Goal: Task Accomplishment & Management: Use online tool/utility

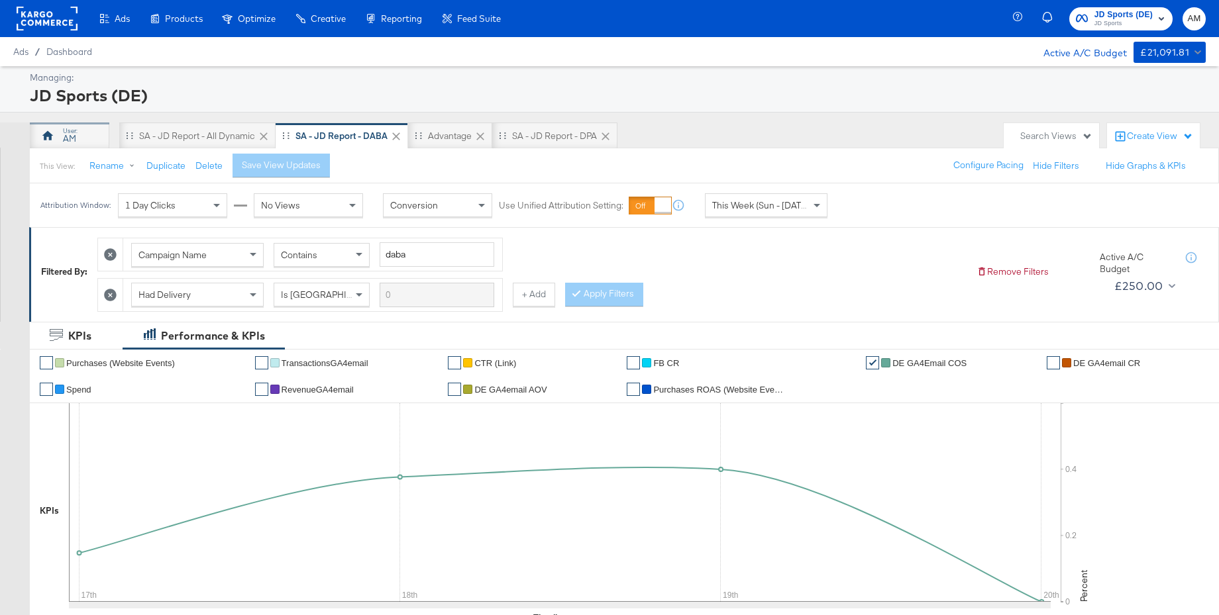
click at [80, 135] on div "AM" at bounding box center [69, 136] width 79 height 26
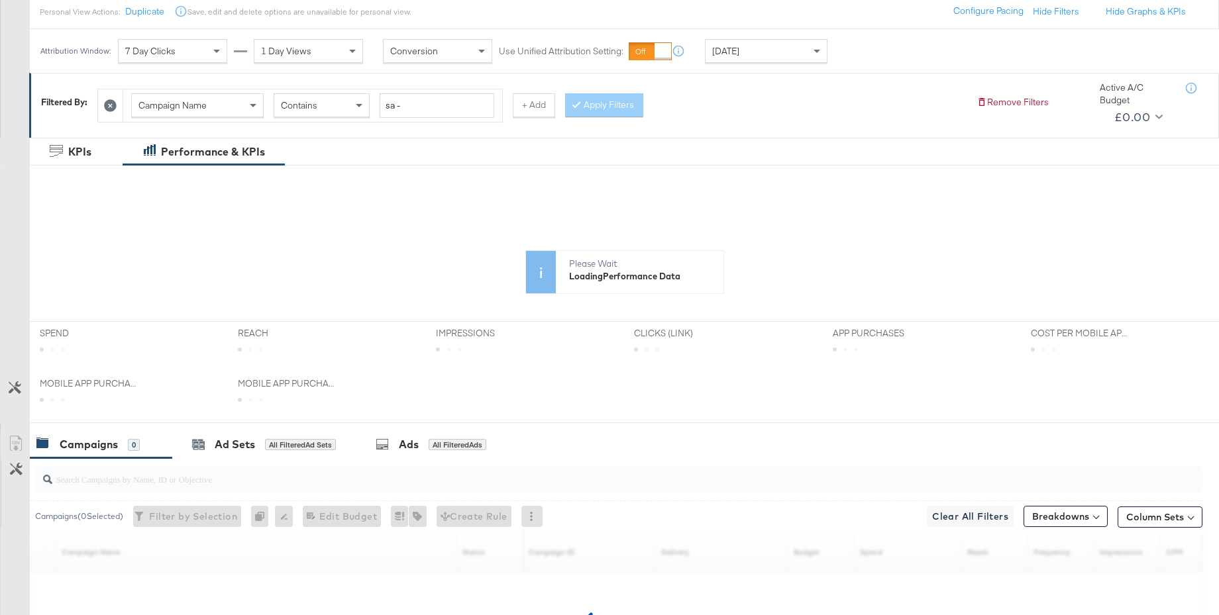
scroll to position [270, 0]
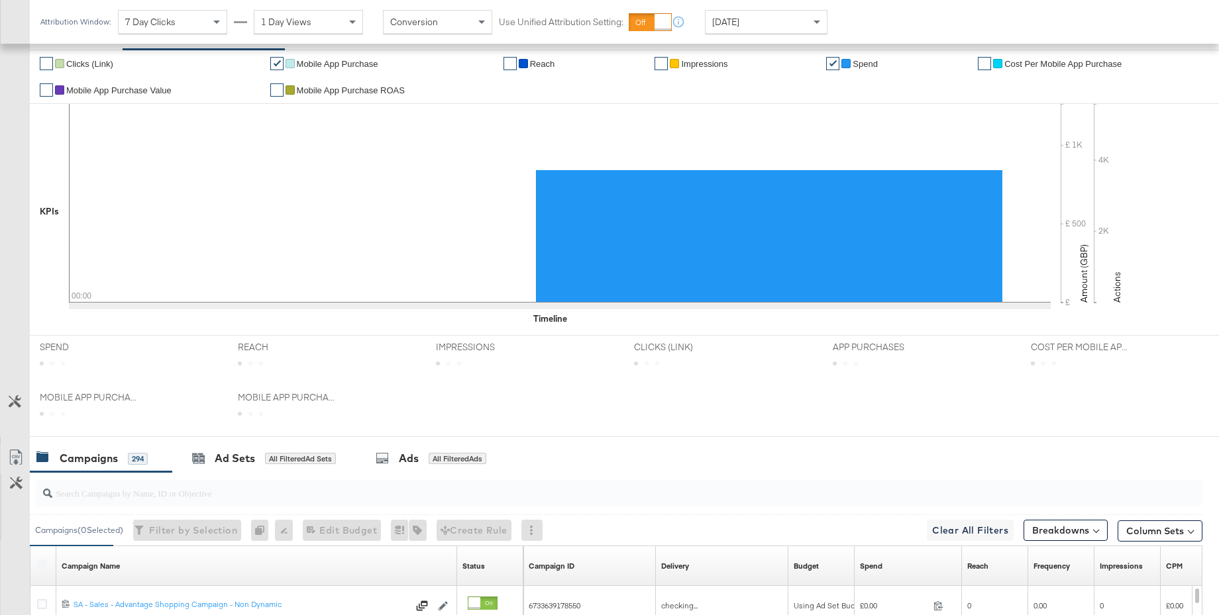
click at [297, 359] on div "REACH REACH" at bounding box center [327, 361] width 198 height 50
click at [117, 497] on input "search" at bounding box center [573, 488] width 1043 height 26
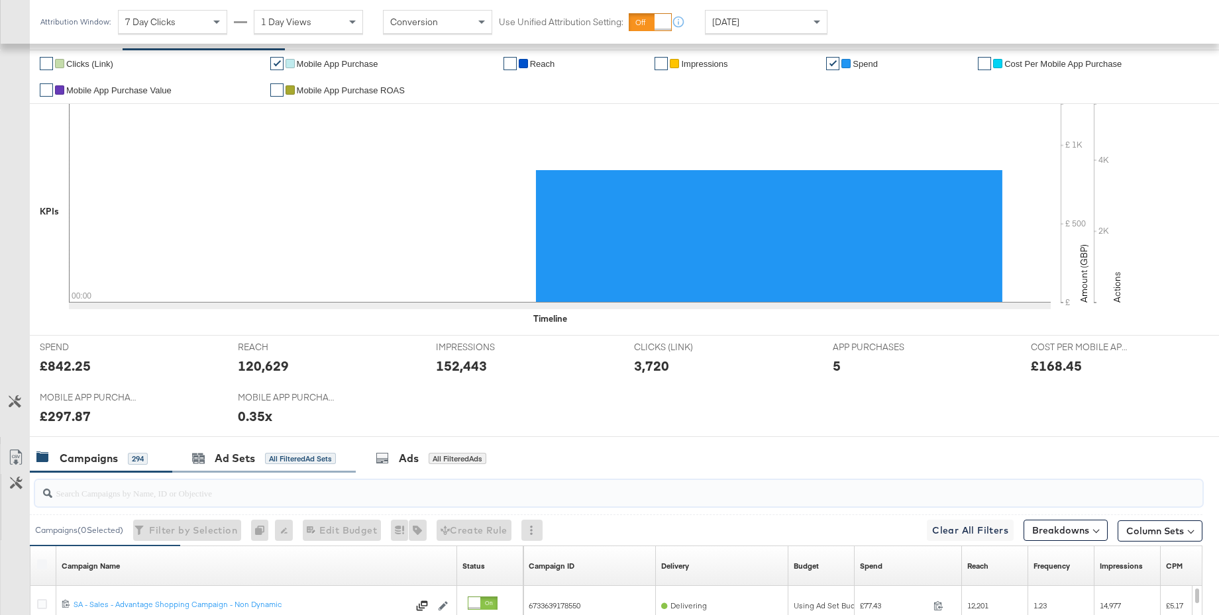
paste input "SA - Sales - DABA - BAU - iCOS test - Cell A - (SP)"
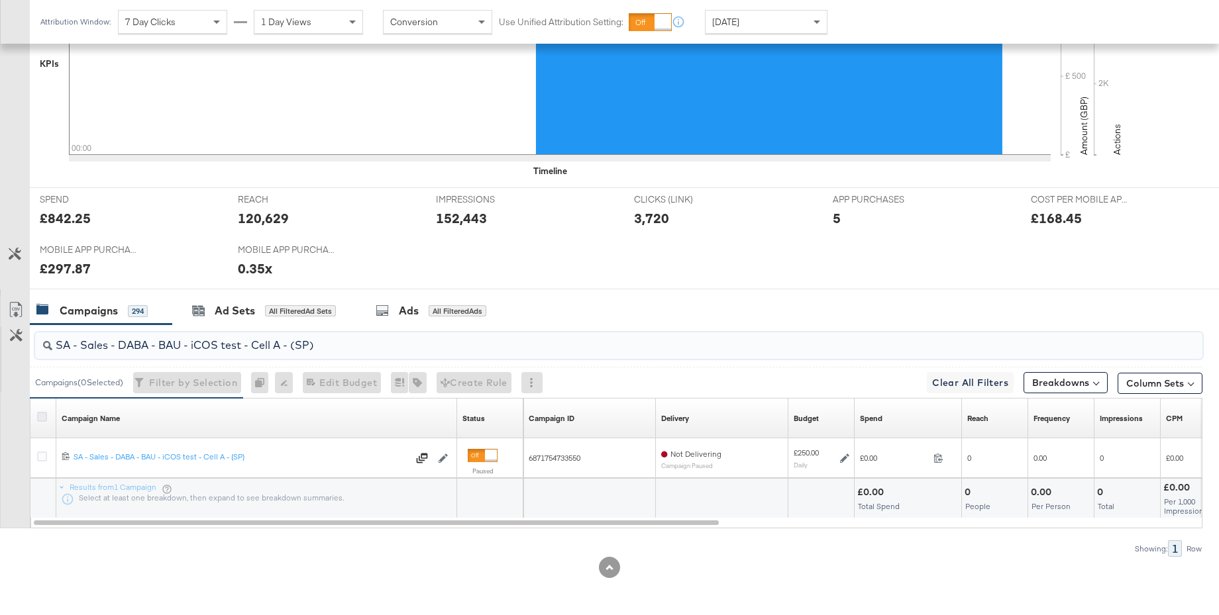
type input "SA - Sales - DABA - BAU - iCOS test - Cell A - (SP)"
click at [42, 417] on icon at bounding box center [42, 417] width 10 height 10
click at [0, 0] on input "checkbox" at bounding box center [0, 0] width 0 height 0
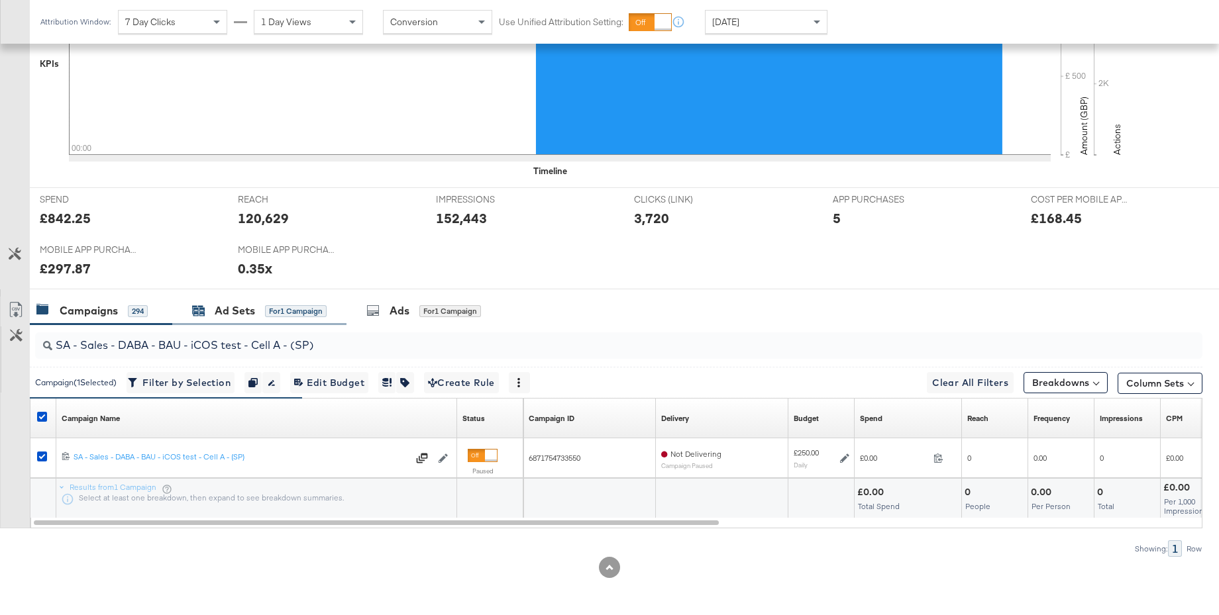
click at [231, 309] on div "Ad Sets" at bounding box center [235, 310] width 40 height 15
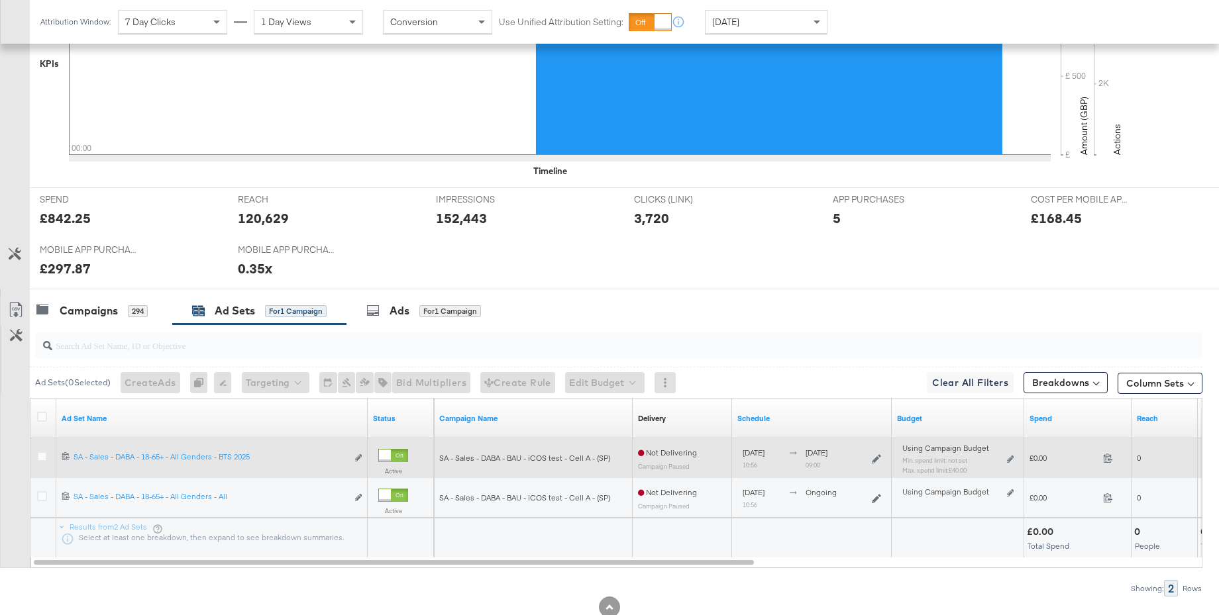
drag, startPoint x: 40, startPoint y: 456, endPoint x: 55, endPoint y: 455, distance: 14.6
click at [40, 456] on icon at bounding box center [42, 457] width 10 height 10
click at [0, 0] on input "checkbox" at bounding box center [0, 0] width 0 height 0
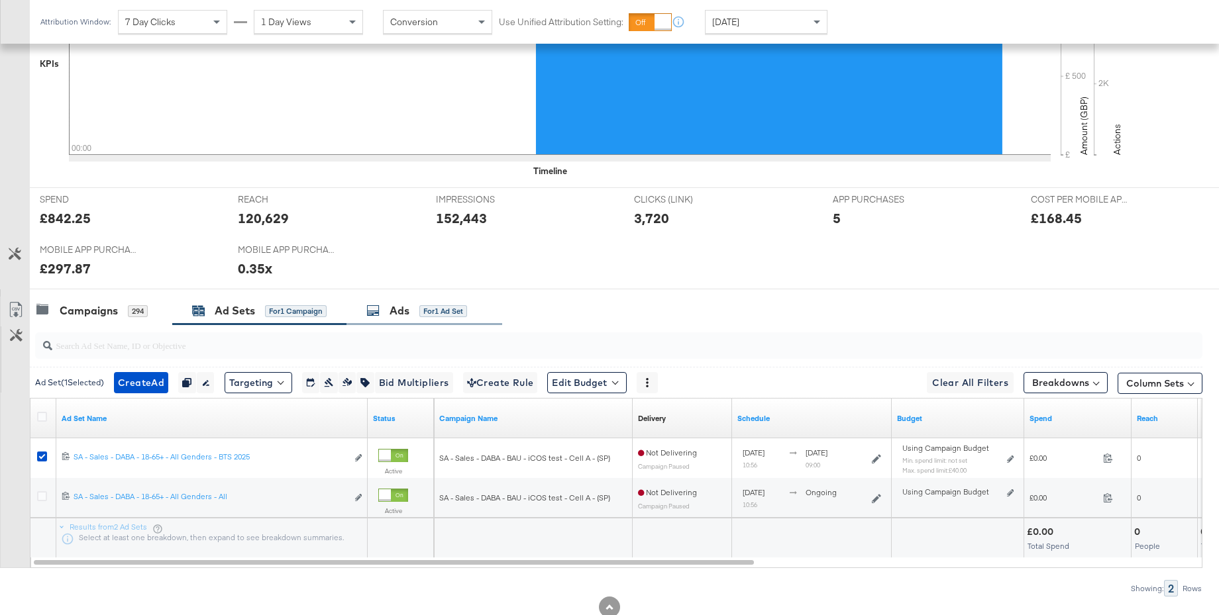
click at [396, 308] on div "Ads" at bounding box center [400, 310] width 20 height 15
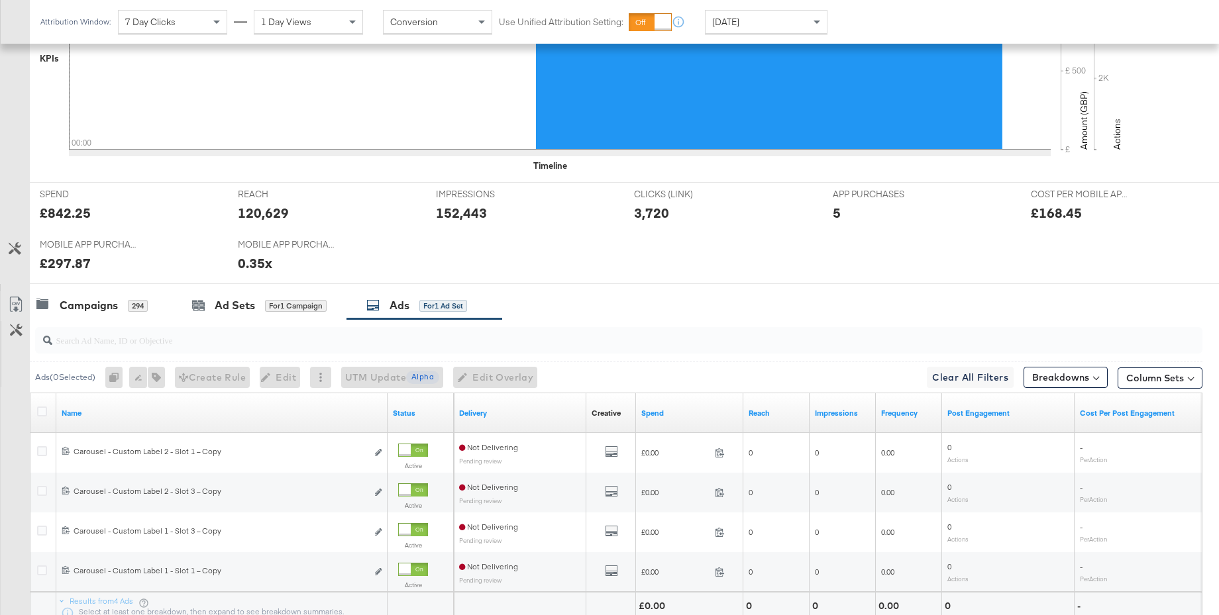
scroll to position [419, 0]
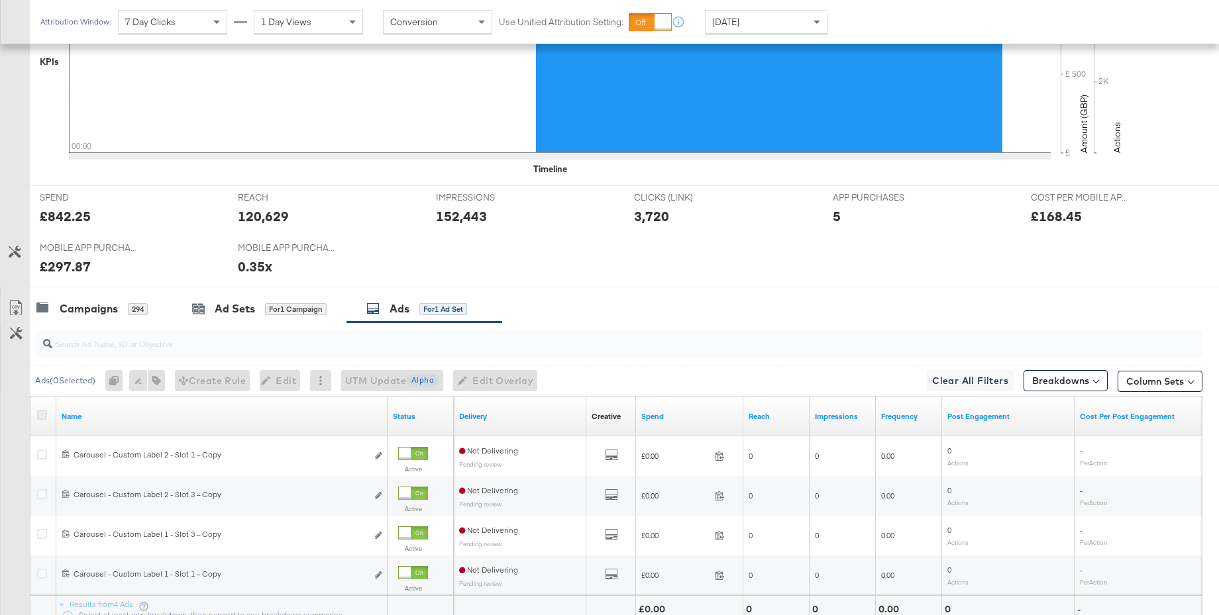
click at [41, 416] on icon at bounding box center [42, 415] width 10 height 10
click at [0, 0] on input "checkbox" at bounding box center [0, 0] width 0 height 0
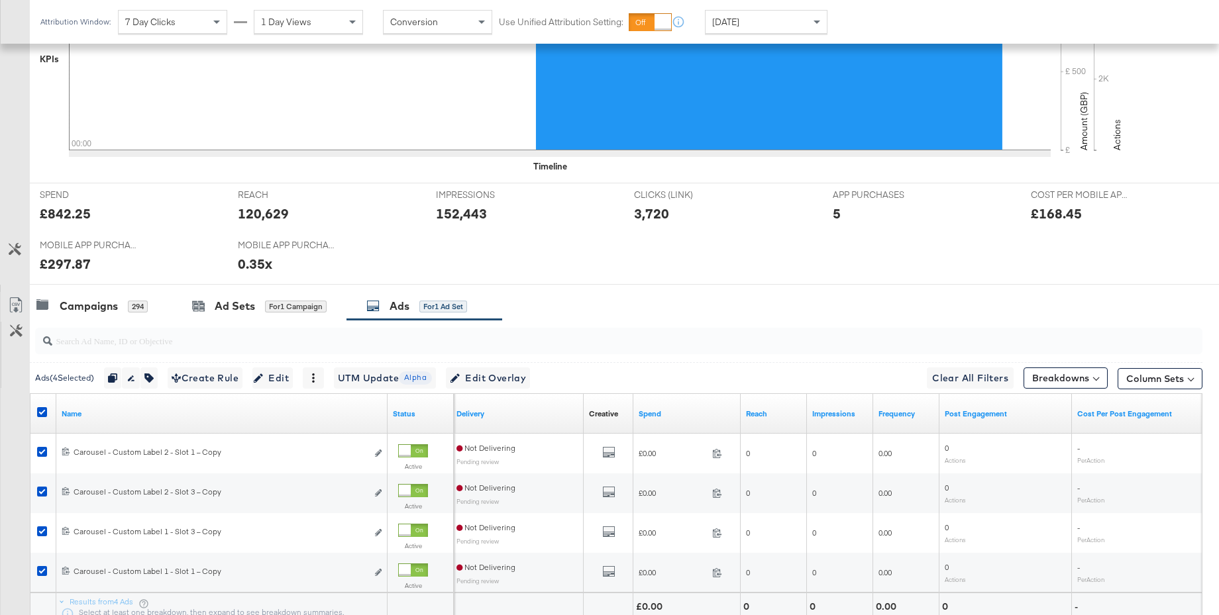
scroll to position [427, 0]
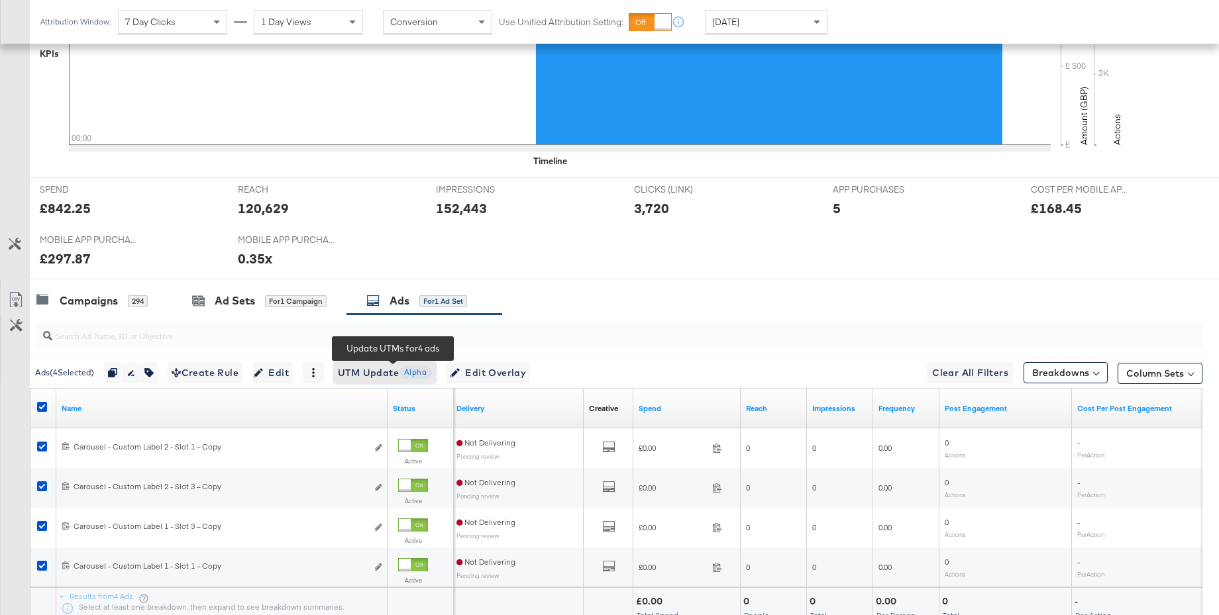
click at [358, 376] on span "UTM Update Alpha" at bounding box center [385, 373] width 94 height 17
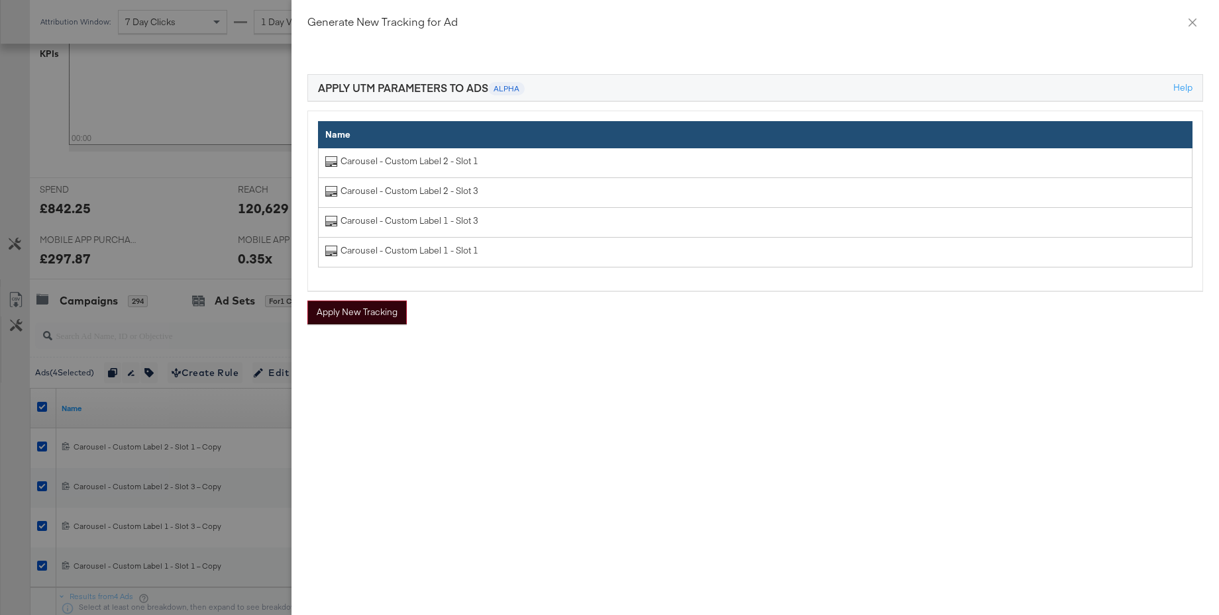
click at [352, 311] on button "Apply New Tracking" at bounding box center [356, 313] width 99 height 24
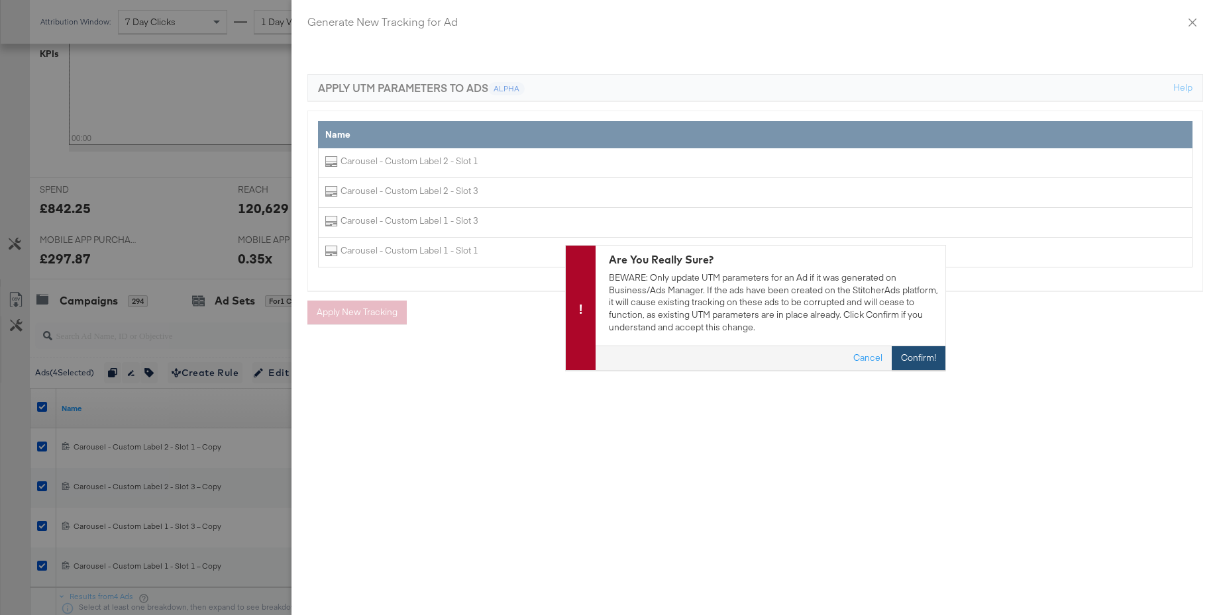
click at [908, 364] on button "Confirm!" at bounding box center [919, 358] width 54 height 24
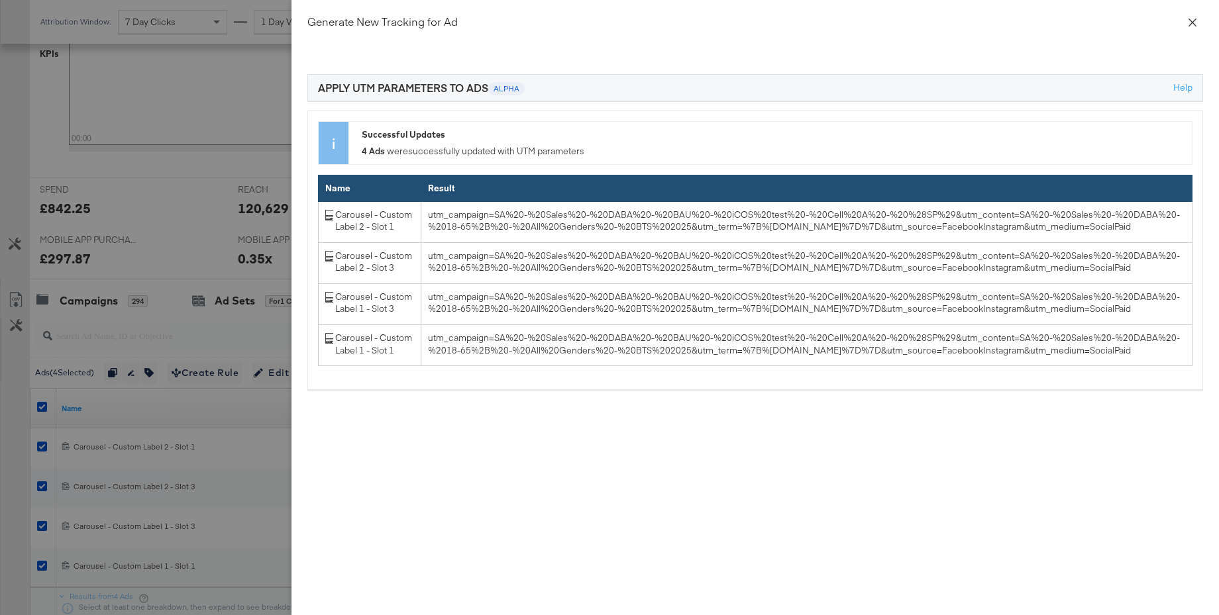
click at [1191, 22] on icon "close" at bounding box center [1192, 22] width 8 height 8
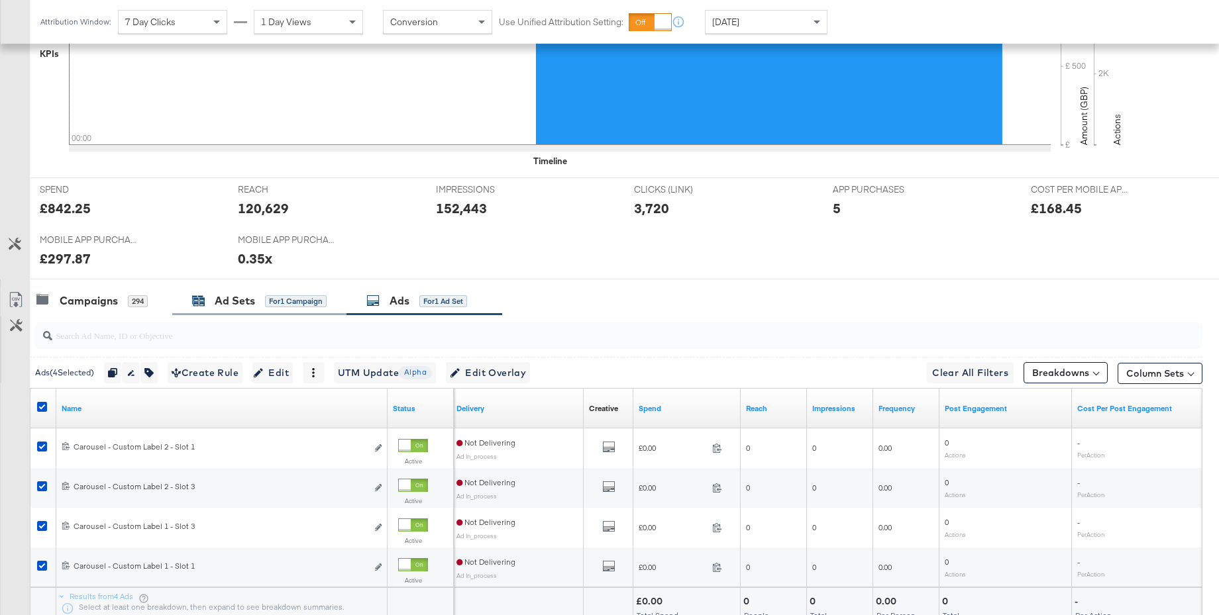
click at [225, 303] on div "Ad Sets" at bounding box center [235, 300] width 40 height 15
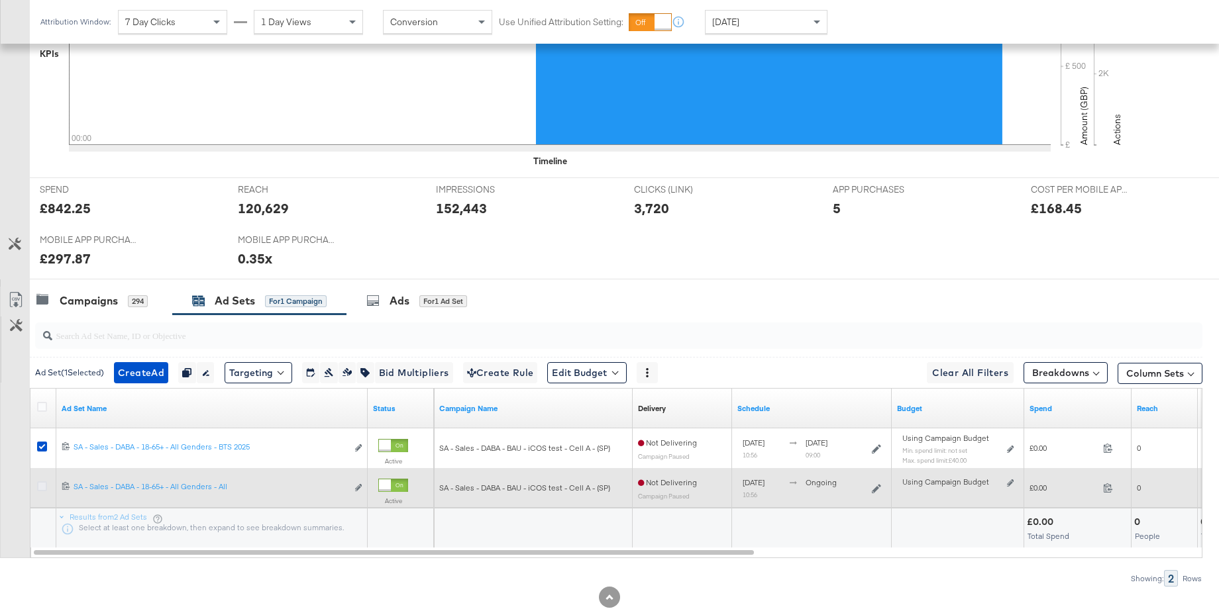
click at [39, 488] on icon at bounding box center [42, 487] width 10 height 10
click at [0, 0] on input "checkbox" at bounding box center [0, 0] width 0 height 0
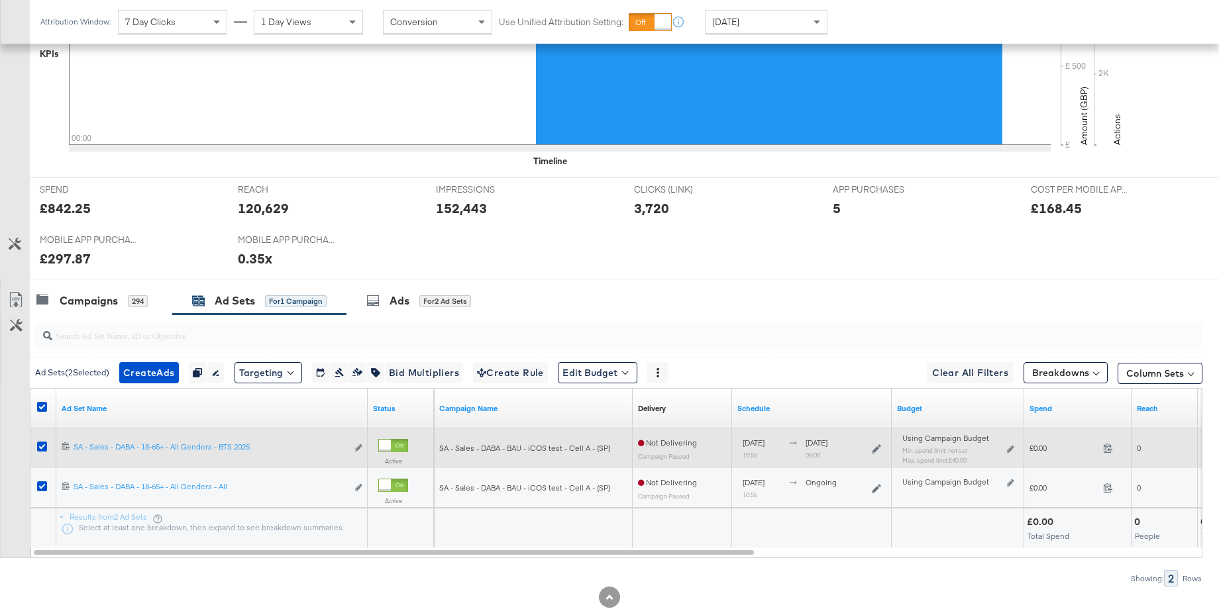
click at [42, 445] on icon at bounding box center [42, 447] width 10 height 10
click at [0, 0] on input "checkbox" at bounding box center [0, 0] width 0 height 0
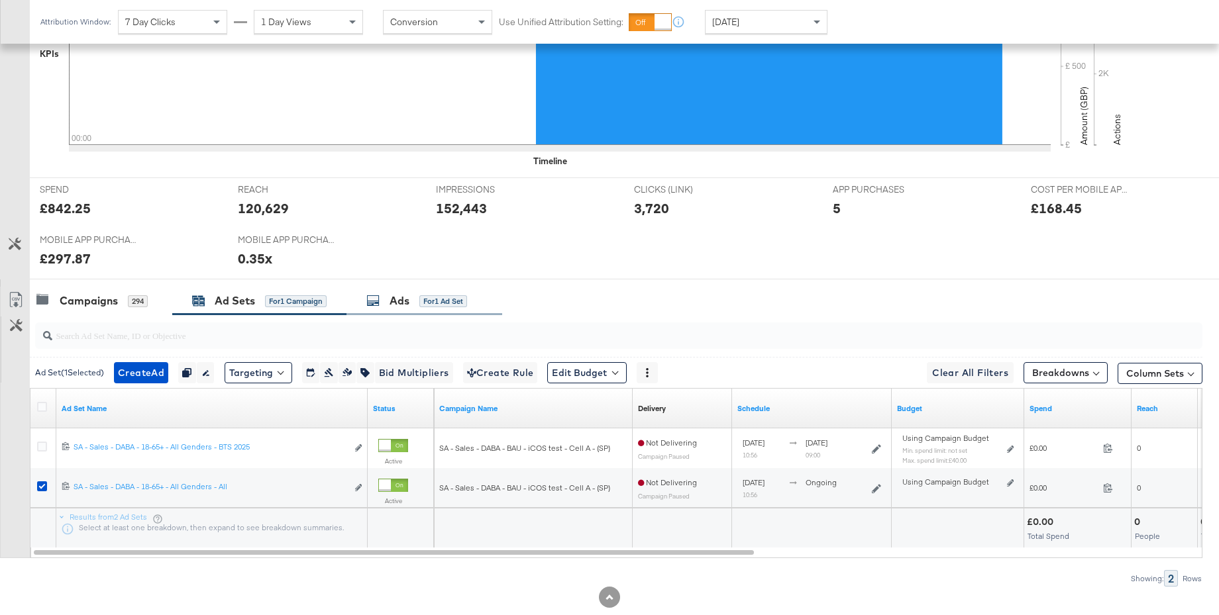
click at [398, 299] on div "Ads" at bounding box center [400, 300] width 20 height 15
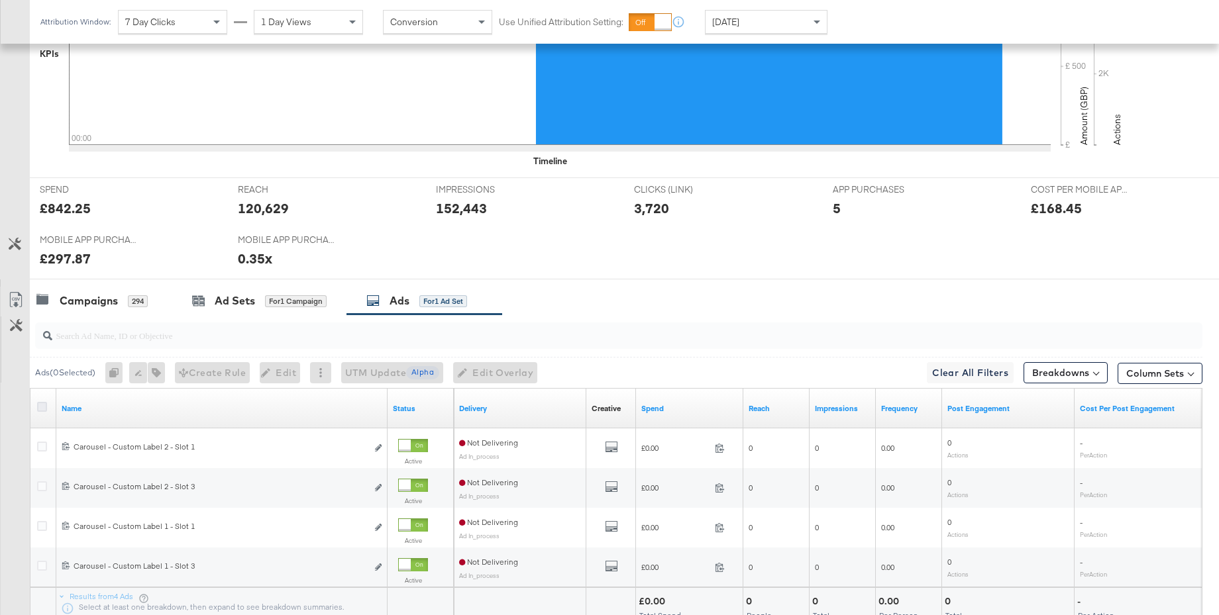
click at [43, 407] on icon at bounding box center [42, 407] width 10 height 10
click at [0, 0] on input "checkbox" at bounding box center [0, 0] width 0 height 0
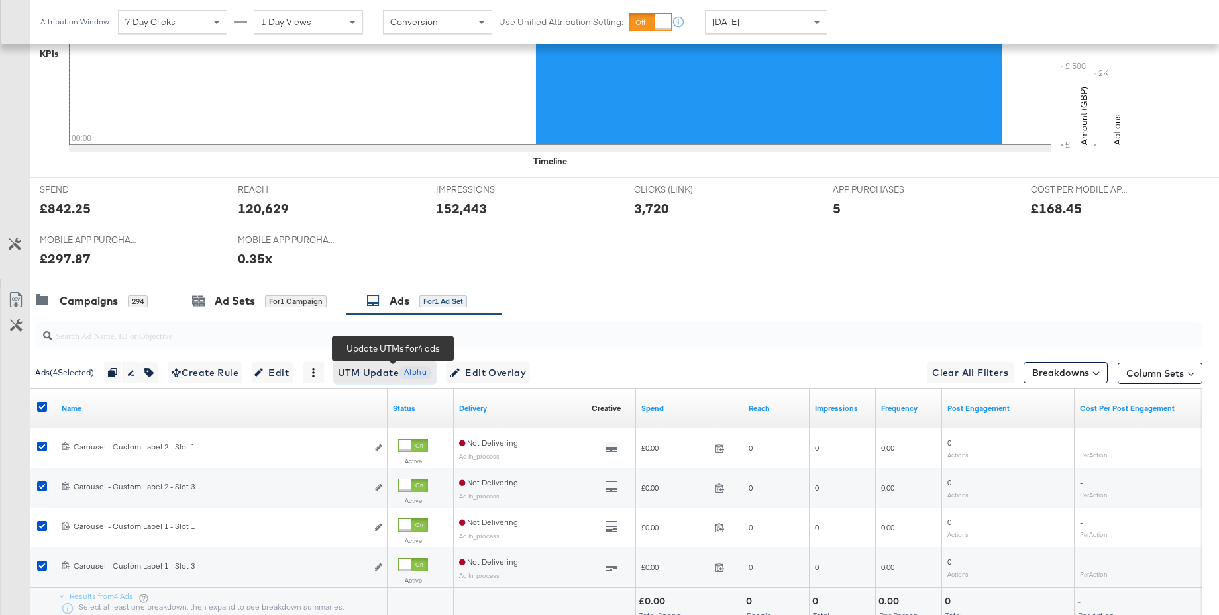
click at [368, 374] on span "UTM Update Alpha" at bounding box center [385, 373] width 94 height 17
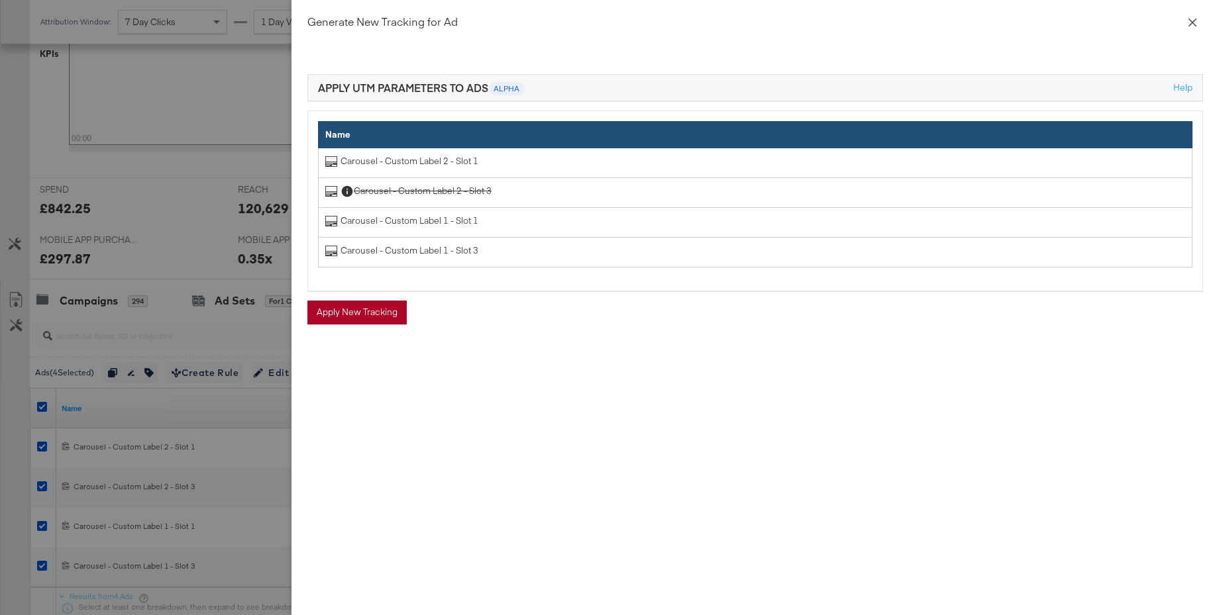
click at [1191, 22] on icon "close" at bounding box center [1192, 22] width 11 height 11
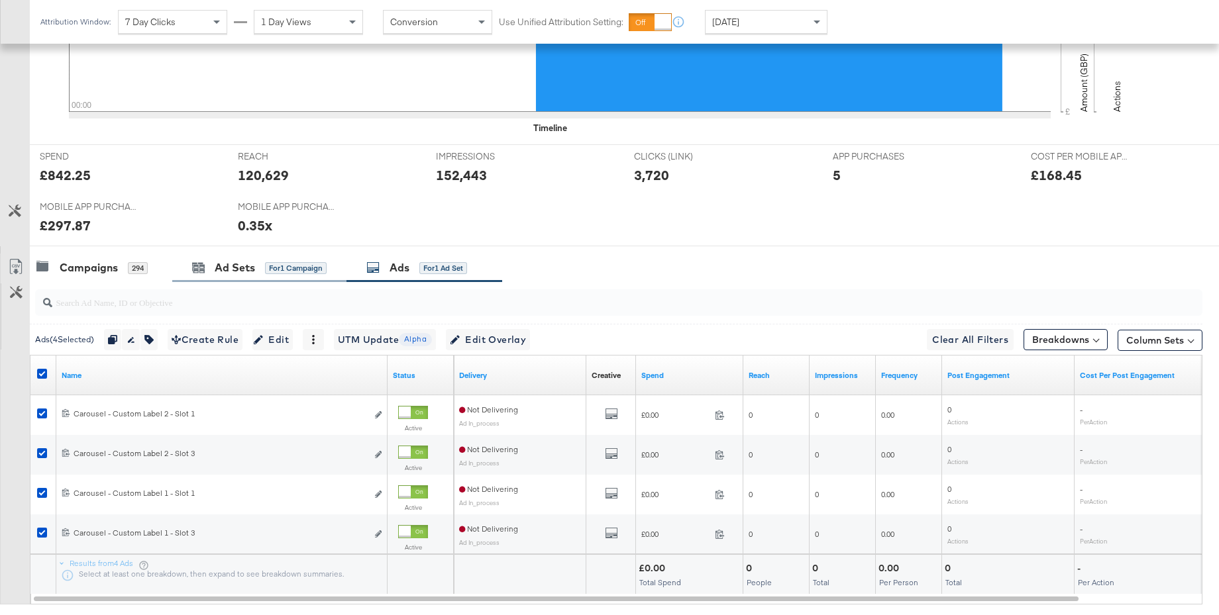
scroll to position [537, 0]
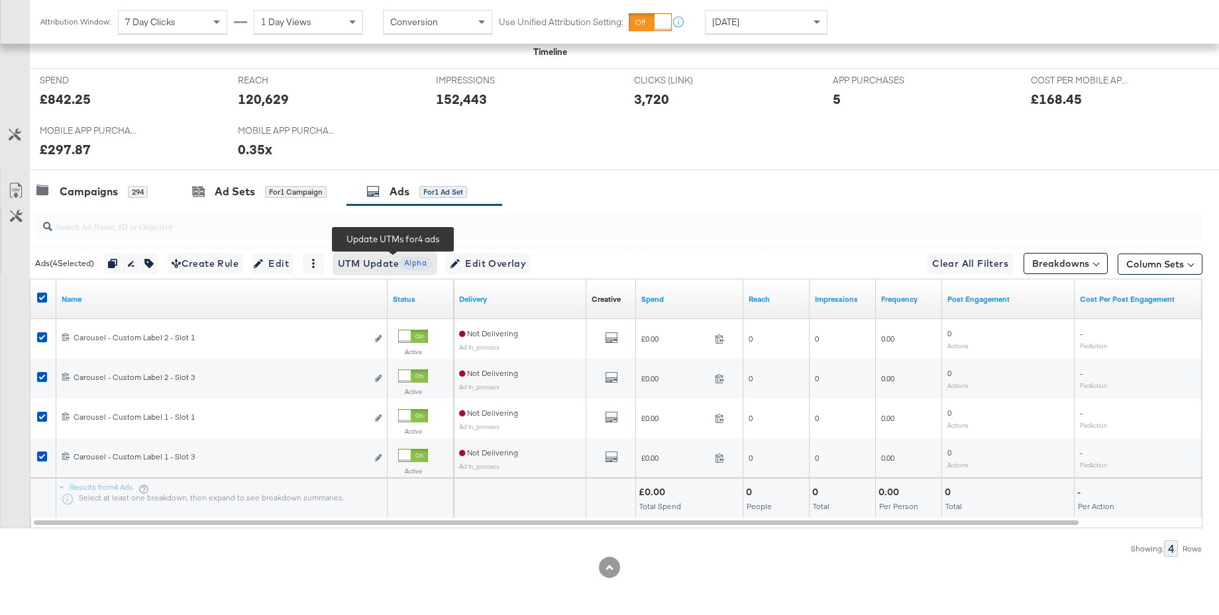
click at [370, 266] on span "UTM Update Alpha" at bounding box center [385, 264] width 94 height 17
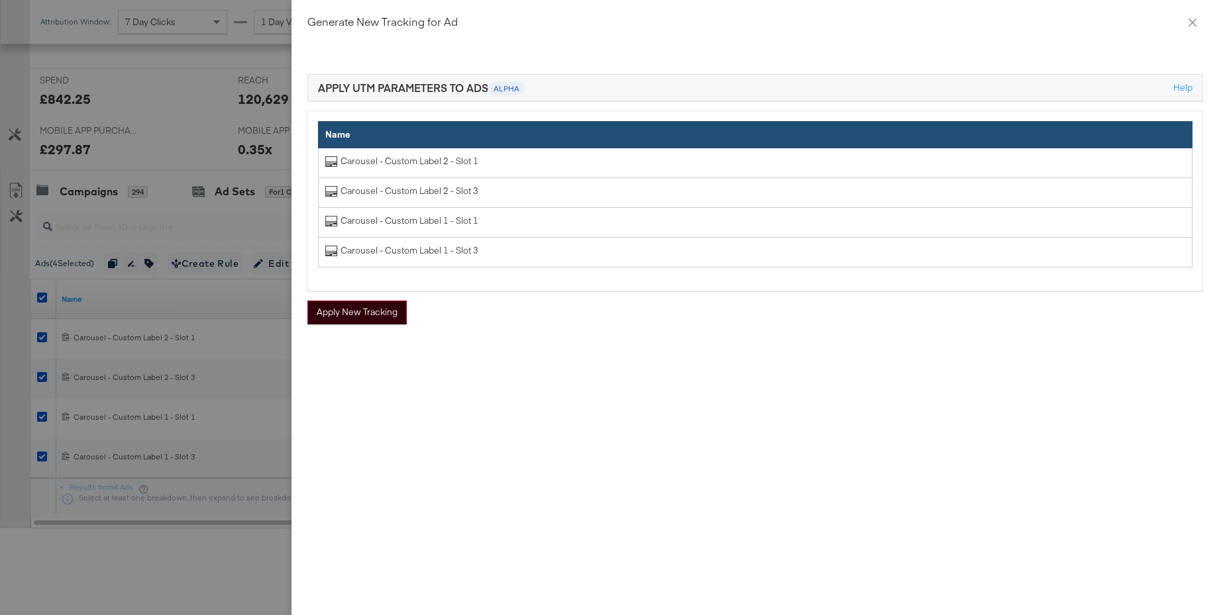
click at [350, 311] on button "Apply New Tracking" at bounding box center [356, 313] width 99 height 24
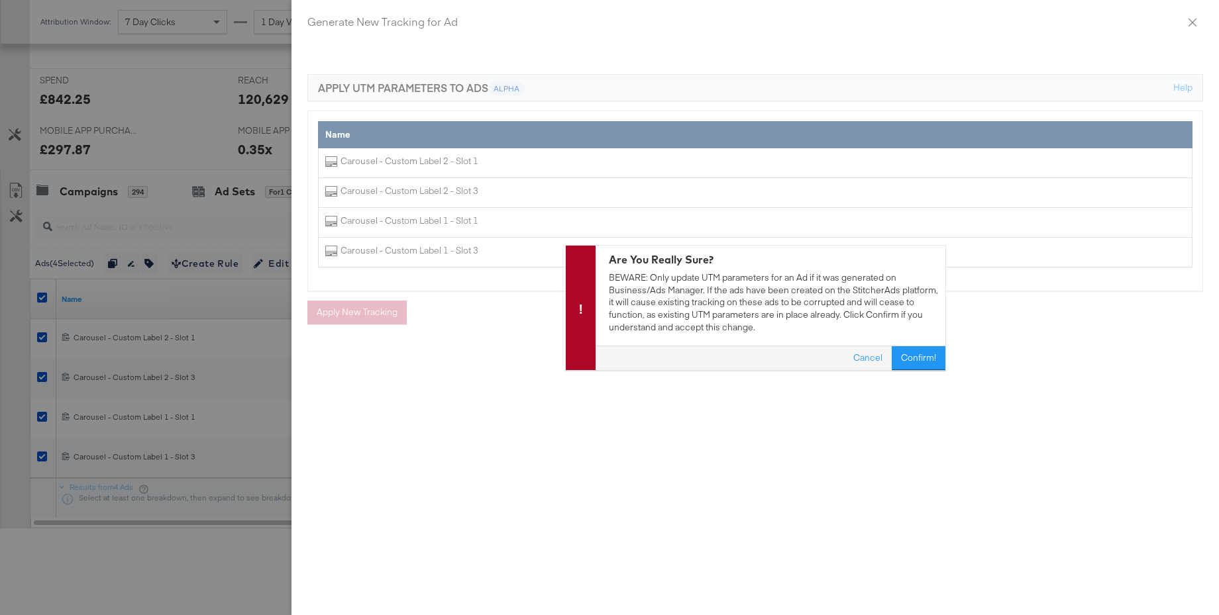
click at [920, 359] on button "Confirm!" at bounding box center [919, 358] width 54 height 24
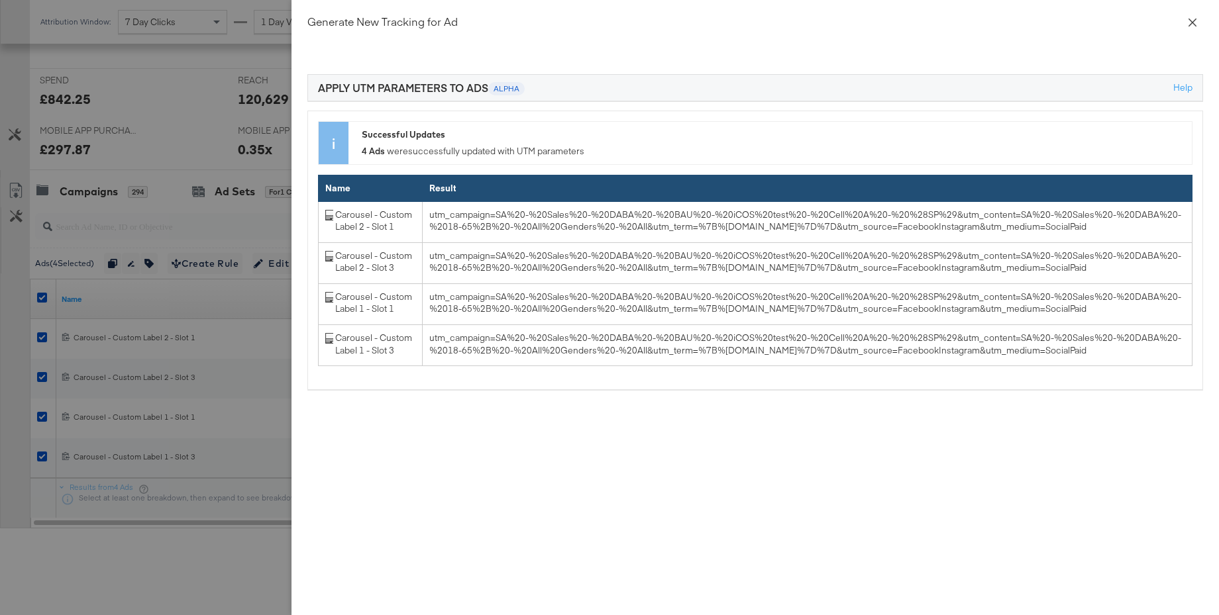
click at [1192, 20] on icon "close" at bounding box center [1192, 22] width 11 height 11
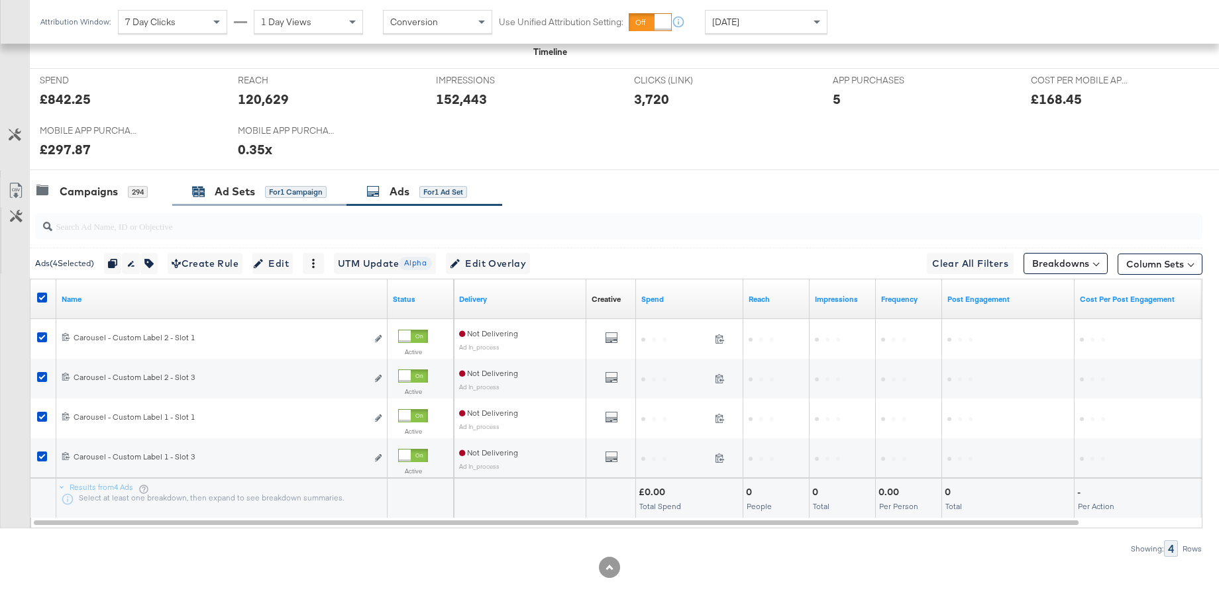
click at [224, 193] on div "Ad Sets" at bounding box center [235, 191] width 40 height 15
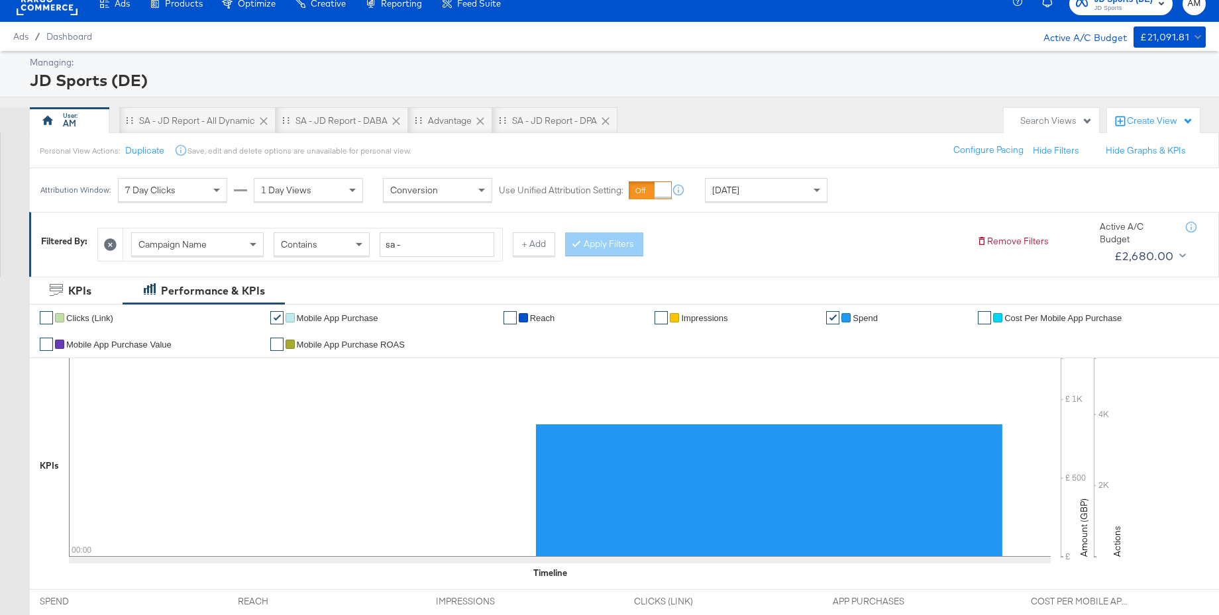
scroll to position [0, 0]
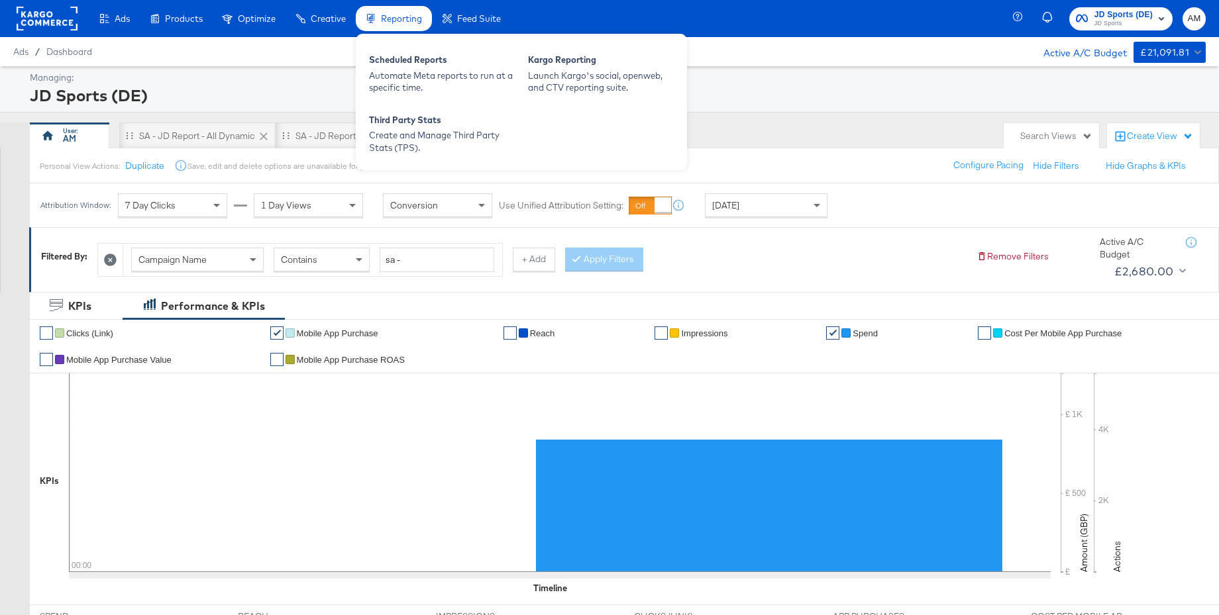
drag, startPoint x: 350, startPoint y: 64, endPoint x: 430, endPoint y: 13, distance: 95.4
click at [0, 0] on div "Ads Ads Dashboard Main dashboard for Media Buying. New Campaign Create a new ca…" at bounding box center [255, 18] width 511 height 37
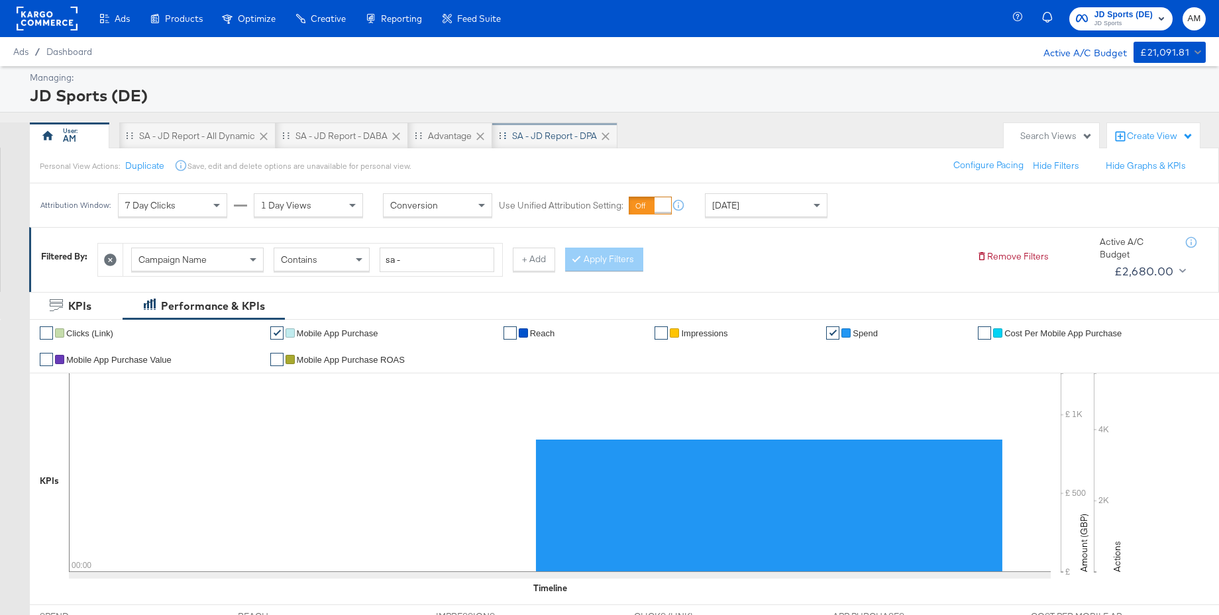
click at [535, 138] on div "SA - JD Report - DPA" at bounding box center [554, 136] width 85 height 13
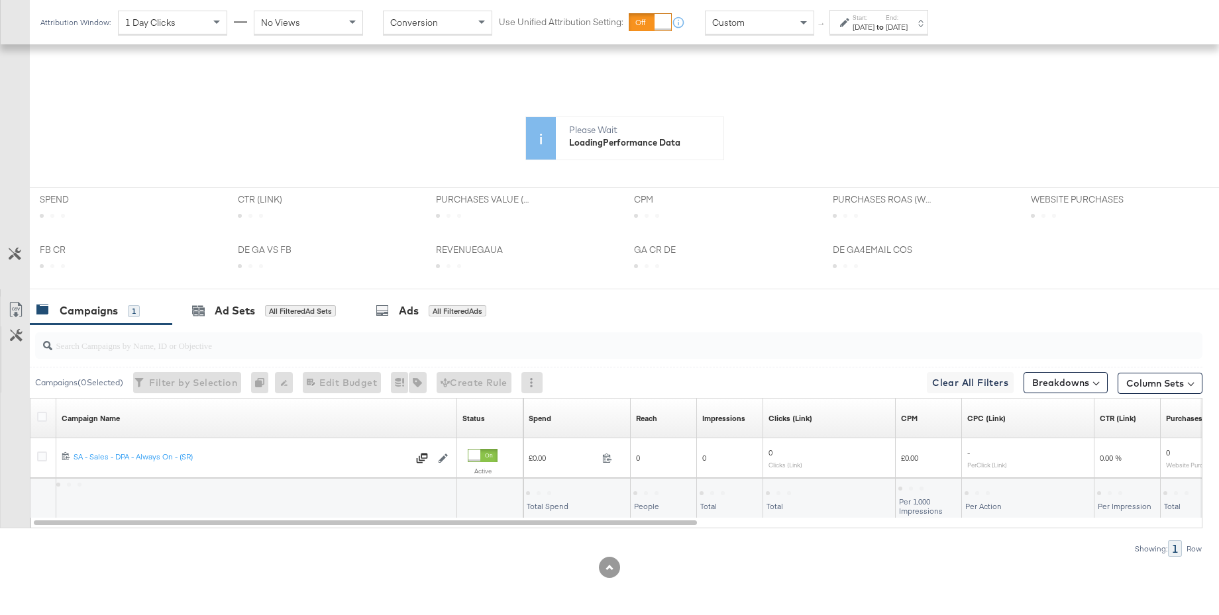
scroll to position [319, 0]
click at [245, 311] on div "Ad Sets" at bounding box center [235, 310] width 40 height 15
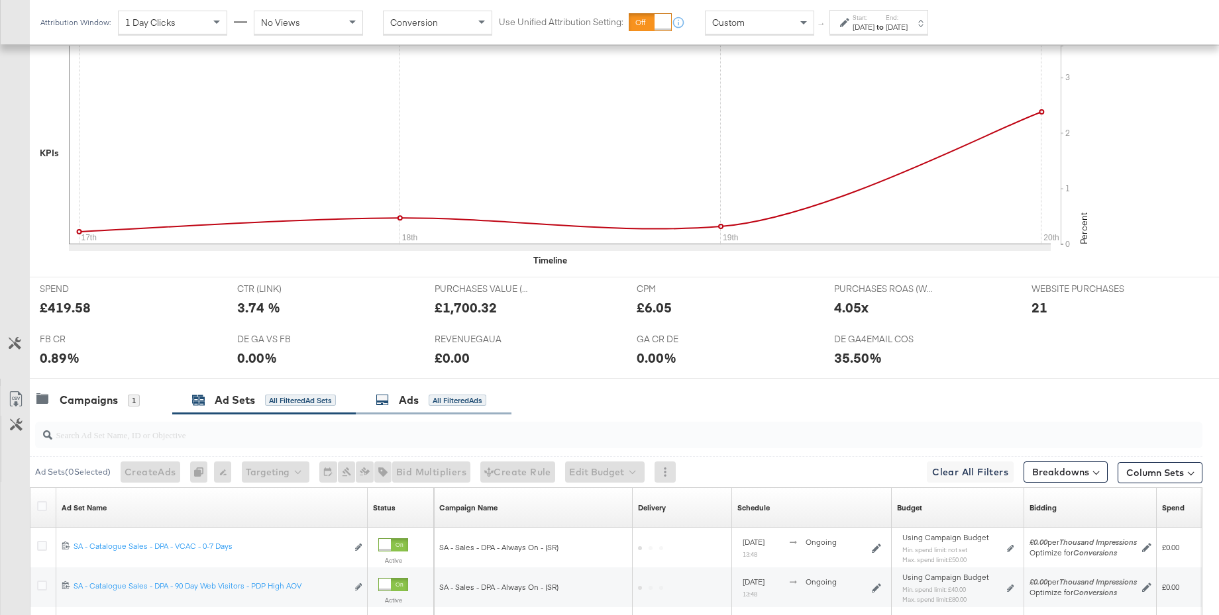
scroll to position [488, 0]
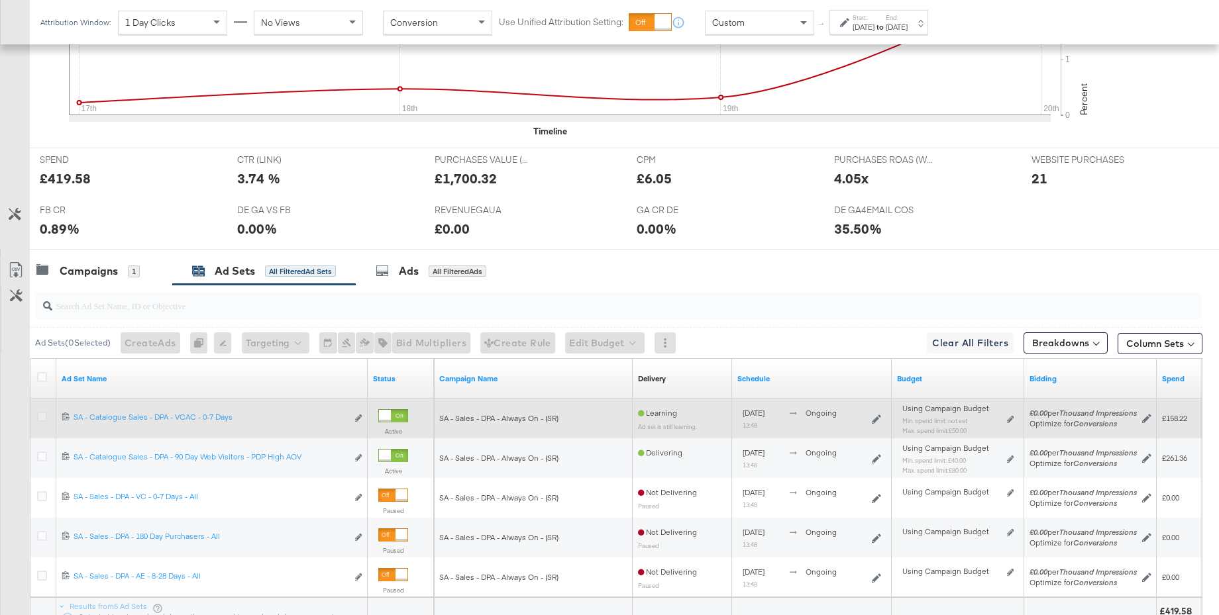
click at [43, 417] on icon at bounding box center [42, 417] width 10 height 10
click at [0, 0] on input "checkbox" at bounding box center [0, 0] width 0 height 0
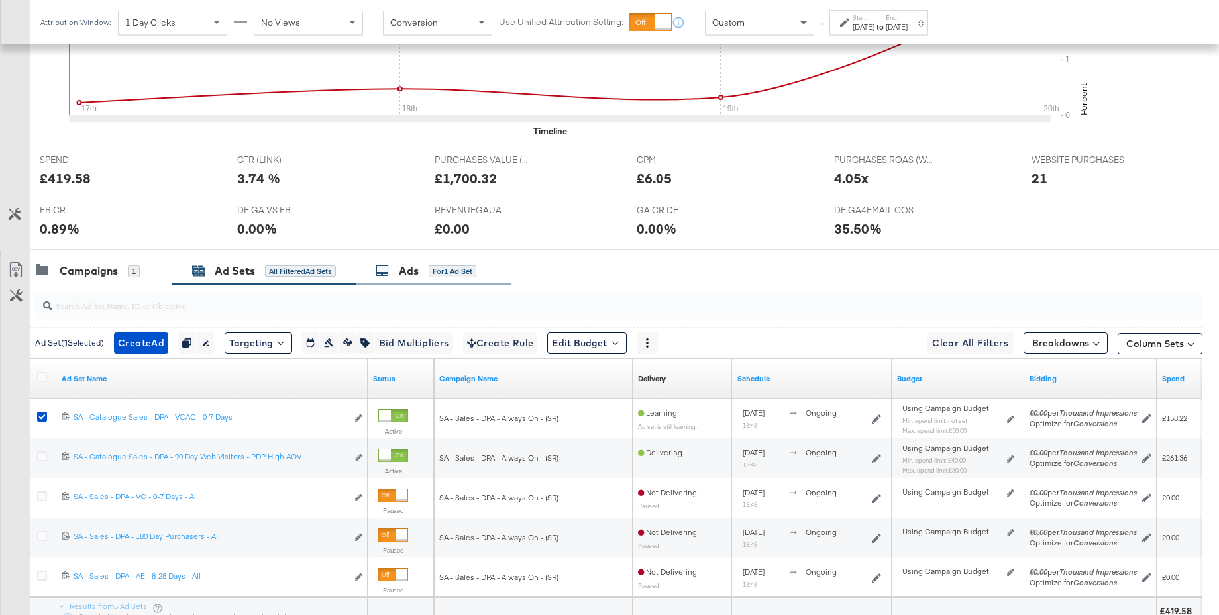
click at [407, 277] on div "Ads" at bounding box center [409, 271] width 20 height 15
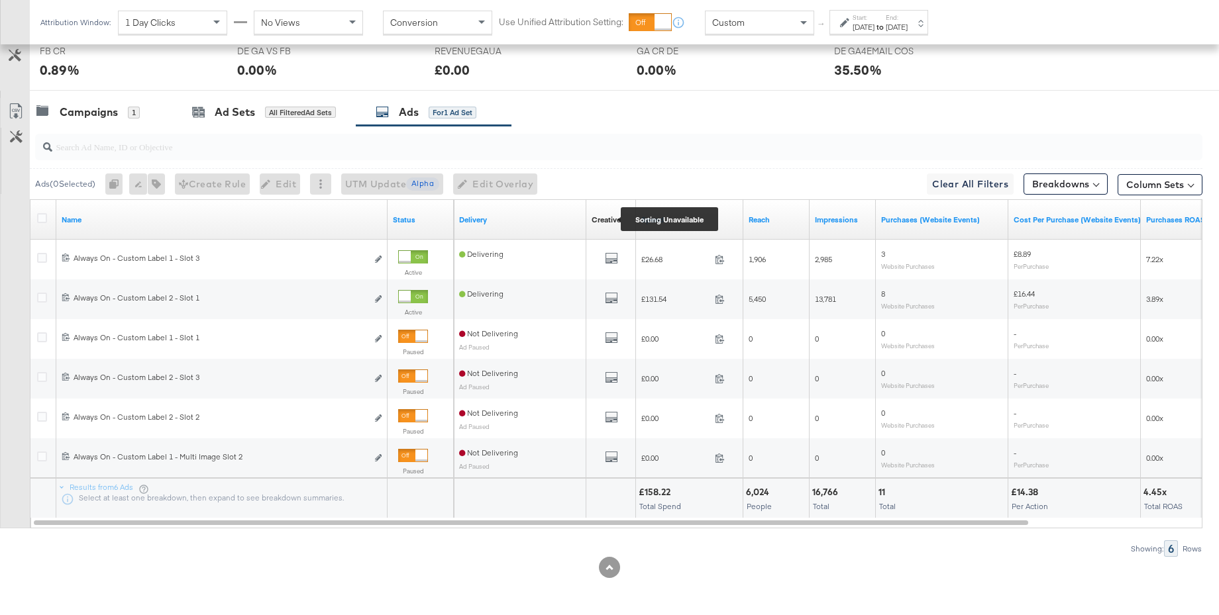
scroll to position [645, 0]
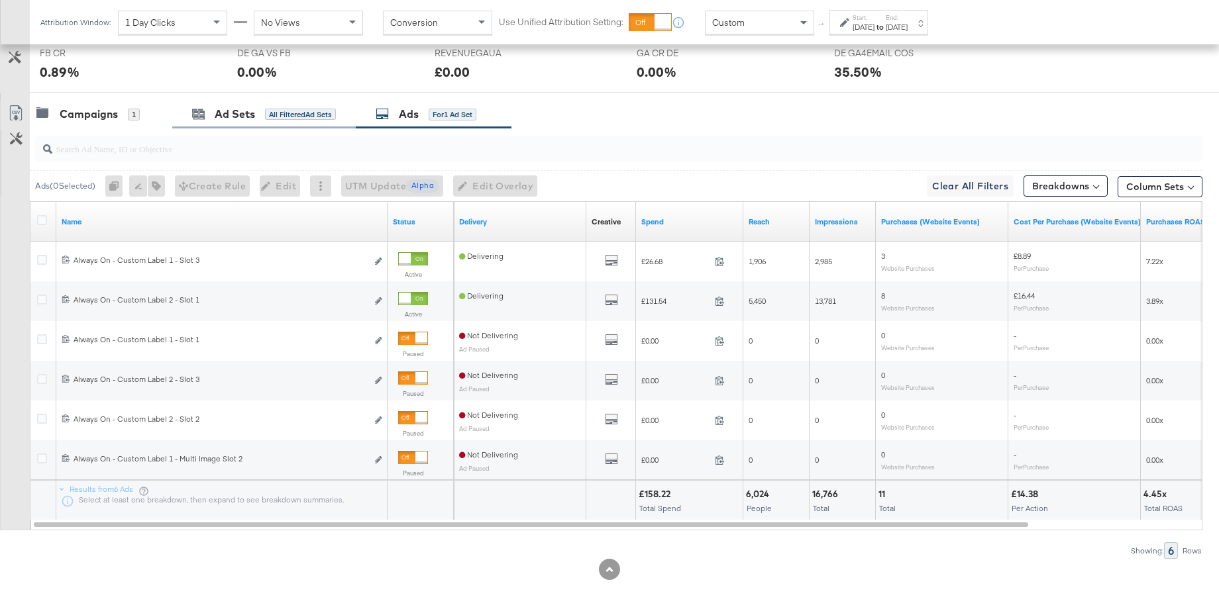
click at [243, 124] on div "Ad Sets All Filtered Ad Sets" at bounding box center [263, 114] width 183 height 28
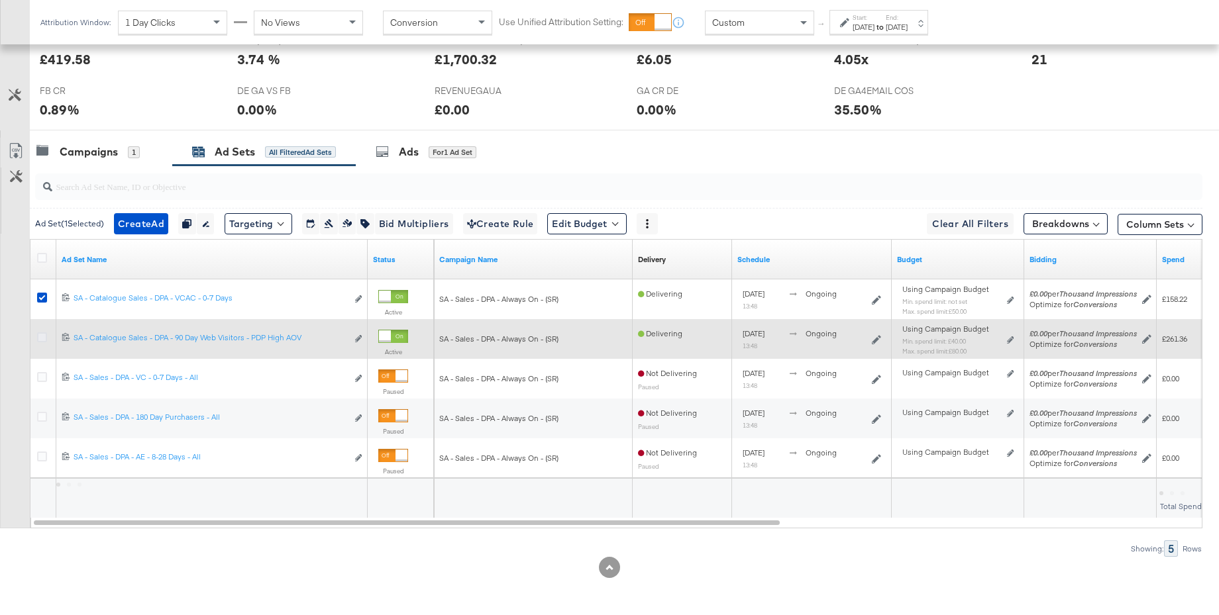
click at [42, 340] on icon at bounding box center [42, 338] width 10 height 10
click at [0, 0] on input "checkbox" at bounding box center [0, 0] width 0 height 0
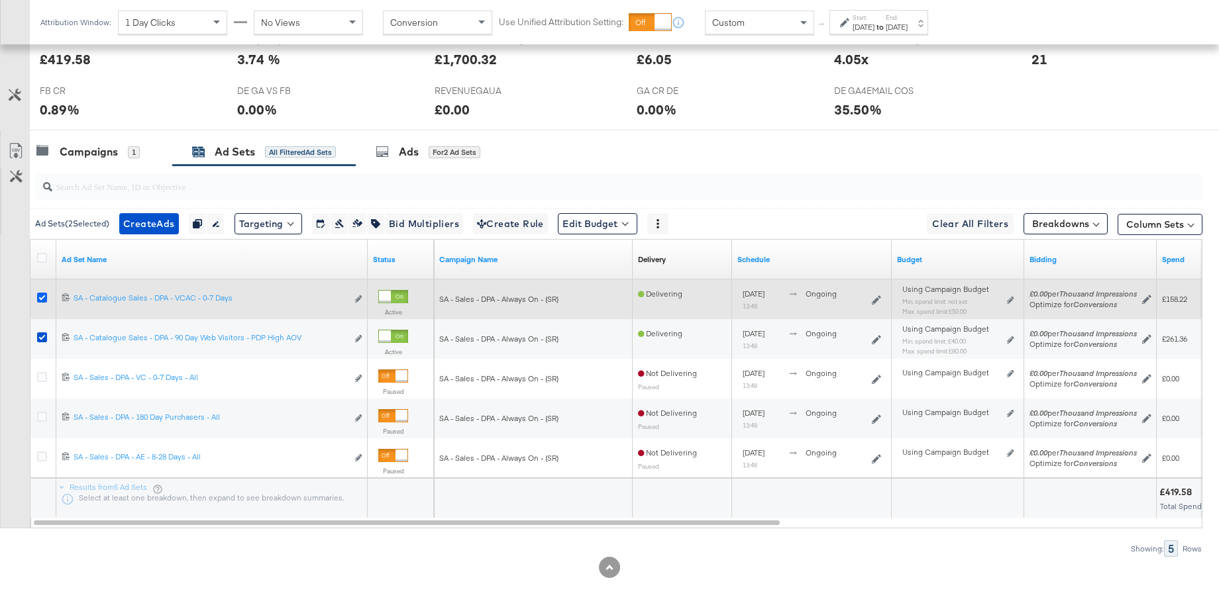
click at [42, 299] on icon at bounding box center [42, 298] width 10 height 10
click at [0, 0] on input "checkbox" at bounding box center [0, 0] width 0 height 0
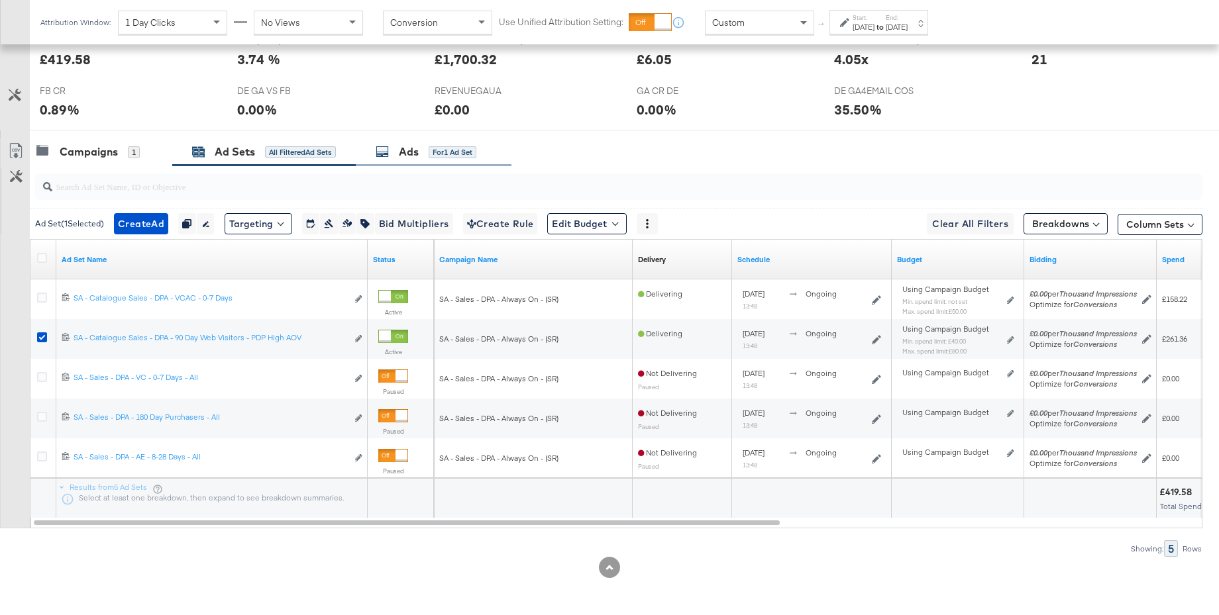
click at [396, 159] on div "Ads for 1 Ad Set" at bounding box center [426, 151] width 101 height 15
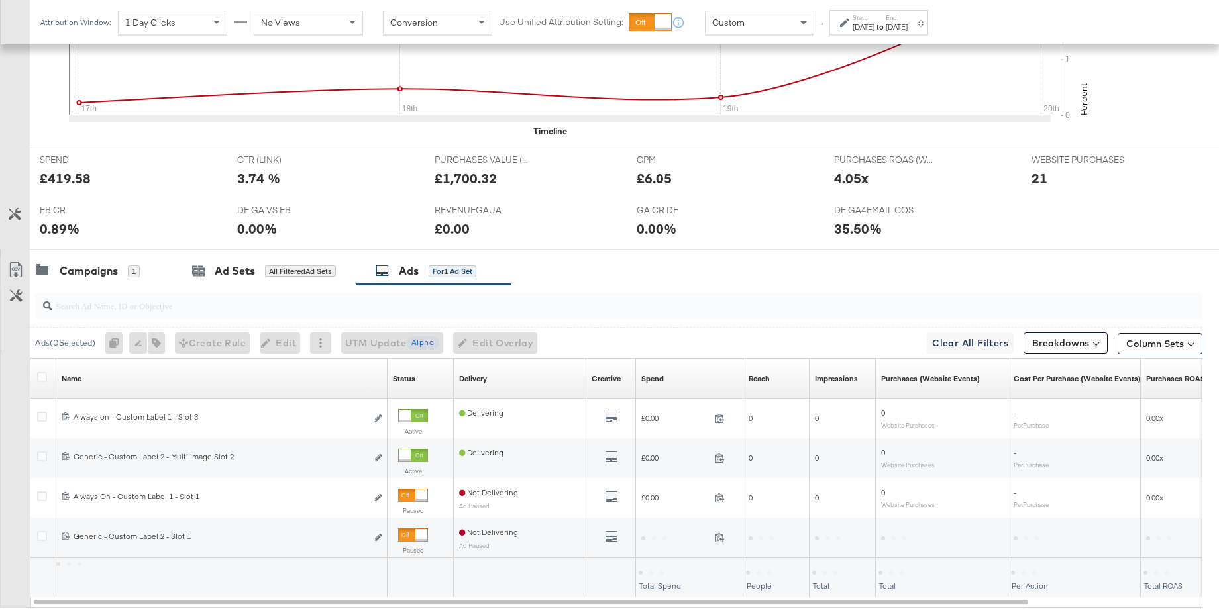
scroll to position [567, 0]
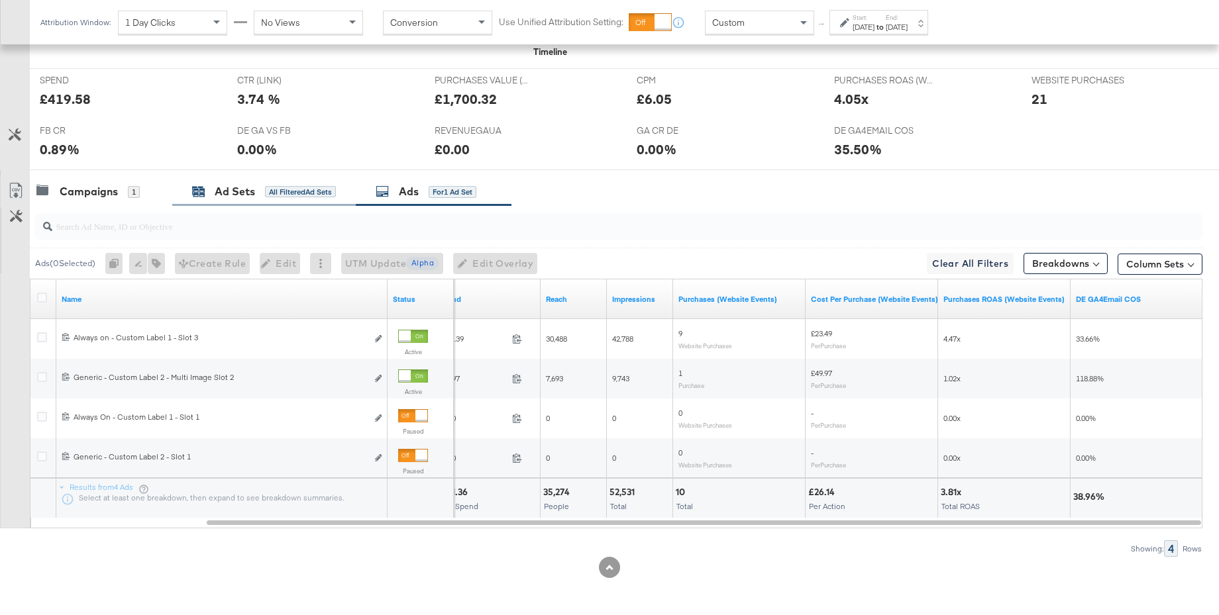
click at [227, 199] on div "Ad Sets" at bounding box center [235, 191] width 40 height 15
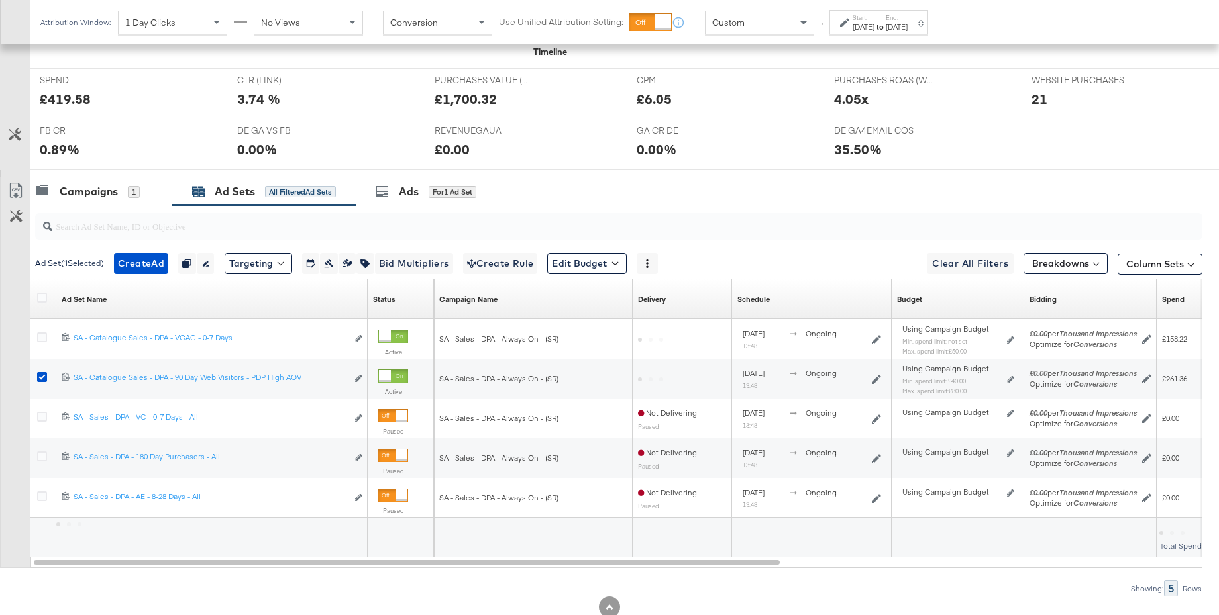
scroll to position [607, 0]
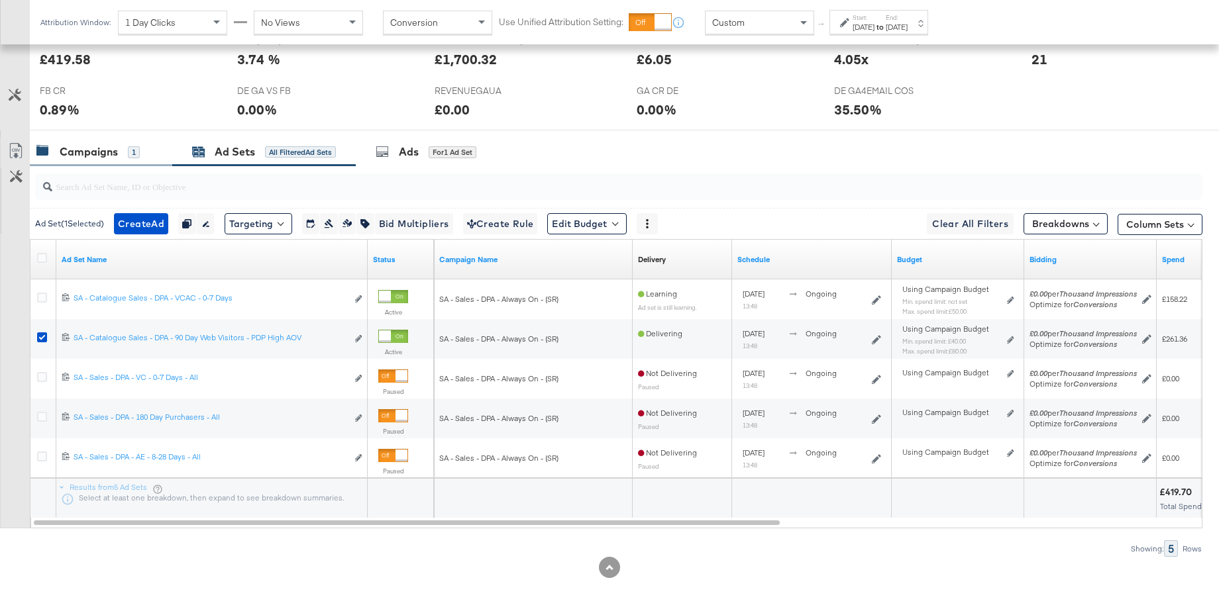
click at [108, 160] on div "Campaigns 1" at bounding box center [101, 152] width 142 height 28
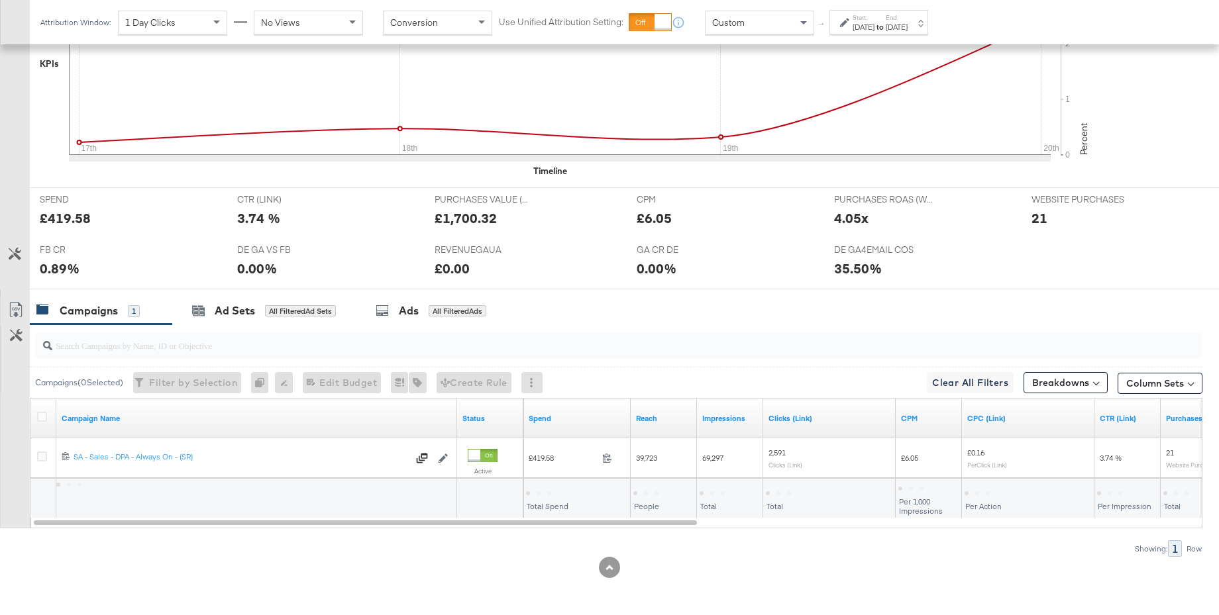
scroll to position [448, 0]
click at [42, 416] on icon at bounding box center [42, 417] width 10 height 10
click at [0, 0] on input "checkbox" at bounding box center [0, 0] width 0 height 0
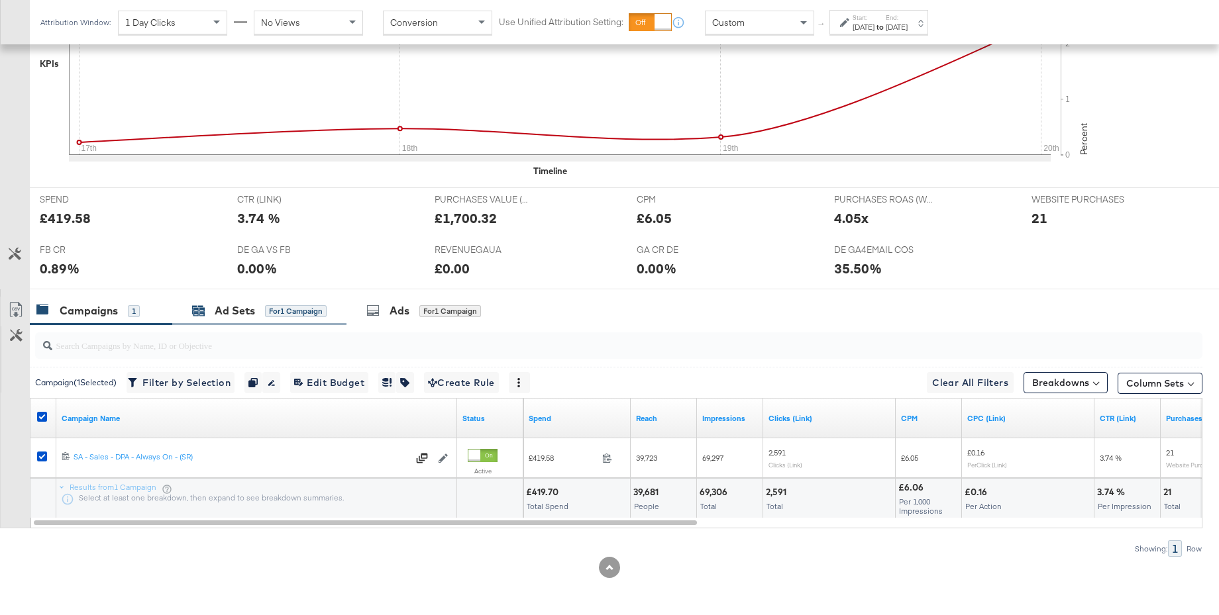
click at [220, 316] on div "Ad Sets" at bounding box center [235, 310] width 40 height 15
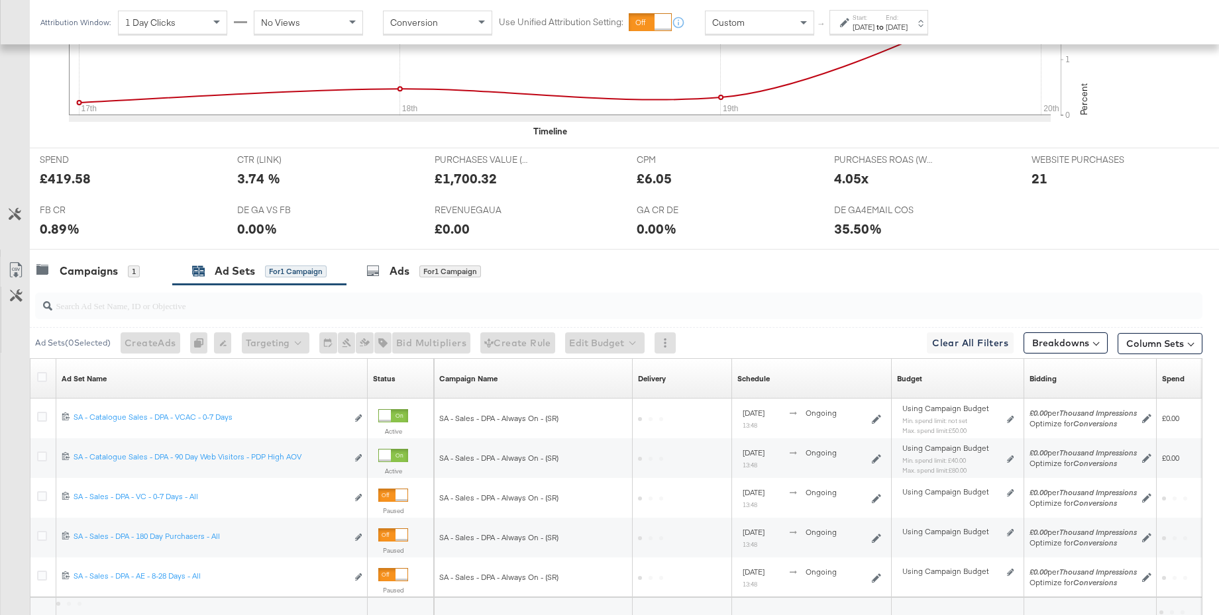
scroll to position [607, 0]
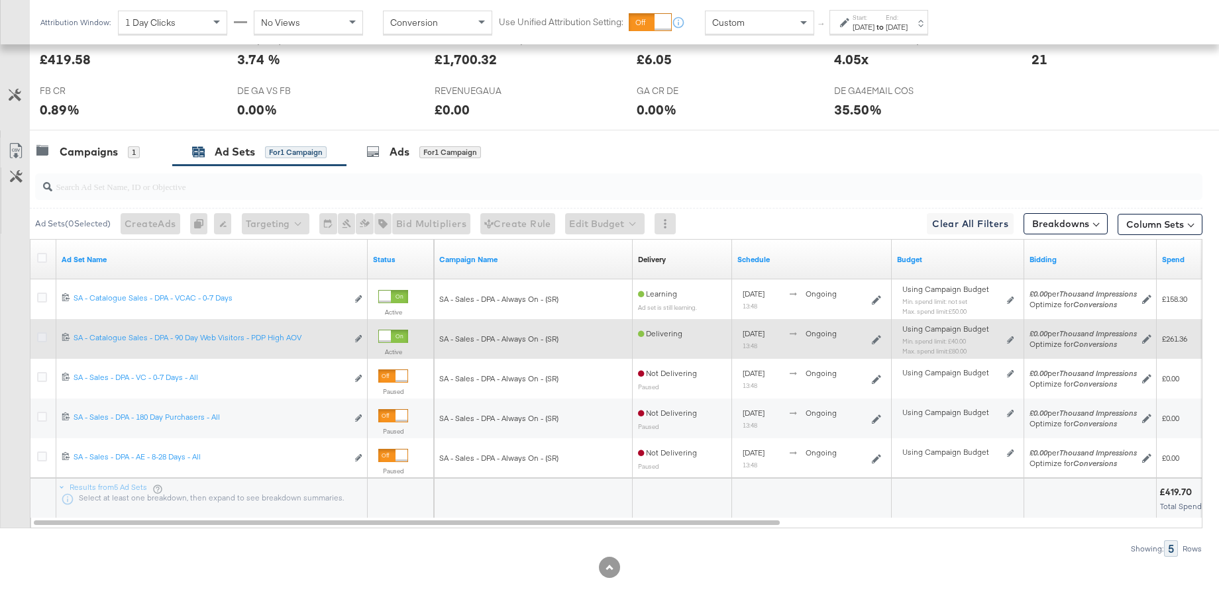
click at [46, 337] on icon at bounding box center [42, 338] width 10 height 10
click at [0, 0] on input "checkbox" at bounding box center [0, 0] width 0 height 0
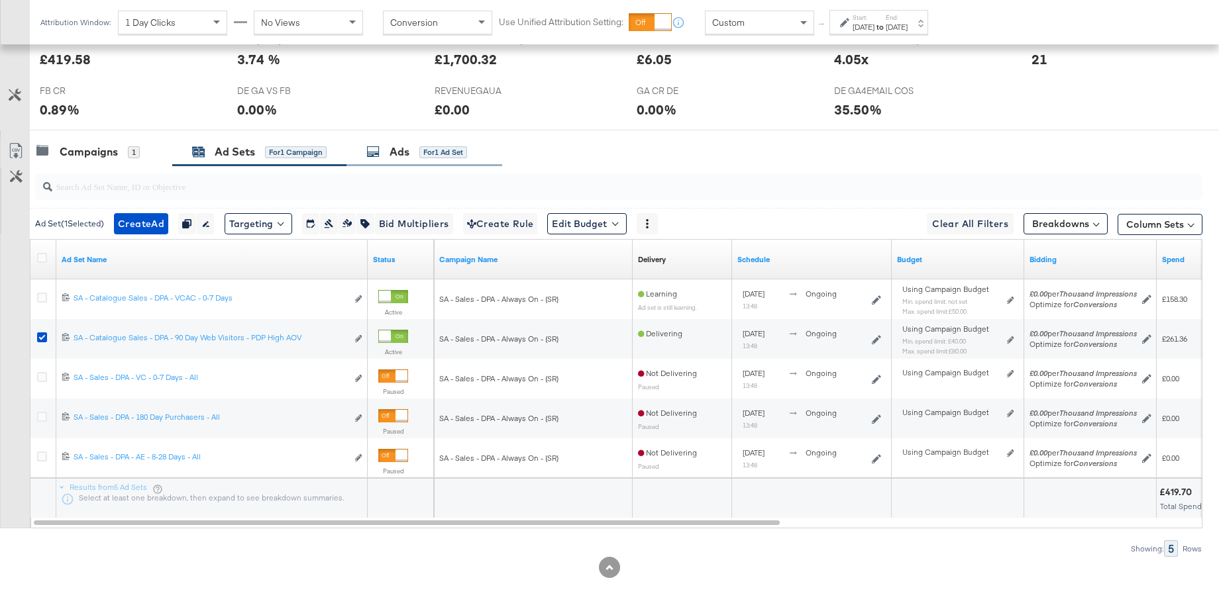
click at [405, 152] on div "Ads" at bounding box center [400, 151] width 20 height 15
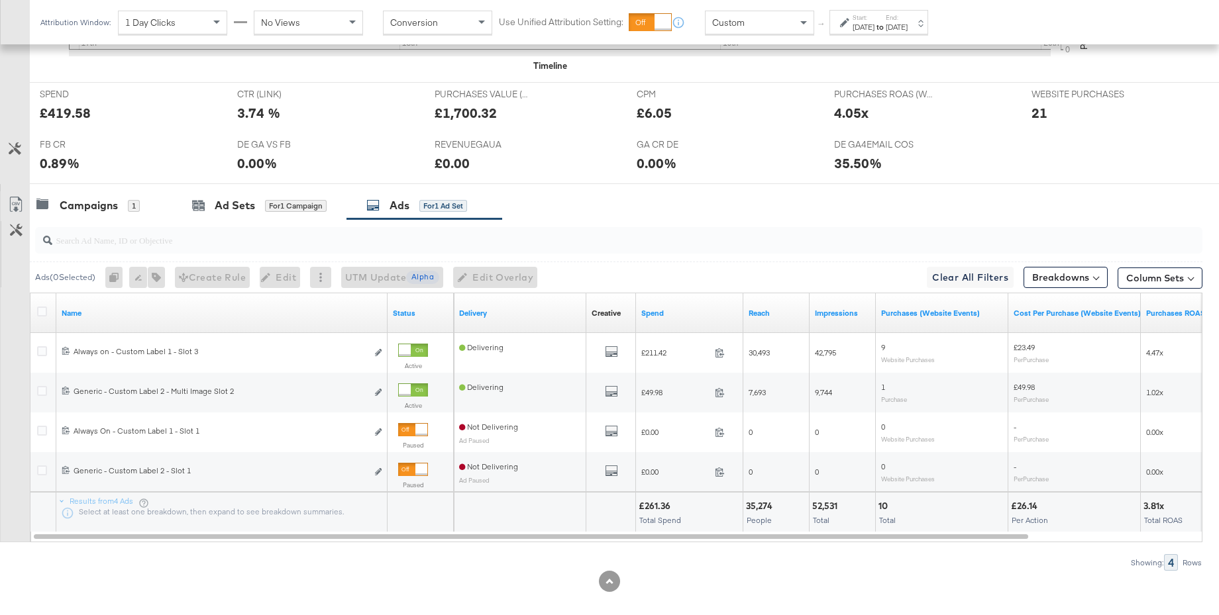
scroll to position [561, 0]
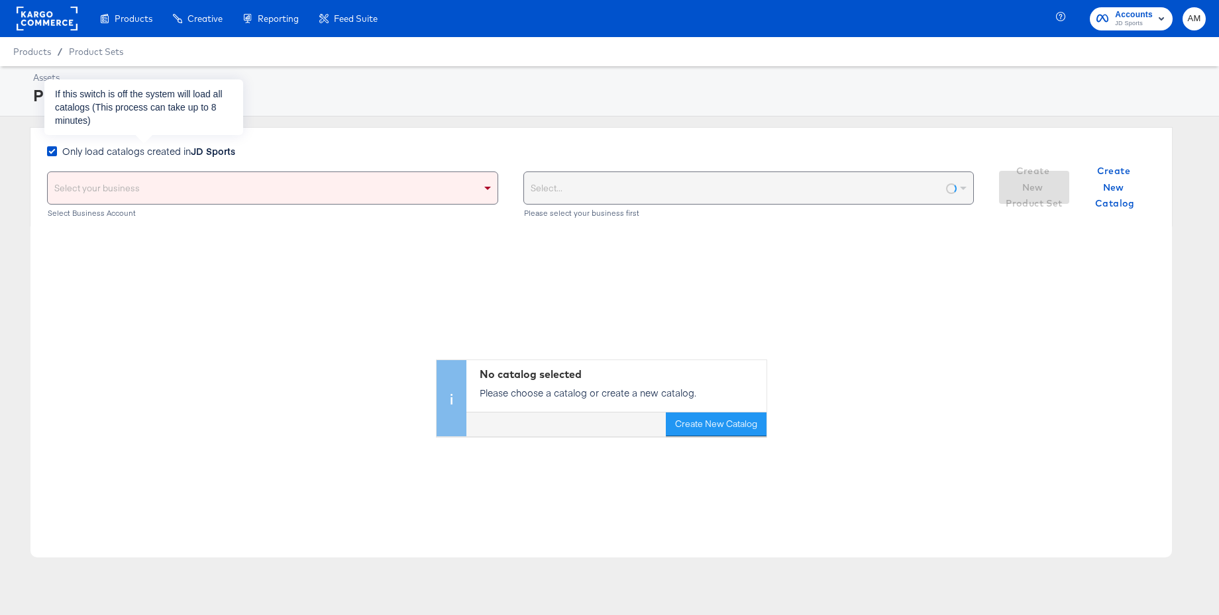
drag, startPoint x: 50, startPoint y: 151, endPoint x: 58, endPoint y: 166, distance: 16.3
click at [50, 152] on icon at bounding box center [52, 151] width 10 height 10
click at [0, 0] on input "Only load catalogs created in JD Sports" at bounding box center [0, 0] width 0 height 0
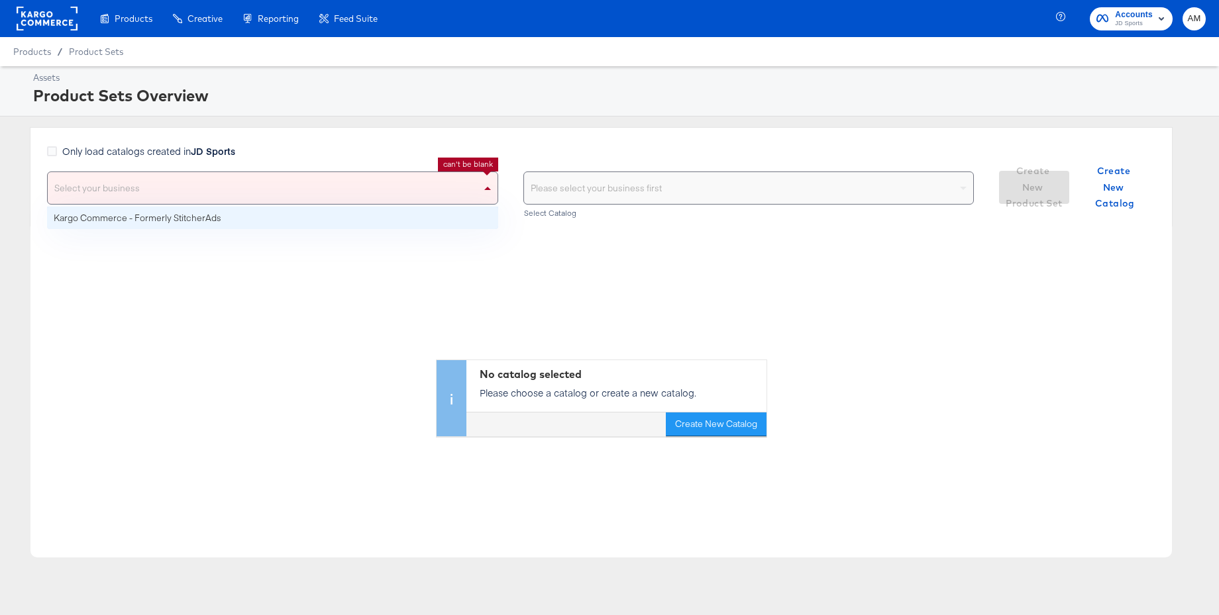
click at [67, 185] on div "Select your business" at bounding box center [273, 188] width 450 height 32
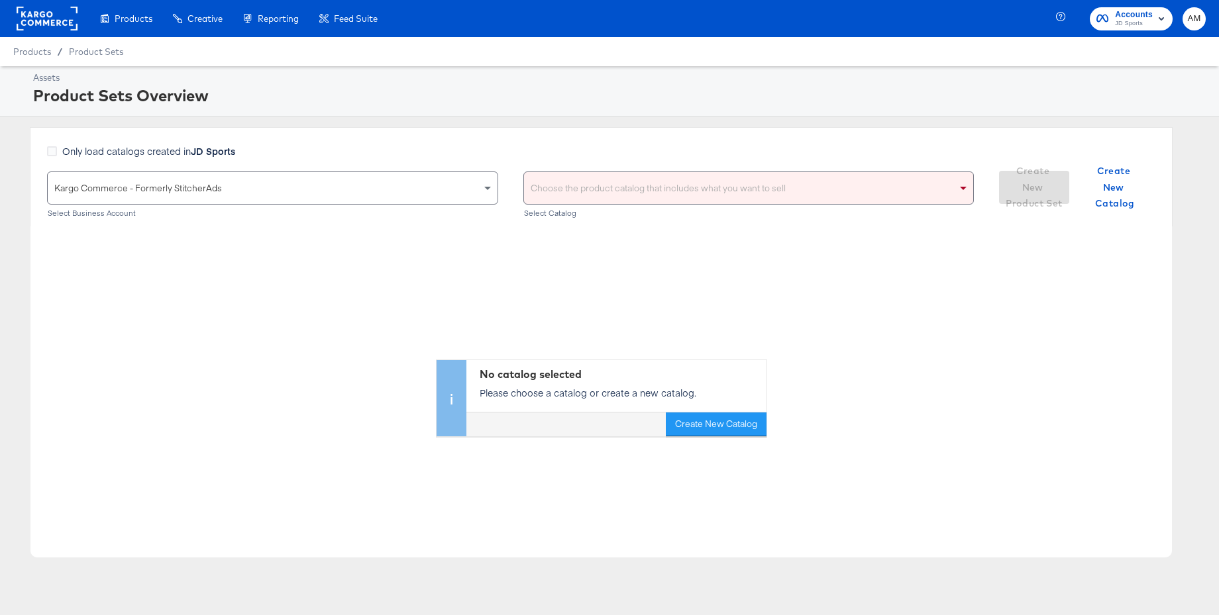
drag, startPoint x: 80, startPoint y: 219, endPoint x: 448, endPoint y: 202, distance: 368.7
click at [604, 191] on div "Choose the product catalog that includes what you want to sell" at bounding box center [749, 188] width 450 height 32
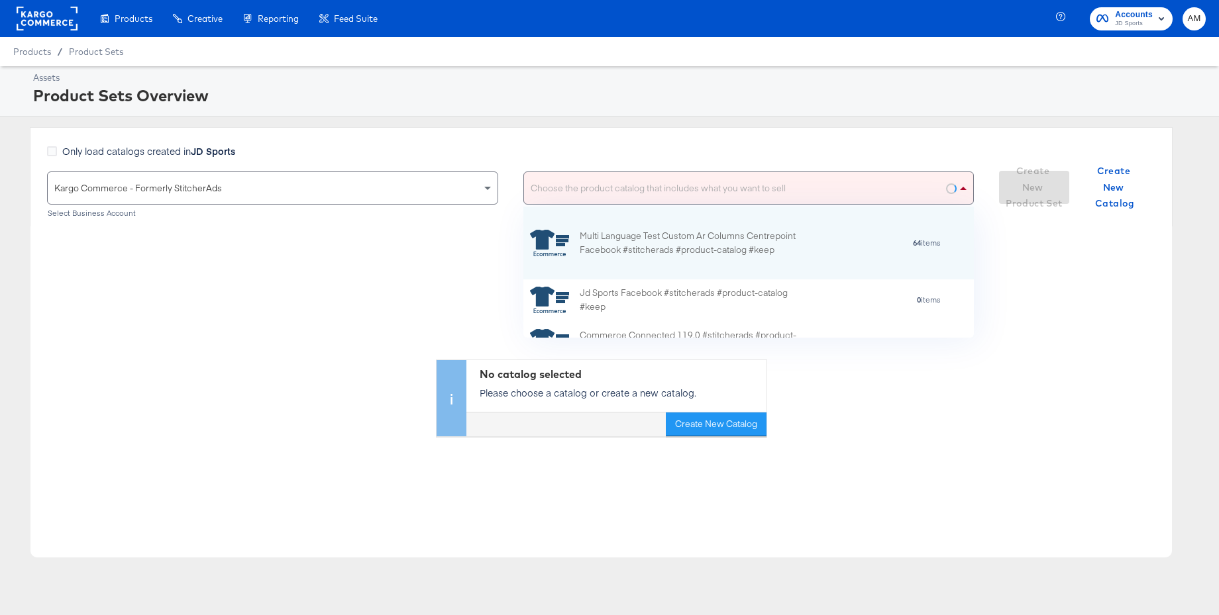
scroll to position [131, 450]
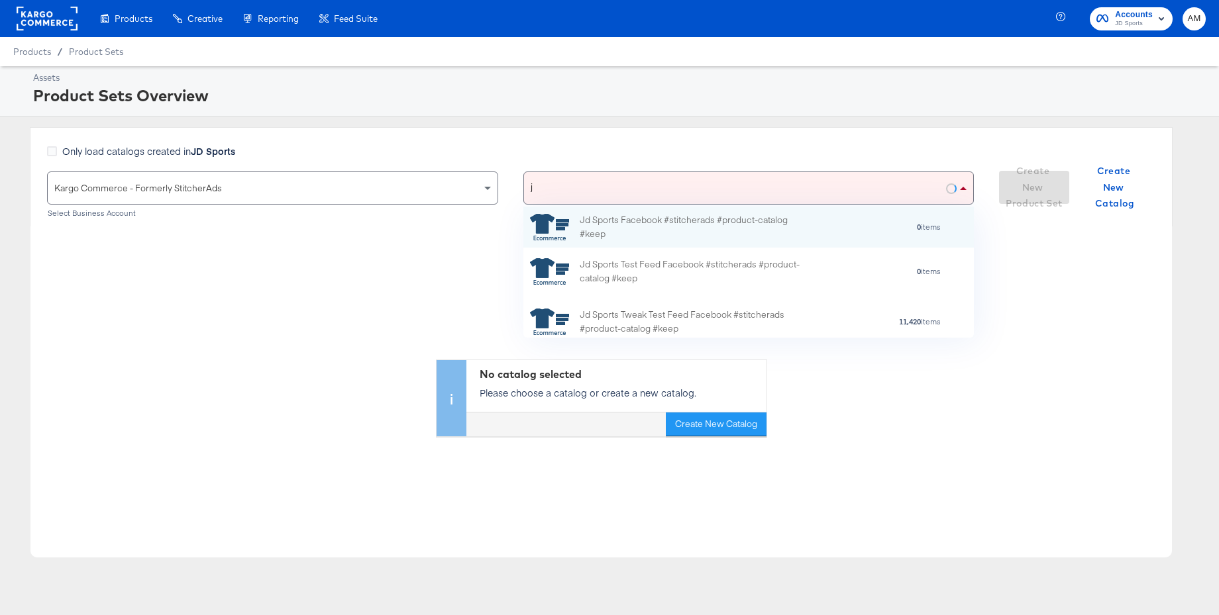
type input "jd"
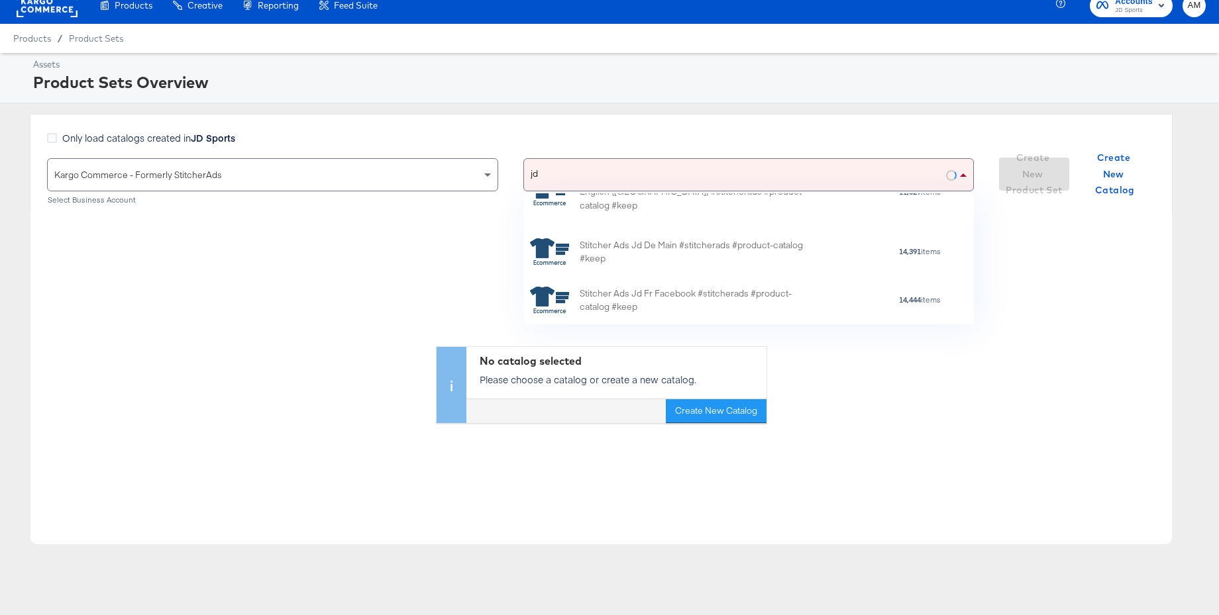
scroll to position [1137, 0]
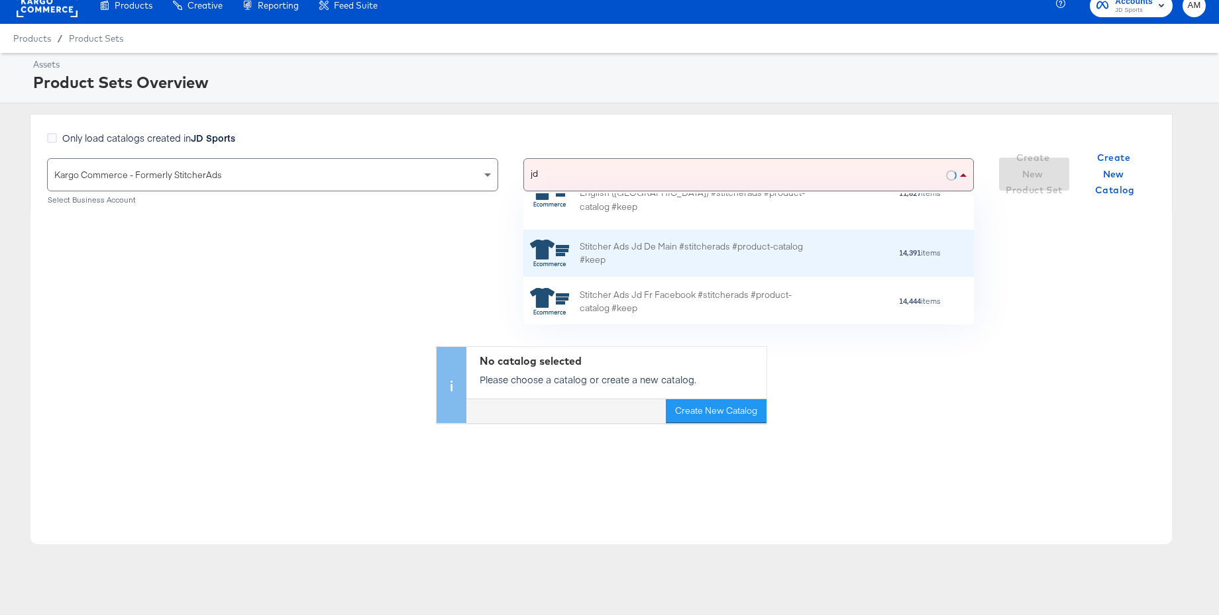
click at [711, 253] on div "Stitcher Ads Jd De Main #stitcherads #product-catalog #keep" at bounding box center [696, 253] width 232 height 28
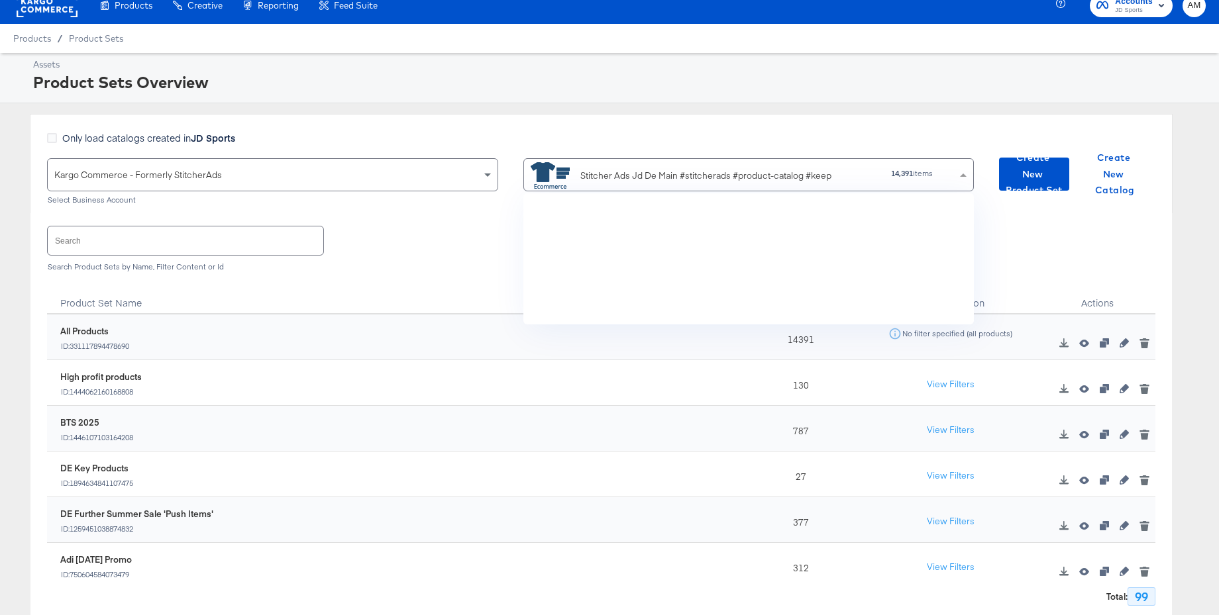
scroll to position [131, 450]
click at [1123, 435] on icon "button" at bounding box center [1124, 434] width 9 height 9
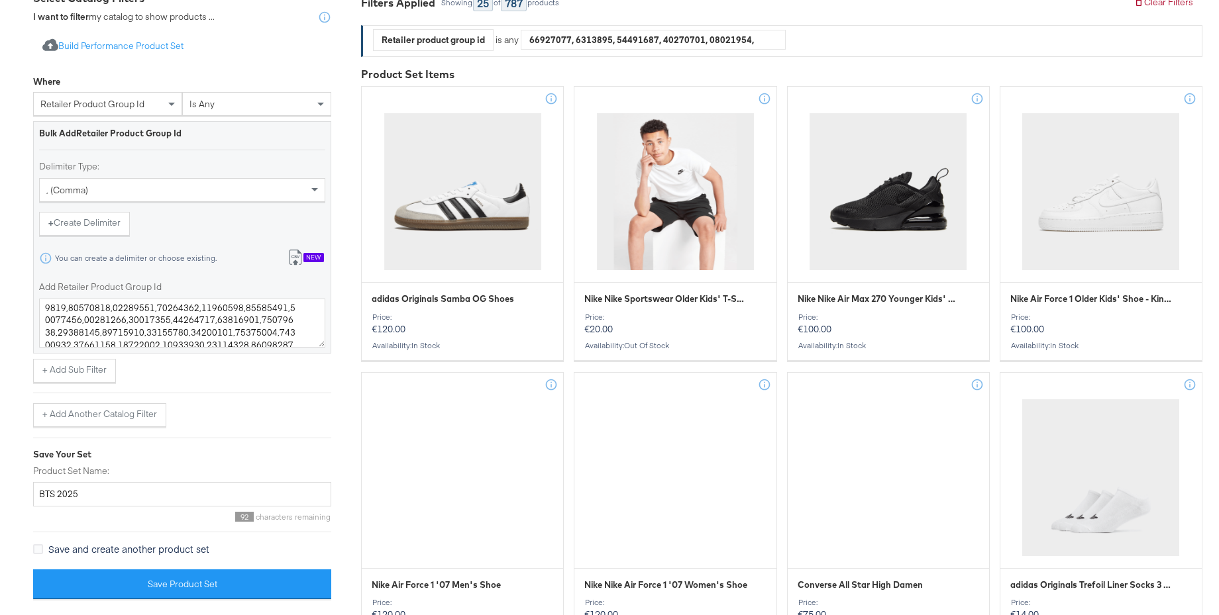
scroll to position [1623, 0]
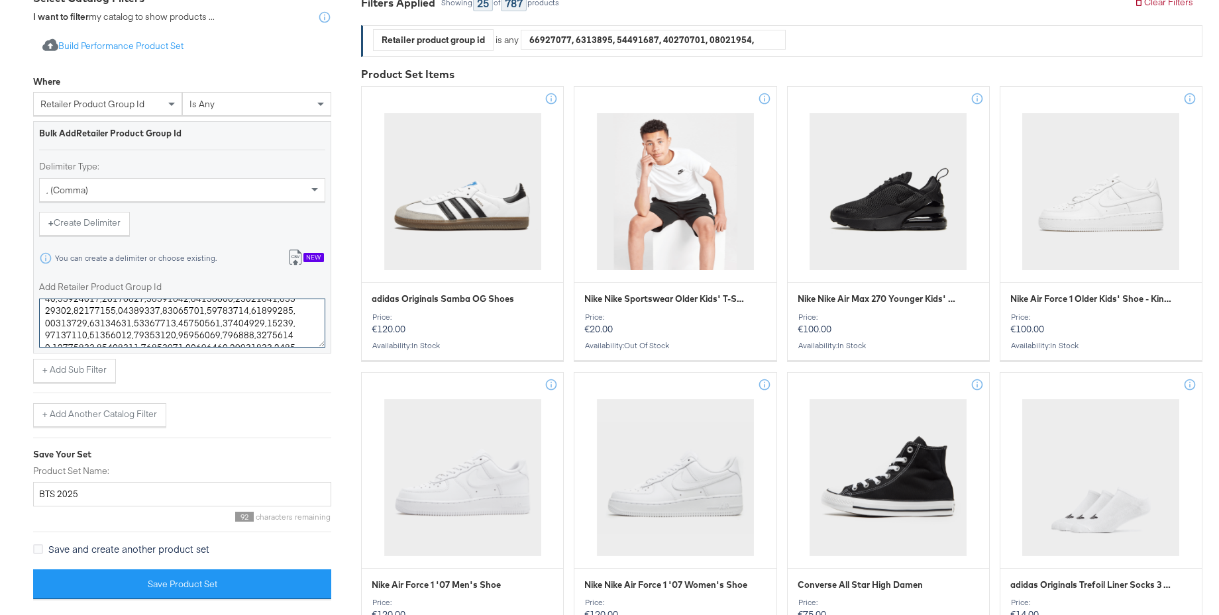
click at [199, 338] on textarea "Add Retailer Product Group Id" at bounding box center [182, 323] width 286 height 49
paste textarea "19200389 19705494 19645080 19703736 19687522 19705966 19701606 19683164 1619042…"
drag, startPoint x: 45, startPoint y: 340, endPoint x: 53, endPoint y: 352, distance: 14.3
click at [46, 342] on textarea "Add Retailer Product Group Id" at bounding box center [182, 323] width 286 height 49
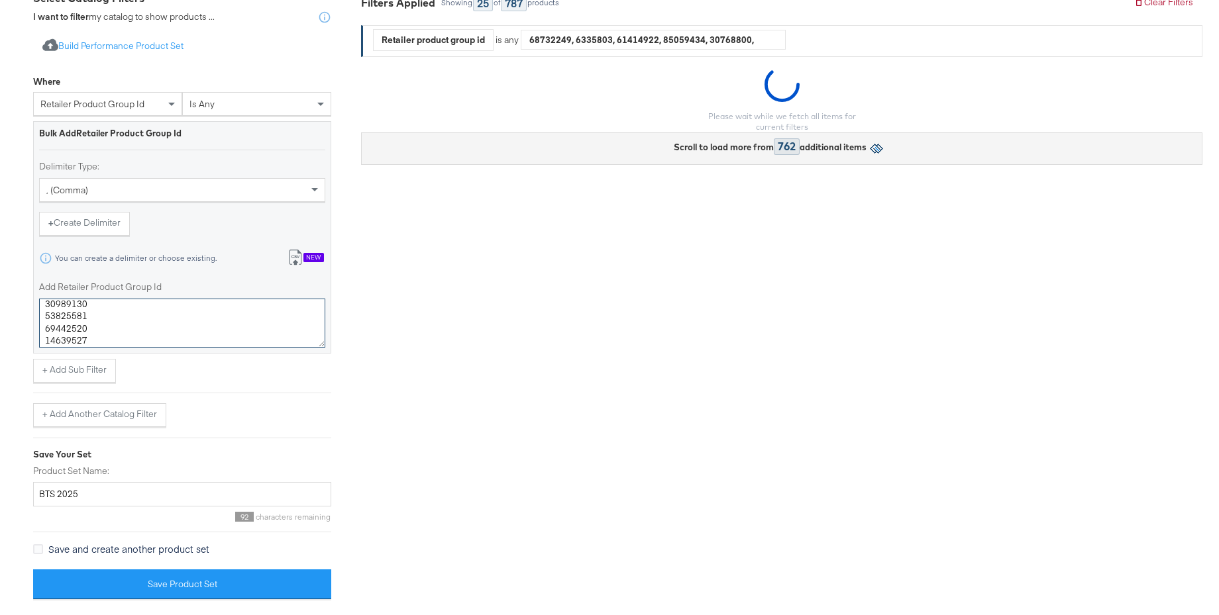
scroll to position [1832, 0]
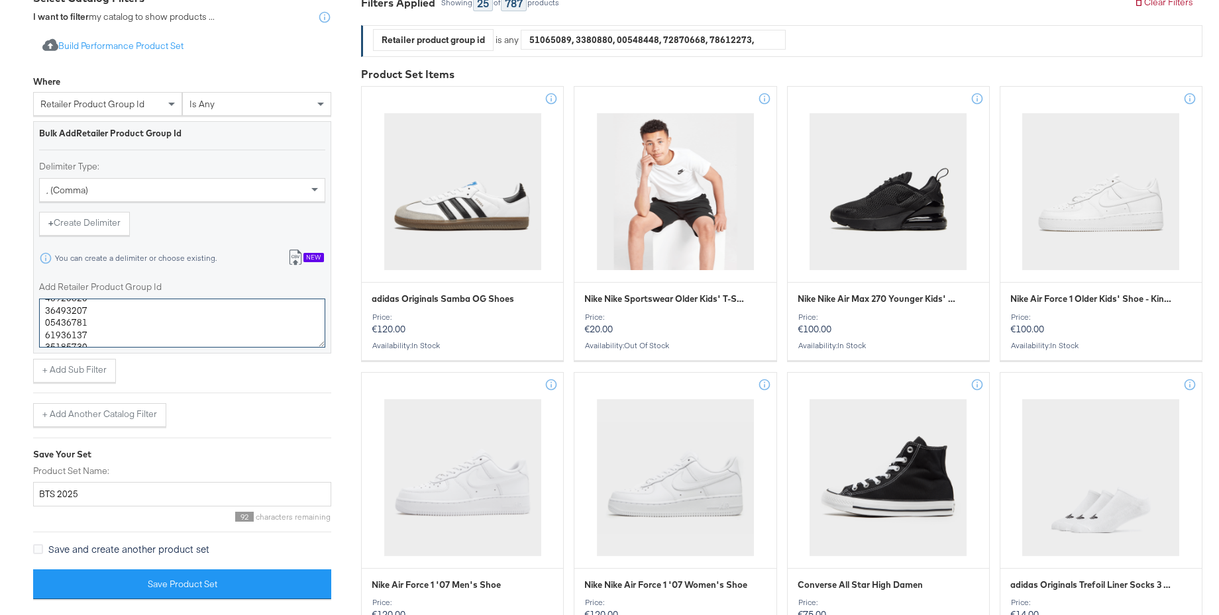
click at [46, 334] on textarea "Add Retailer Product Group Id" at bounding box center [182, 323] width 286 height 49
click at [45, 337] on textarea "Add Retailer Product Group Id" at bounding box center [182, 323] width 286 height 49
click at [45, 336] on textarea "Add Retailer Product Group Id" at bounding box center [182, 323] width 286 height 49
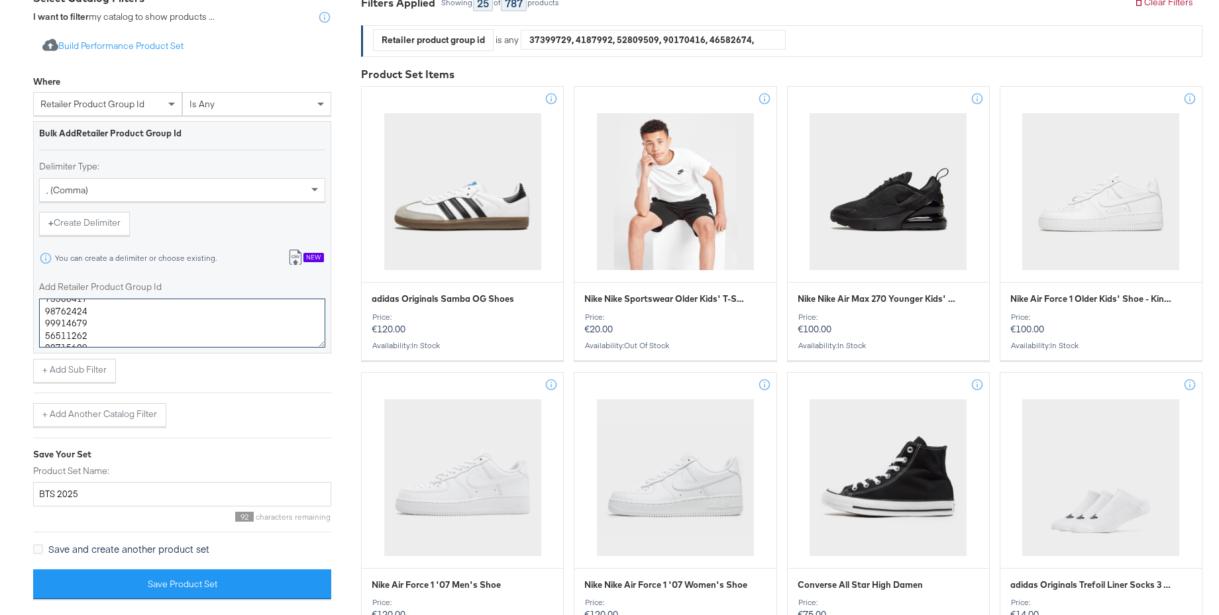
scroll to position [1795, 0]
click at [48, 337] on textarea "Add Retailer Product Group Id" at bounding box center [182, 323] width 286 height 49
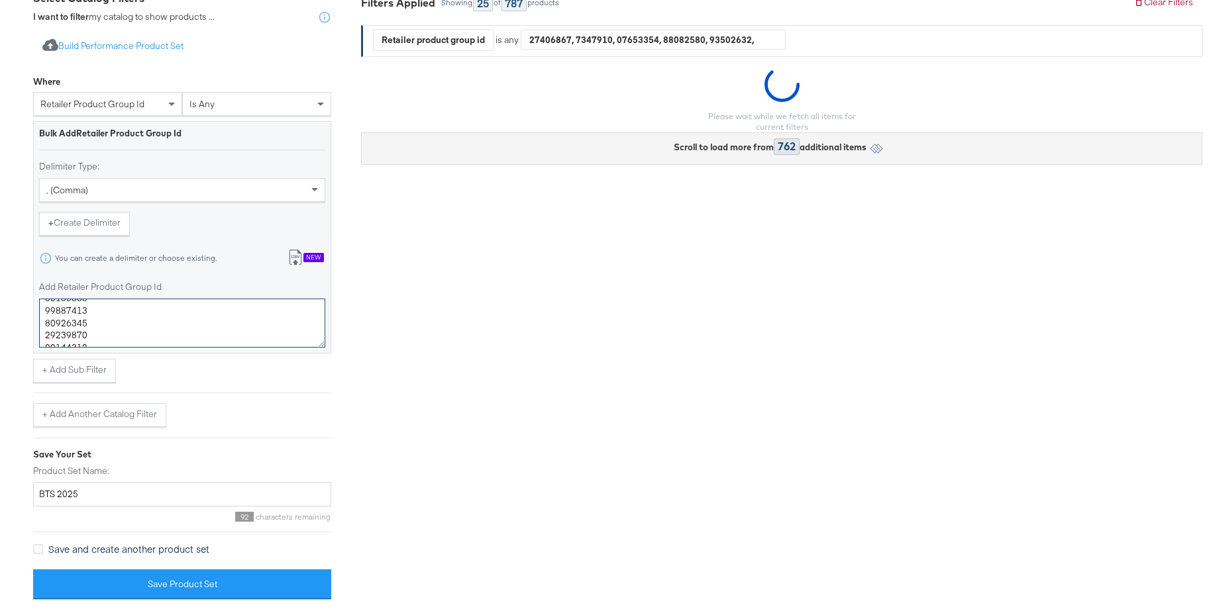
scroll to position [1783, 0]
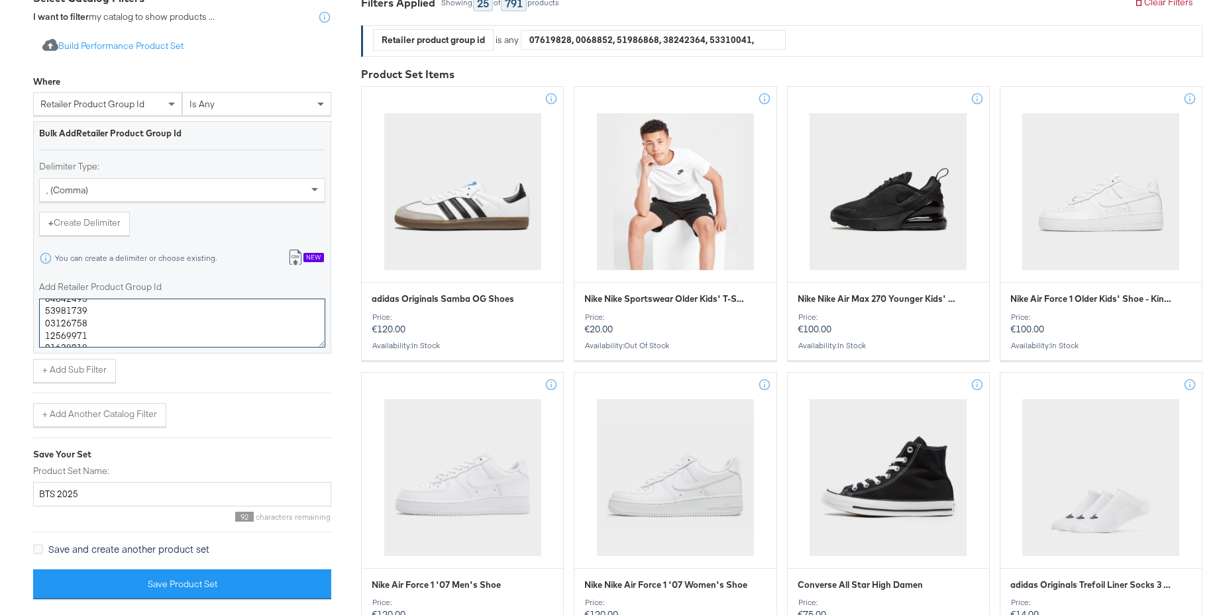
click at [45, 337] on textarea "Add Retailer Product Group Id" at bounding box center [182, 323] width 286 height 49
click at [45, 325] on textarea "Add Retailer Product Group Id" at bounding box center [182, 323] width 286 height 49
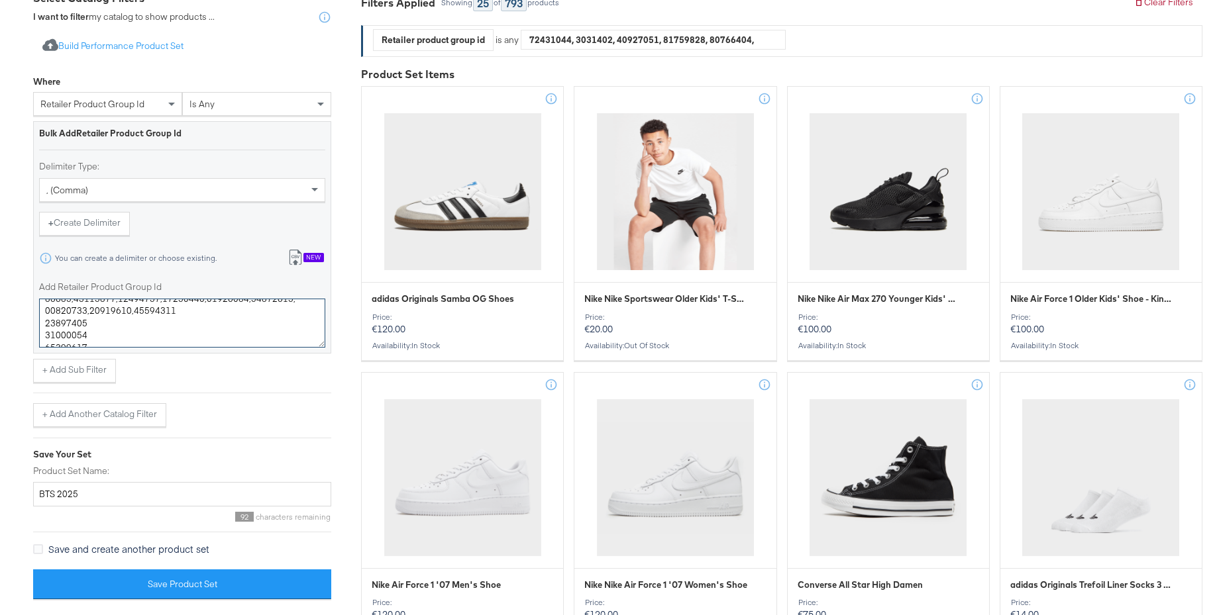
click at [45, 322] on textarea "Add Retailer Product Group Id" at bounding box center [182, 323] width 286 height 49
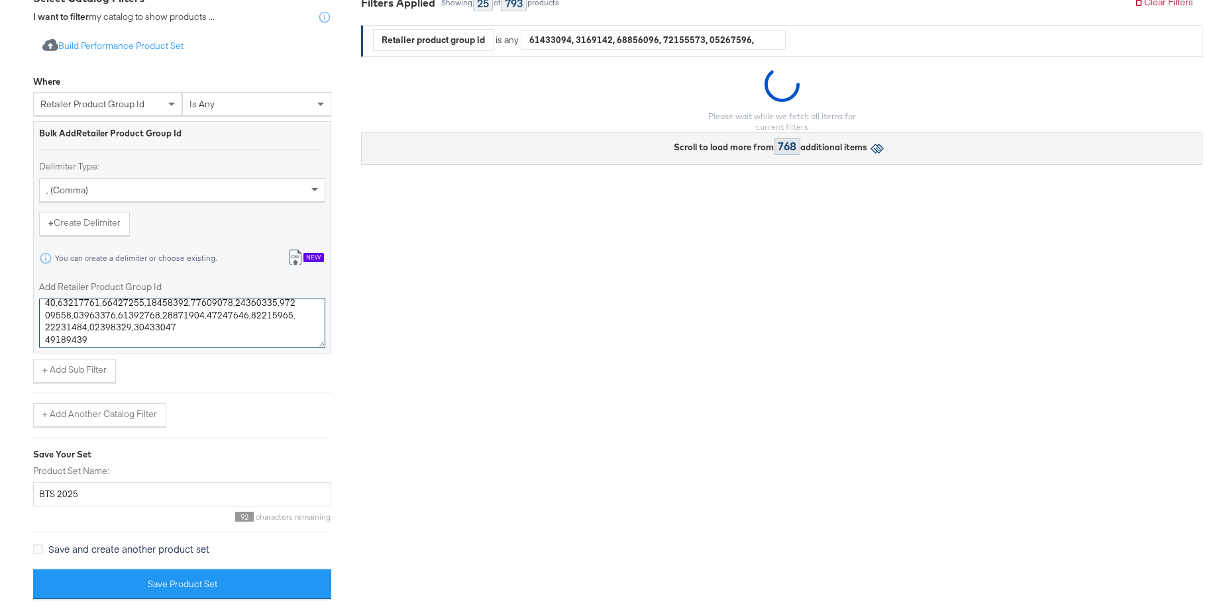
click at [46, 328] on textarea "Add Retailer Product Group Id" at bounding box center [182, 323] width 286 height 49
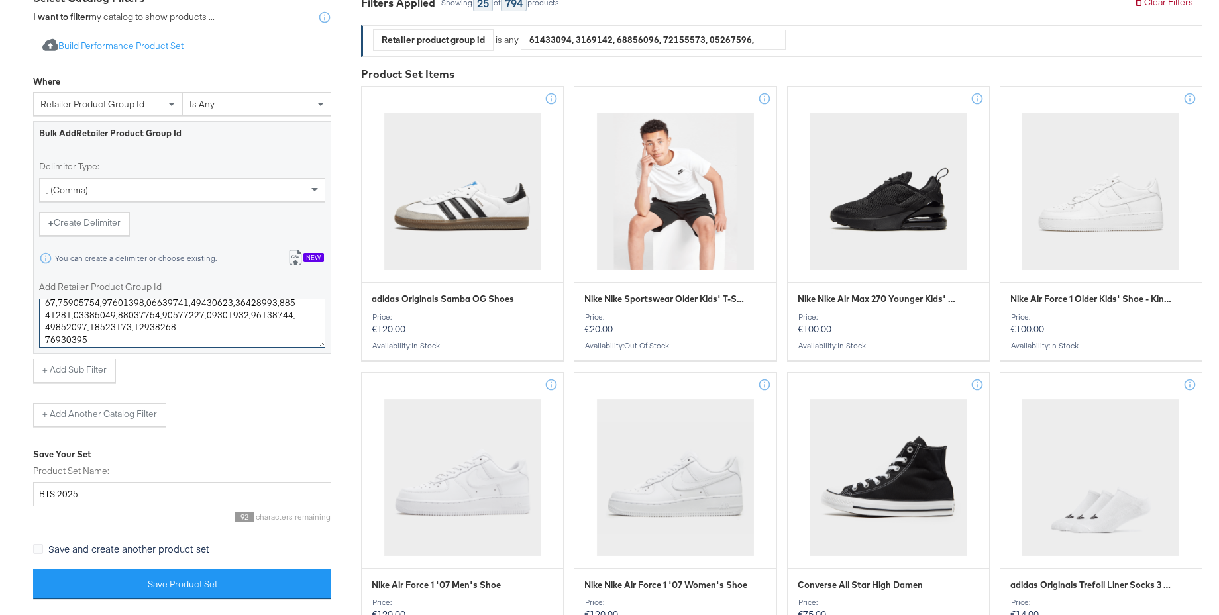
scroll to position [1734, 0]
click at [44, 325] on textarea "Add Retailer Product Group Id" at bounding box center [182, 323] width 286 height 49
click at [45, 325] on textarea "Add Retailer Product Group Id" at bounding box center [182, 323] width 286 height 49
click at [46, 315] on textarea "Add Retailer Product Group Id" at bounding box center [182, 323] width 286 height 49
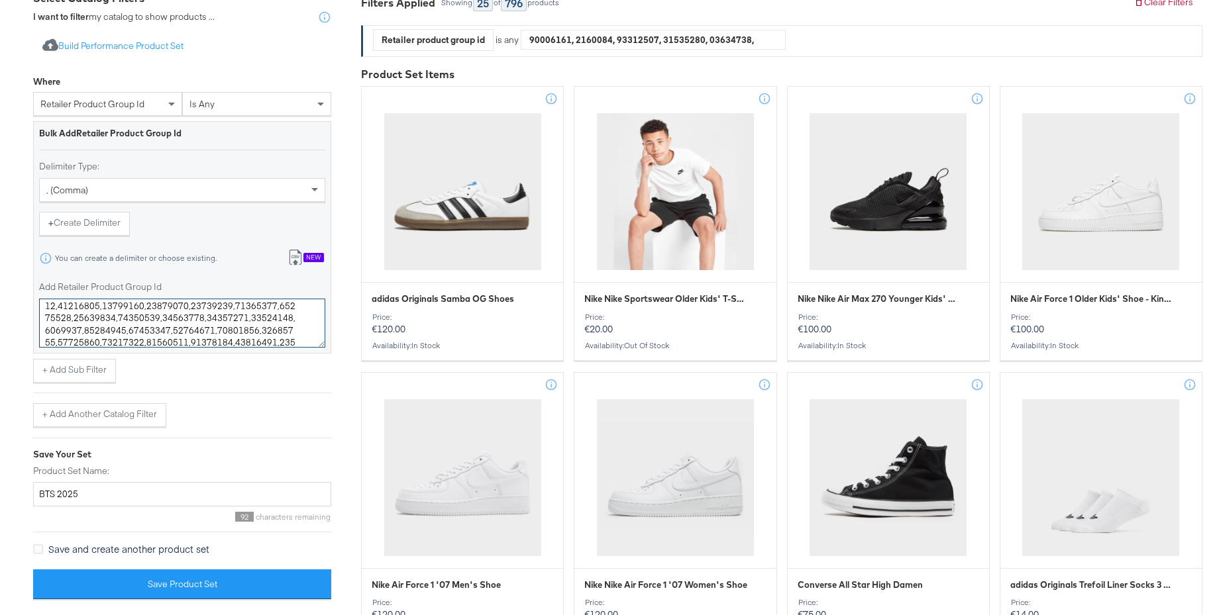
scroll to position [1689, 0]
click at [46, 319] on textarea "Add Retailer Product Group Id" at bounding box center [182, 323] width 286 height 49
click at [44, 340] on textarea "Add Retailer Product Group Id" at bounding box center [182, 323] width 286 height 49
click at [44, 329] on textarea "Add Retailer Product Group Id" at bounding box center [182, 323] width 286 height 49
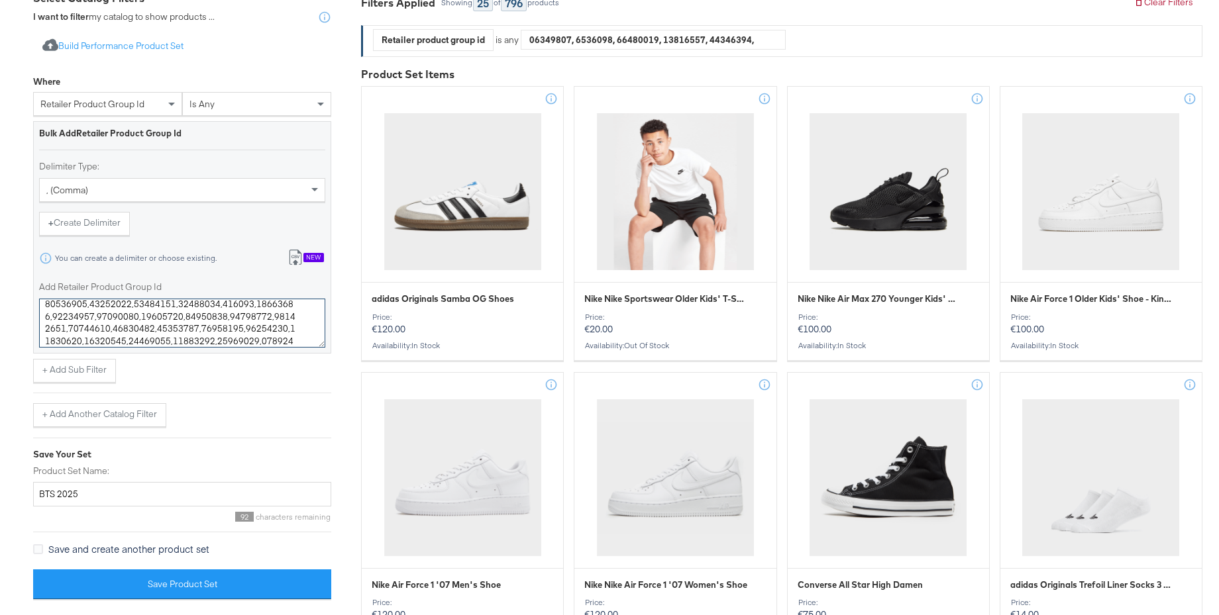
click at [44, 319] on textarea "Add Retailer Product Group Id" at bounding box center [182, 323] width 286 height 49
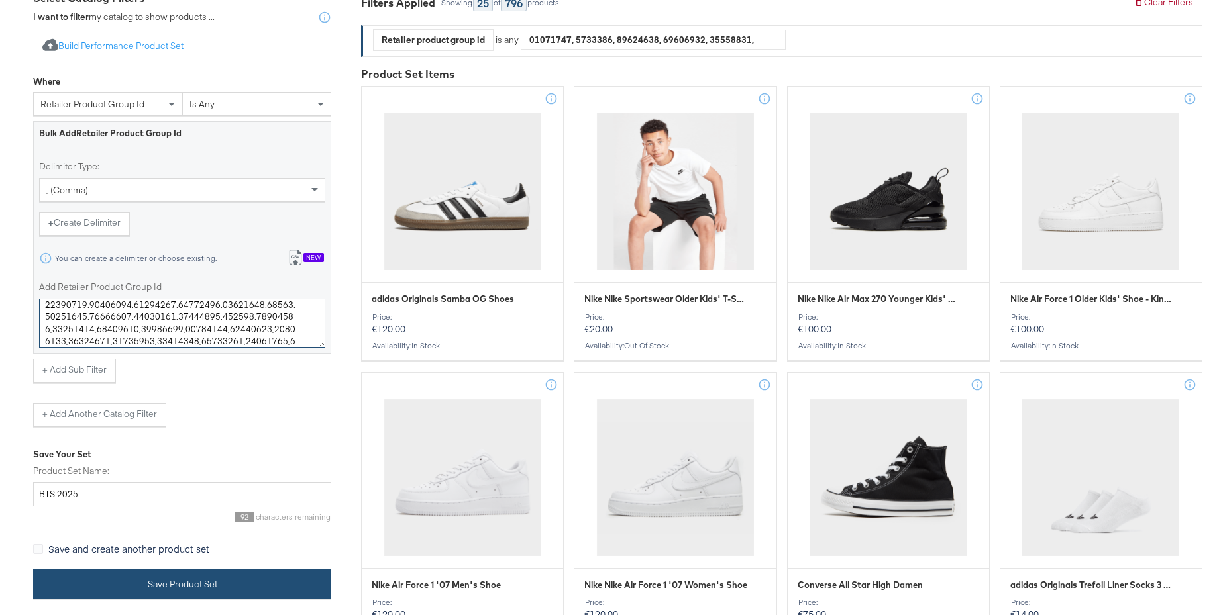
type textarea "19652780,1278429,19679093,19680642,19676708,1272263,1278430,1274709,16135681,14…"
click at [182, 581] on button "Save Product Set" at bounding box center [182, 585] width 298 height 30
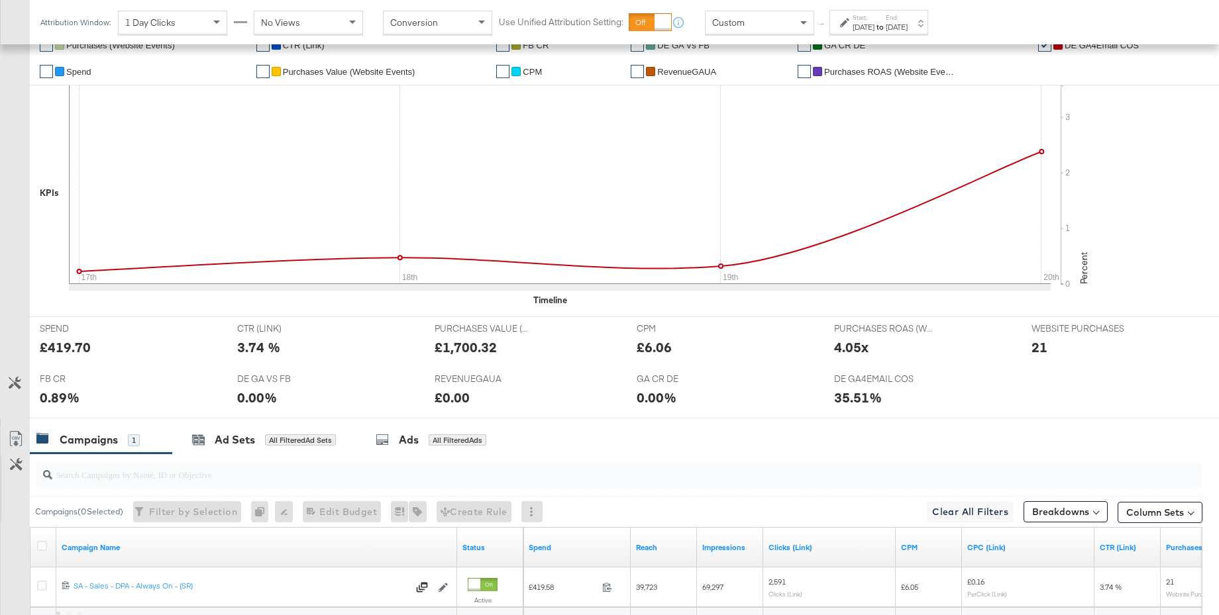
scroll to position [321, 0]
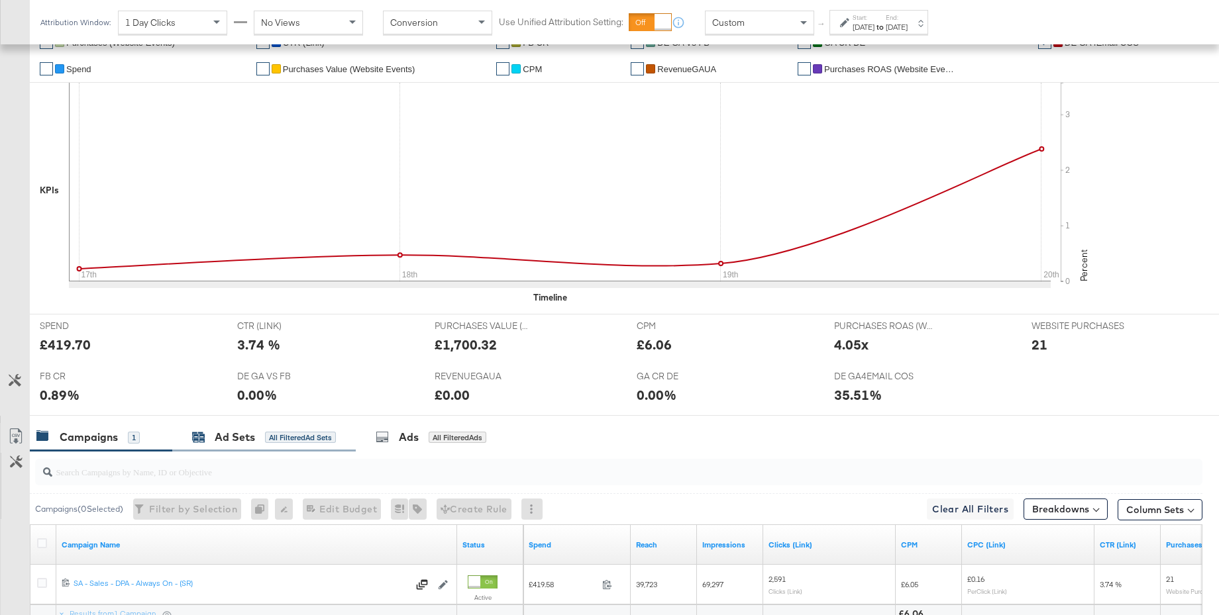
click at [219, 440] on div "Ad Sets" at bounding box center [235, 437] width 40 height 15
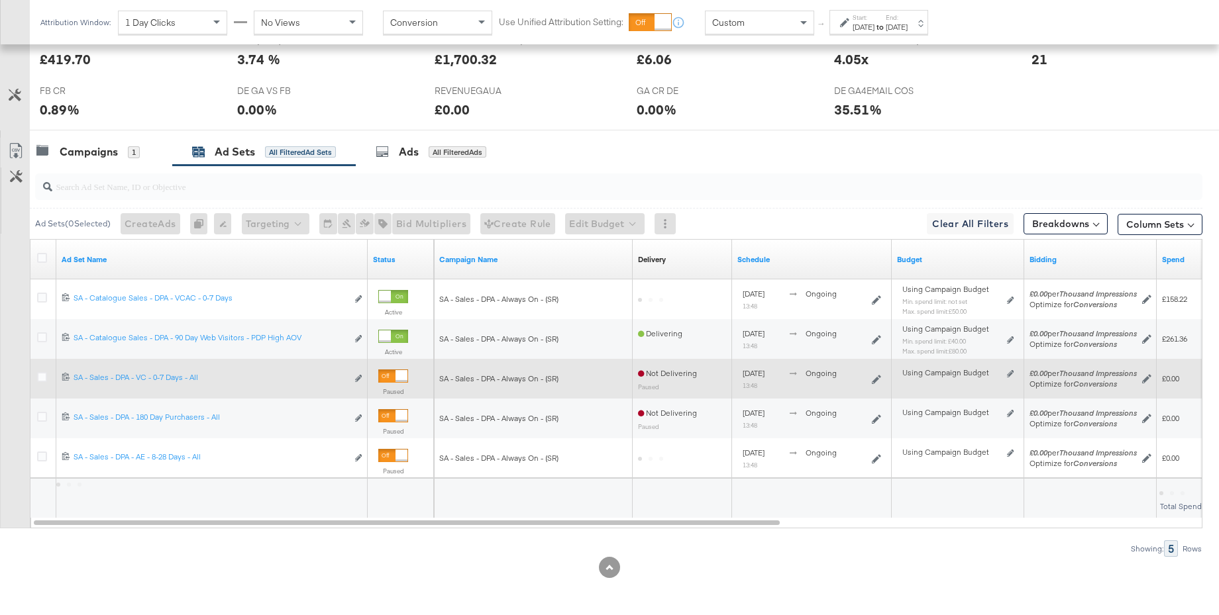
scroll to position [606, 0]
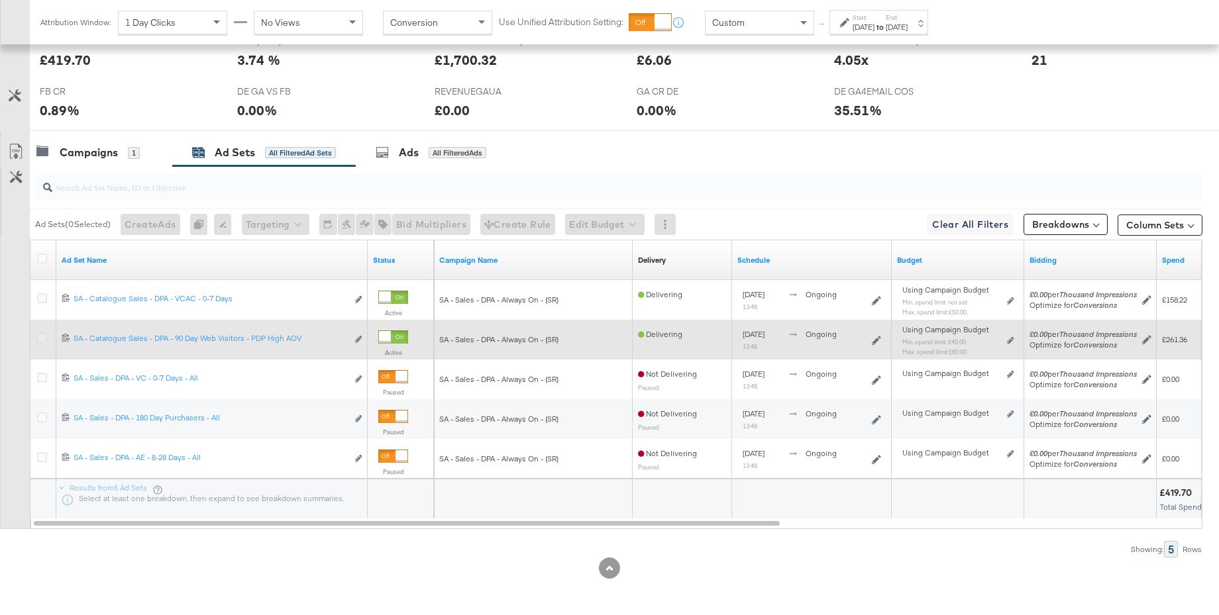
drag, startPoint x: 44, startPoint y: 339, endPoint x: 53, endPoint y: 342, distance: 9.8
click at [44, 339] on icon at bounding box center [42, 338] width 10 height 10
click at [0, 0] on input "checkbox" at bounding box center [0, 0] width 0 height 0
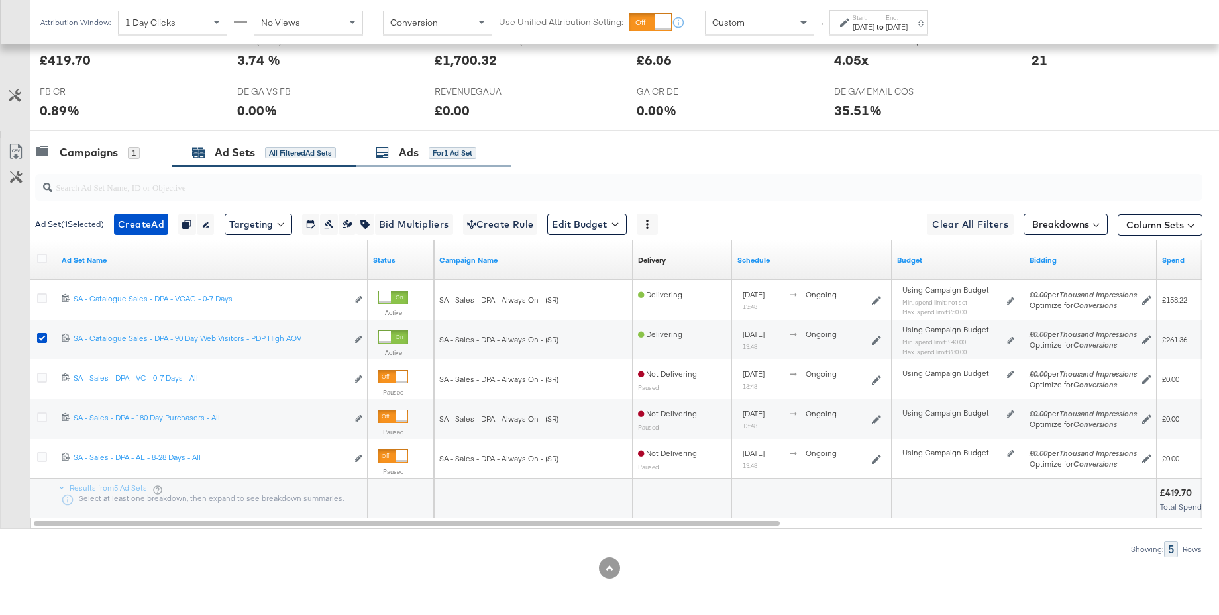
click at [395, 156] on div "Ads for 1 Ad Set" at bounding box center [426, 152] width 101 height 15
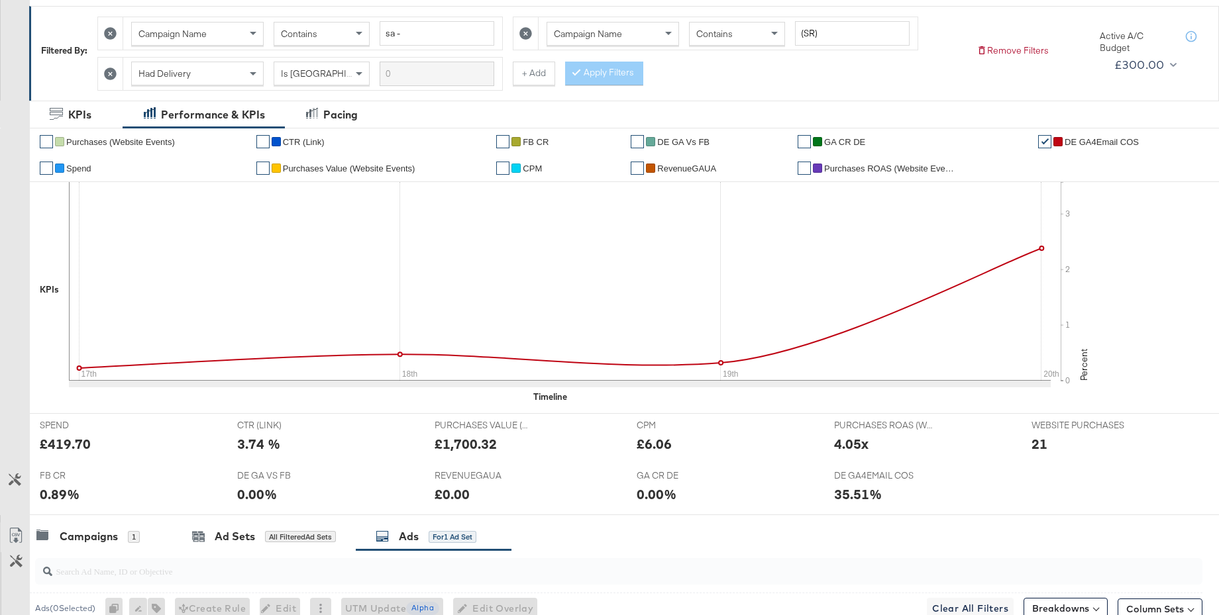
scroll to position [0, 0]
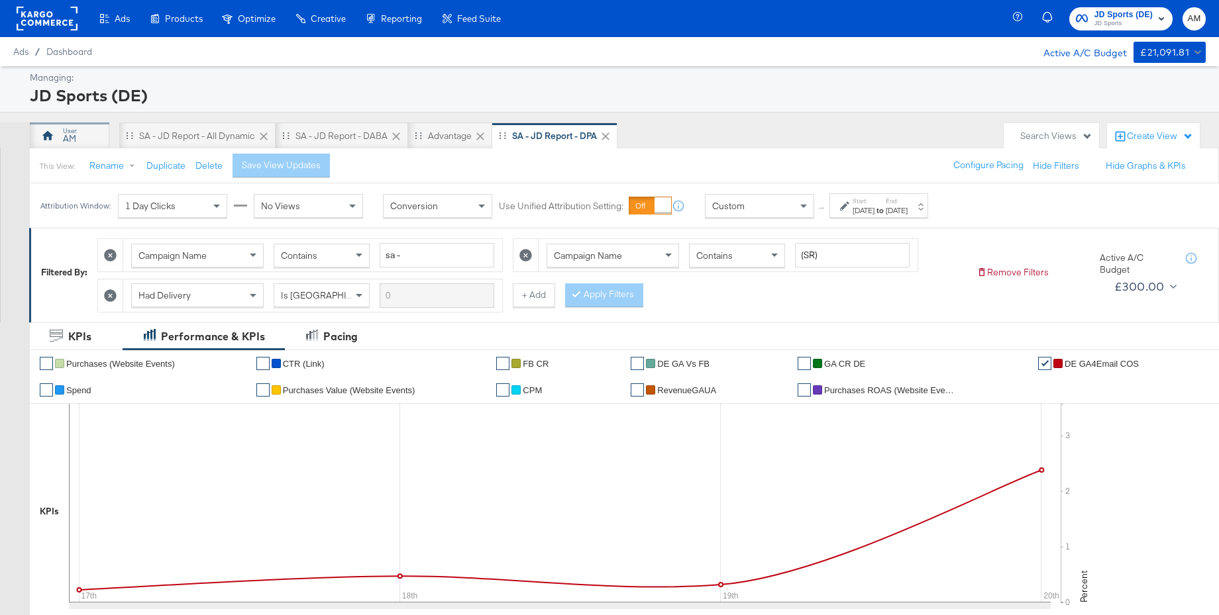
click at [60, 139] on div "AM" at bounding box center [69, 136] width 79 height 26
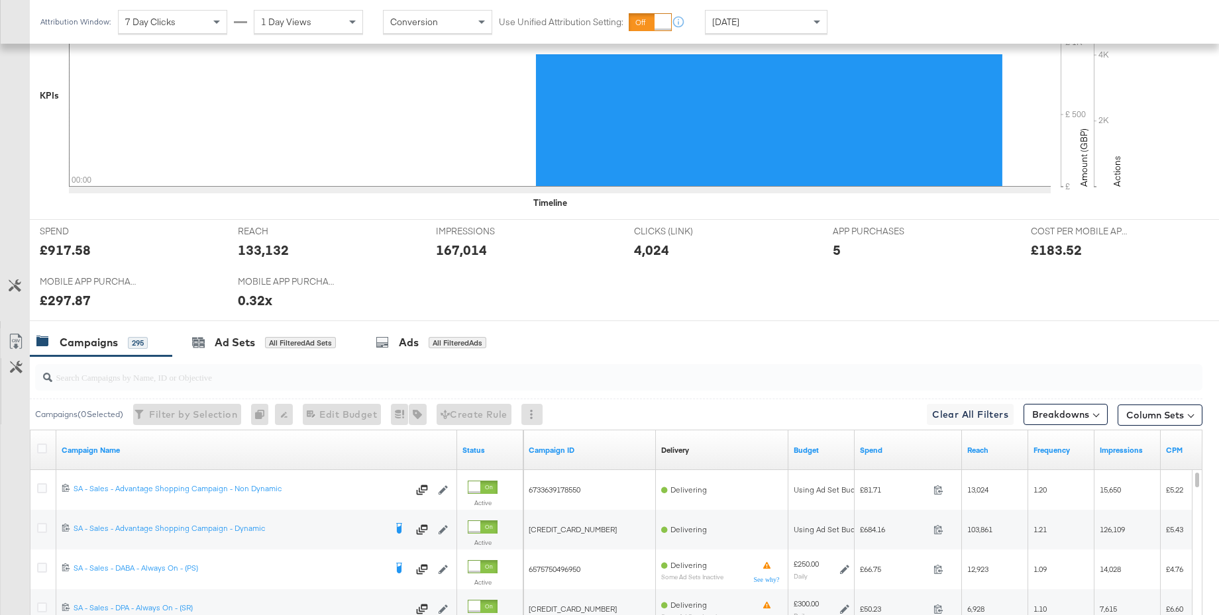
scroll to position [391, 0]
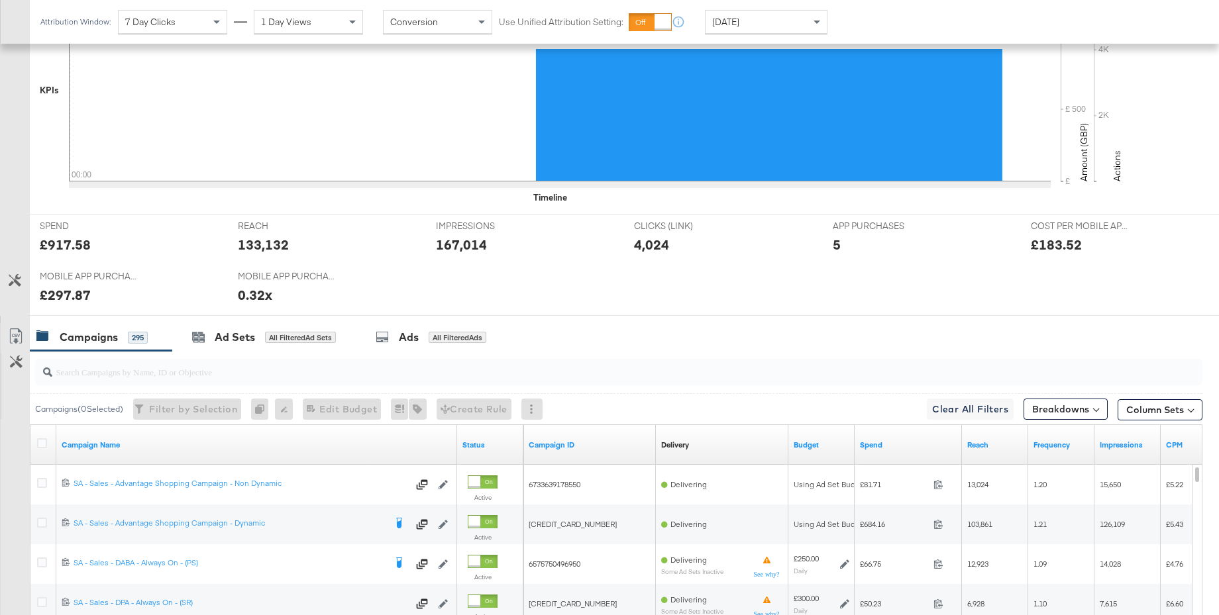
click at [166, 372] on input "search" at bounding box center [573, 367] width 1043 height 26
paste input "SA - Sales - DPA - BAU - iCOS test - Cell A - (SR)"
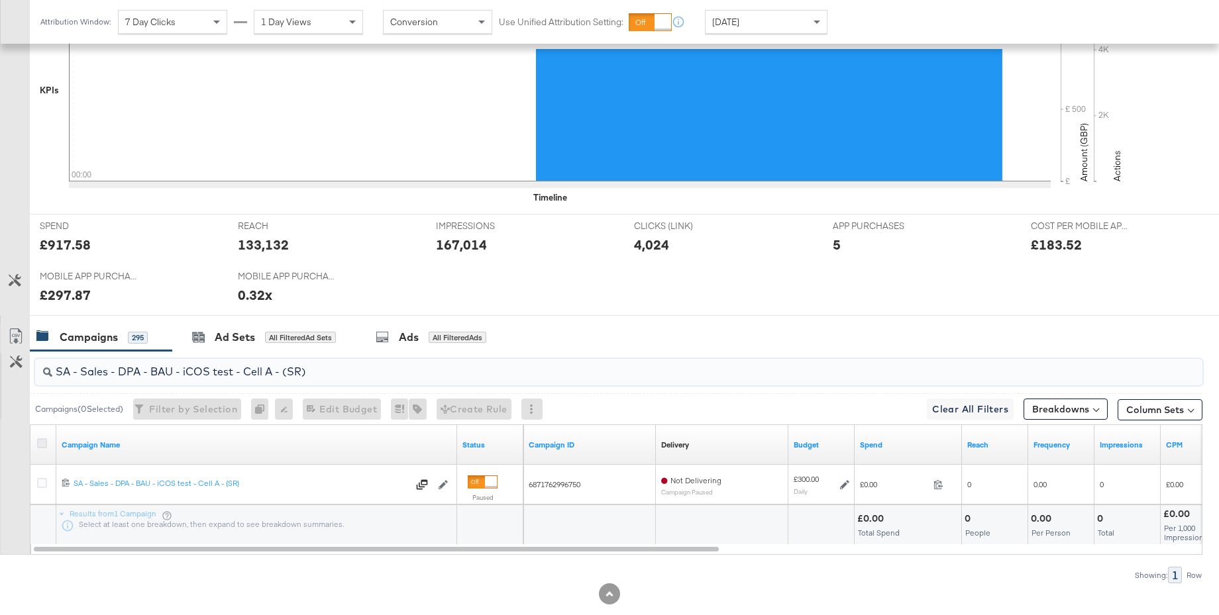
type input "SA - Sales - DPA - BAU - iCOS test - Cell A - (SR)"
click at [44, 443] on icon at bounding box center [42, 444] width 10 height 10
click at [0, 0] on input "checkbox" at bounding box center [0, 0] width 0 height 0
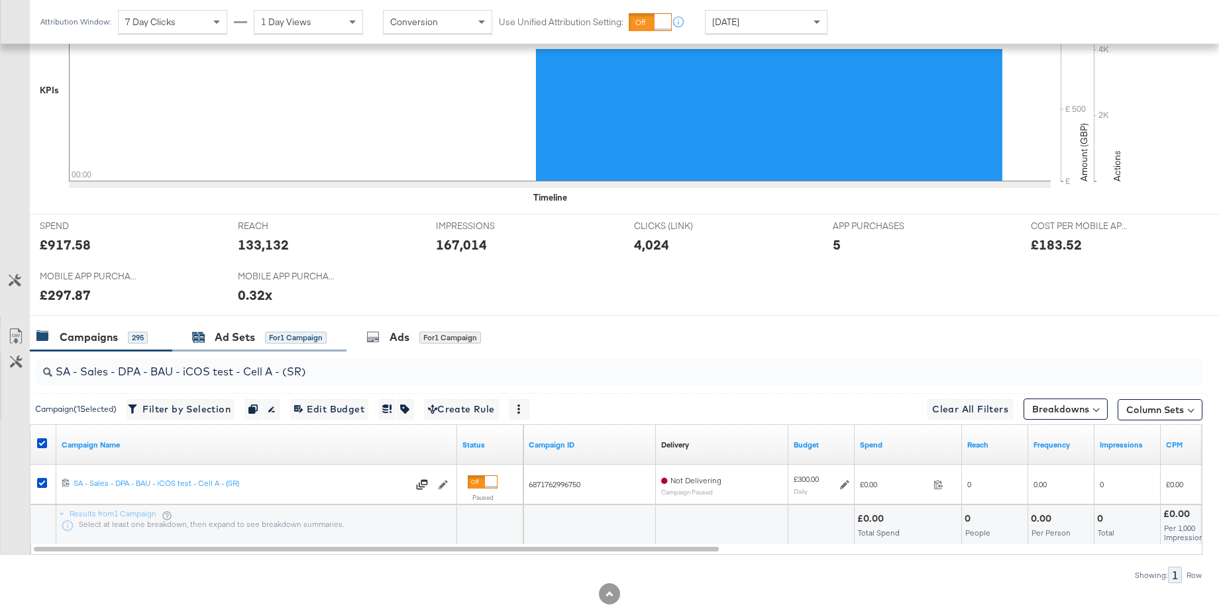
click at [224, 338] on div "Ad Sets" at bounding box center [235, 337] width 40 height 15
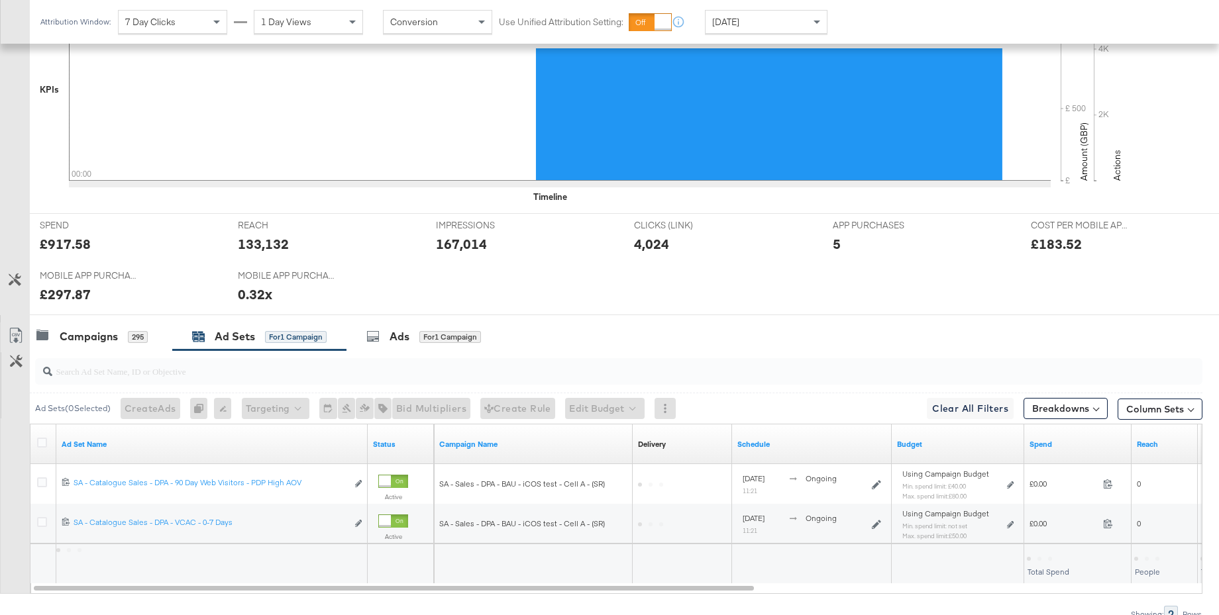
scroll to position [457, 0]
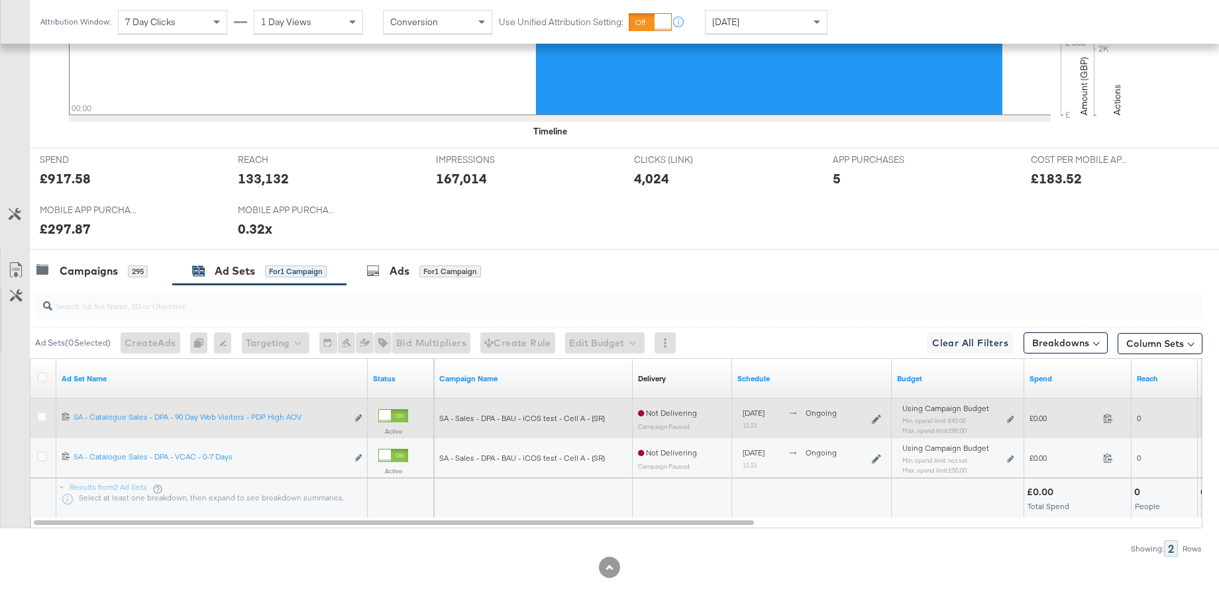
drag, startPoint x: 44, startPoint y: 415, endPoint x: 105, endPoint y: 405, distance: 61.7
click at [44, 416] on icon at bounding box center [42, 417] width 10 height 10
click at [0, 0] on input "checkbox" at bounding box center [0, 0] width 0 height 0
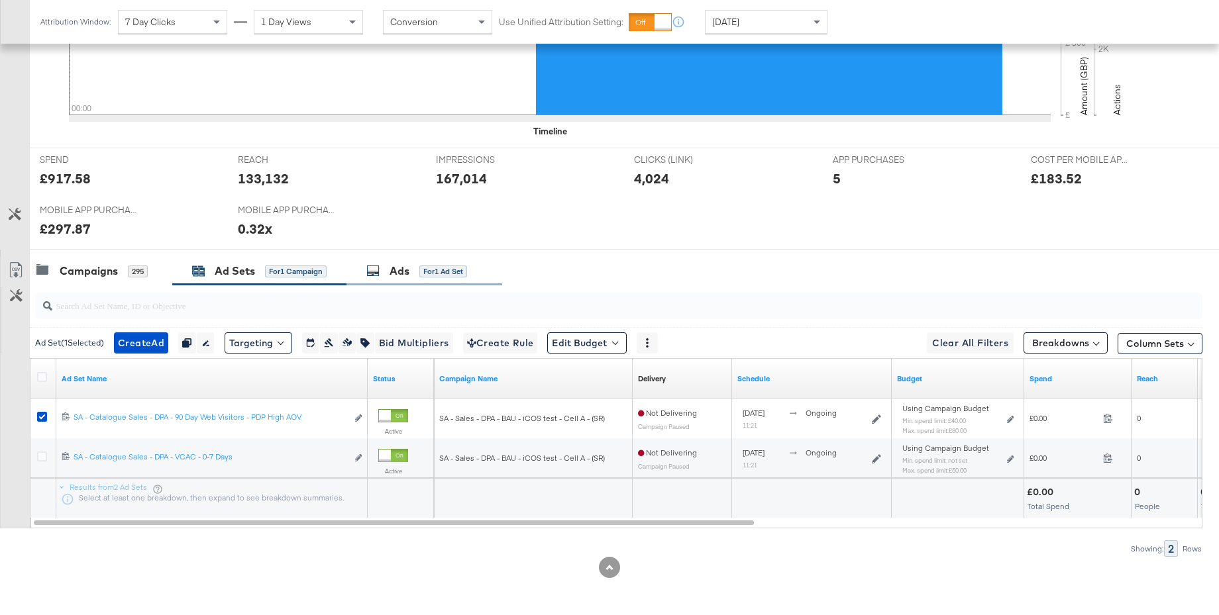
click at [399, 269] on div "Ads" at bounding box center [400, 271] width 20 height 15
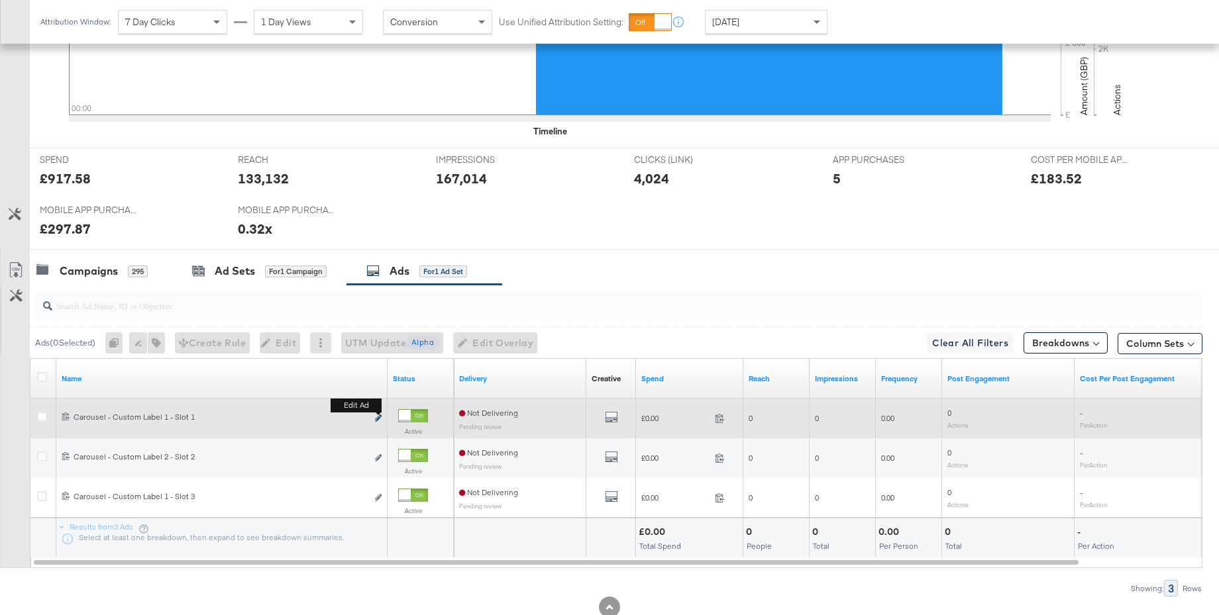
click at [378, 418] on icon "link" at bounding box center [378, 418] width 7 height 7
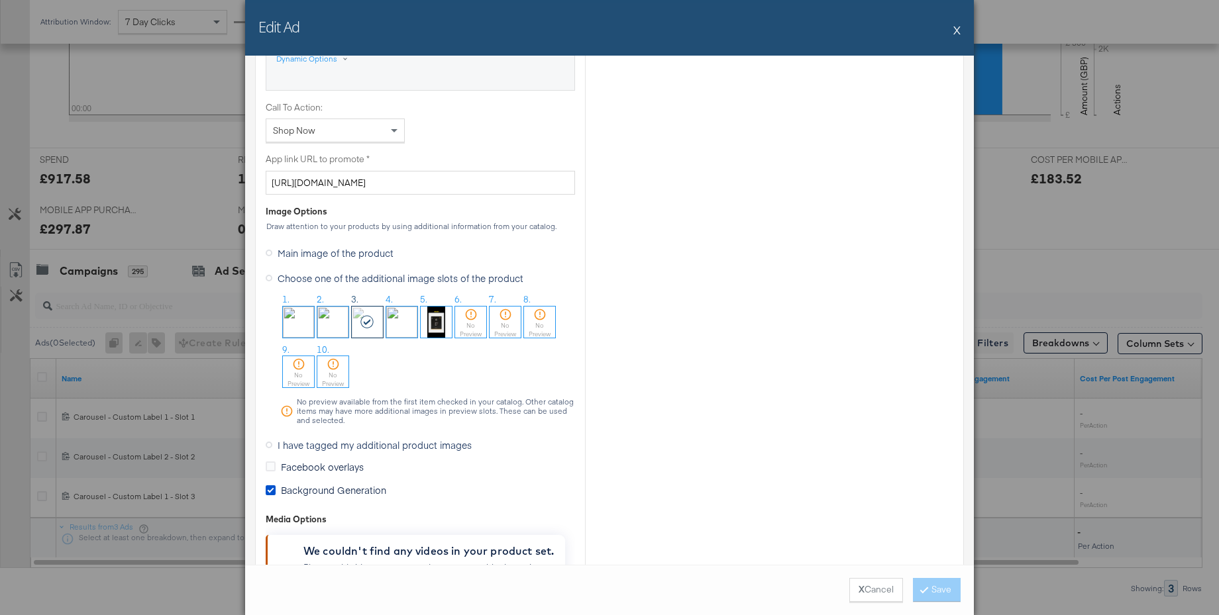
scroll to position [1017, 0]
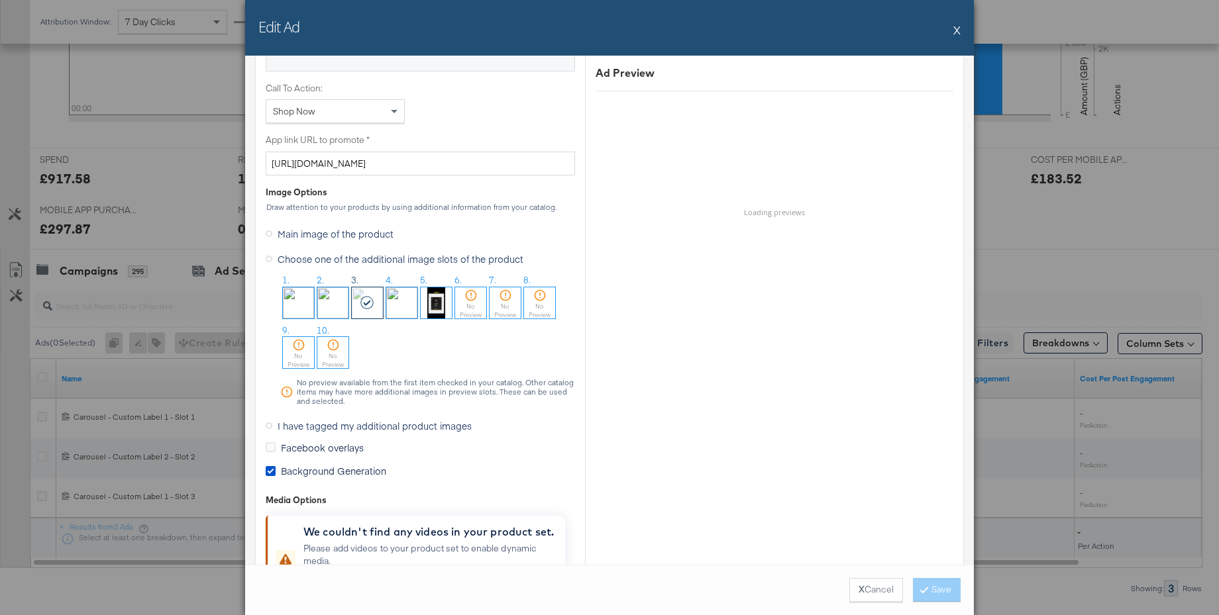
click at [300, 299] on img at bounding box center [298, 303] width 31 height 31
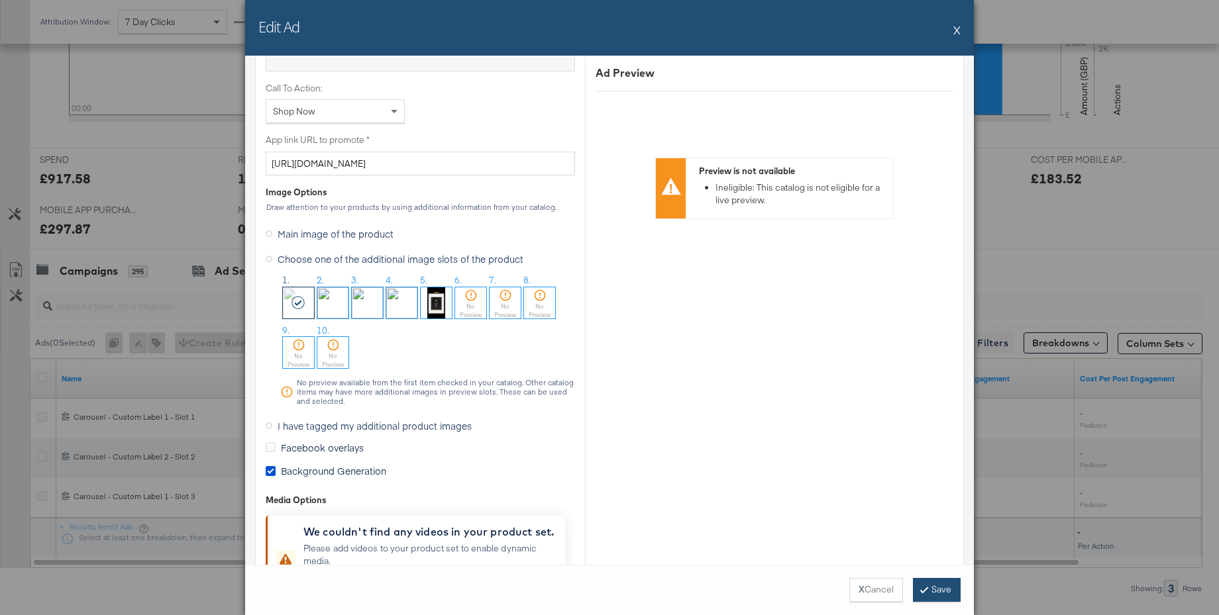
click at [927, 588] on button "Save" at bounding box center [937, 590] width 48 height 24
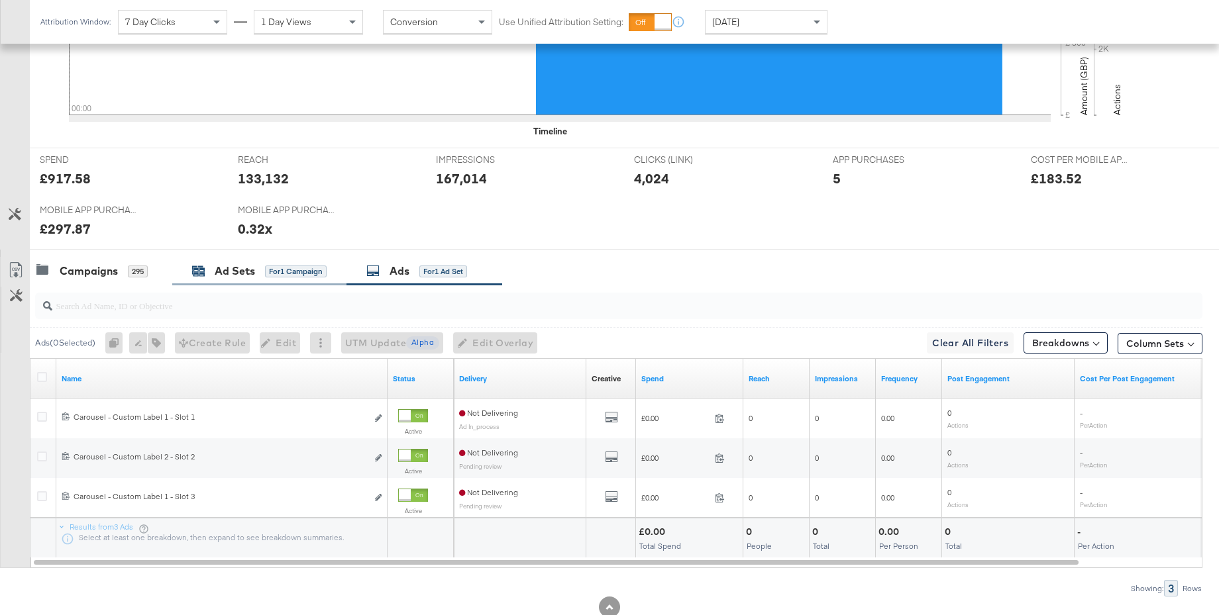
click at [207, 264] on div "Ad Sets for 1 Campaign" at bounding box center [259, 271] width 134 height 15
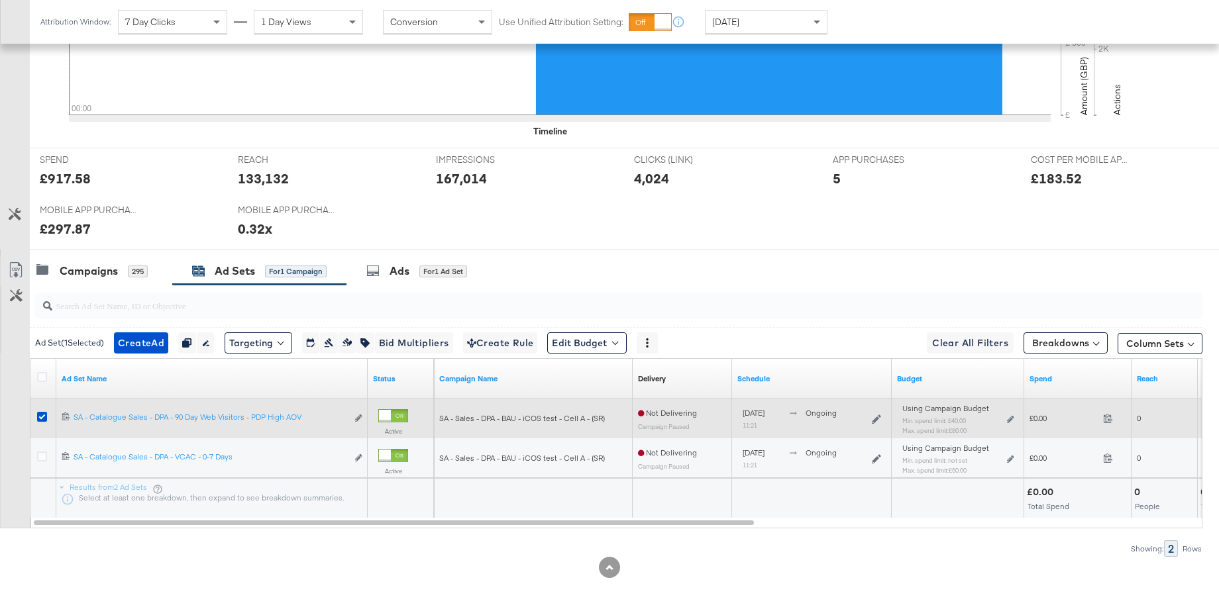
drag, startPoint x: 40, startPoint y: 456, endPoint x: 42, endPoint y: 437, distance: 18.7
click at [40, 456] on icon at bounding box center [42, 457] width 10 height 10
click at [0, 0] on input "checkbox" at bounding box center [0, 0] width 0 height 0
click at [44, 412] on icon at bounding box center [42, 417] width 10 height 10
click at [0, 0] on input "checkbox" at bounding box center [0, 0] width 0 height 0
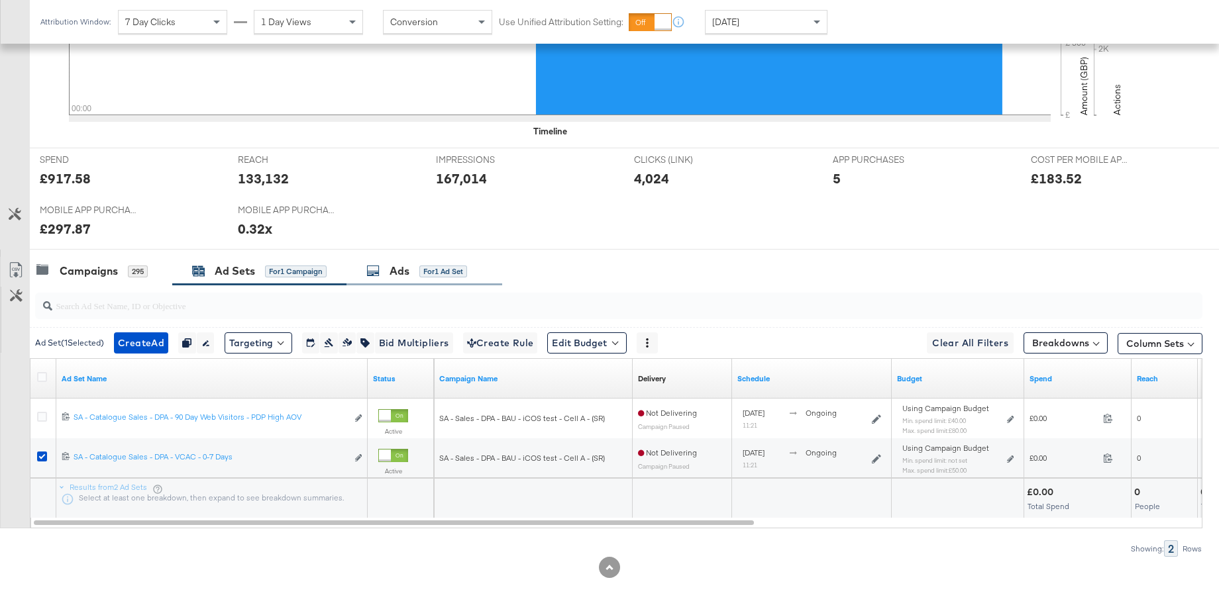
click at [393, 276] on div "Ads" at bounding box center [400, 271] width 20 height 15
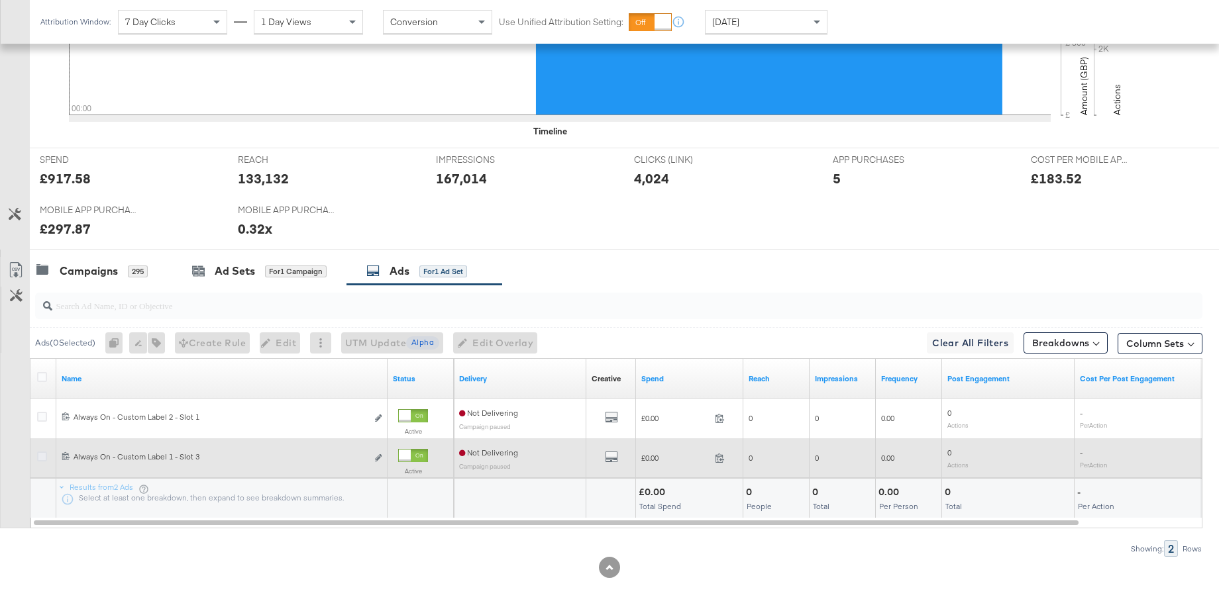
click at [44, 458] on icon at bounding box center [42, 457] width 10 height 10
click at [0, 0] on input "checkbox" at bounding box center [0, 0] width 0 height 0
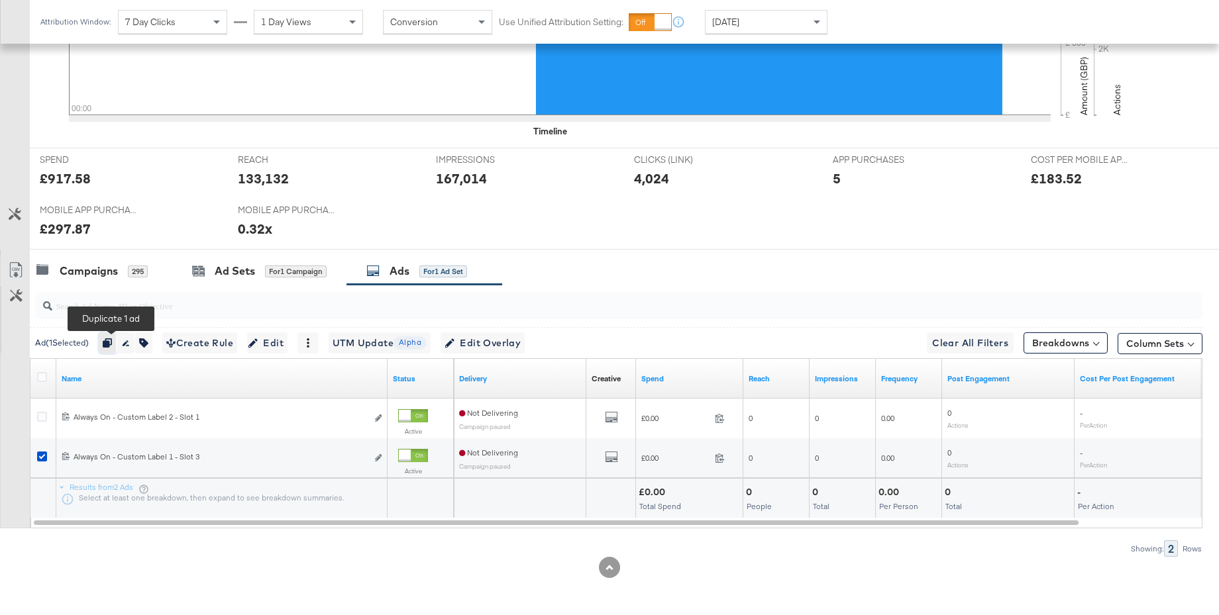
click at [112, 346] on icon "button" at bounding box center [107, 343] width 9 height 9
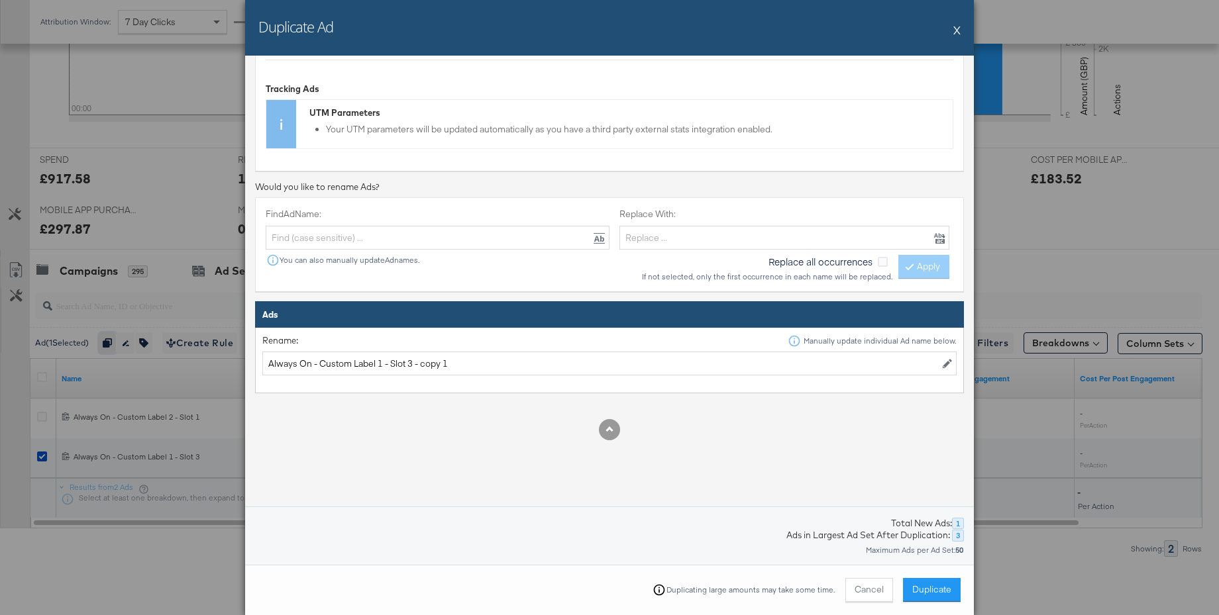
scroll to position [258, 0]
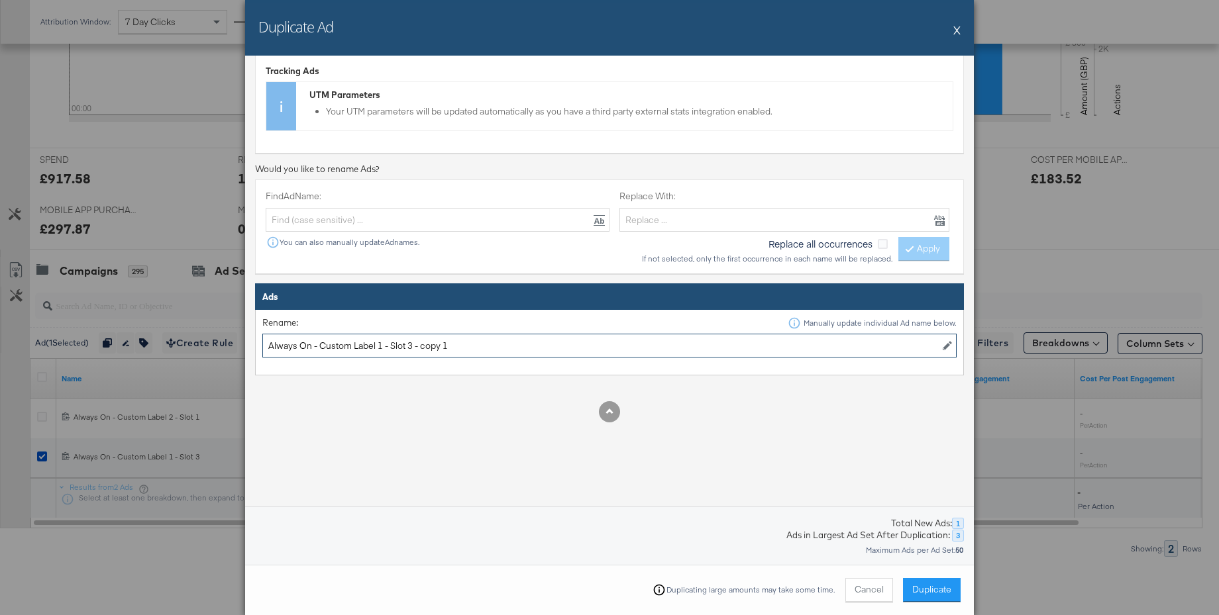
drag, startPoint x: 409, startPoint y: 348, endPoint x: 491, endPoint y: 348, distance: 81.5
click at [491, 348] on input "Always On - Custom Label 1 - Slot 3 - copy 1" at bounding box center [609, 346] width 694 height 25
type input "Always On - Custom Label 1 - Slot 2"
click at [939, 581] on button "Duplicate" at bounding box center [932, 590] width 58 height 24
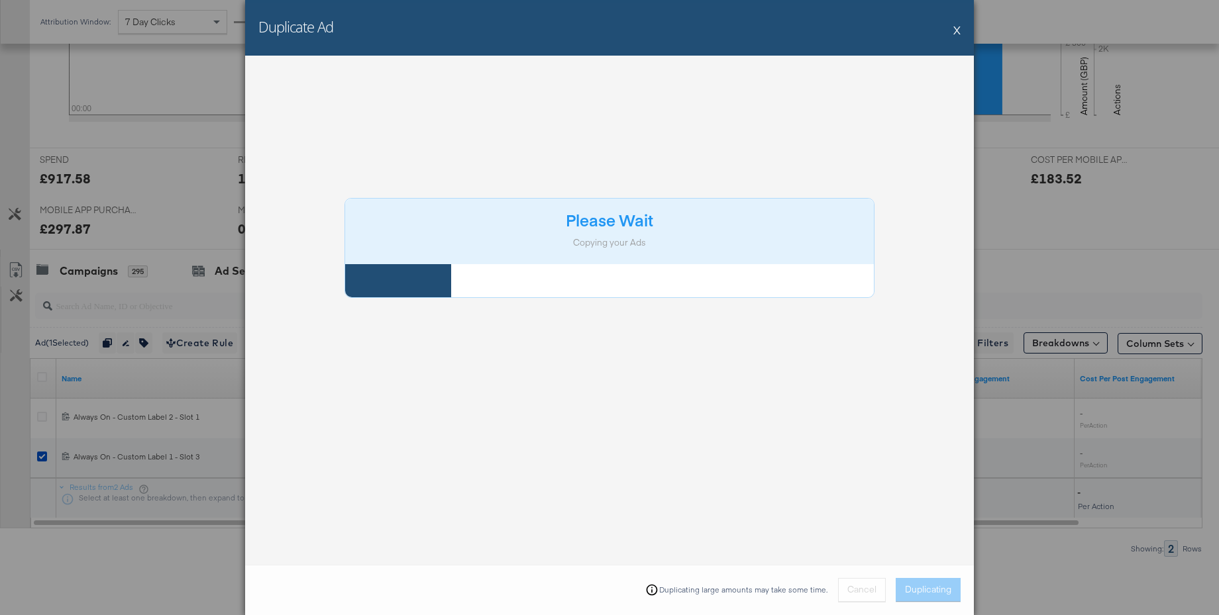
scroll to position [0, 0]
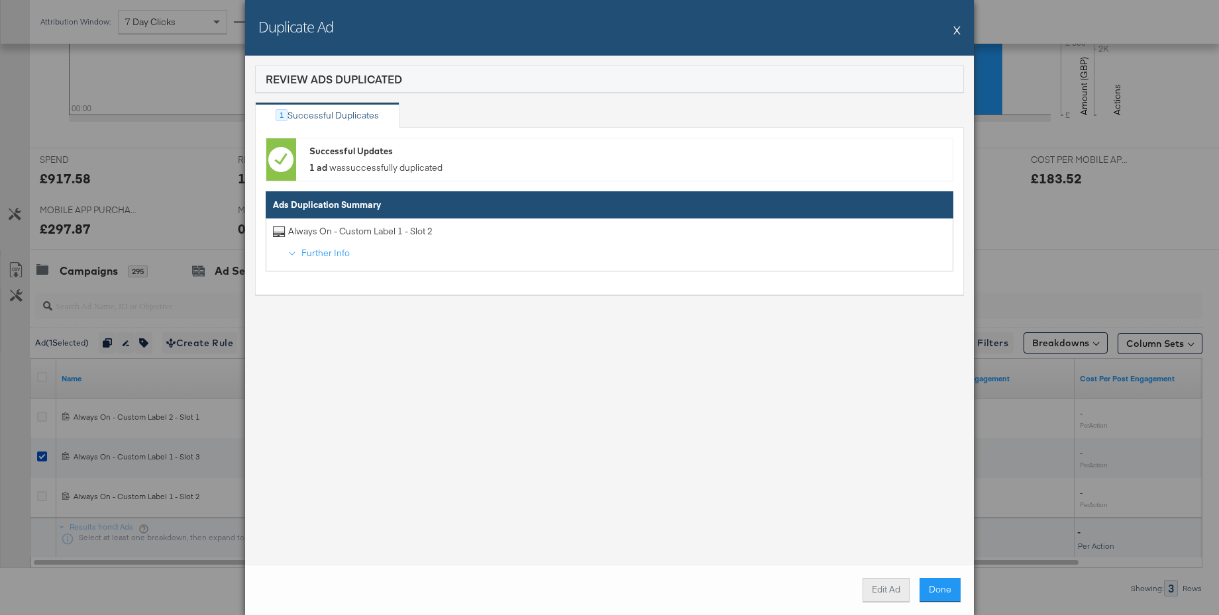
click at [878, 593] on button "Edit Ad" at bounding box center [886, 590] width 47 height 24
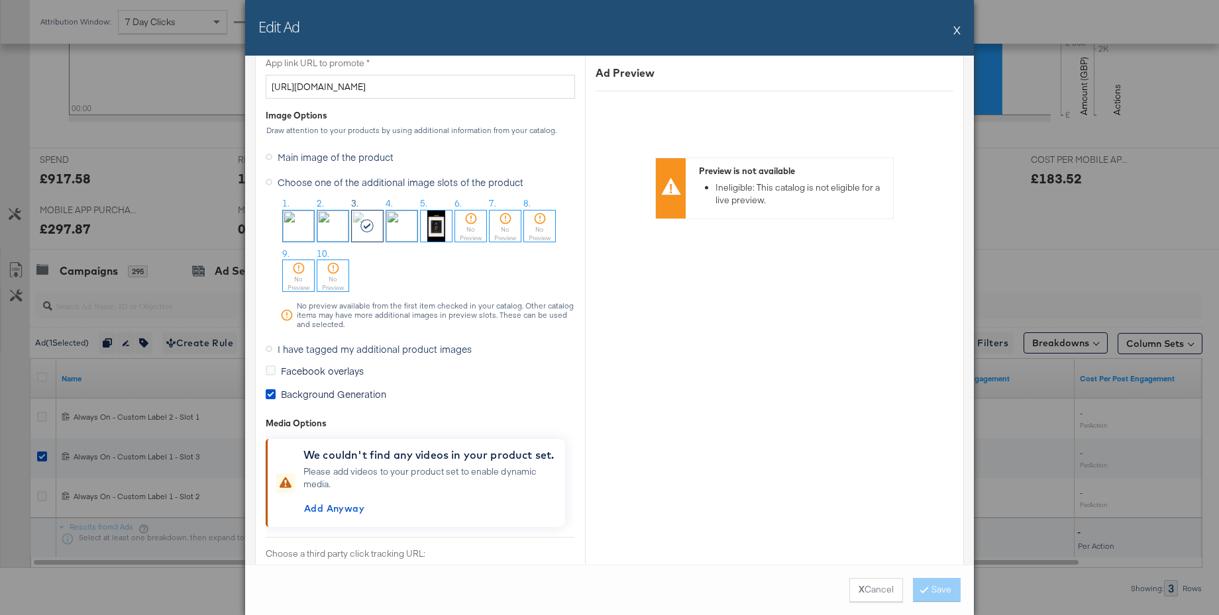
scroll to position [1133, 0]
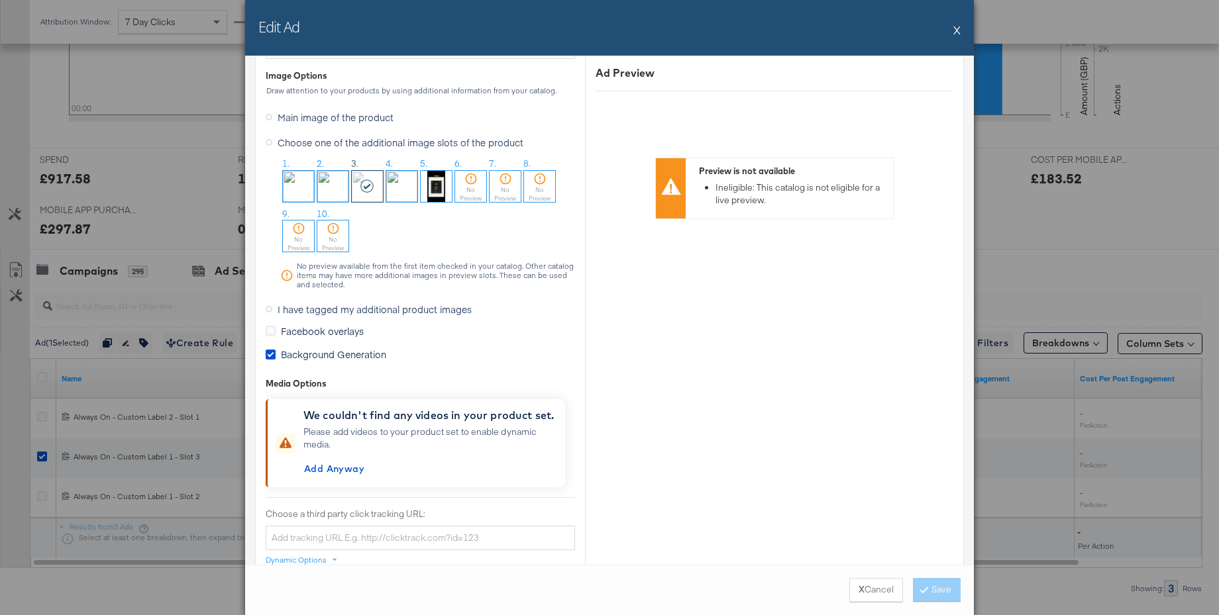
click at [336, 193] on img at bounding box center [332, 186] width 31 height 31
click at [925, 588] on icon at bounding box center [924, 590] width 4 height 8
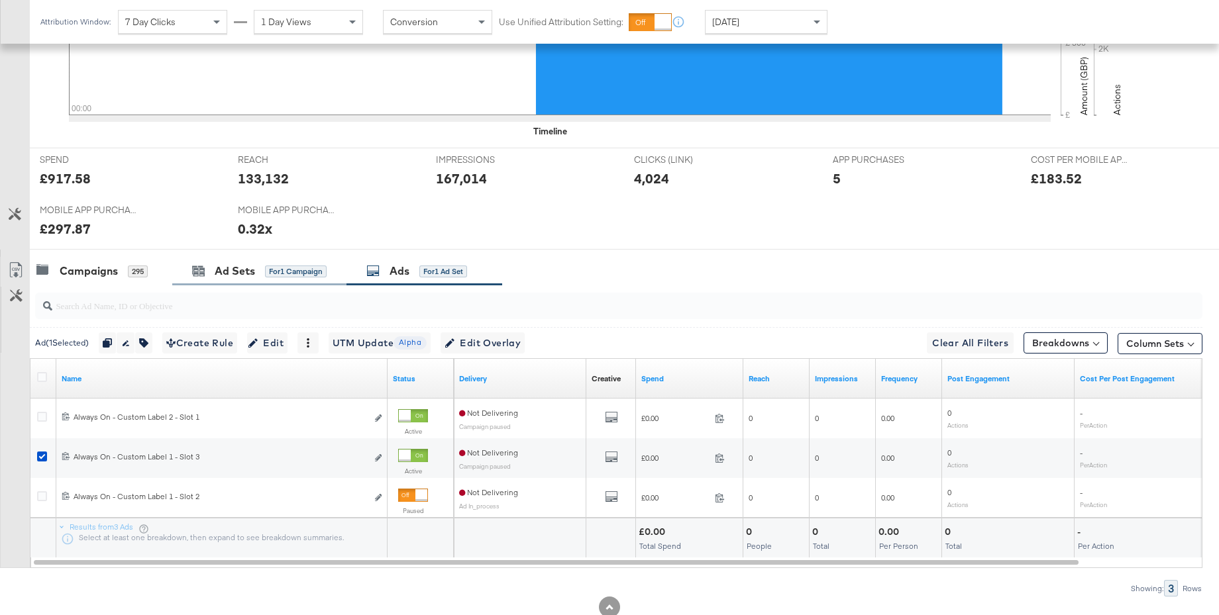
click at [237, 264] on div "Ad Sets" at bounding box center [235, 271] width 40 height 15
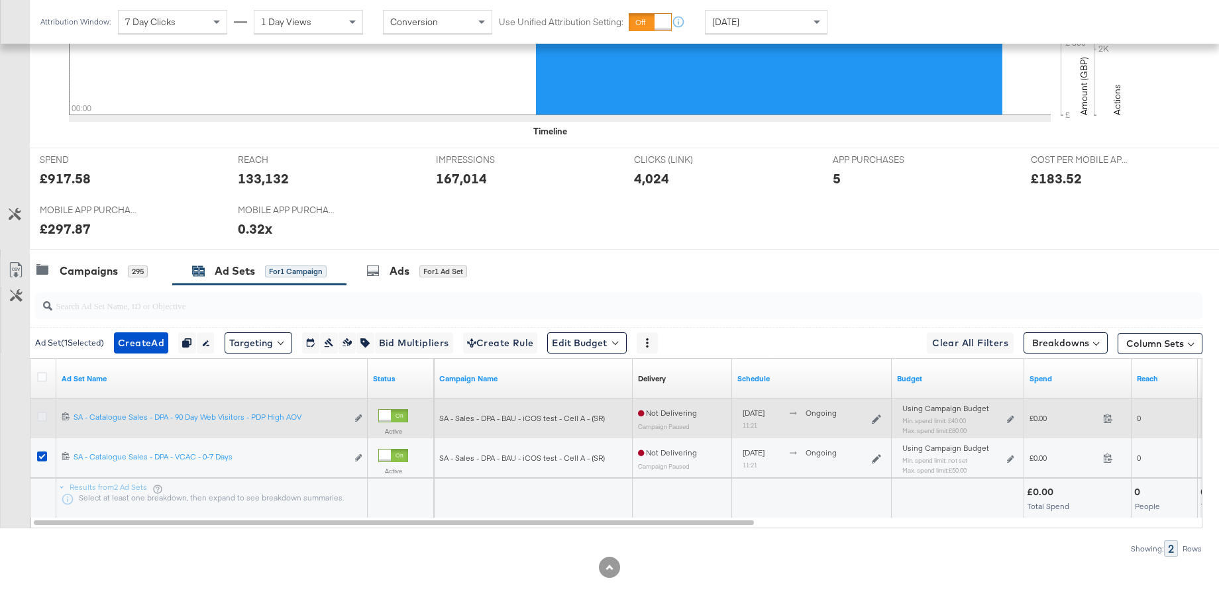
click at [42, 416] on icon at bounding box center [42, 417] width 10 height 10
click at [0, 0] on input "checkbox" at bounding box center [0, 0] width 0 height 0
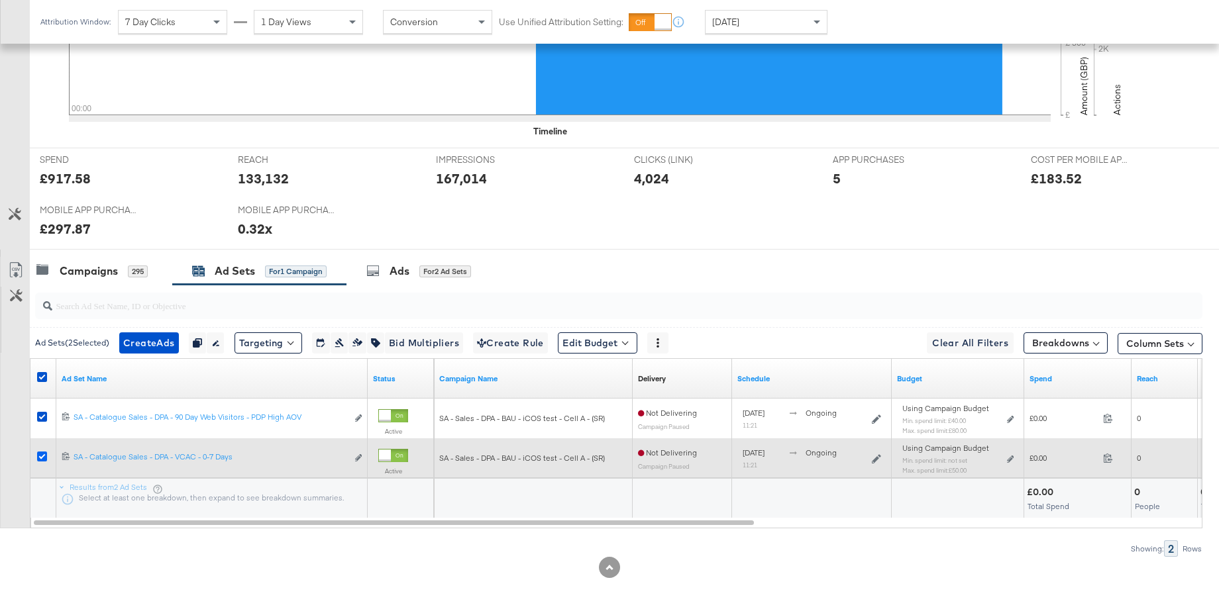
click at [43, 458] on icon at bounding box center [42, 457] width 10 height 10
click at [0, 0] on input "checkbox" at bounding box center [0, 0] width 0 height 0
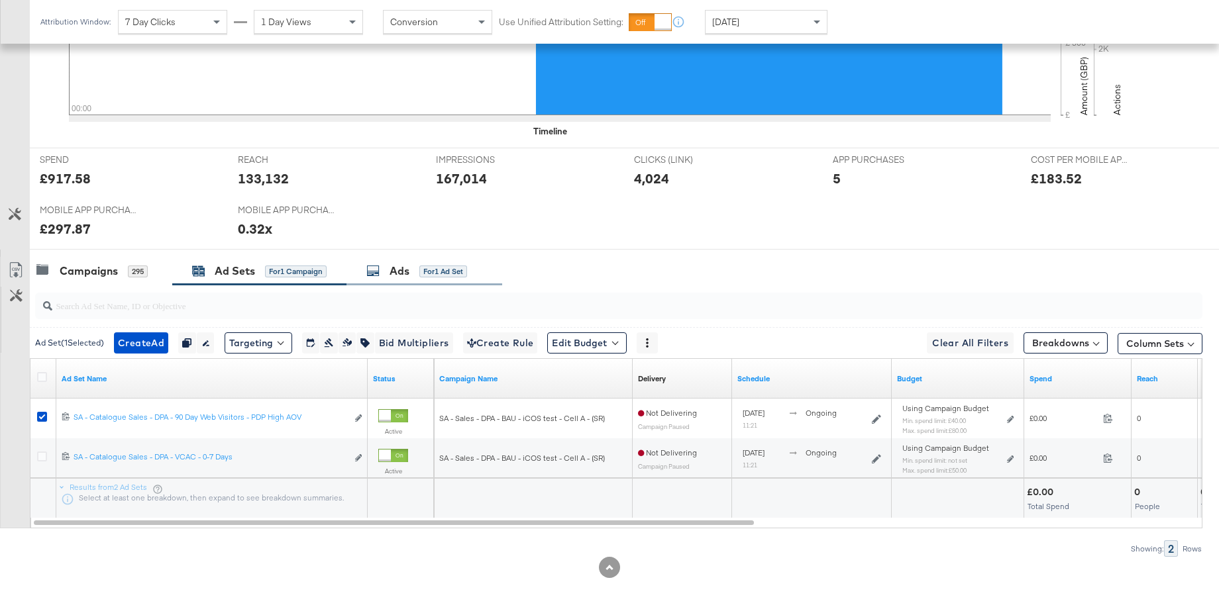
click at [392, 280] on div "Ads for 1 Ad Set" at bounding box center [424, 271] width 156 height 28
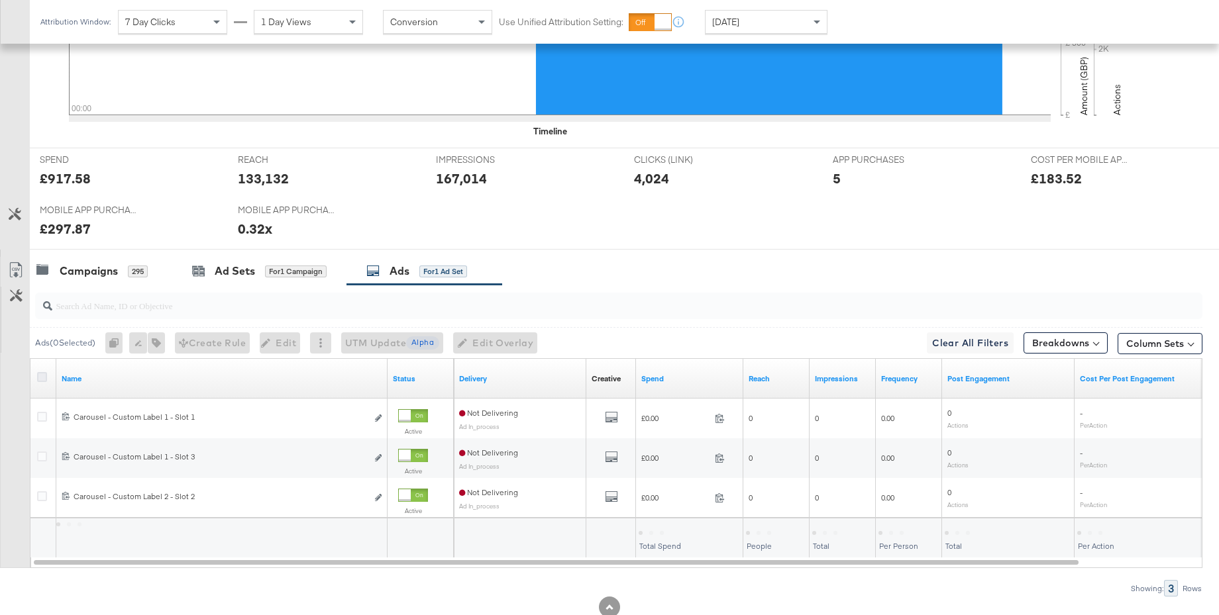
click at [44, 378] on icon at bounding box center [42, 377] width 10 height 10
click at [0, 0] on input "checkbox" at bounding box center [0, 0] width 0 height 0
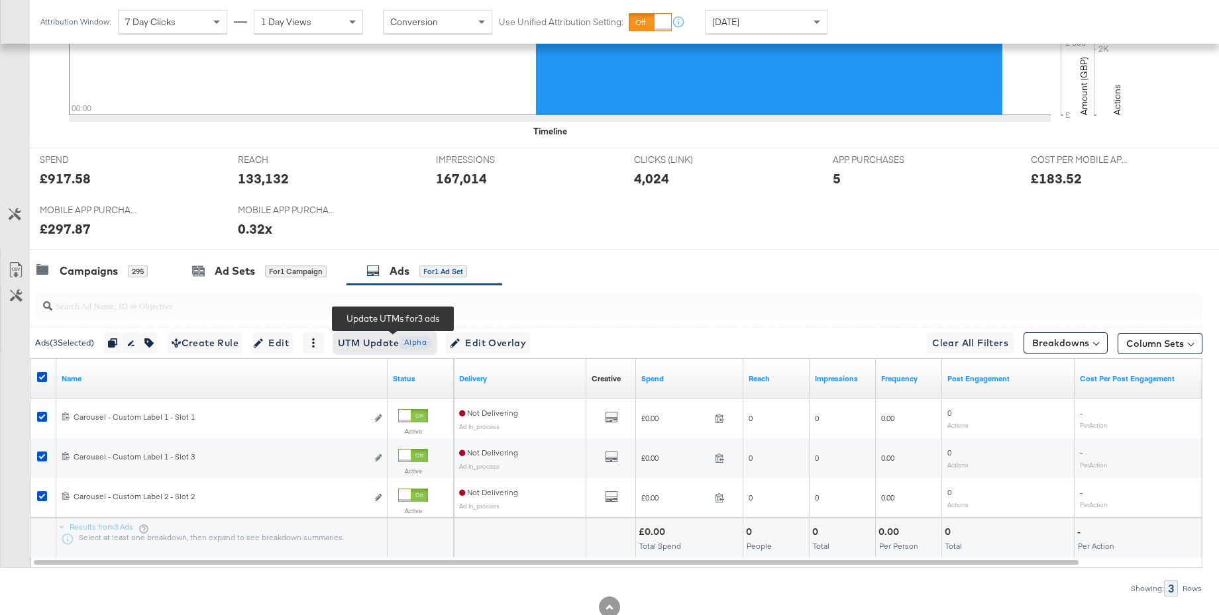
click at [389, 344] on span "UTM Update Alpha" at bounding box center [385, 343] width 94 height 17
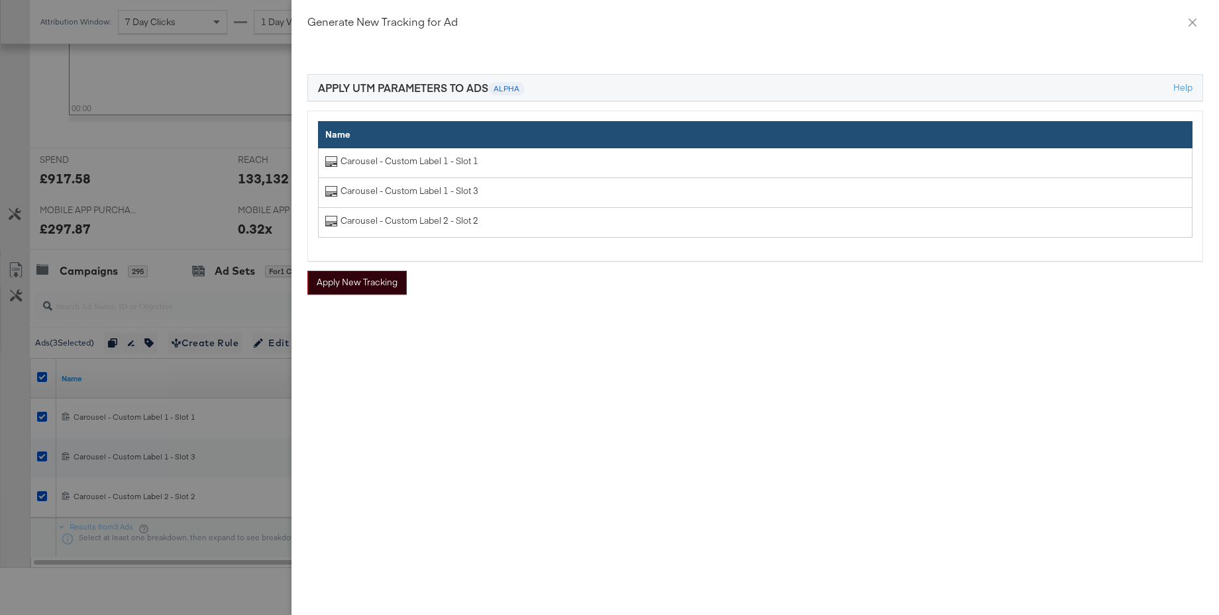
click at [381, 288] on button "Apply New Tracking" at bounding box center [356, 283] width 99 height 24
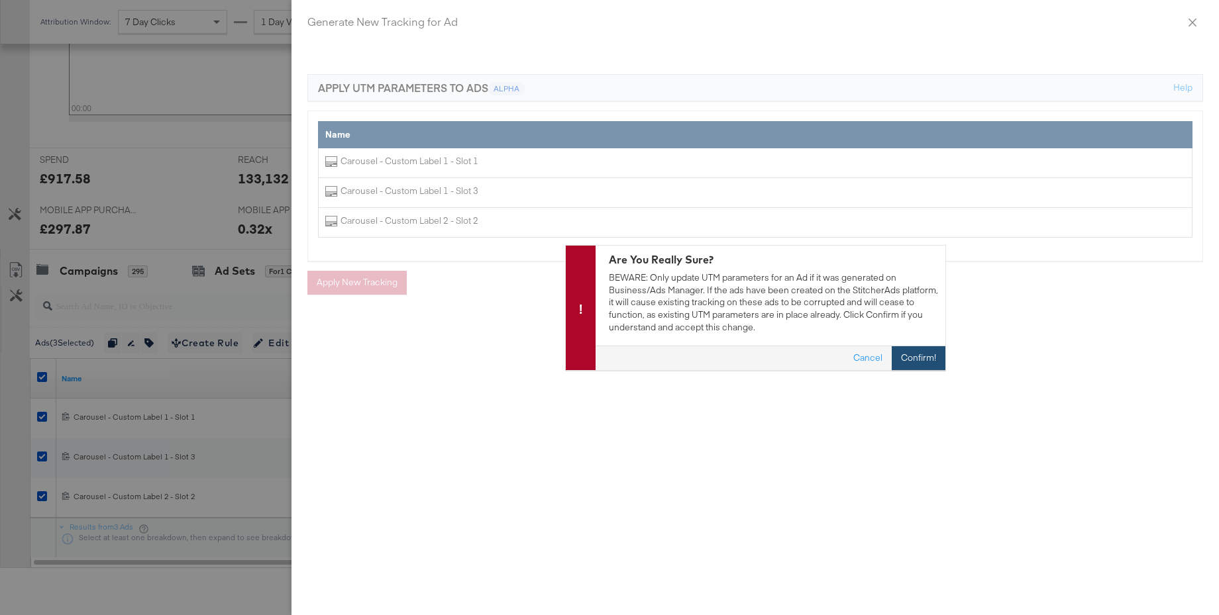
click at [914, 354] on button "Confirm!" at bounding box center [919, 358] width 54 height 24
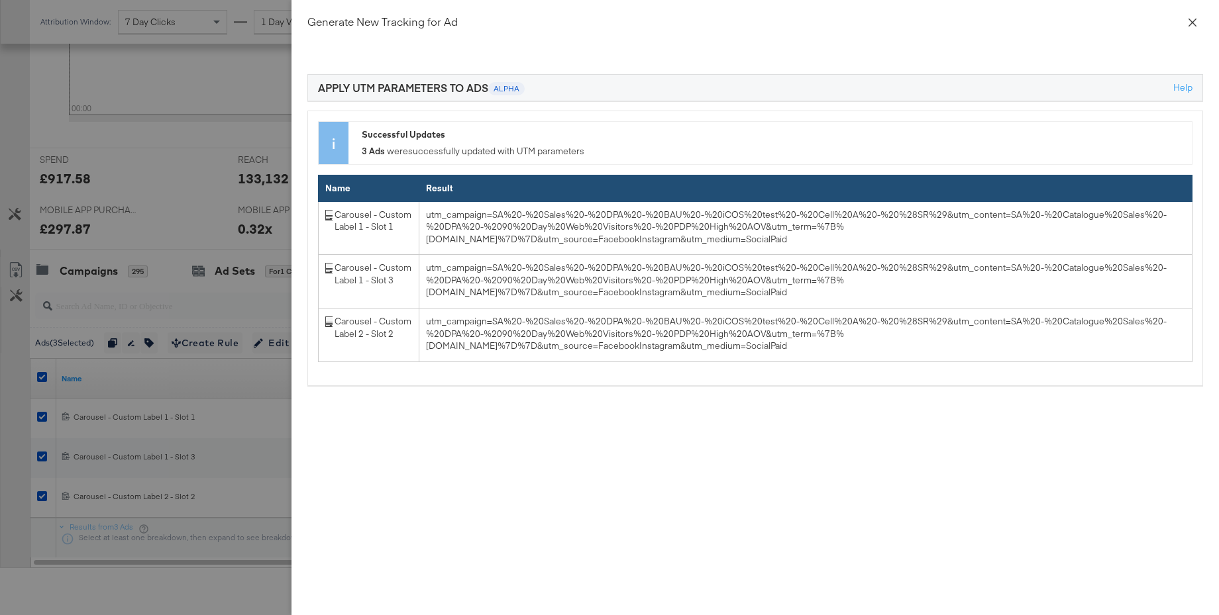
click at [1196, 19] on icon "close" at bounding box center [1192, 22] width 11 height 11
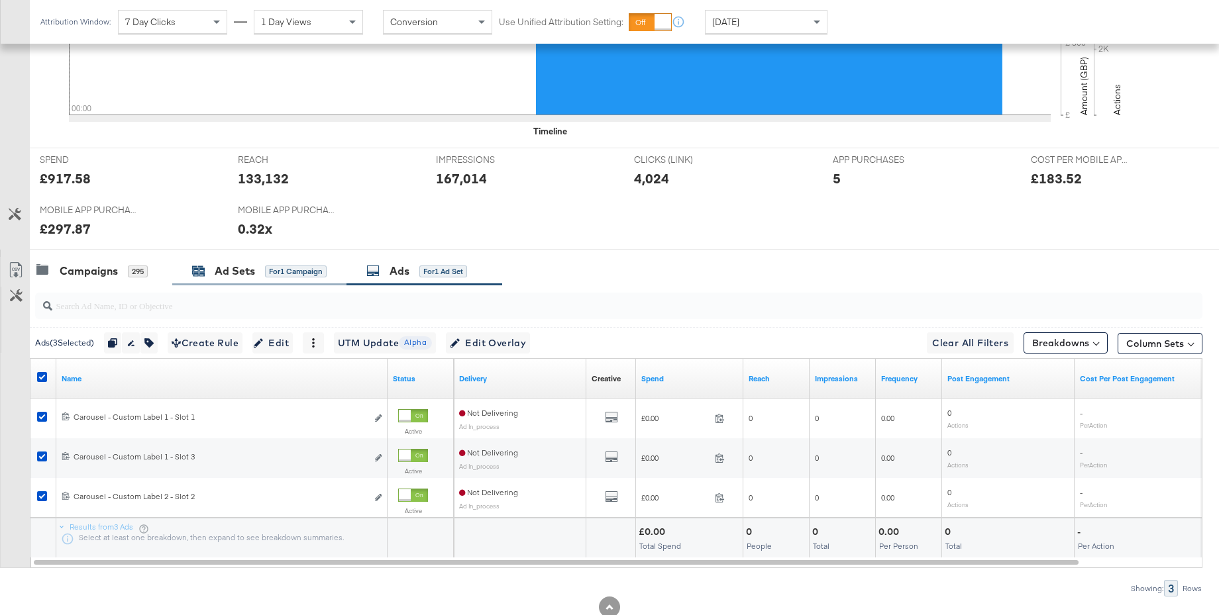
click at [228, 269] on div "Ad Sets" at bounding box center [235, 271] width 40 height 15
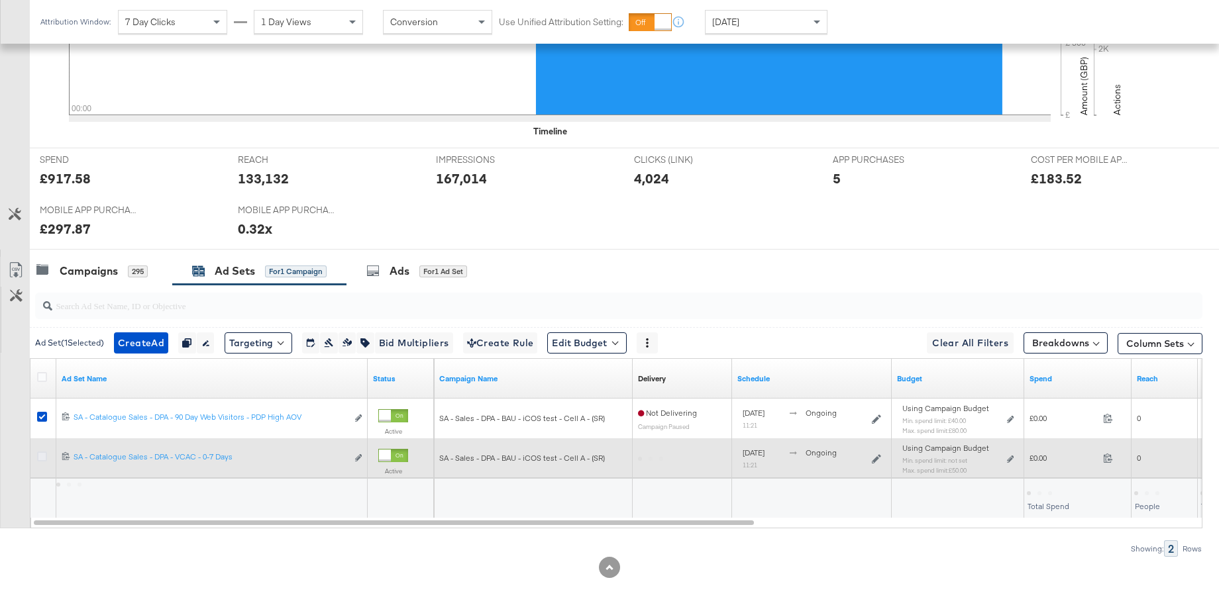
click at [43, 457] on icon at bounding box center [42, 457] width 10 height 10
click at [0, 0] on input "checkbox" at bounding box center [0, 0] width 0 height 0
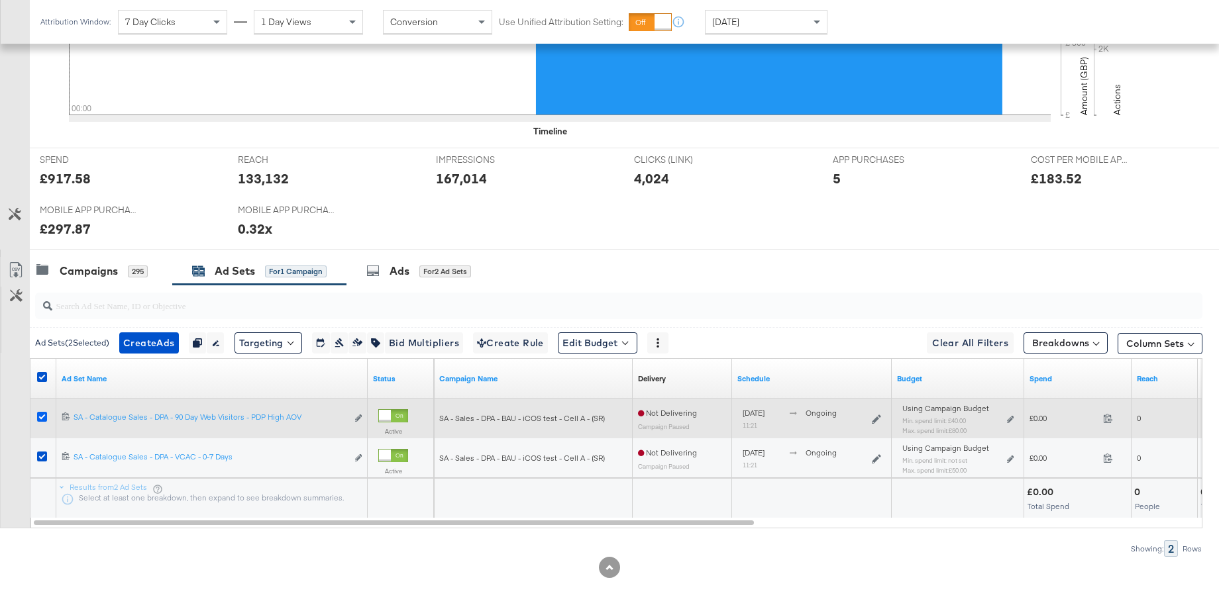
click at [40, 418] on icon at bounding box center [42, 417] width 10 height 10
click at [0, 0] on input "checkbox" at bounding box center [0, 0] width 0 height 0
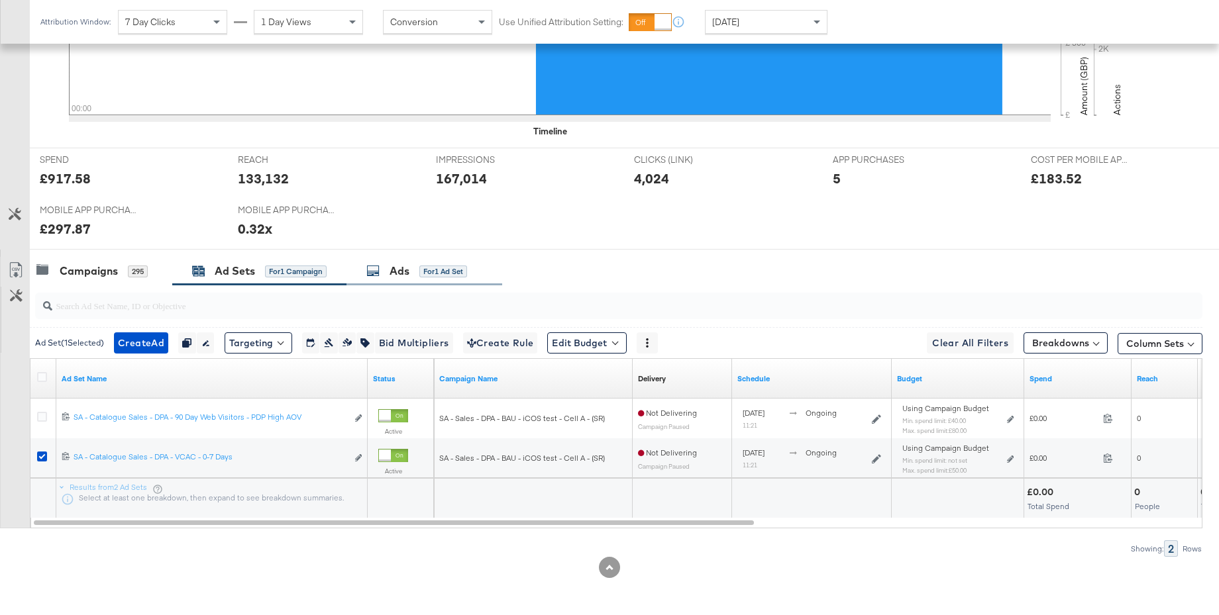
click at [392, 271] on div "Ads" at bounding box center [400, 271] width 20 height 15
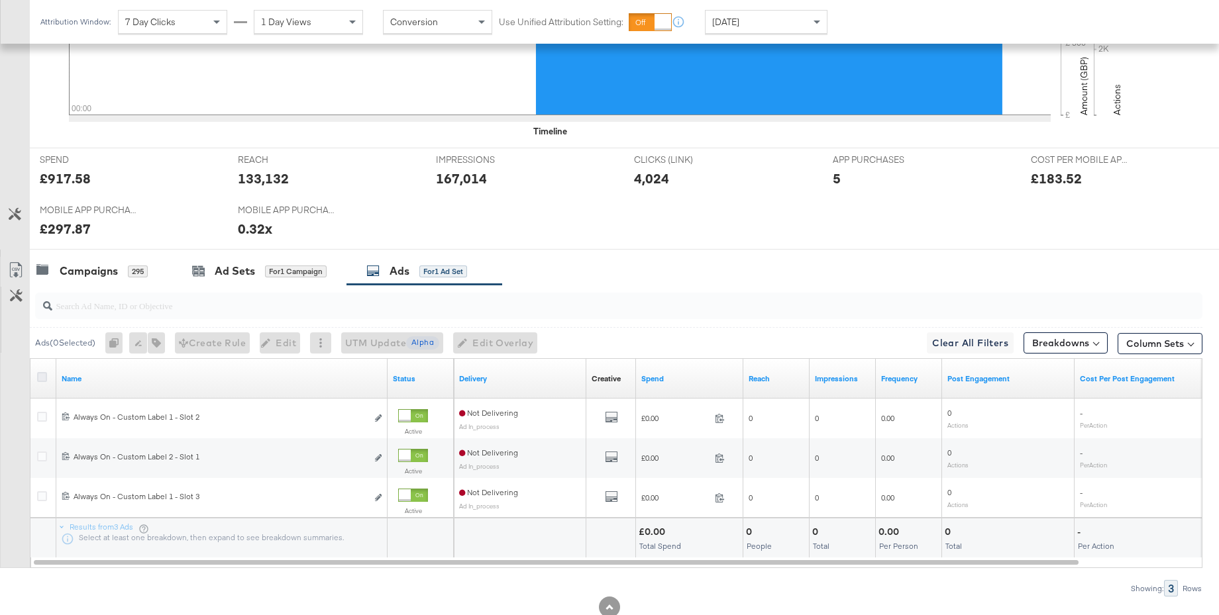
click at [40, 378] on icon at bounding box center [42, 377] width 10 height 10
click at [0, 0] on input "checkbox" at bounding box center [0, 0] width 0 height 0
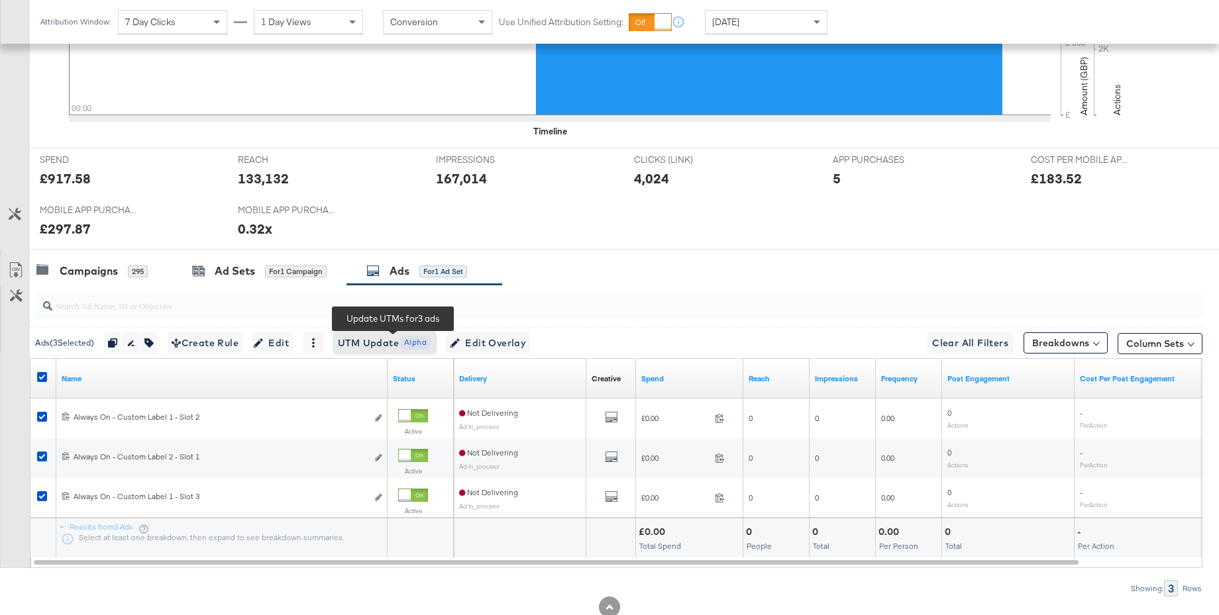
click at [366, 348] on span "UTM Update Alpha" at bounding box center [385, 343] width 94 height 17
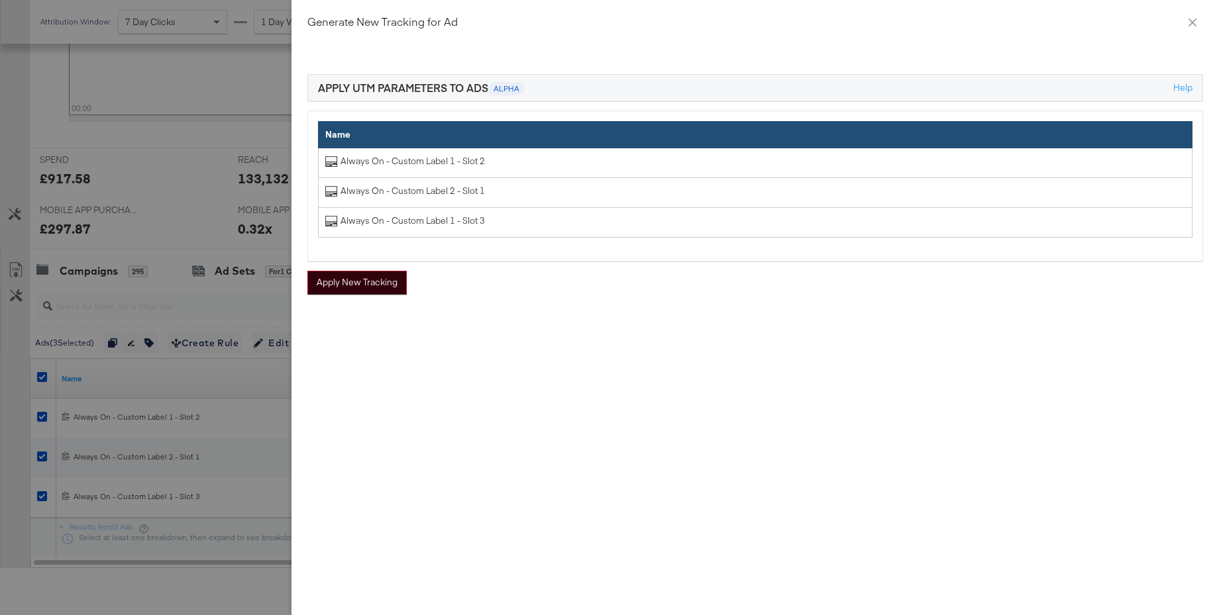
click at [370, 288] on button "Apply New Tracking" at bounding box center [356, 283] width 99 height 24
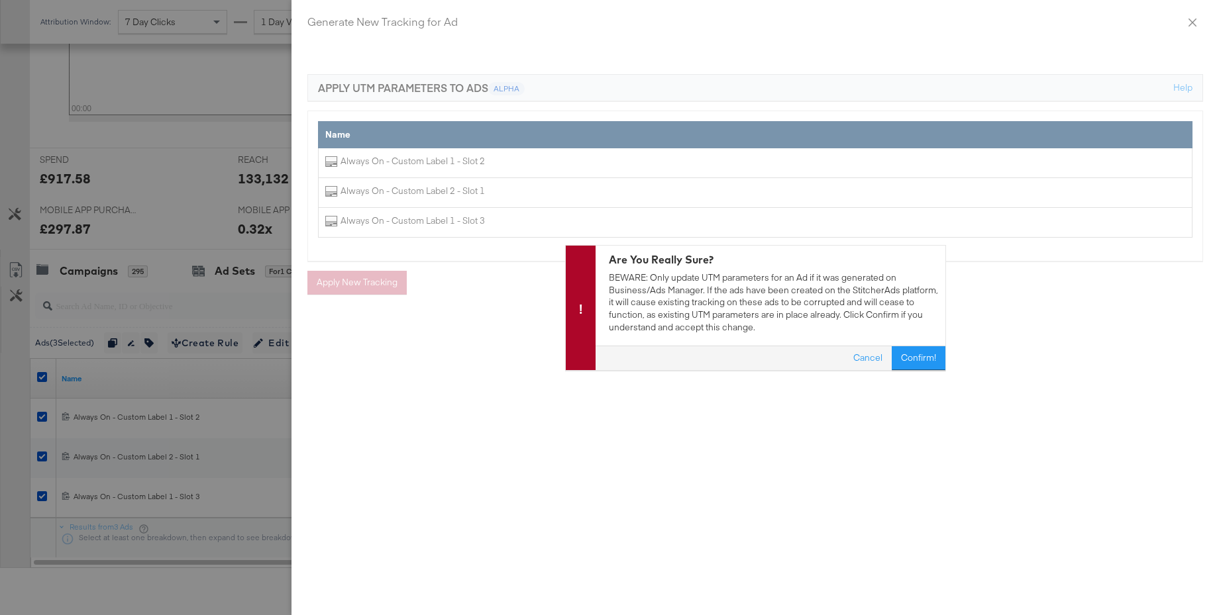
drag, startPoint x: 914, startPoint y: 358, endPoint x: 907, endPoint y: 352, distance: 8.9
click at [914, 359] on button "Confirm!" at bounding box center [919, 358] width 54 height 24
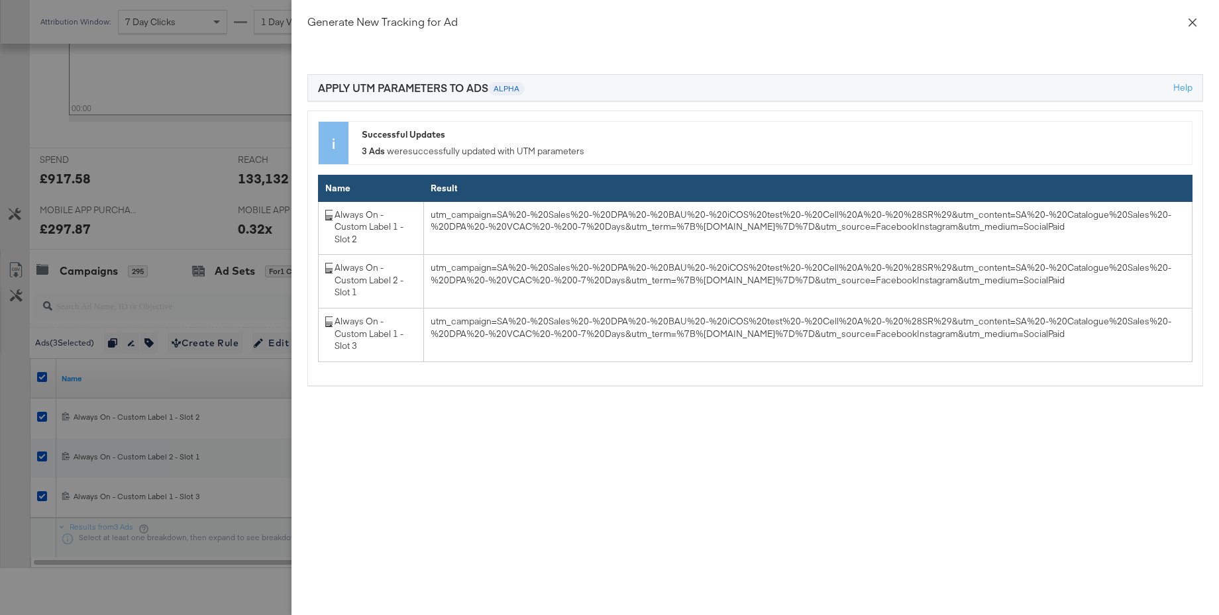
click at [1193, 25] on icon "close" at bounding box center [1192, 22] width 11 height 11
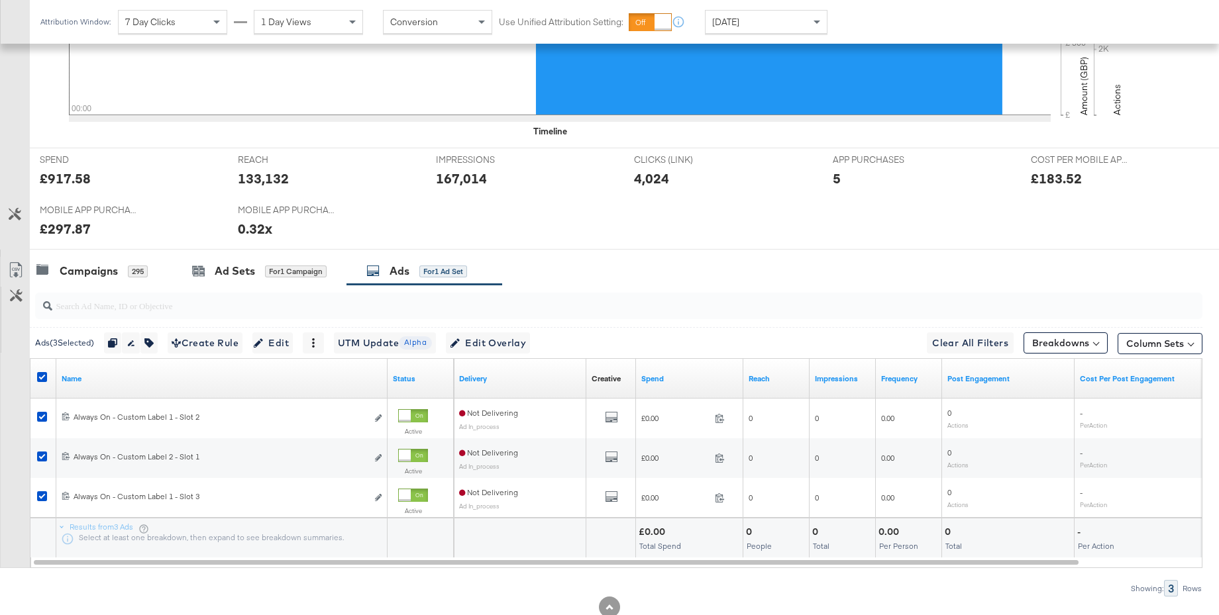
scroll to position [459, 0]
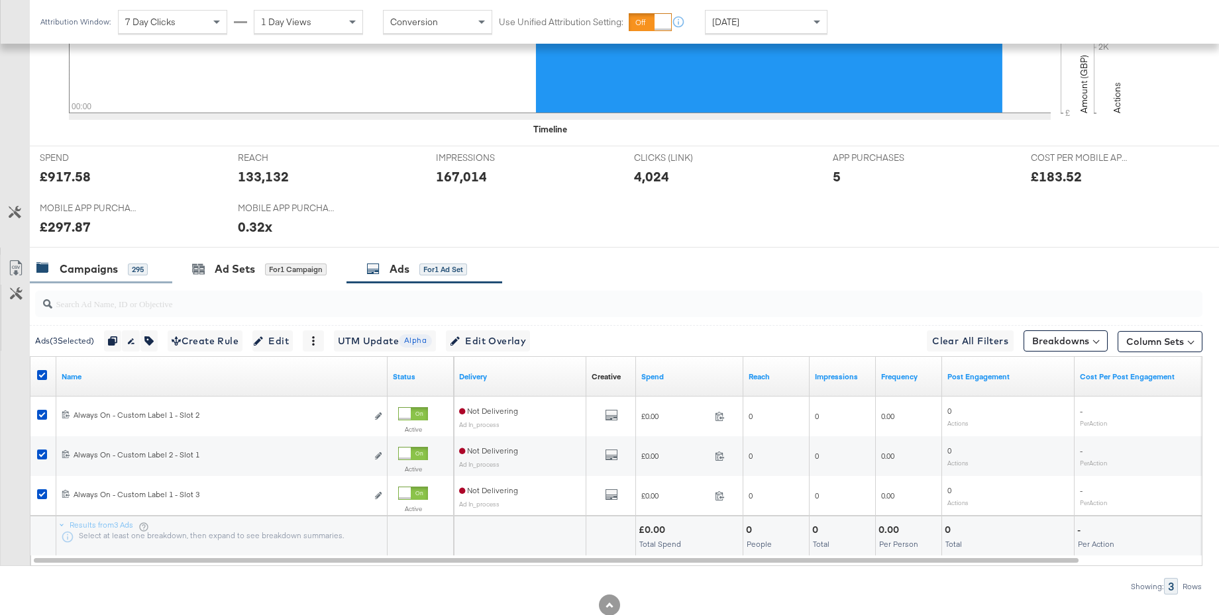
click at [89, 268] on div "Campaigns" at bounding box center [89, 269] width 58 height 15
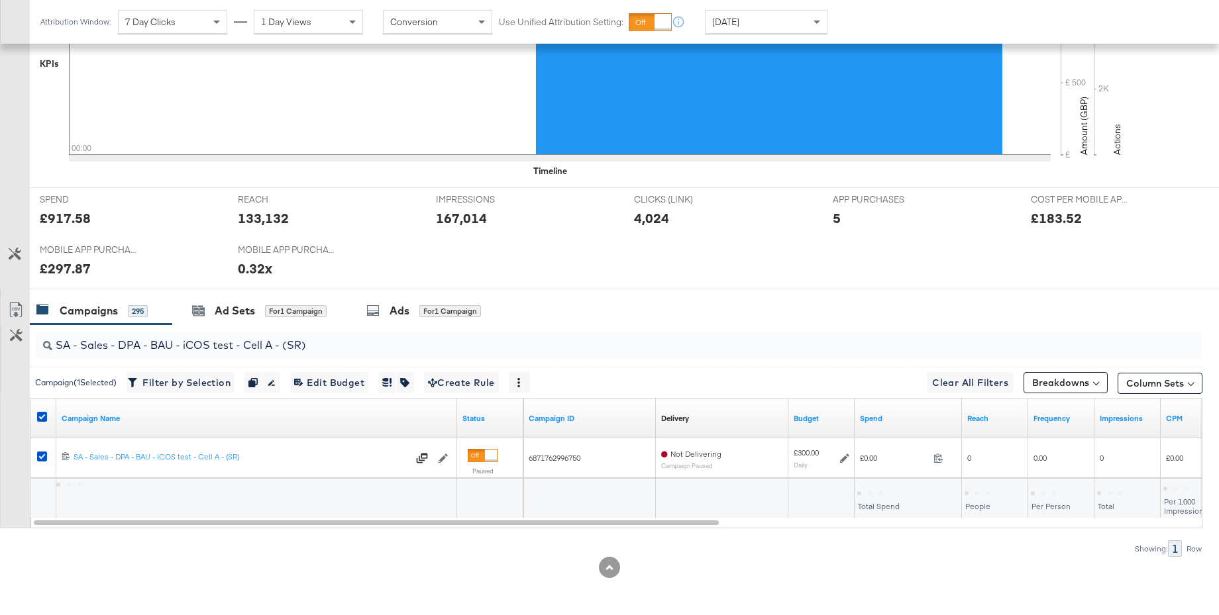
scroll to position [417, 0]
click at [43, 416] on icon at bounding box center [42, 417] width 10 height 10
click at [0, 0] on input "checkbox" at bounding box center [0, 0] width 0 height 0
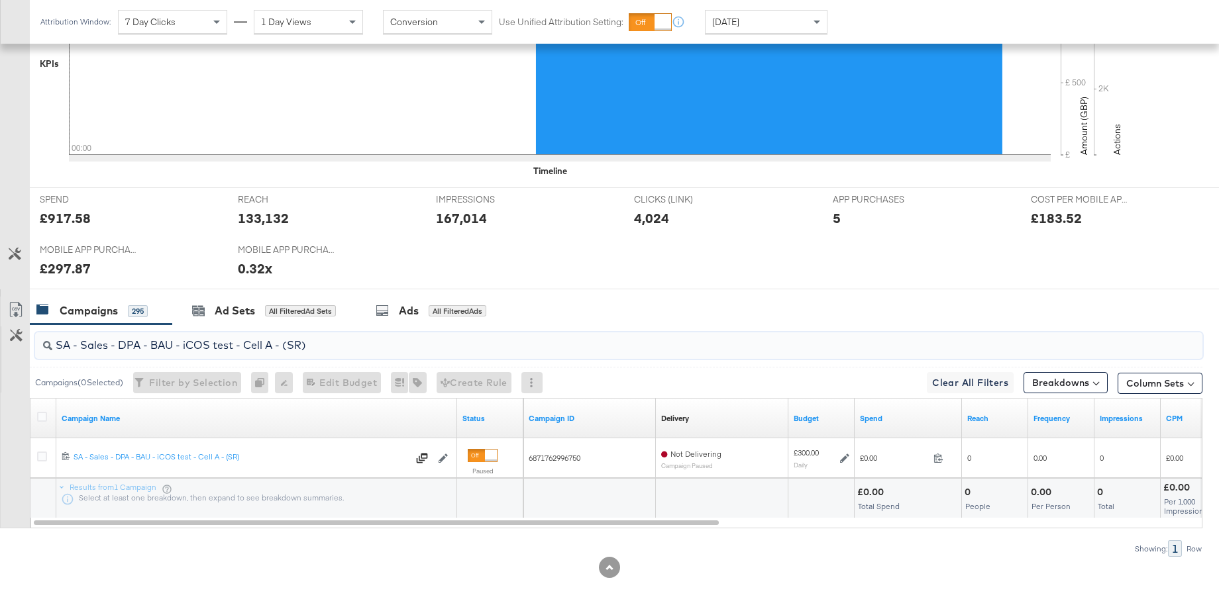
click at [151, 348] on input "SA - Sales - DPA - BAU - iCOS test - Cell A - (SR)" at bounding box center [573, 340] width 1043 height 26
paste input "Advantage Shopping Campaign - BAU - iCOS test - Cell A"
type input "SA - Sales - Advantage Shopping Campaign - BAU - iCOS test - Cell A"
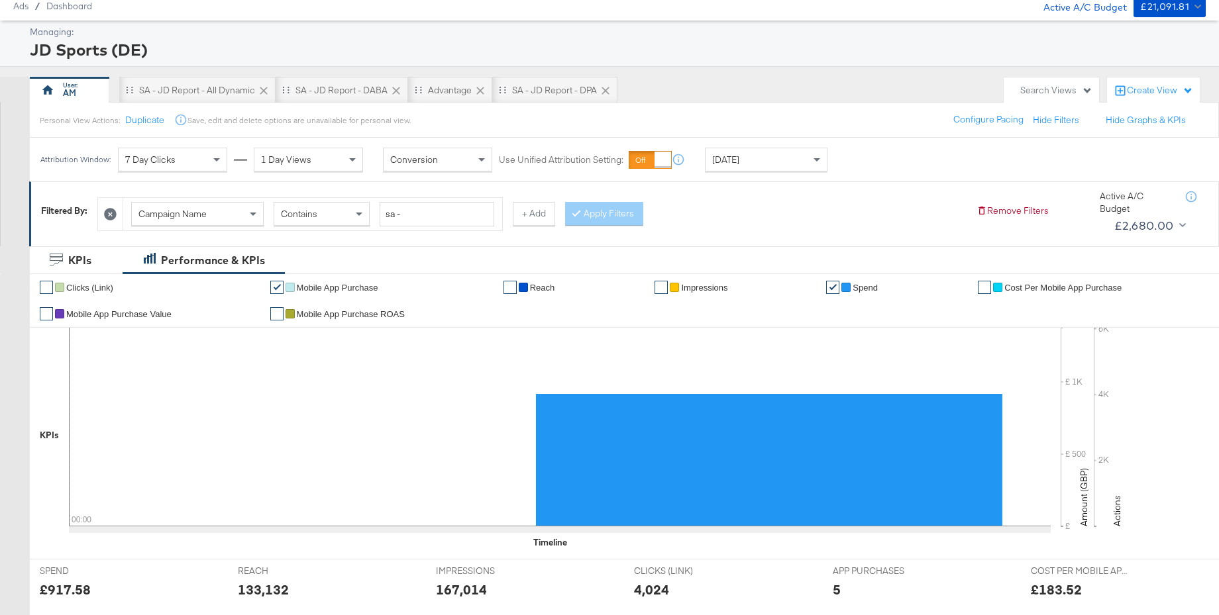
scroll to position [0, 0]
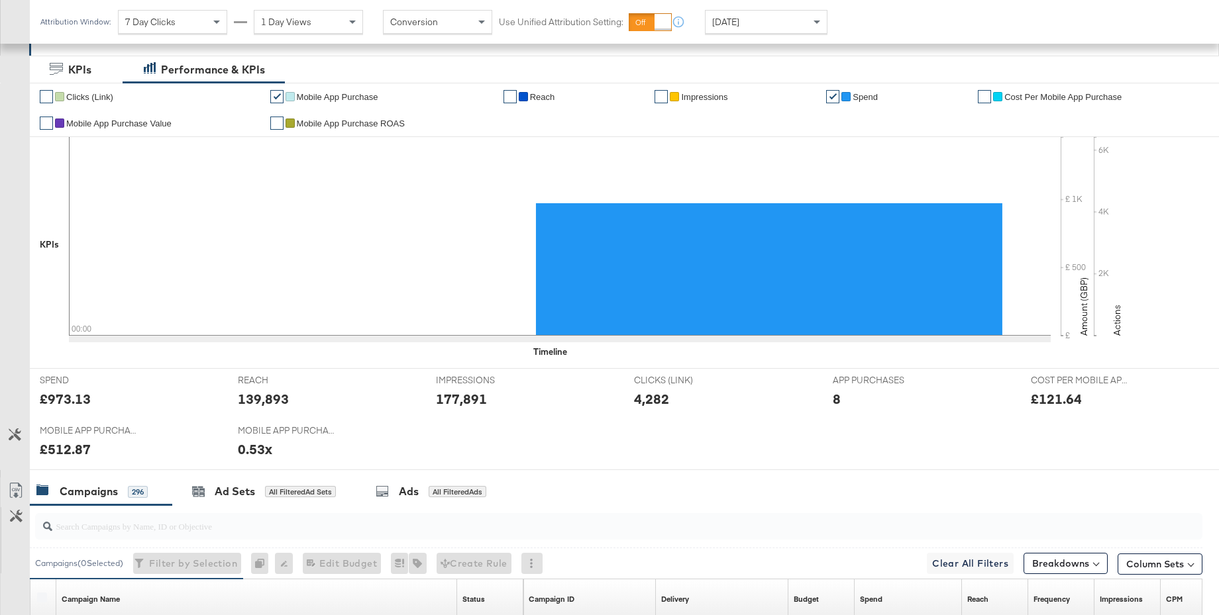
scroll to position [315, 0]
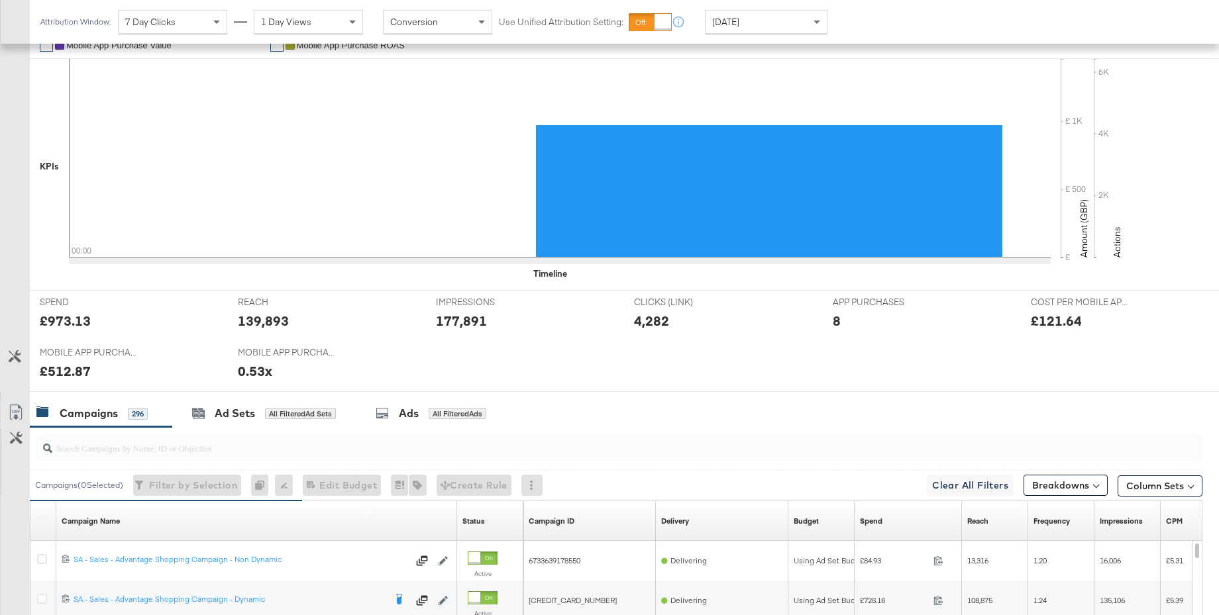
click at [104, 450] on input "search" at bounding box center [573, 443] width 1043 height 26
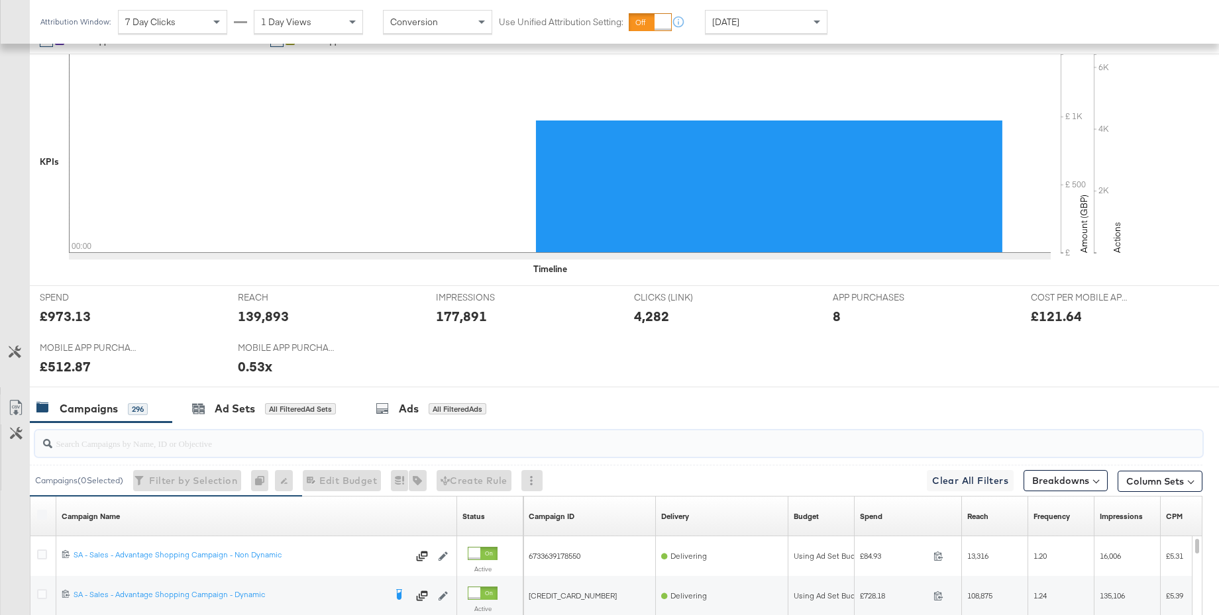
paste input "SA - Sales - Advantage Shopping Campaign - BAU - iCOS test - Cell A"
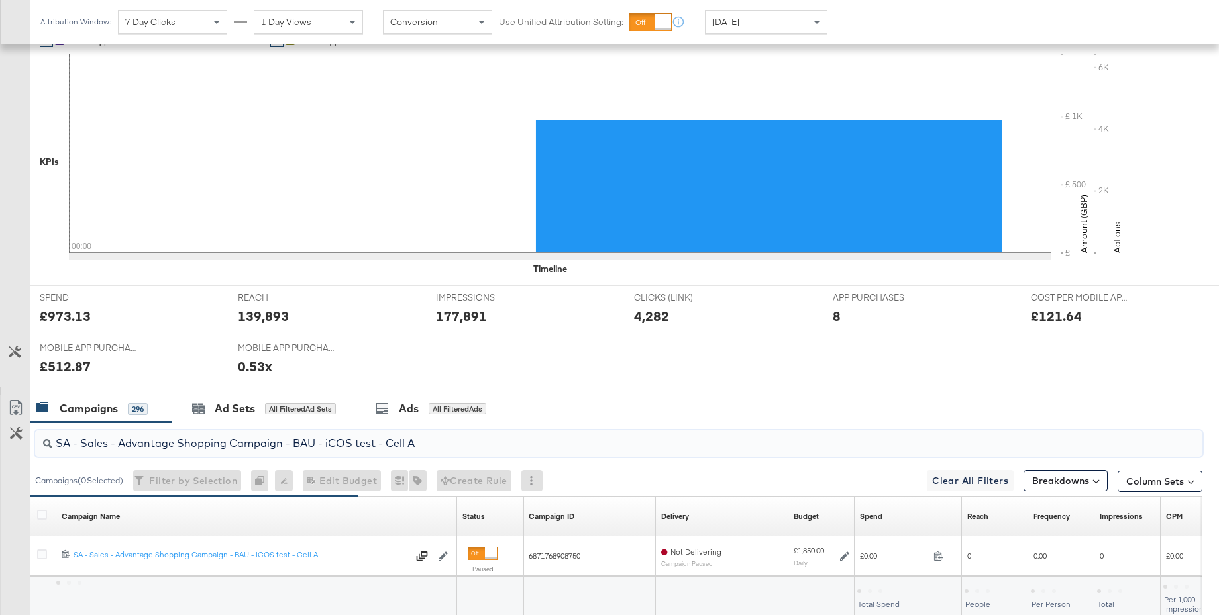
scroll to position [417, 0]
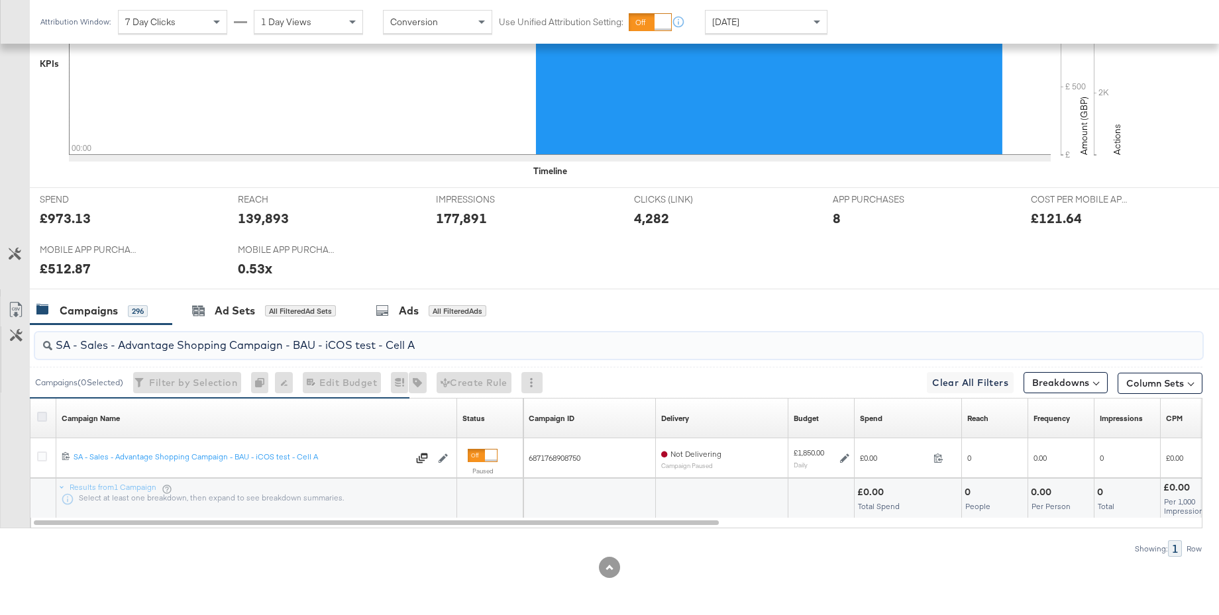
type input "SA - Sales - Advantage Shopping Campaign - BAU - iCOS test - Cell A"
click at [44, 415] on icon at bounding box center [42, 417] width 10 height 10
click at [0, 0] on input "checkbox" at bounding box center [0, 0] width 0 height 0
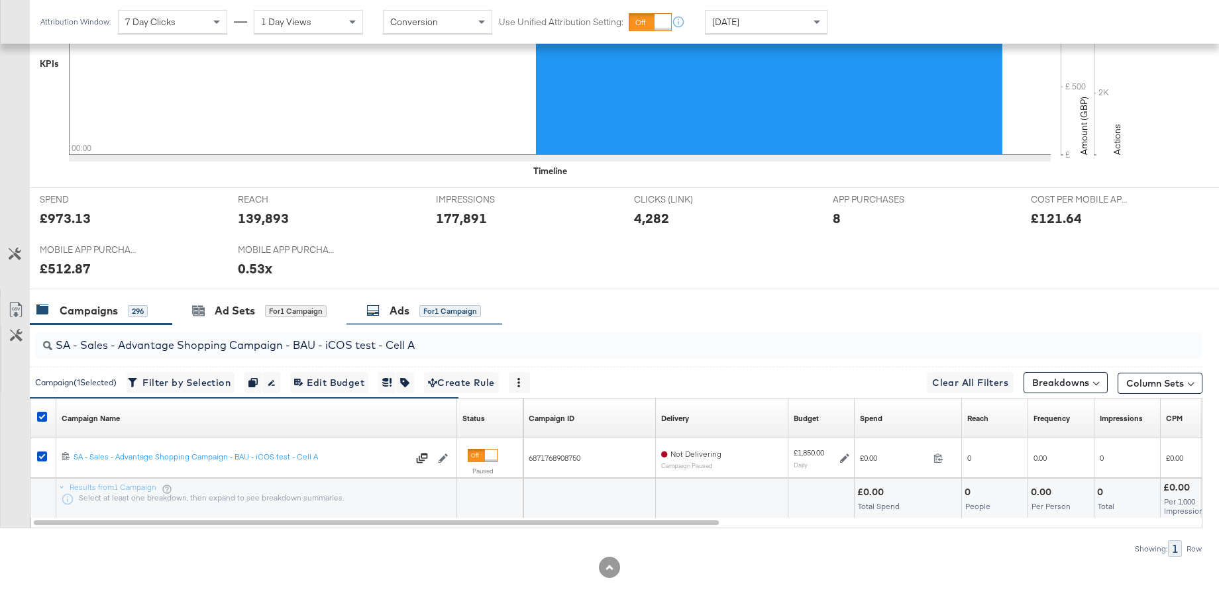
click at [388, 317] on div "Ads for 1 Campaign" at bounding box center [423, 310] width 115 height 15
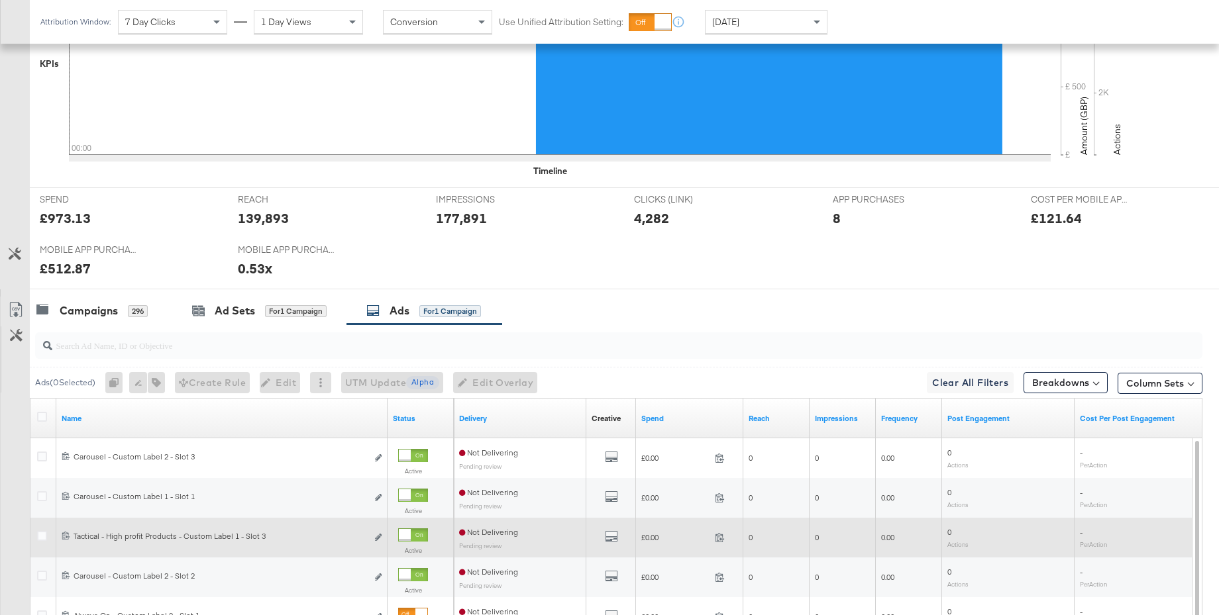
scroll to position [656, 0]
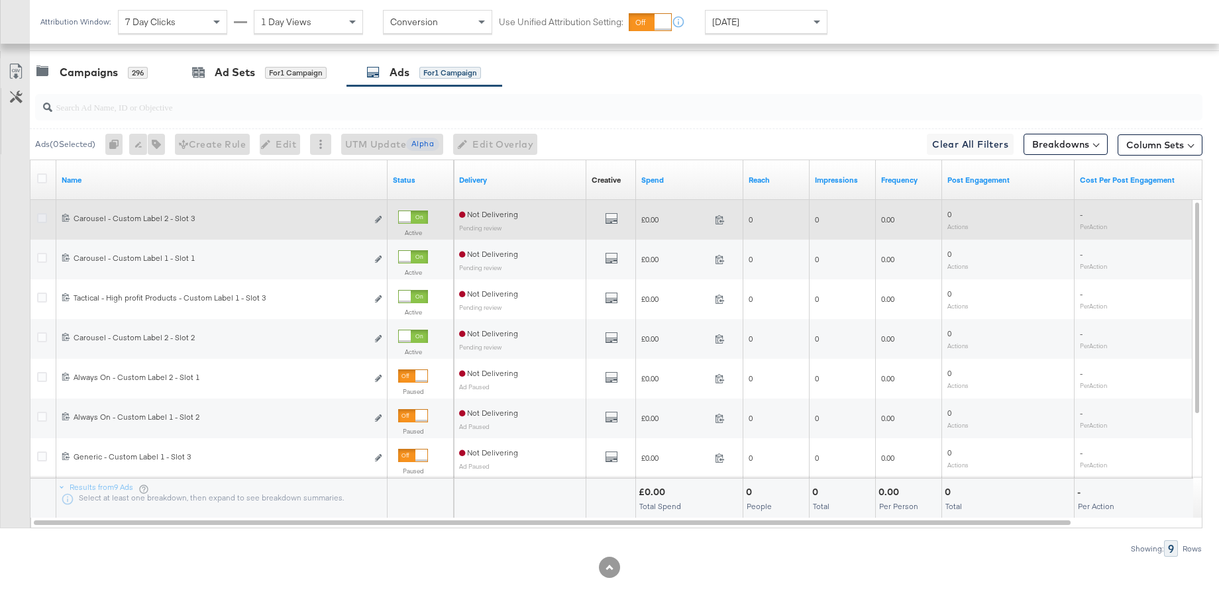
click at [46, 215] on icon at bounding box center [42, 218] width 10 height 10
click at [0, 0] on input "checkbox" at bounding box center [0, 0] width 0 height 0
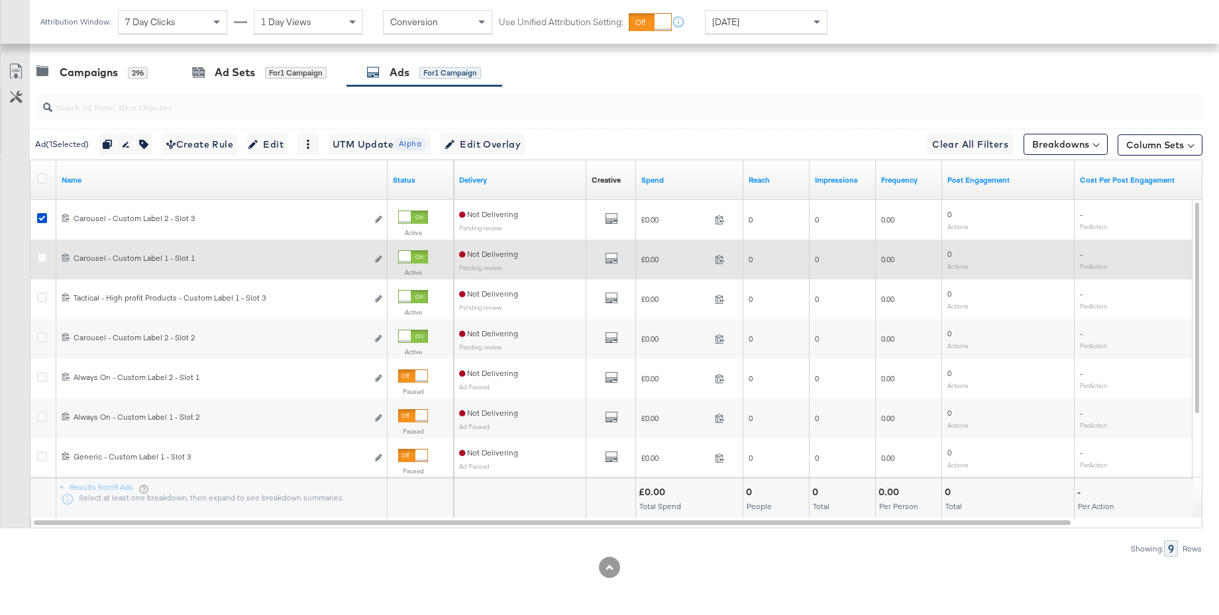
drag, startPoint x: 42, startPoint y: 256, endPoint x: 42, endPoint y: 272, distance: 16.6
click at [42, 256] on icon at bounding box center [42, 258] width 10 height 10
click at [0, 0] on input "checkbox" at bounding box center [0, 0] width 0 height 0
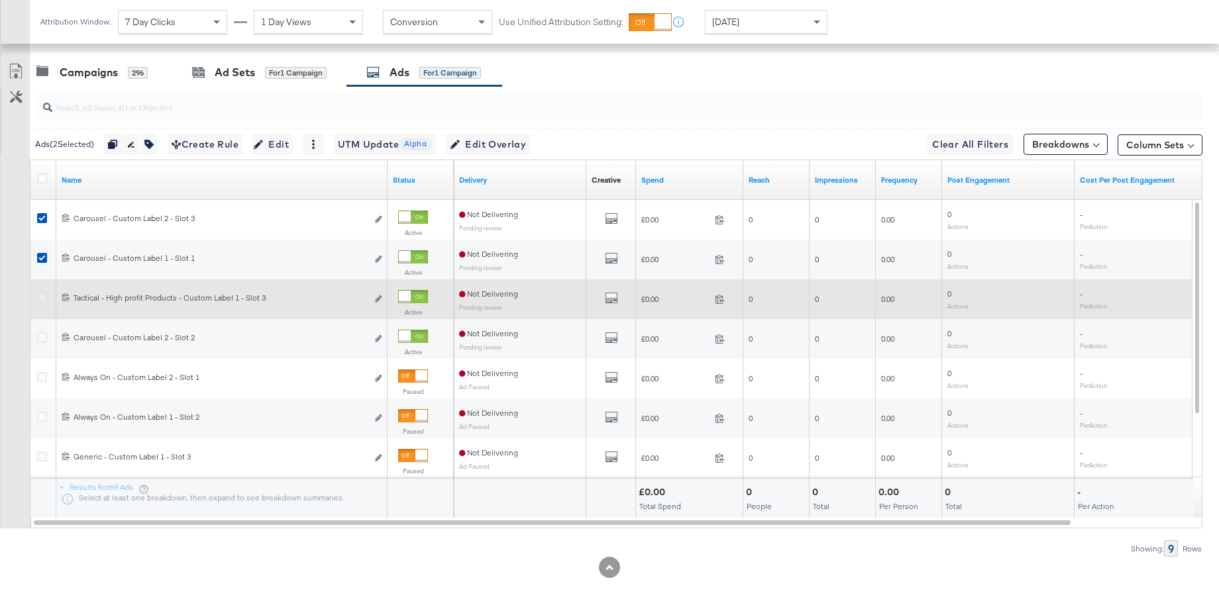
click at [43, 296] on icon at bounding box center [42, 298] width 10 height 10
click at [0, 0] on input "checkbox" at bounding box center [0, 0] width 0 height 0
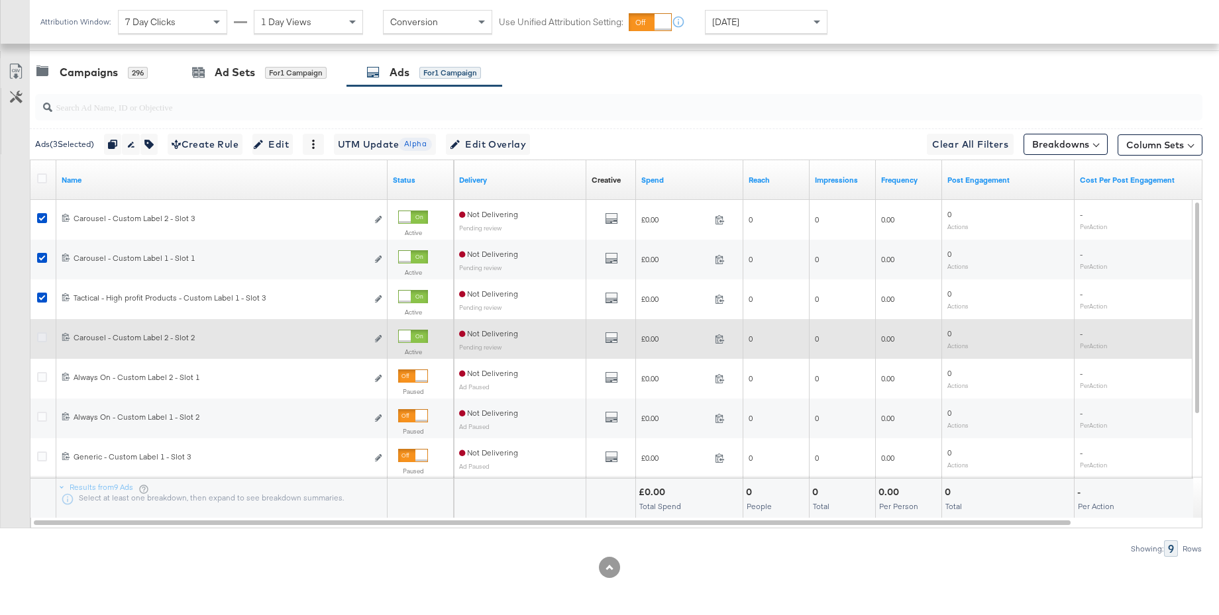
click at [42, 337] on icon at bounding box center [42, 338] width 10 height 10
click at [0, 0] on input "checkbox" at bounding box center [0, 0] width 0 height 0
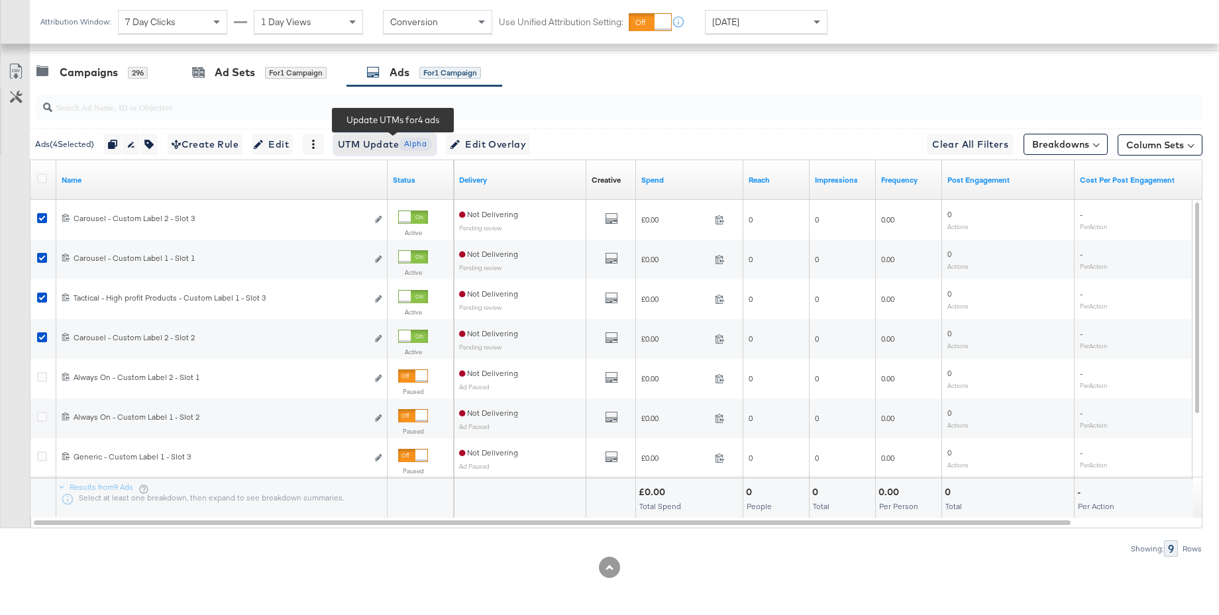
click at [366, 146] on span "UTM Update Alpha" at bounding box center [385, 144] width 94 height 17
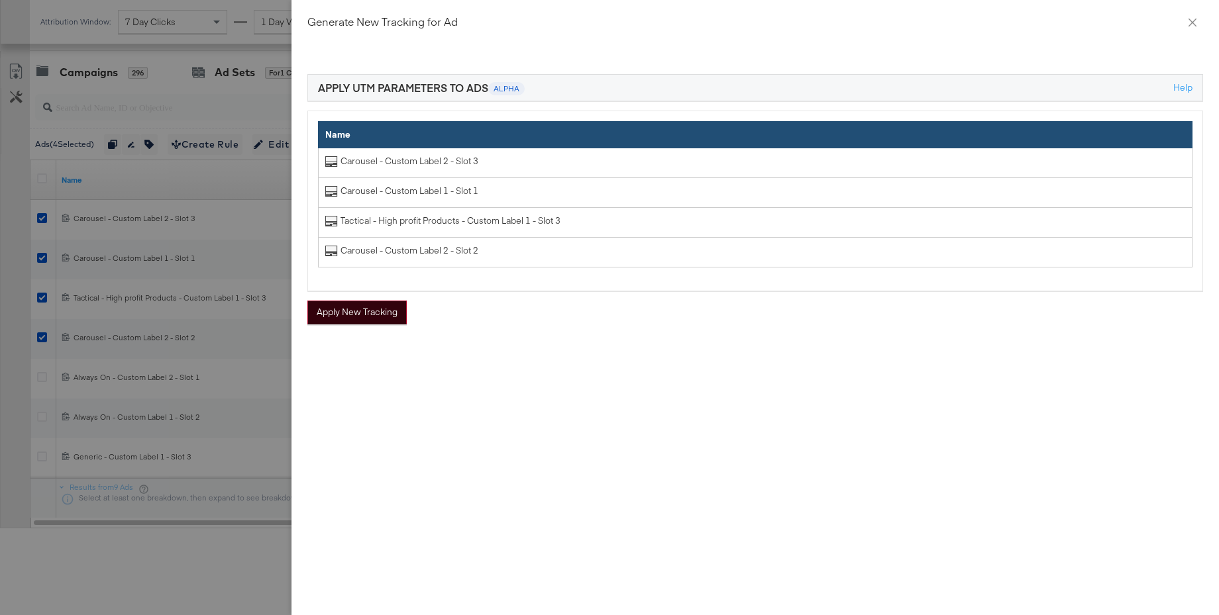
click at [348, 313] on button "Apply New Tracking" at bounding box center [356, 313] width 99 height 24
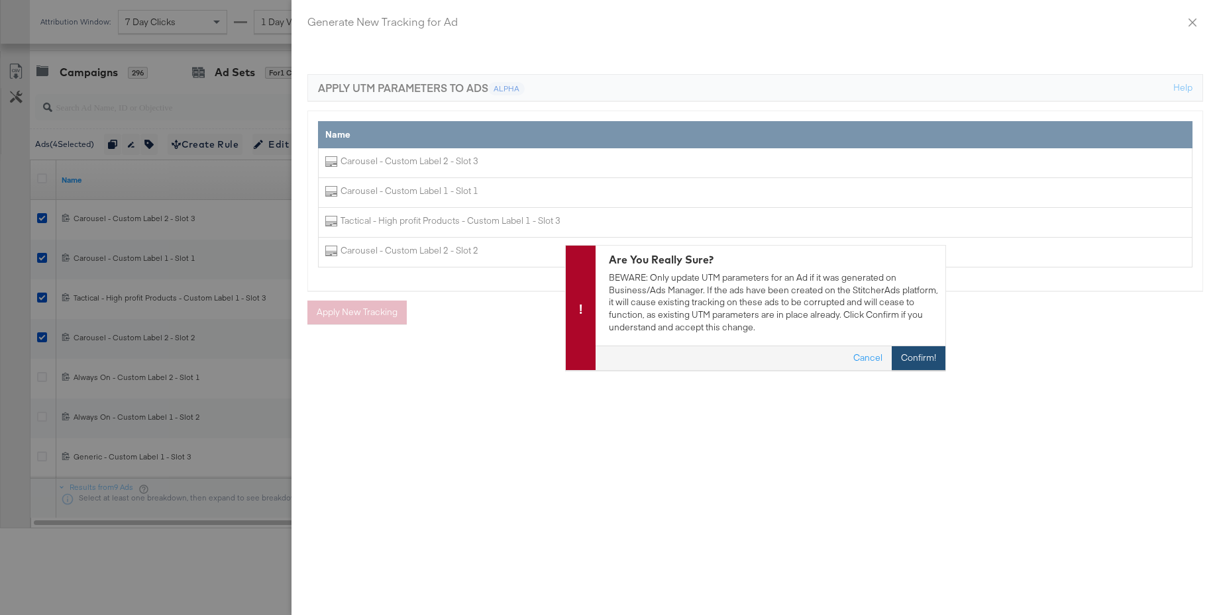
click at [902, 354] on button "Confirm!" at bounding box center [919, 358] width 54 height 24
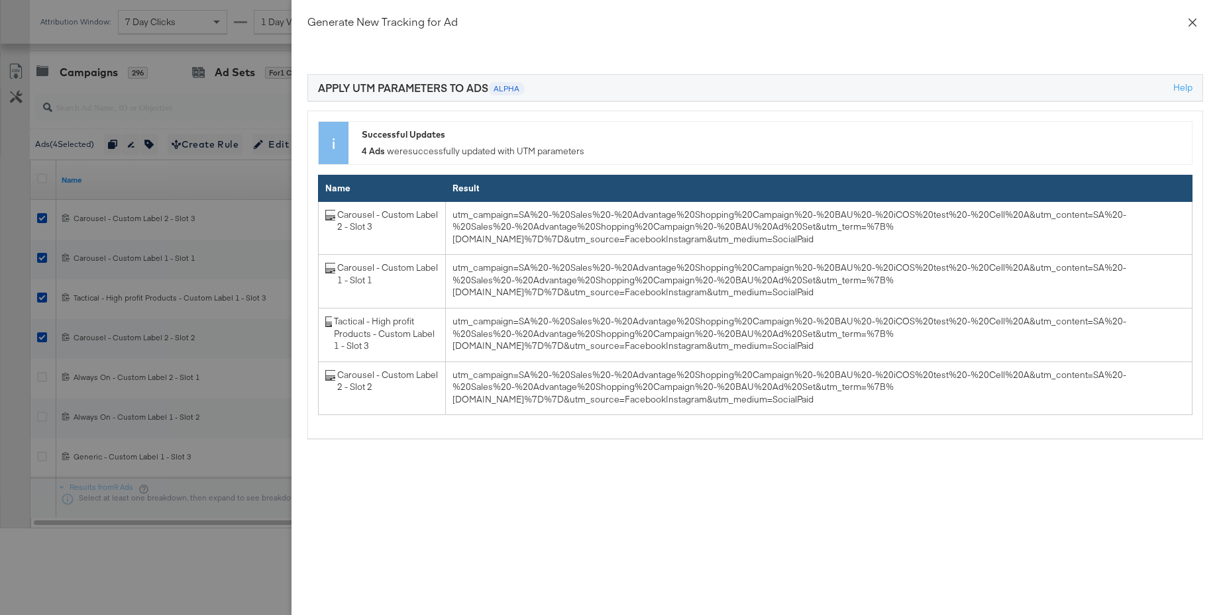
click at [1193, 21] on icon "close" at bounding box center [1192, 22] width 11 height 11
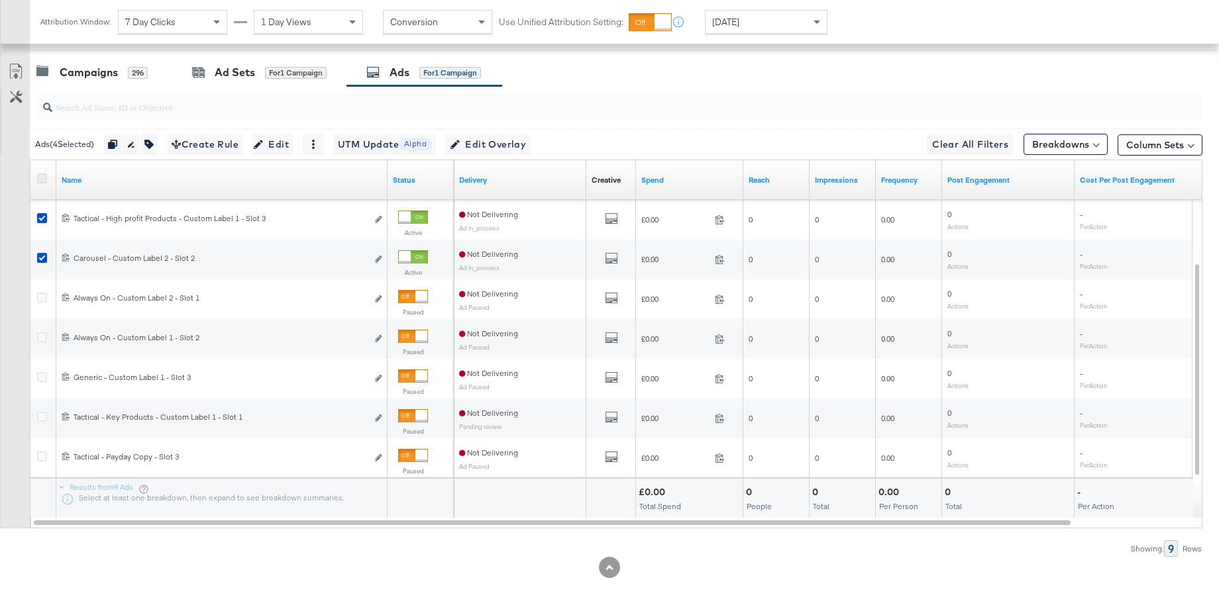
click at [46, 180] on icon at bounding box center [42, 179] width 10 height 10
click at [0, 0] on input "checkbox" at bounding box center [0, 0] width 0 height 0
click at [46, 180] on icon at bounding box center [42, 179] width 10 height 10
click at [0, 0] on input "checkbox" at bounding box center [0, 0] width 0 height 0
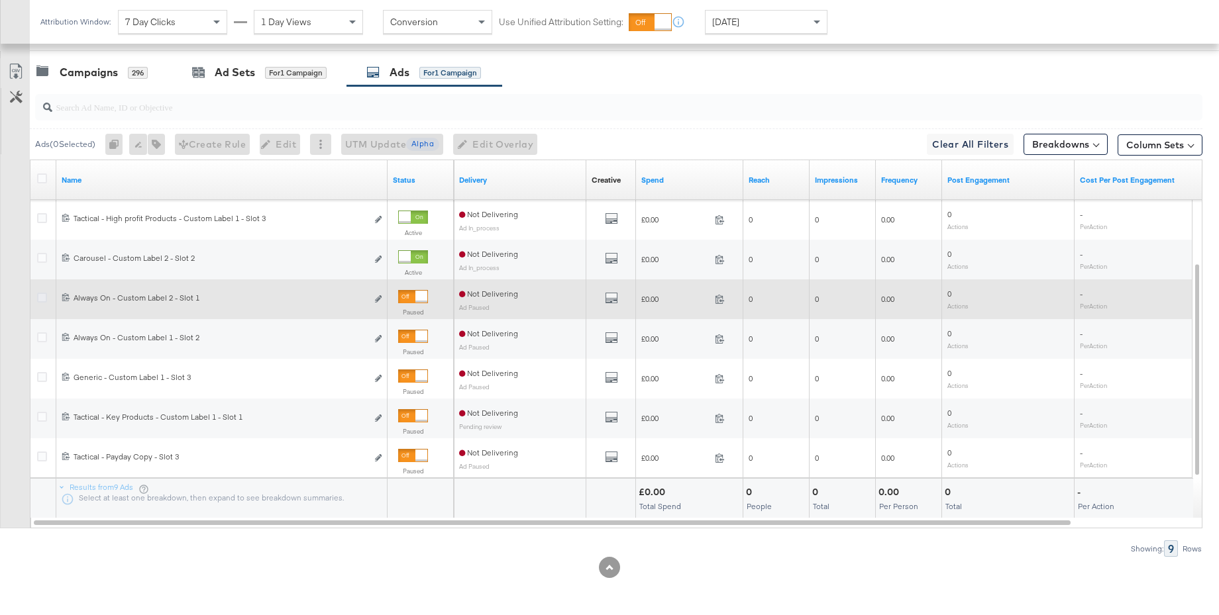
click at [42, 297] on icon at bounding box center [42, 298] width 10 height 10
click at [0, 0] on input "checkbox" at bounding box center [0, 0] width 0 height 0
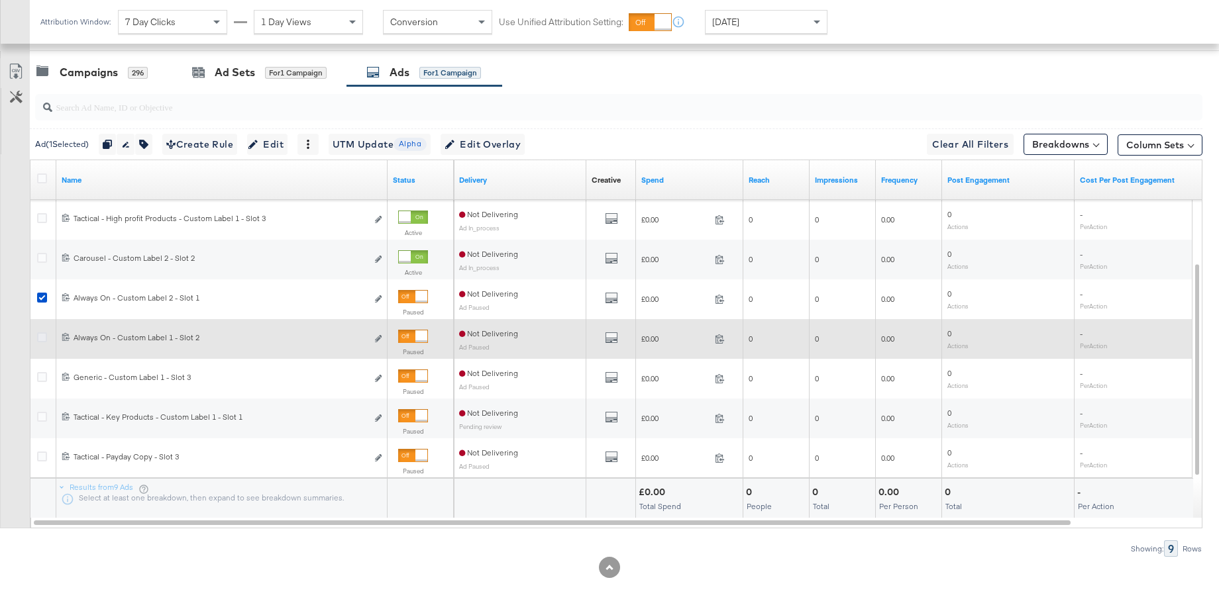
click at [40, 337] on icon at bounding box center [42, 338] width 10 height 10
click at [0, 0] on input "checkbox" at bounding box center [0, 0] width 0 height 0
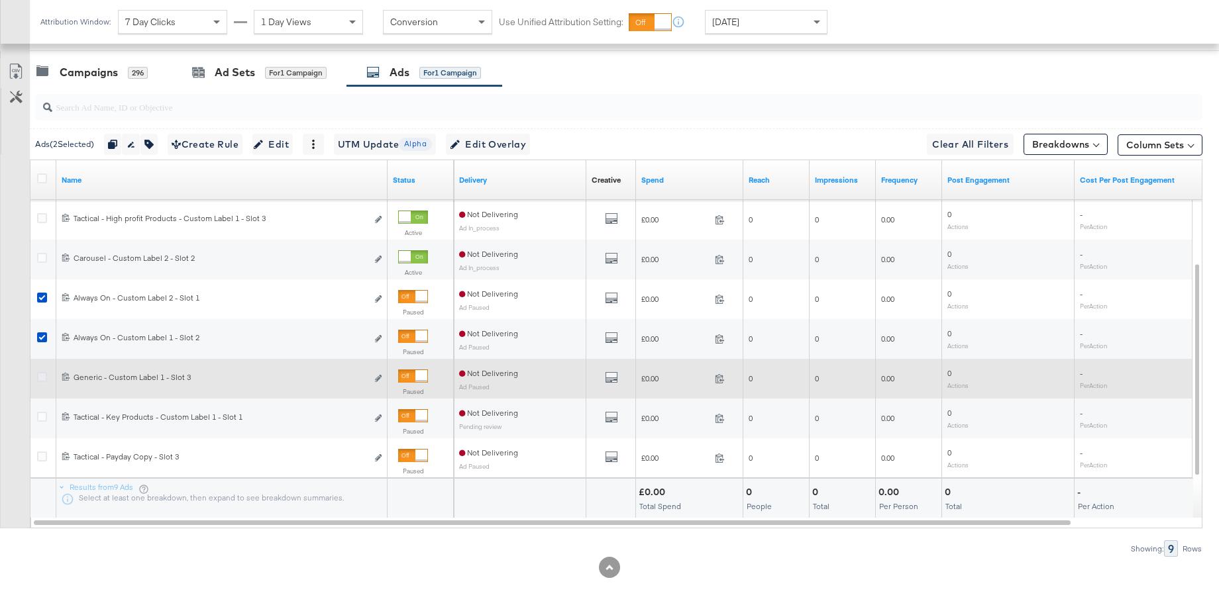
click at [41, 375] on icon at bounding box center [42, 377] width 10 height 10
click at [0, 0] on input "checkbox" at bounding box center [0, 0] width 0 height 0
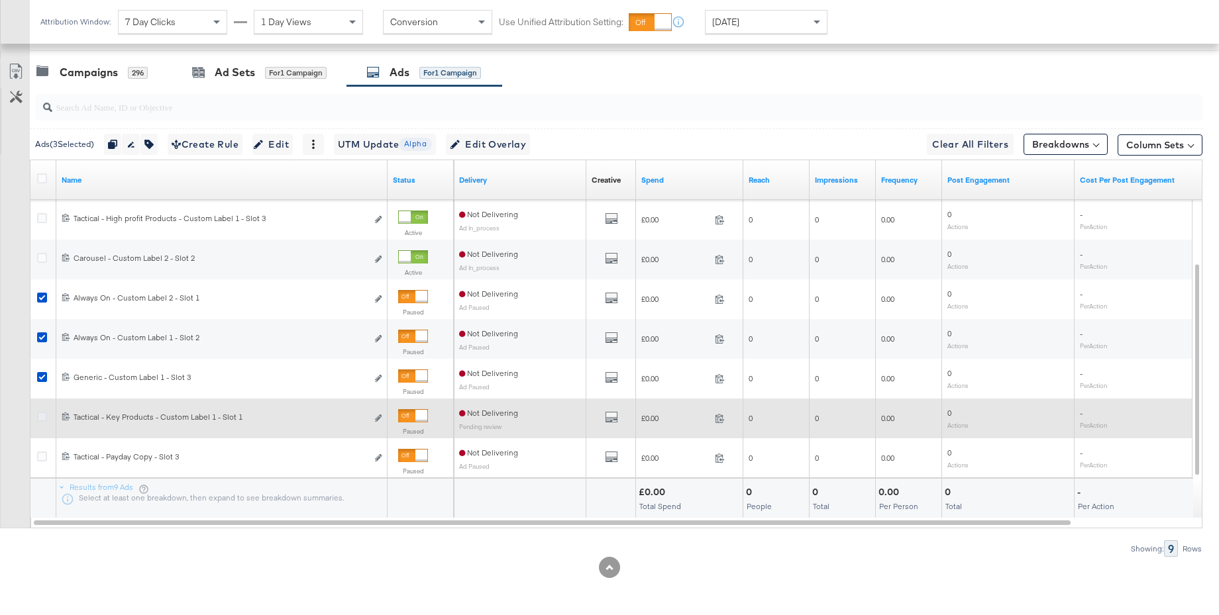
click at [44, 417] on icon at bounding box center [42, 417] width 10 height 10
click at [0, 0] on input "checkbox" at bounding box center [0, 0] width 0 height 0
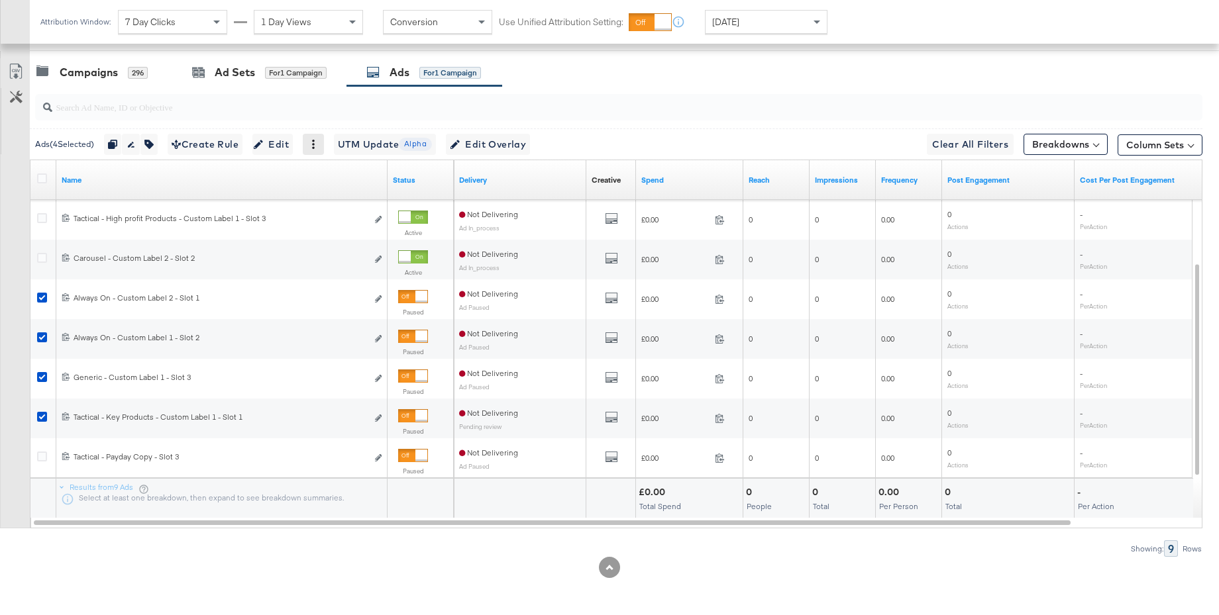
click at [318, 148] on icon at bounding box center [313, 144] width 9 height 9
click at [336, 230] on div "Archive" at bounding box center [359, 229] width 73 height 21
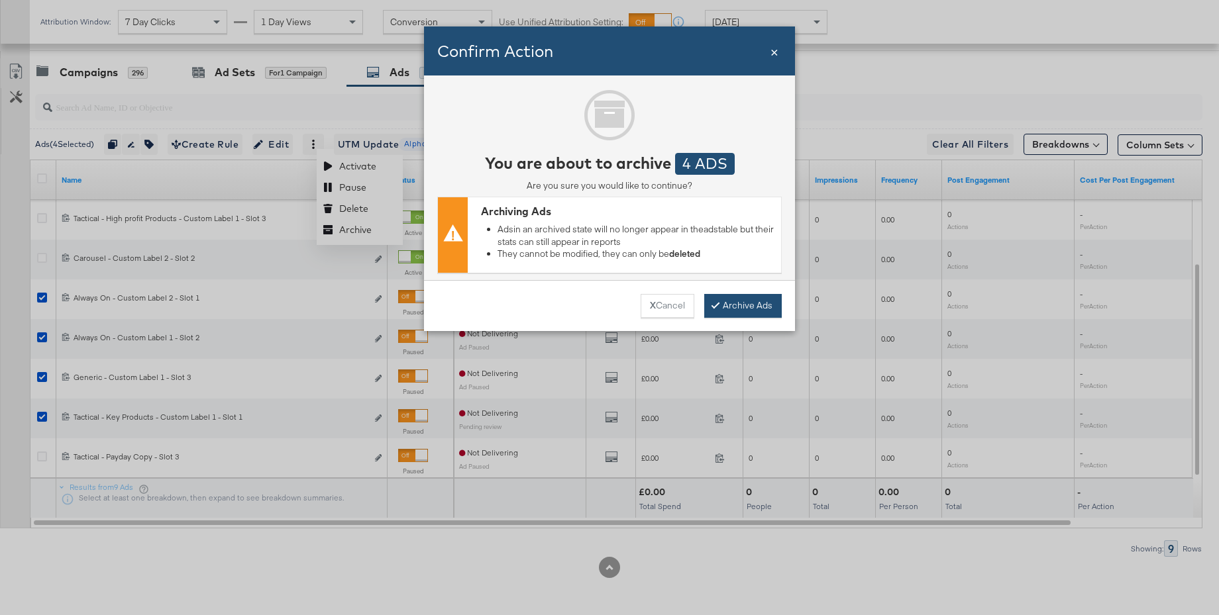
click at [725, 309] on button "Archive Ads" at bounding box center [743, 306] width 78 height 24
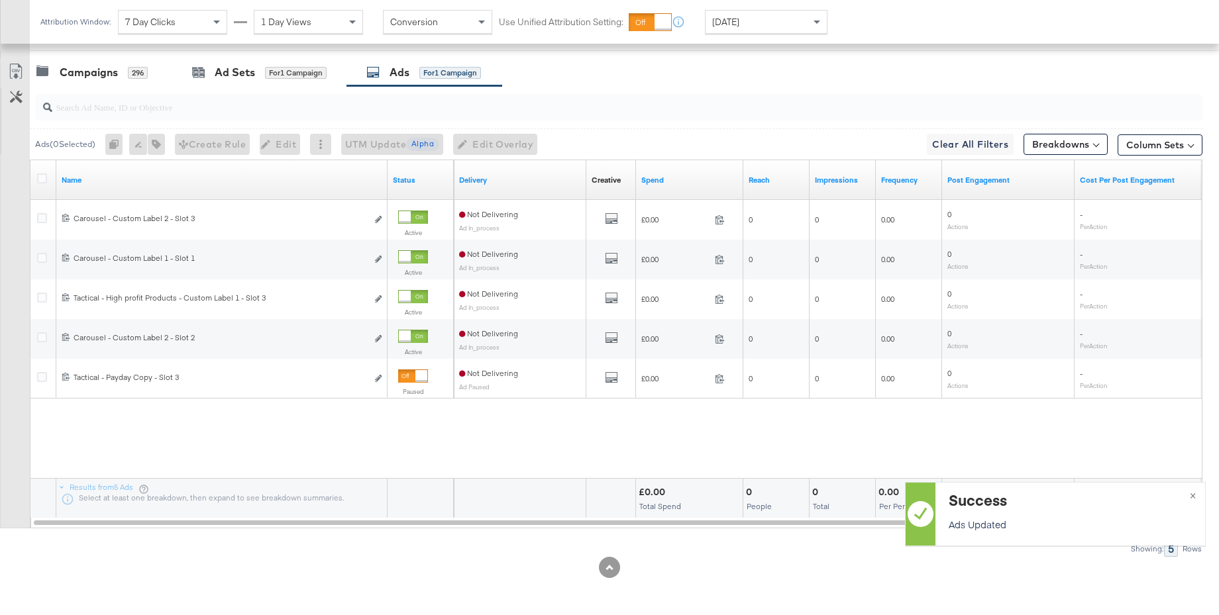
scroll to position [576, 0]
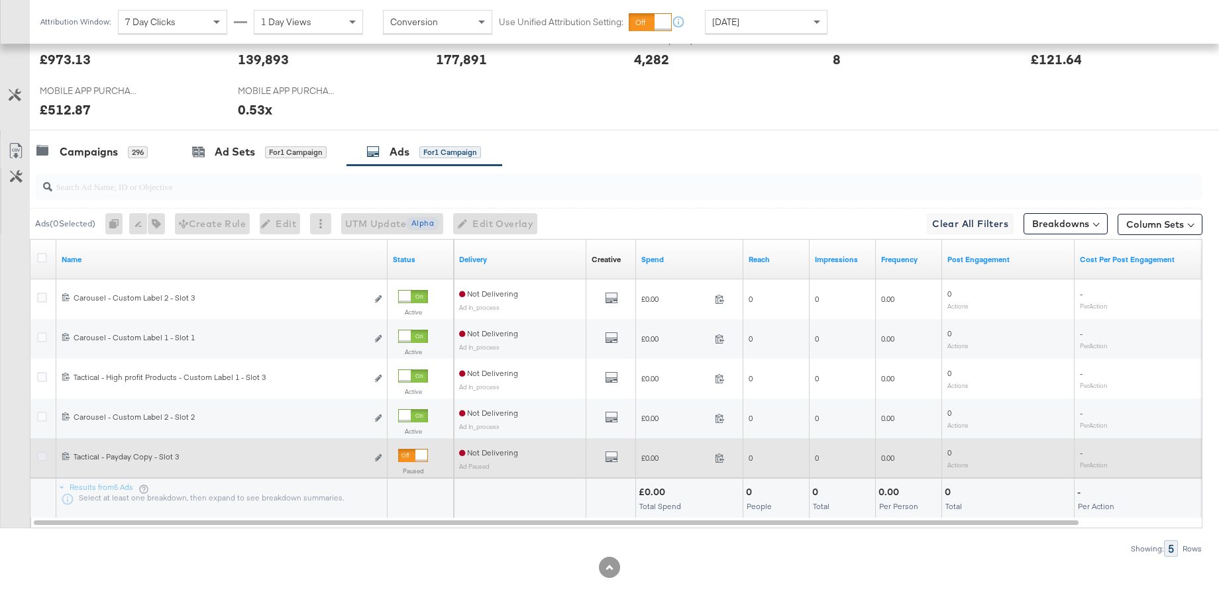
click at [45, 458] on icon at bounding box center [42, 457] width 10 height 10
click at [0, 0] on input "checkbox" at bounding box center [0, 0] width 0 height 0
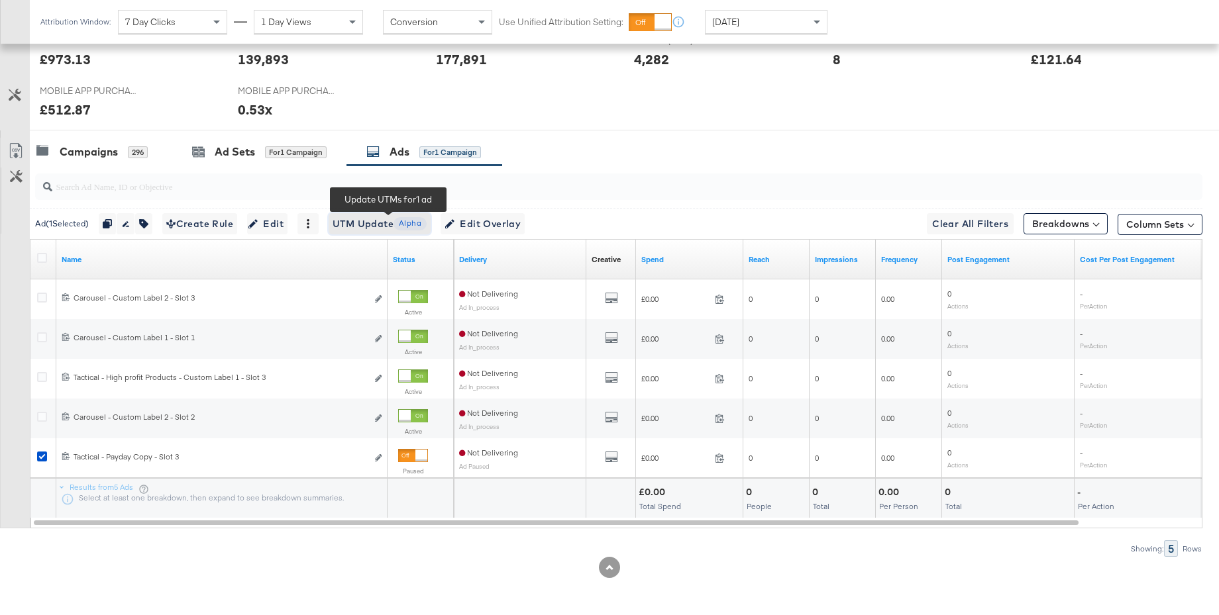
click at [356, 226] on span "UTM Update Alpha" at bounding box center [380, 224] width 94 height 17
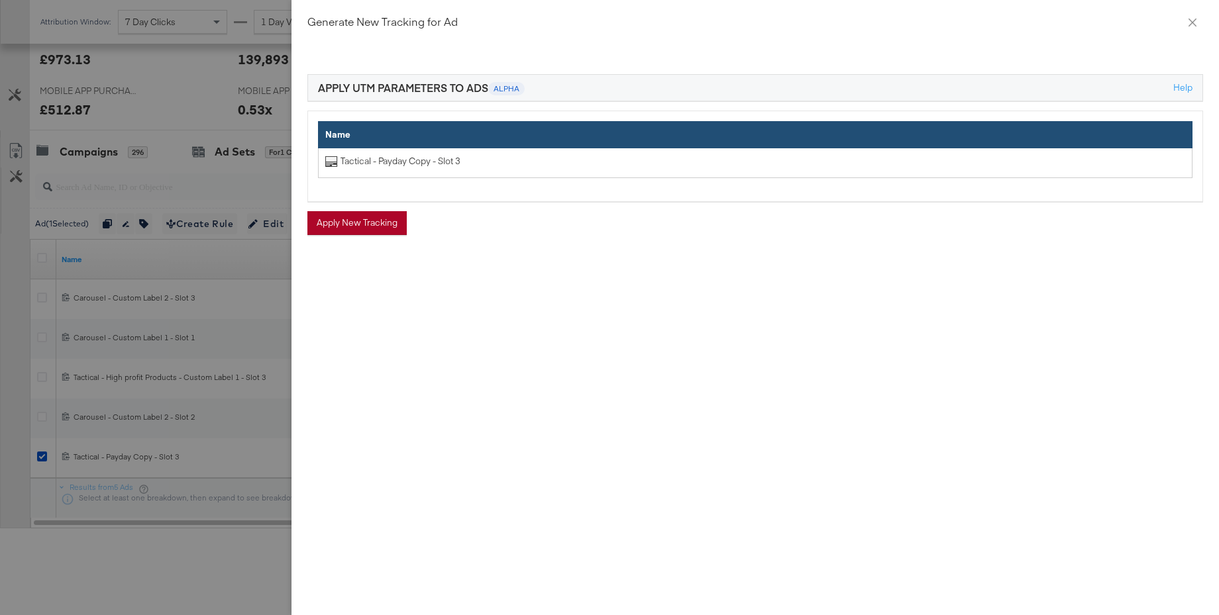
click at [356, 226] on button "Apply New Tracking" at bounding box center [356, 223] width 99 height 24
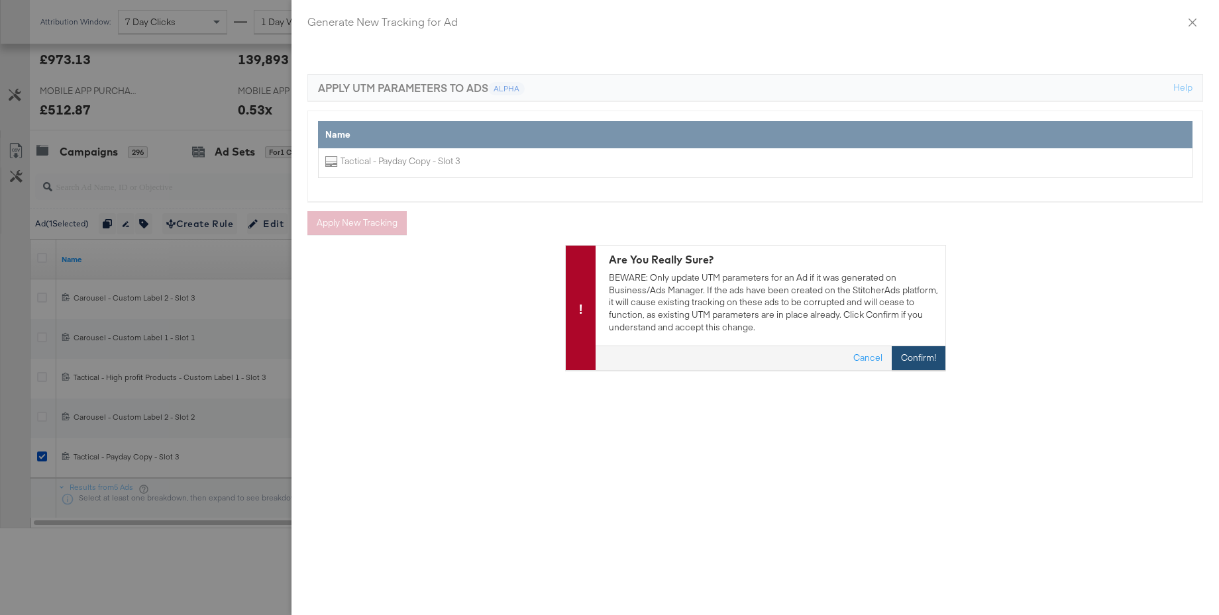
click at [931, 360] on button "Confirm!" at bounding box center [919, 358] width 54 height 24
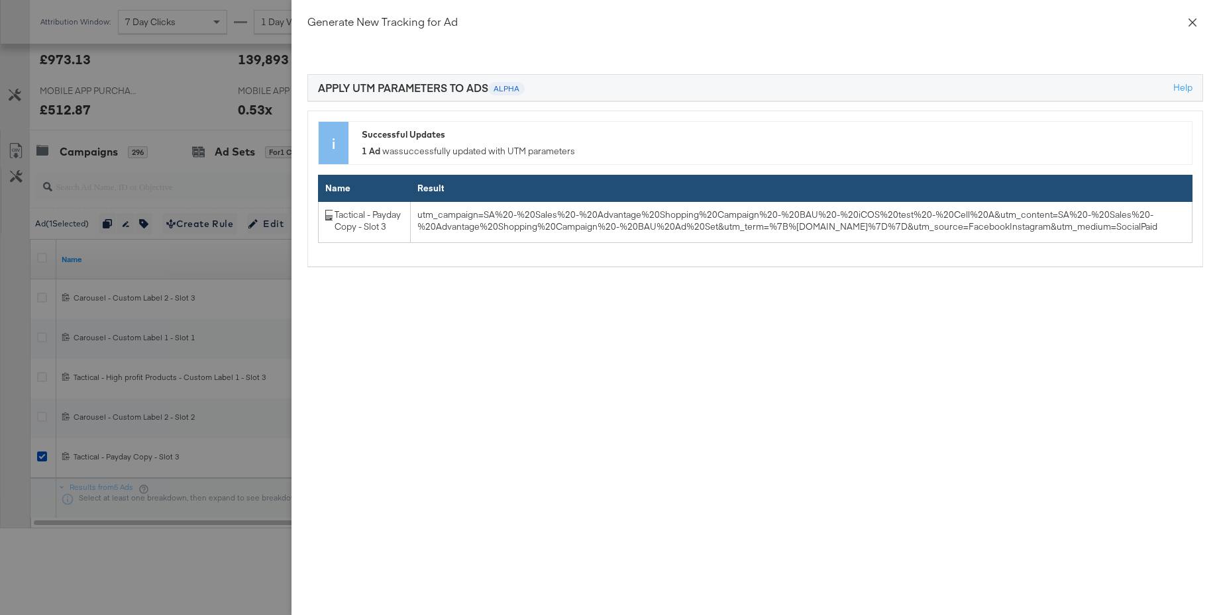
click at [1193, 17] on icon "close" at bounding box center [1192, 22] width 11 height 11
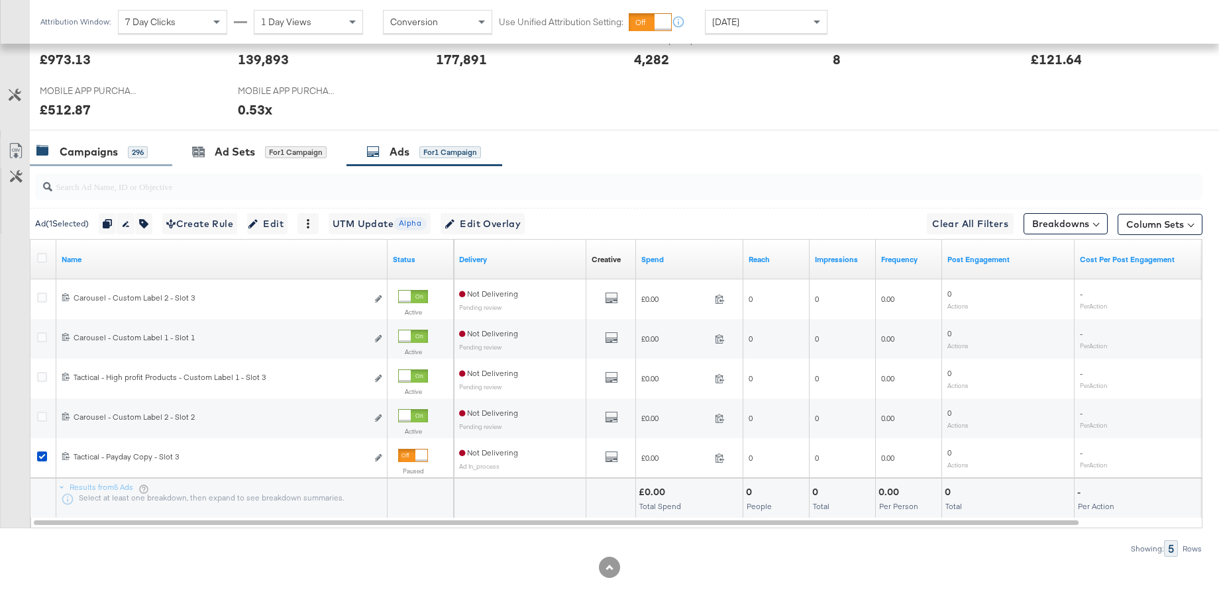
click at [83, 158] on div "Campaigns" at bounding box center [89, 151] width 58 height 15
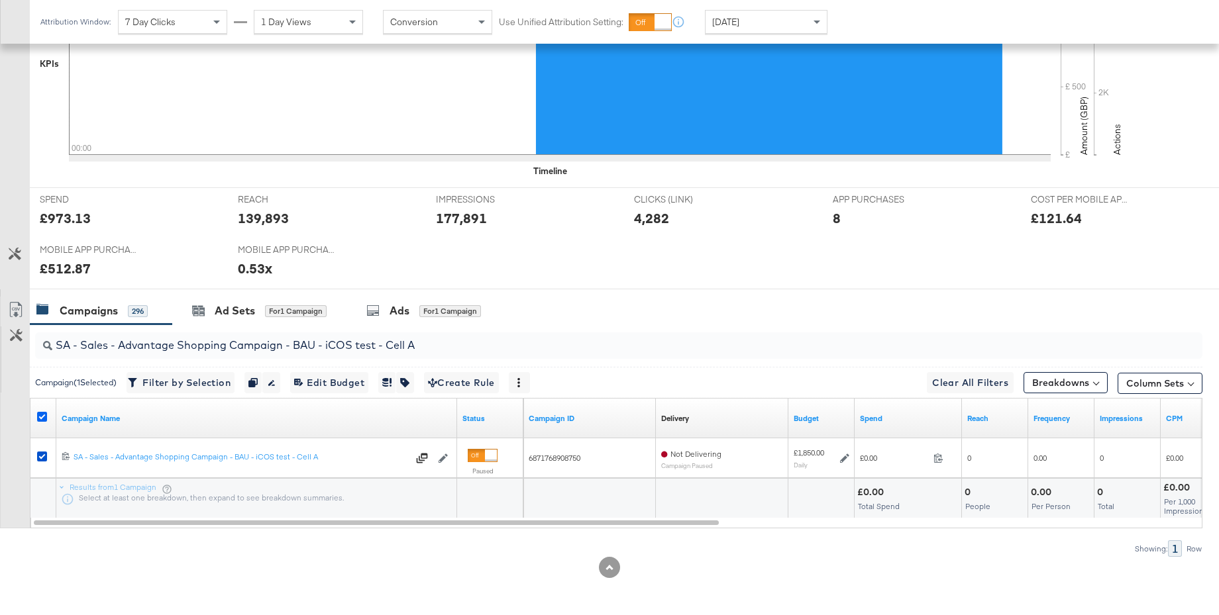
click at [44, 418] on icon at bounding box center [42, 417] width 10 height 10
click at [0, 0] on input "checkbox" at bounding box center [0, 0] width 0 height 0
drag, startPoint x: 325, startPoint y: 345, endPoint x: 27, endPoint y: 340, distance: 298.1
click at [27, 340] on div "SA - Sales - Advantage Shopping Campaign - BAU - iCOS test - Cell A Campaigns (…" at bounding box center [601, 441] width 1202 height 233
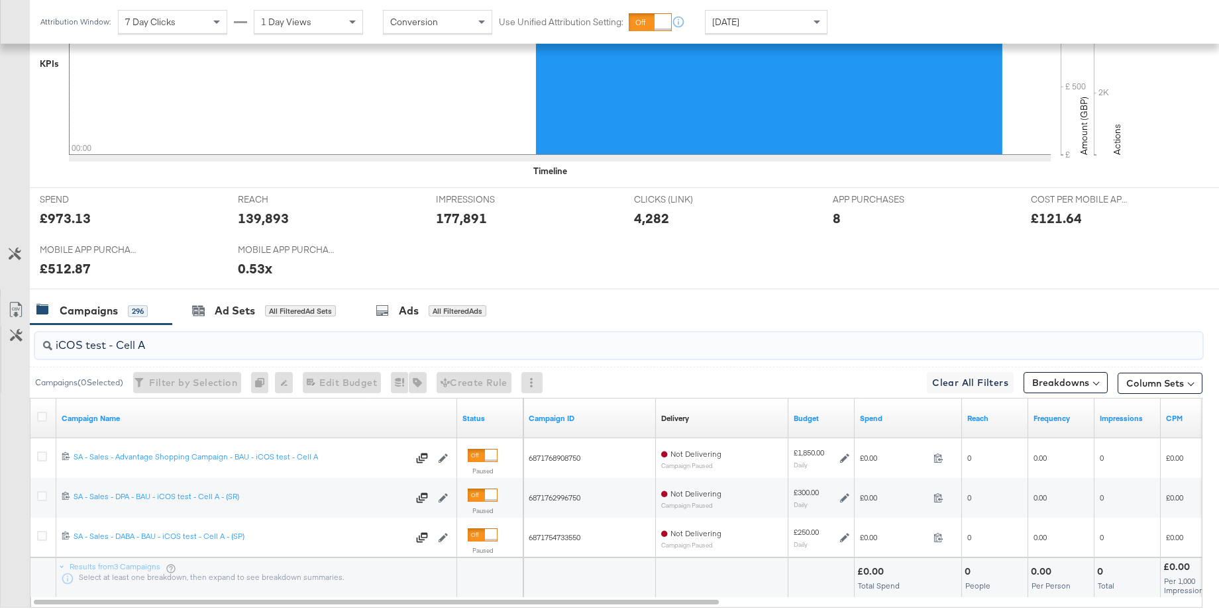
drag, startPoint x: 106, startPoint y: 346, endPoint x: 176, endPoint y: 350, distance: 69.7
click at [176, 350] on input "iCOS test - Cell A" at bounding box center [573, 340] width 1043 height 26
type input "iCOS test"
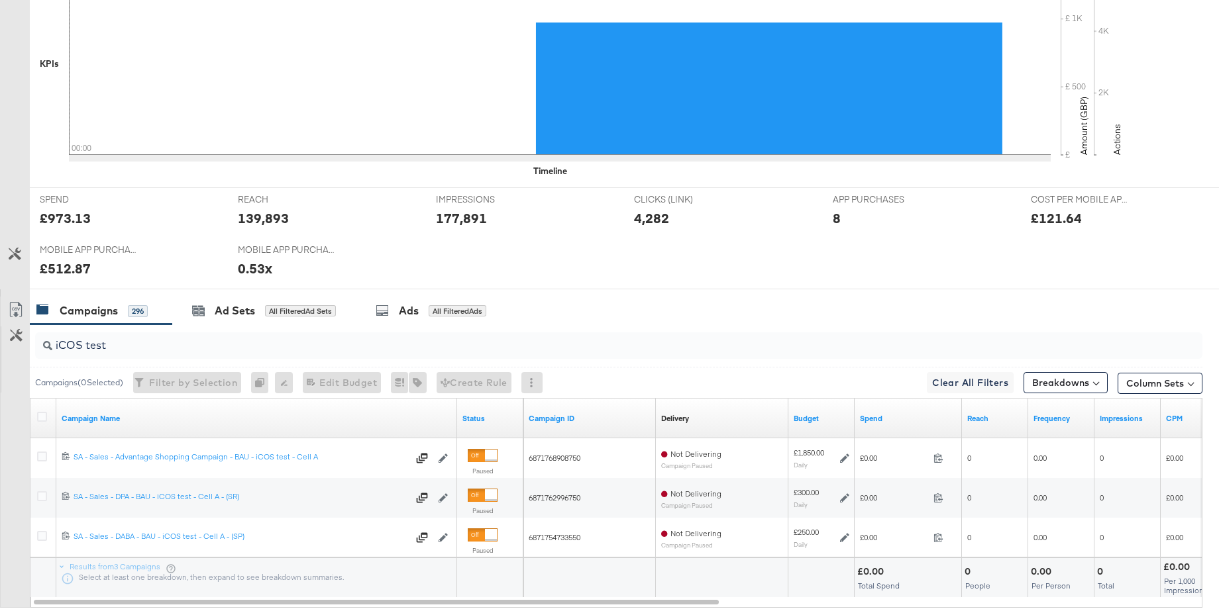
scroll to position [0, 0]
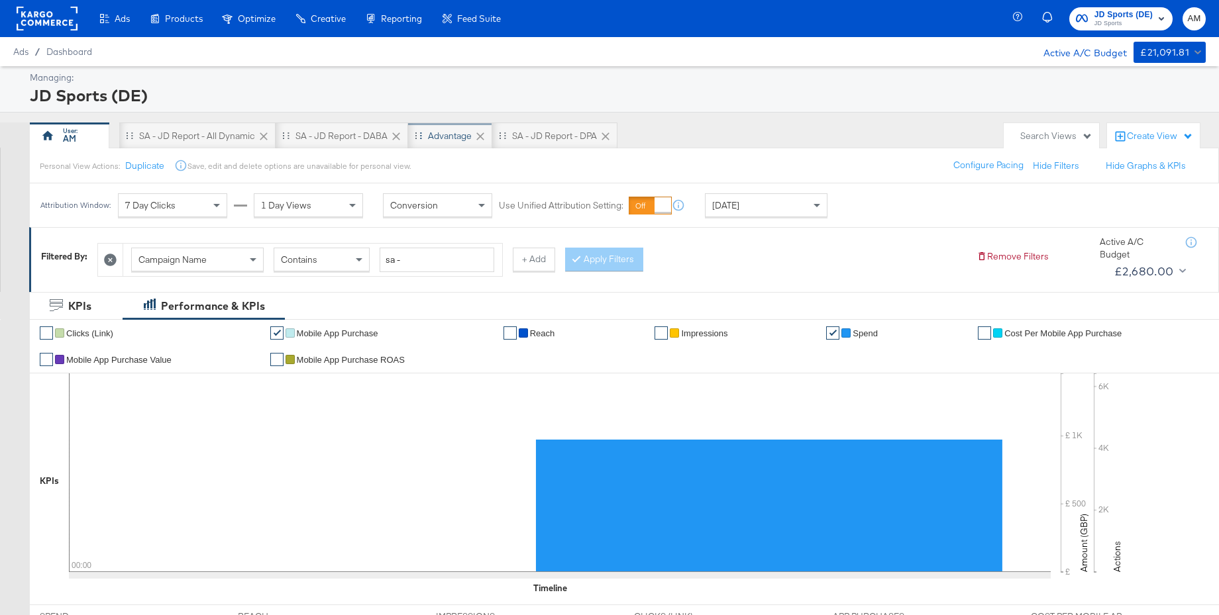
click at [452, 137] on div "Advantage" at bounding box center [450, 136] width 44 height 13
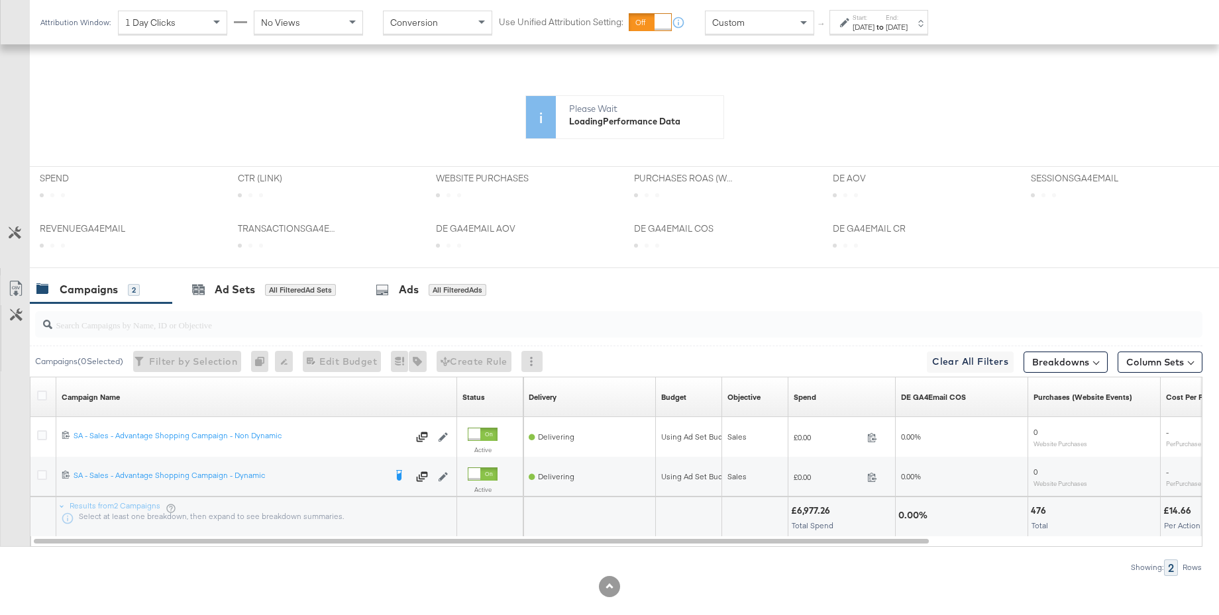
scroll to position [348, 0]
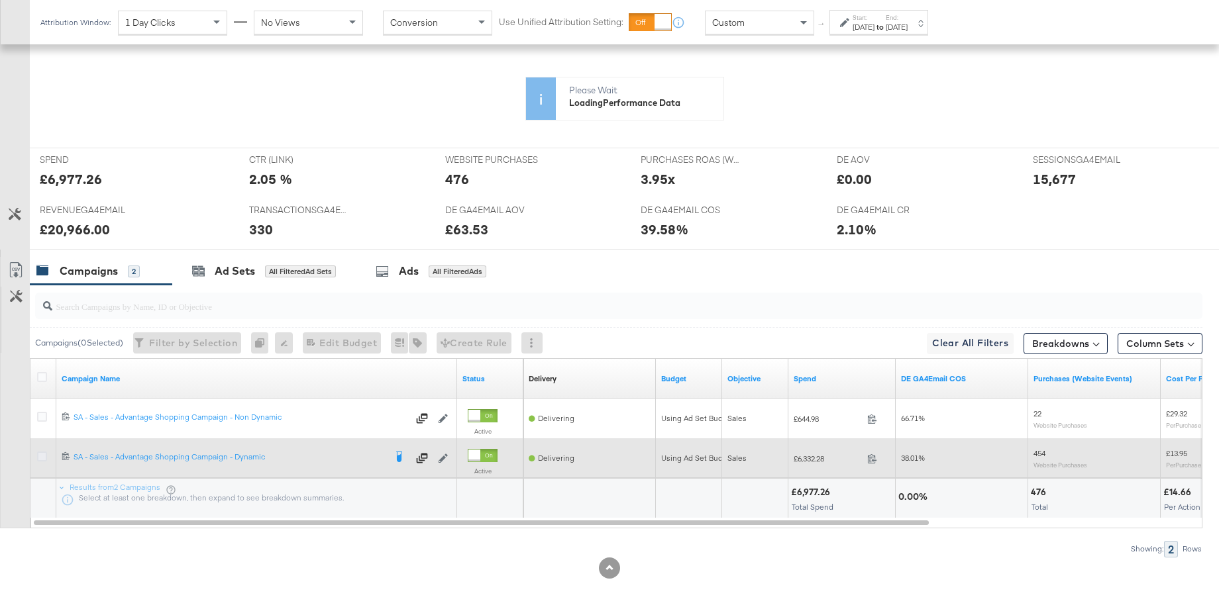
click at [42, 456] on icon at bounding box center [42, 457] width 10 height 10
click at [0, 0] on input "checkbox" at bounding box center [0, 0] width 0 height 0
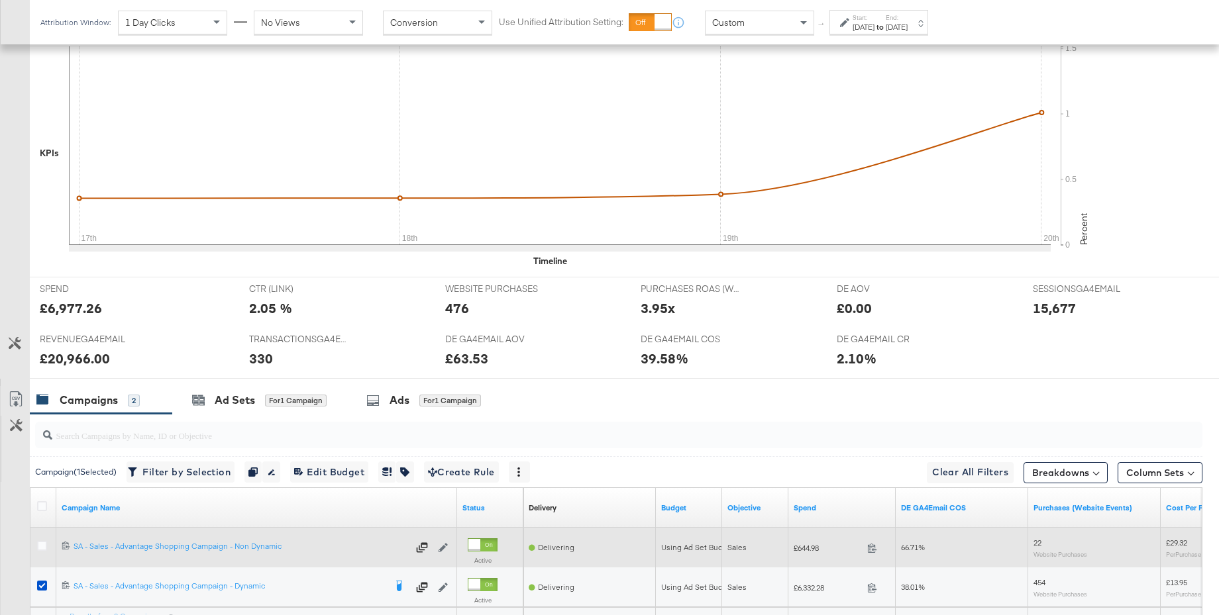
scroll to position [477, 0]
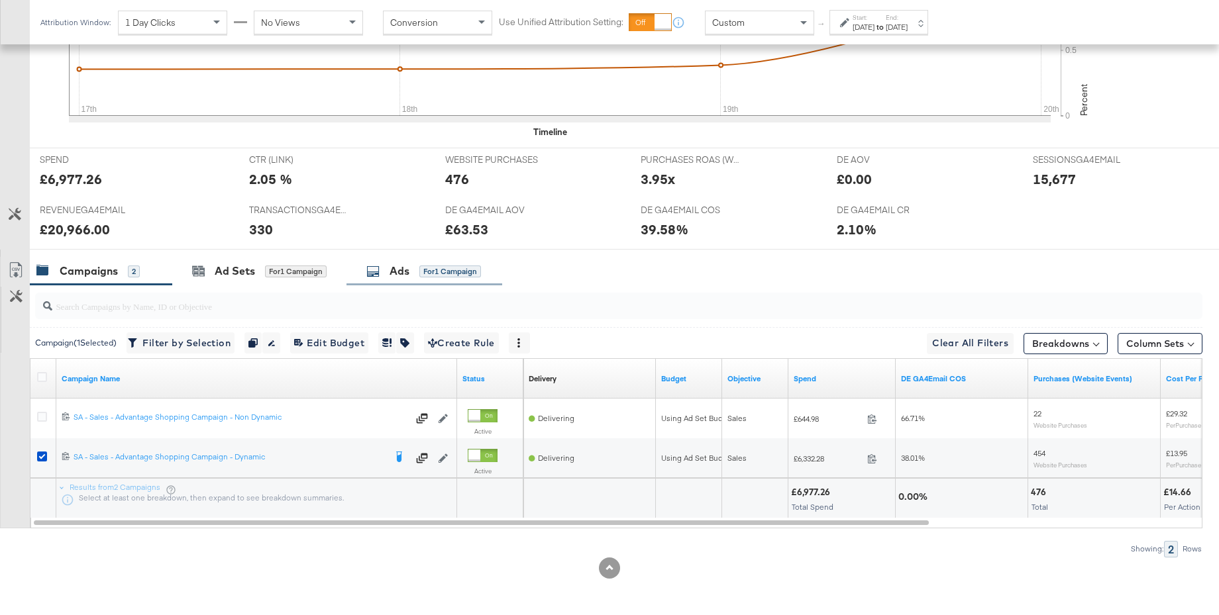
drag, startPoint x: 393, startPoint y: 272, endPoint x: 401, endPoint y: 274, distance: 7.4
click at [393, 272] on div "Ads" at bounding box center [400, 271] width 20 height 15
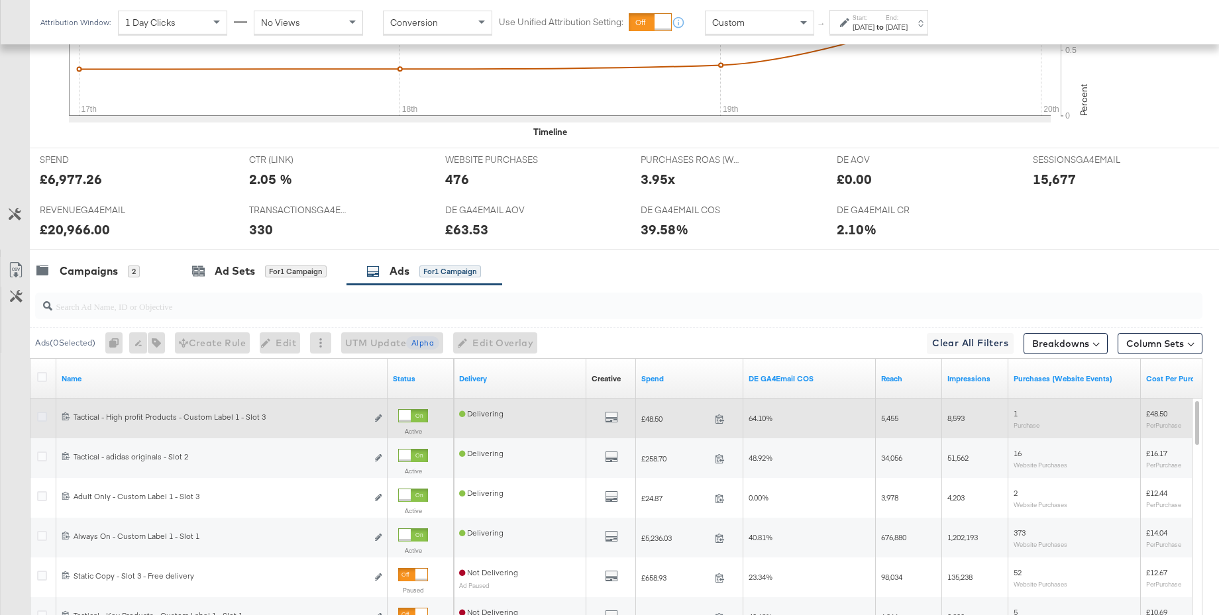
click at [44, 418] on icon at bounding box center [42, 417] width 10 height 10
click at [0, 0] on input "checkbox" at bounding box center [0, 0] width 0 height 0
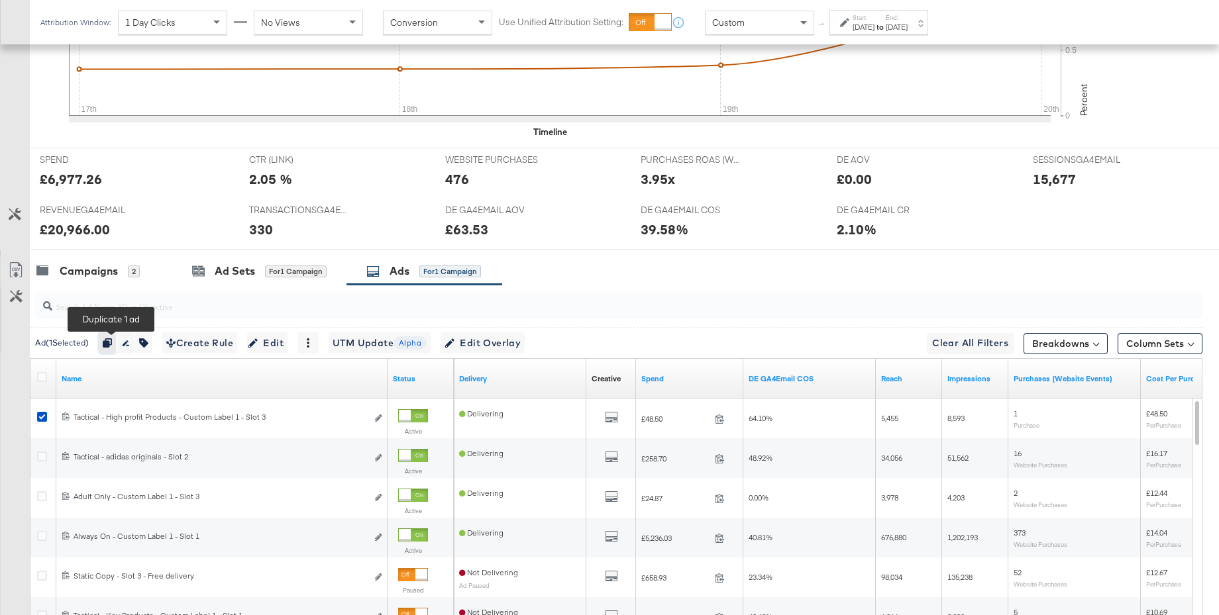
click at [111, 348] on icon "button" at bounding box center [107, 343] width 9 height 9
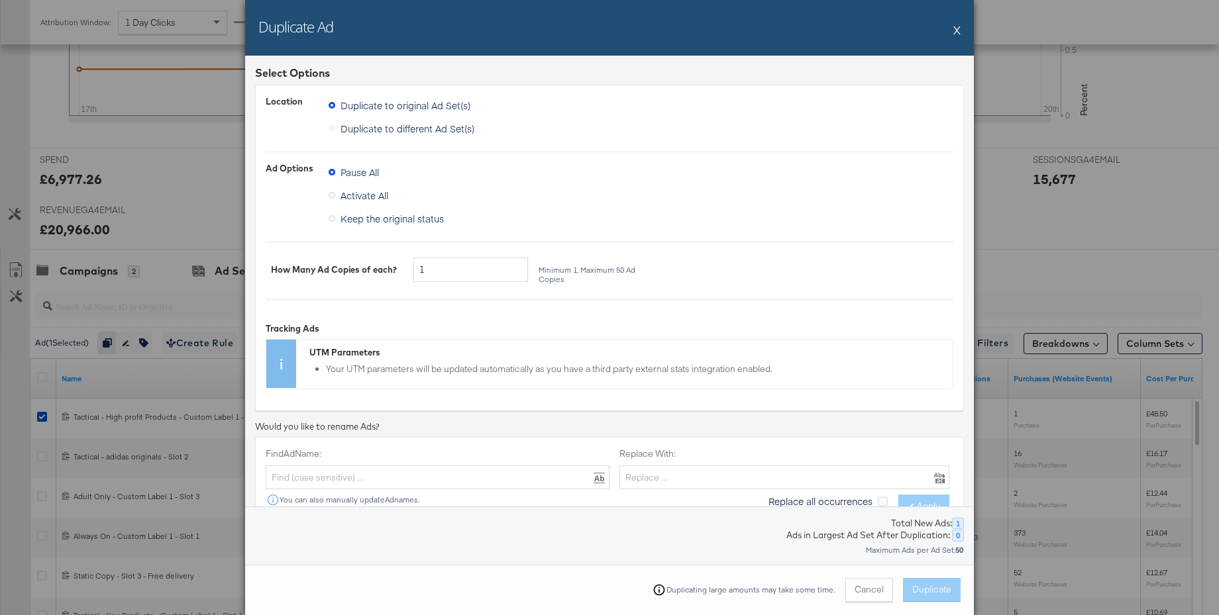
scroll to position [196, 0]
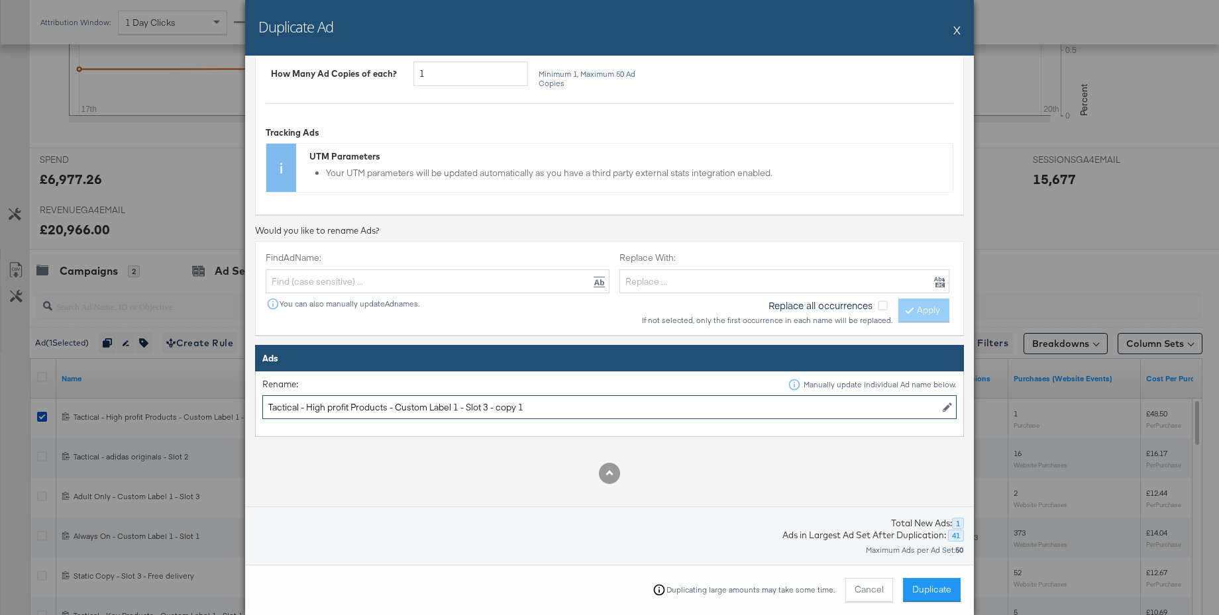
drag, startPoint x: 496, startPoint y: 410, endPoint x: 554, endPoint y: 413, distance: 59.0
click at [554, 413] on input "Tactical - High profit Products - Custom Label 1 - Slot 3 - copy 1" at bounding box center [609, 407] width 694 height 25
drag, startPoint x: 388, startPoint y: 410, endPoint x: 313, endPoint y: 408, distance: 74.2
click at [313, 408] on input "Tactical - High profit Products - Custom Label 1 - Slot 3" at bounding box center [609, 407] width 694 height 25
drag, startPoint x: 423, startPoint y: 409, endPoint x: 362, endPoint y: 407, distance: 61.6
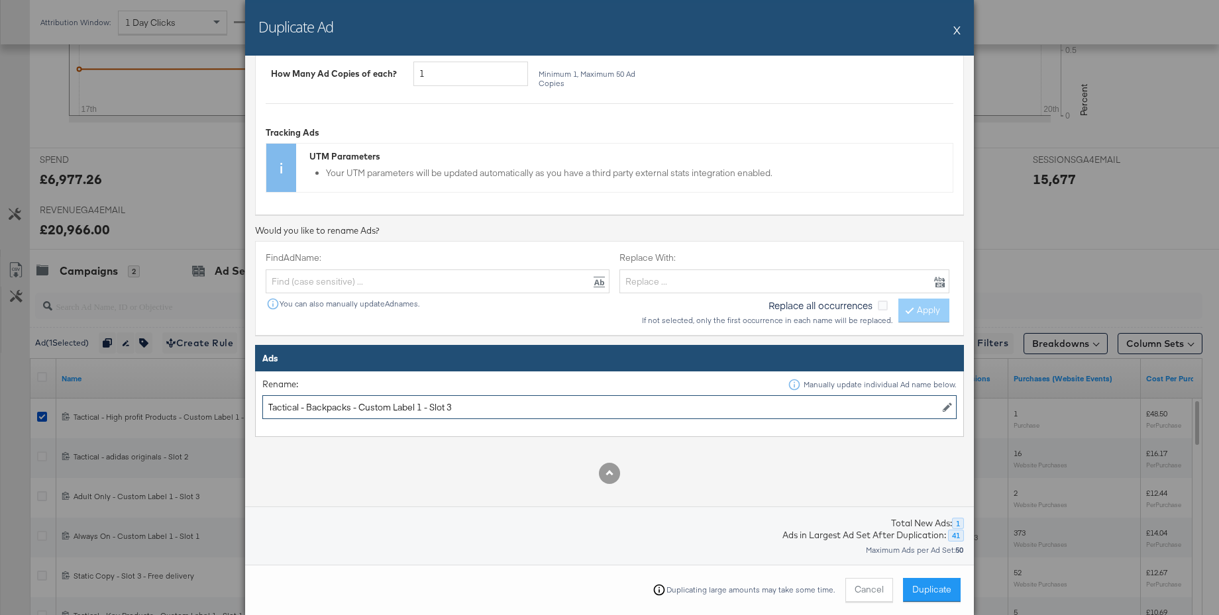
click at [362, 407] on input "Tactical - Backpacks - Custom Label 1 - Slot 3" at bounding box center [609, 407] width 694 height 25
type input "Tactical - Backpacks - Static copy - Slot 3"
click at [913, 592] on span "Duplicate" at bounding box center [931, 590] width 39 height 13
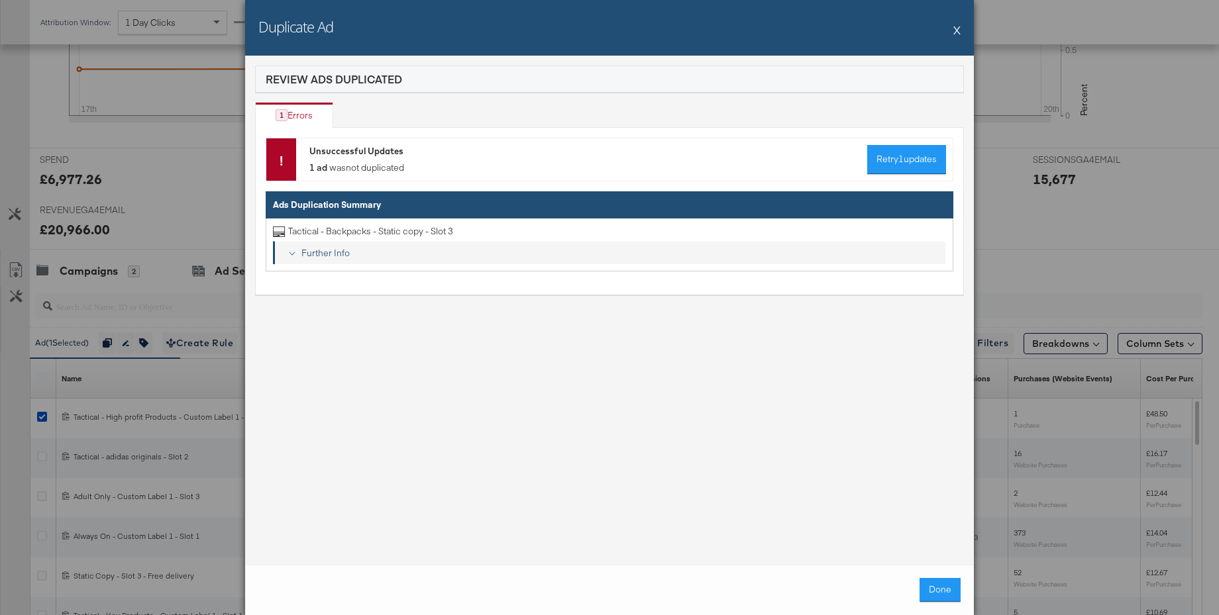
click at [327, 254] on div "Further Info" at bounding box center [618, 253] width 644 height 13
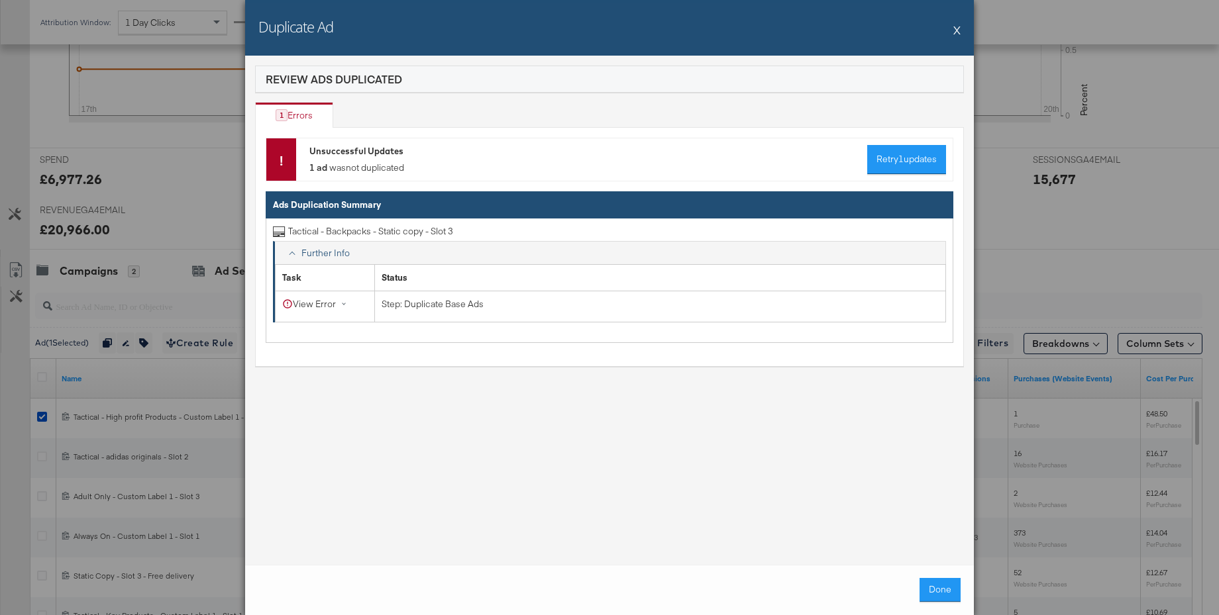
click at [957, 33] on button "X" at bounding box center [956, 30] width 7 height 26
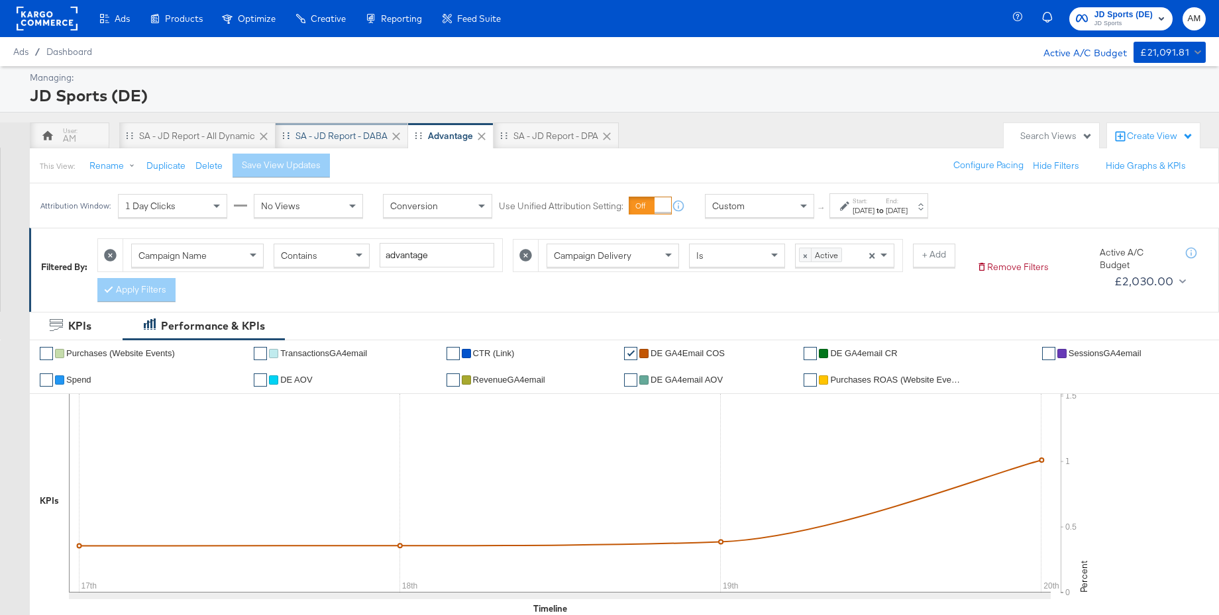
click at [319, 140] on div "SA - JD Report - DABA" at bounding box center [341, 136] width 92 height 13
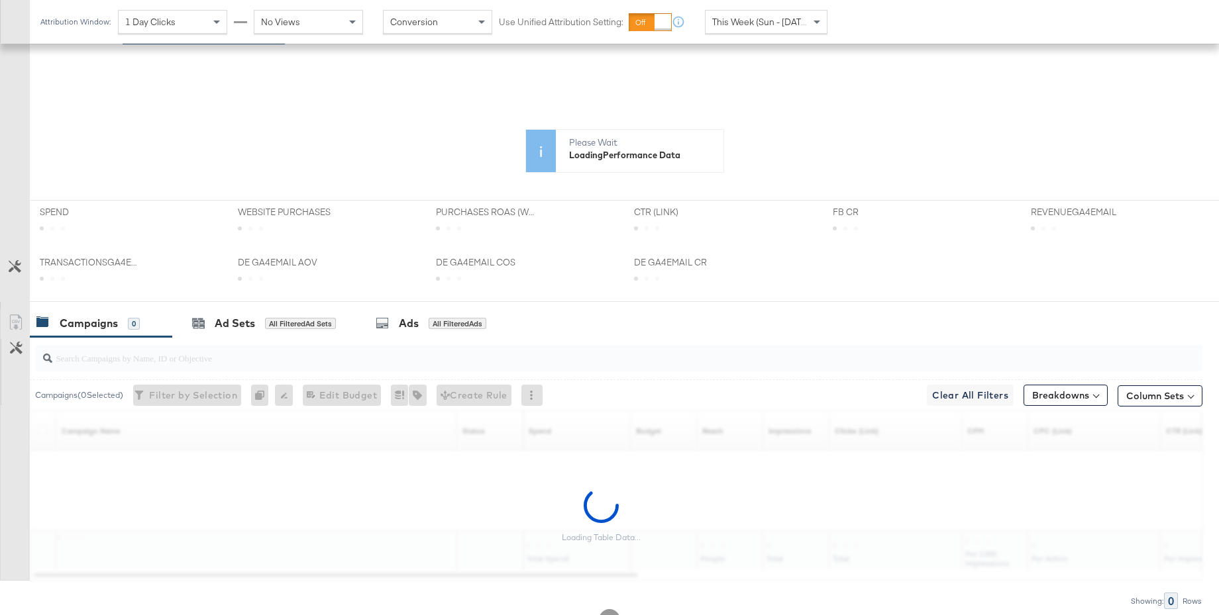
scroll to position [318, 0]
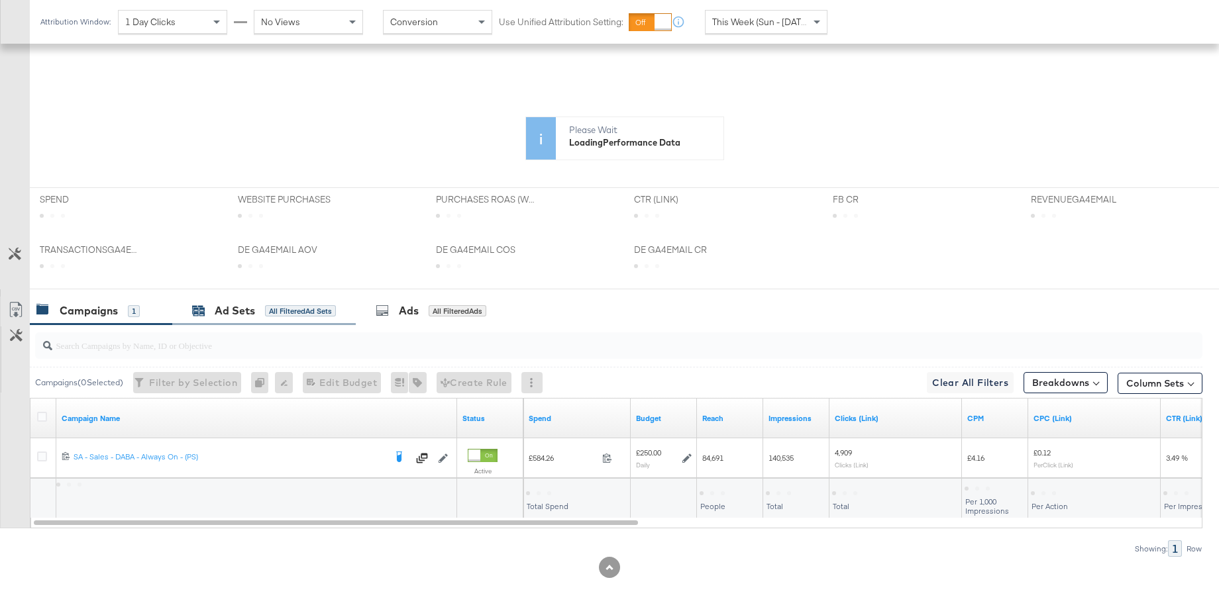
click at [233, 312] on div "Ad Sets" at bounding box center [235, 310] width 40 height 15
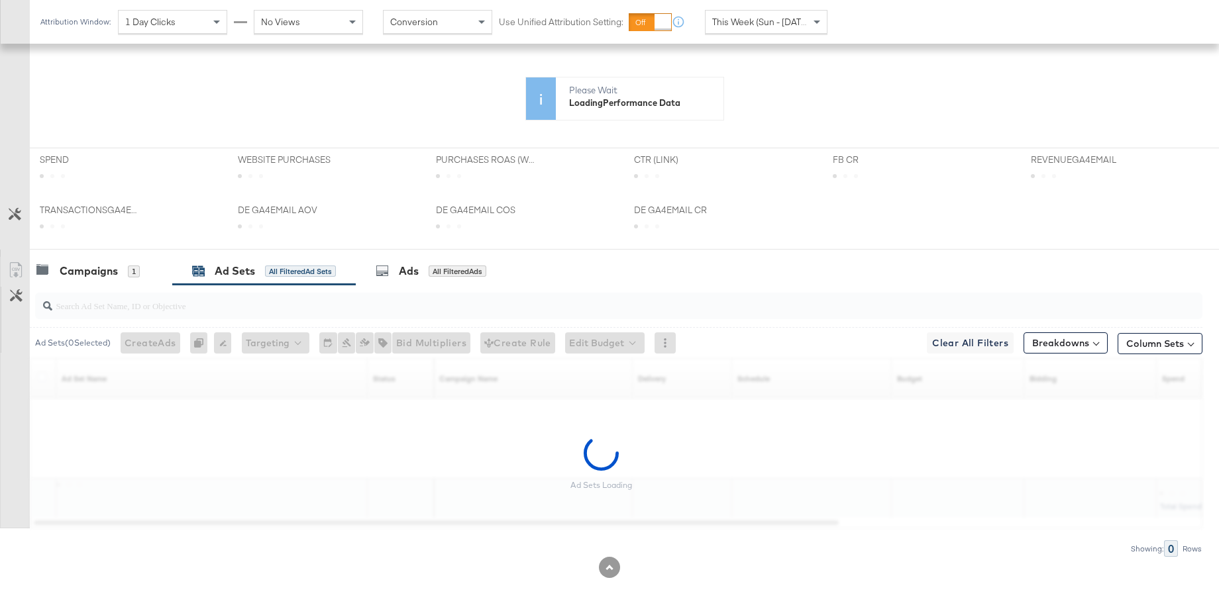
scroll to position [487, 0]
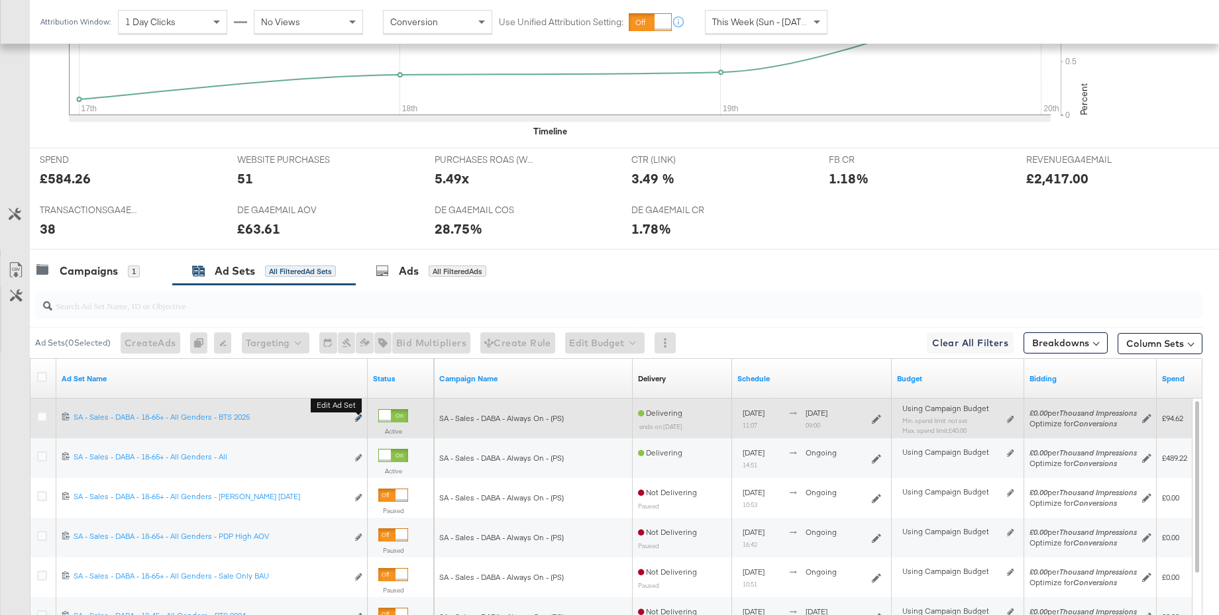
click at [358, 417] on icon "link" at bounding box center [358, 418] width 7 height 7
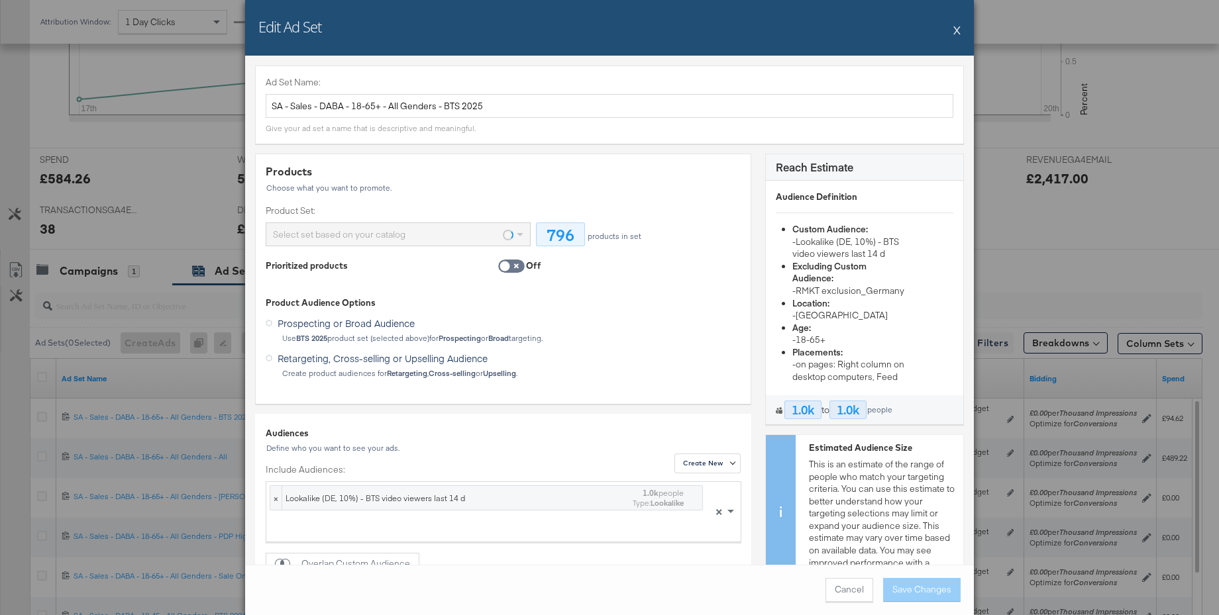
click at [958, 28] on button "X" at bounding box center [956, 30] width 7 height 26
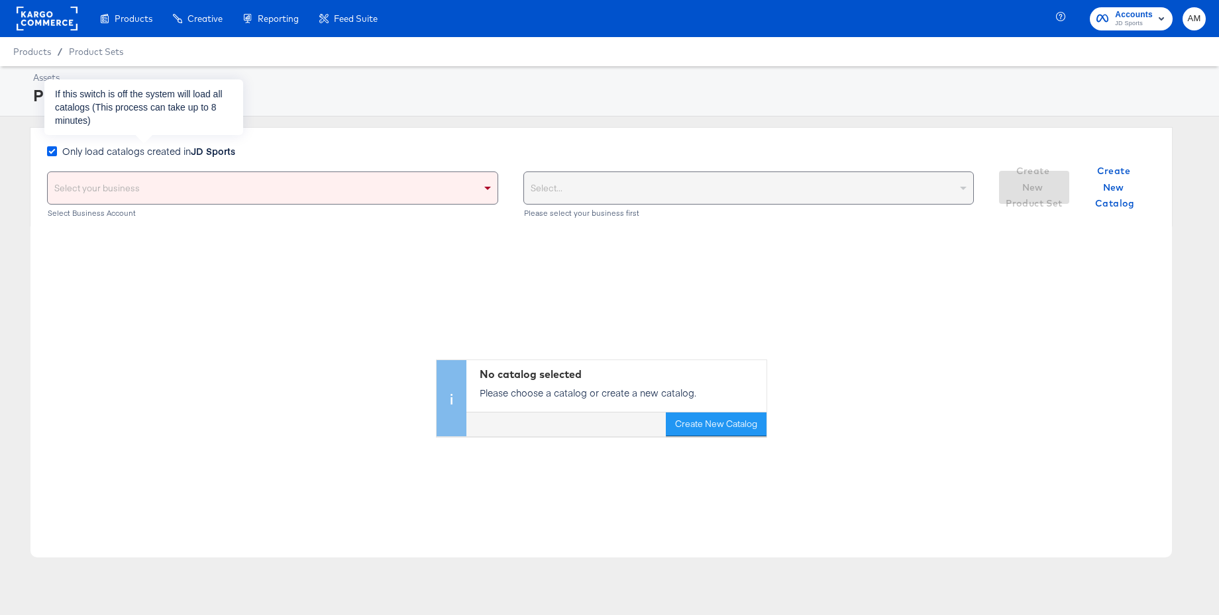
click at [51, 152] on icon at bounding box center [52, 151] width 10 height 10
click at [0, 0] on input "Only load catalogs created in JD Sports" at bounding box center [0, 0] width 0 height 0
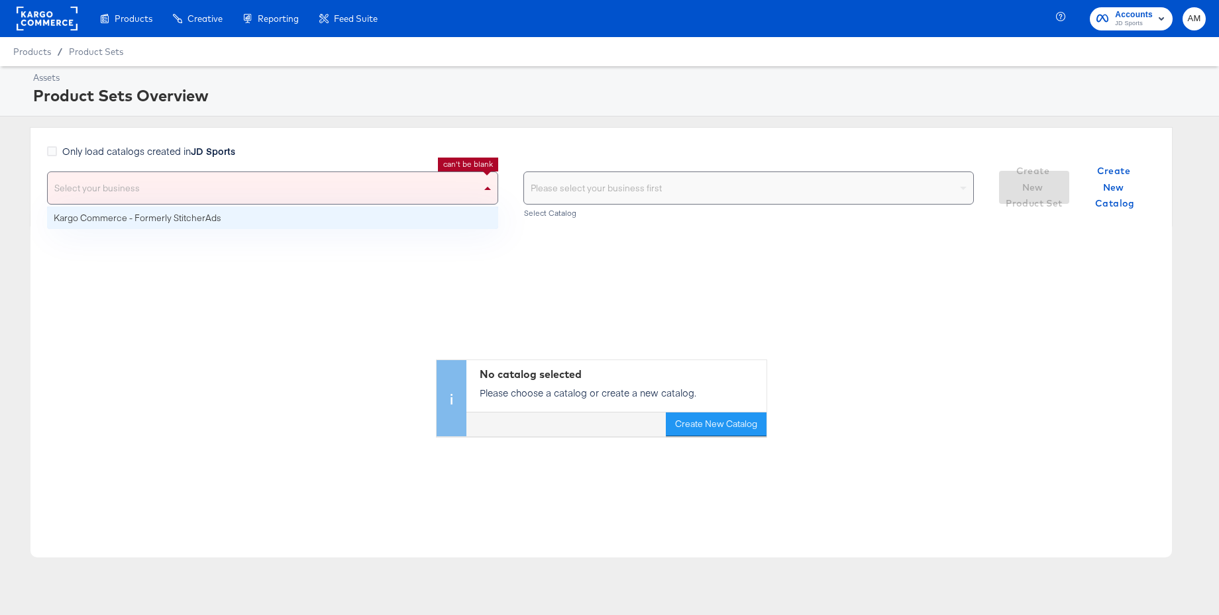
click at [76, 183] on div "Select your business" at bounding box center [273, 188] width 450 height 32
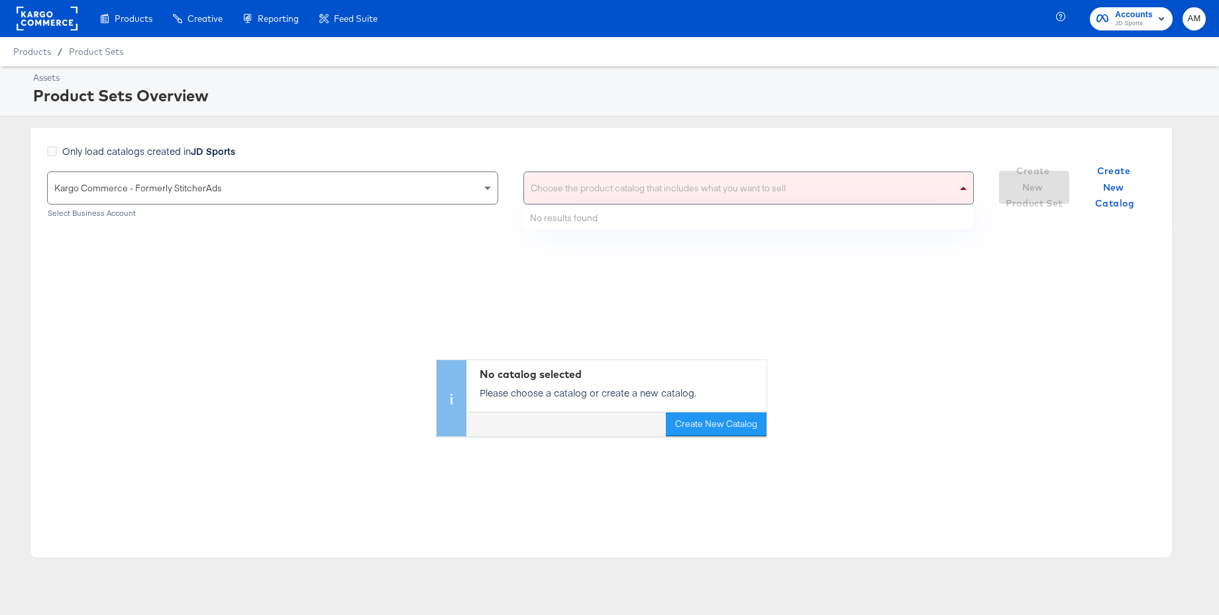
click at [550, 192] on div "Choose the product catalog that includes what you want to sell" at bounding box center [749, 188] width 450 height 32
type input "main"
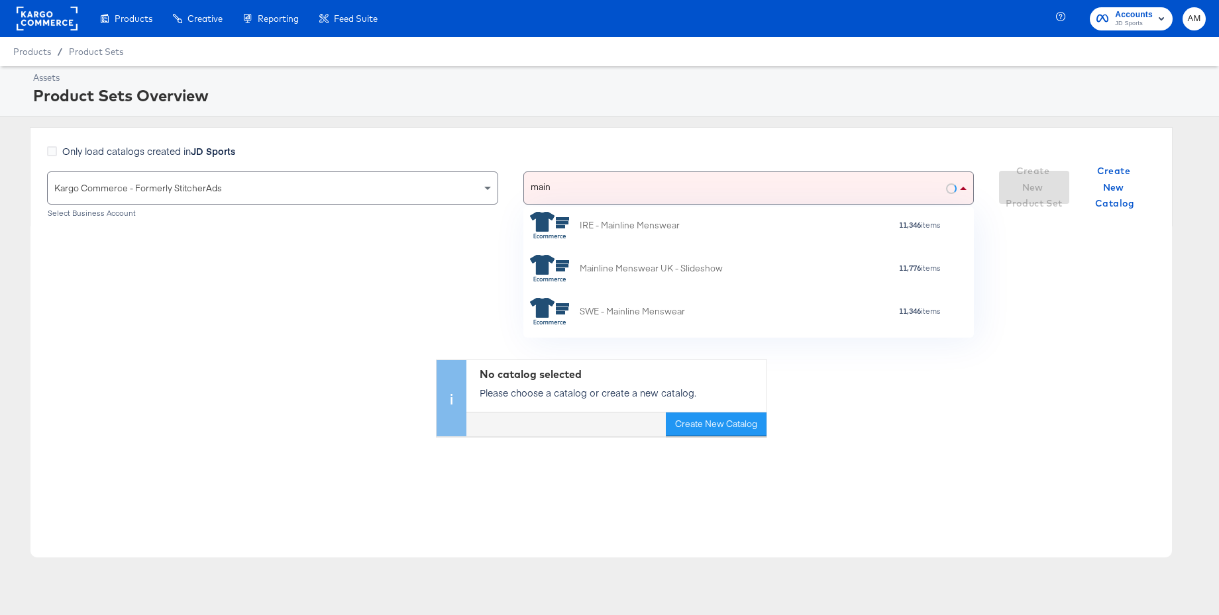
scroll to position [374, 0]
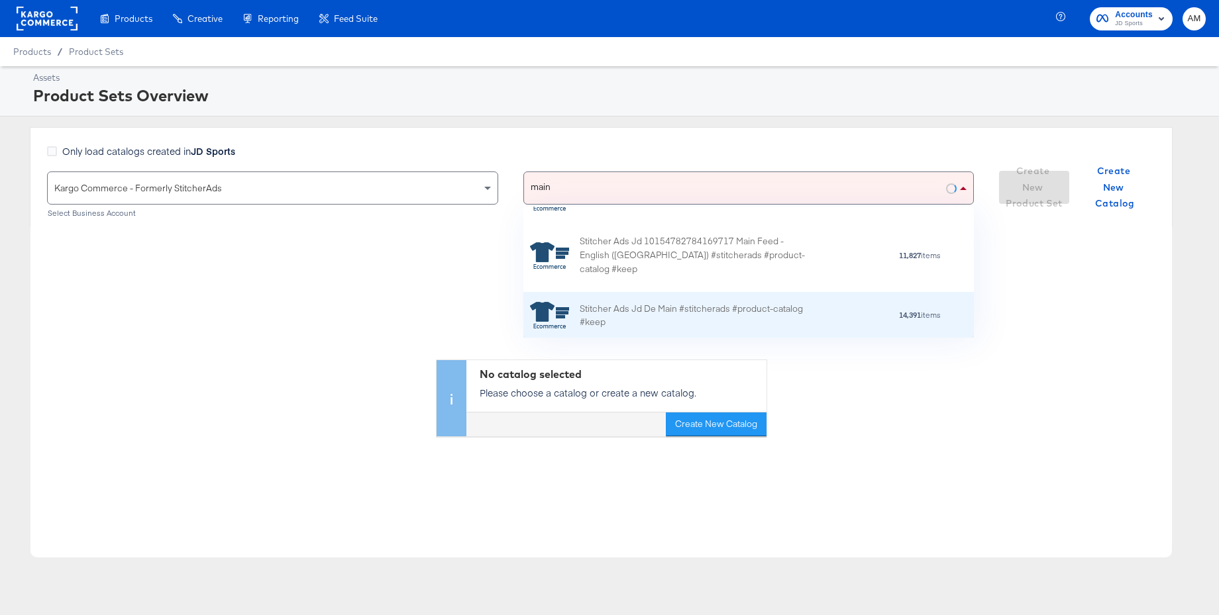
click at [702, 302] on div "Stitcher Ads Jd De Main #stitcherads #product-catalog #keep" at bounding box center [696, 316] width 232 height 28
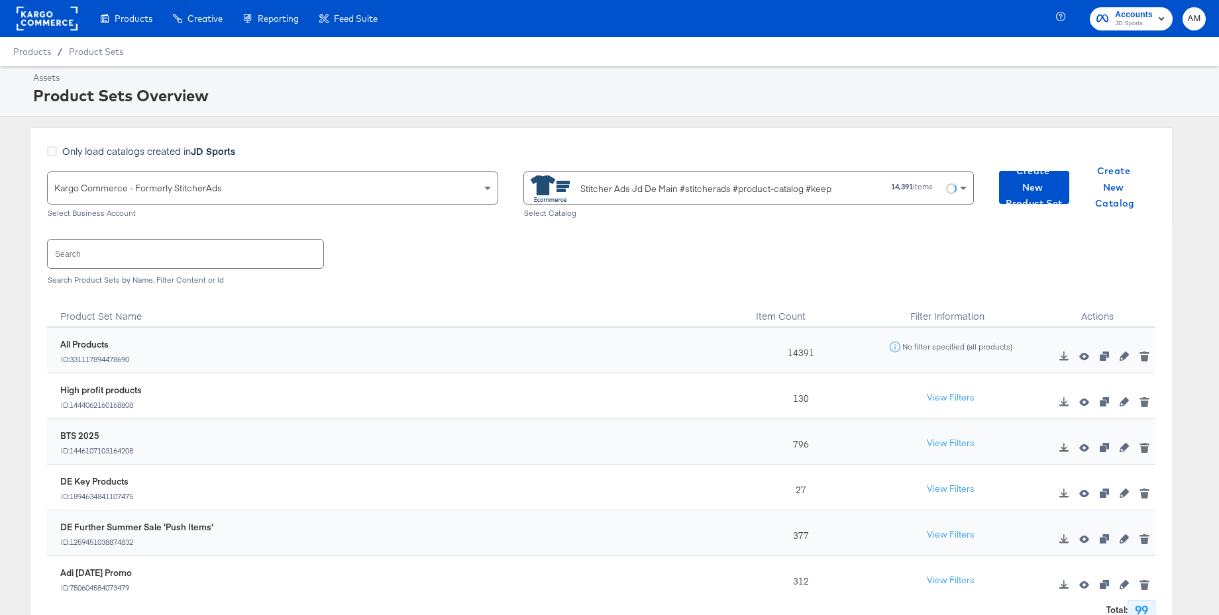
click at [190, 254] on input "text" at bounding box center [186, 254] width 276 height 28
type input "b"
click at [1108, 446] on icon "button" at bounding box center [1104, 447] width 9 height 9
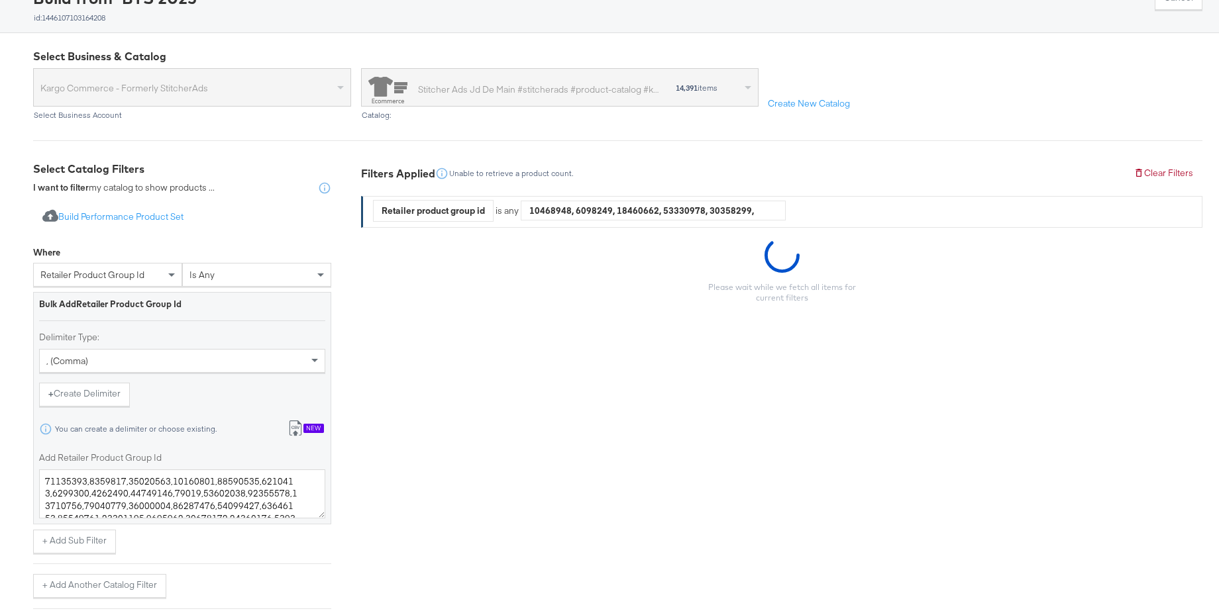
scroll to position [105, 0]
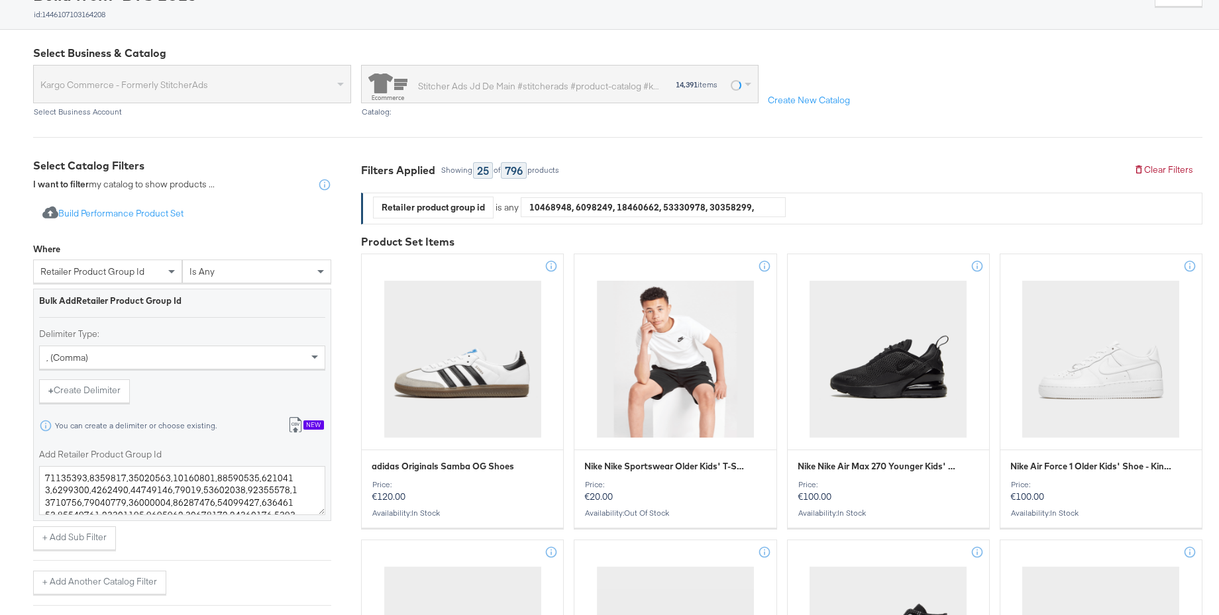
click at [313, 423] on div "New" at bounding box center [313, 425] width 21 height 9
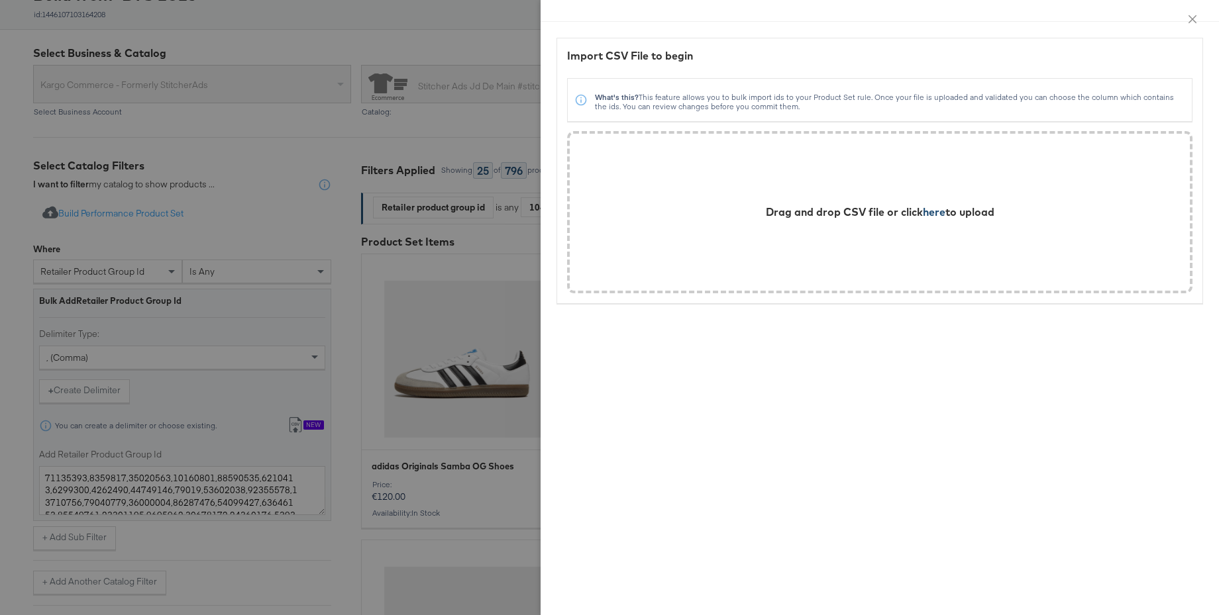
click at [939, 211] on span "here" at bounding box center [934, 211] width 23 height 13
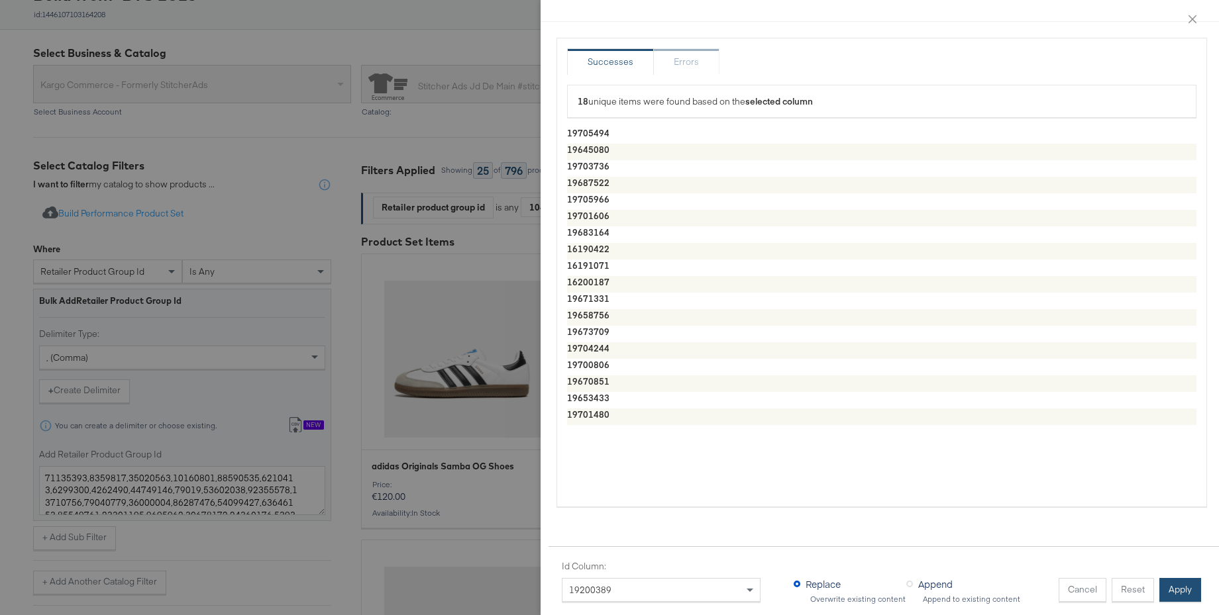
click at [1176, 592] on button "Apply" at bounding box center [1180, 590] width 42 height 24
type textarea "19705494,19645080,19703736,19687522,19705966,19701606,19683164,16190422,1619107…"
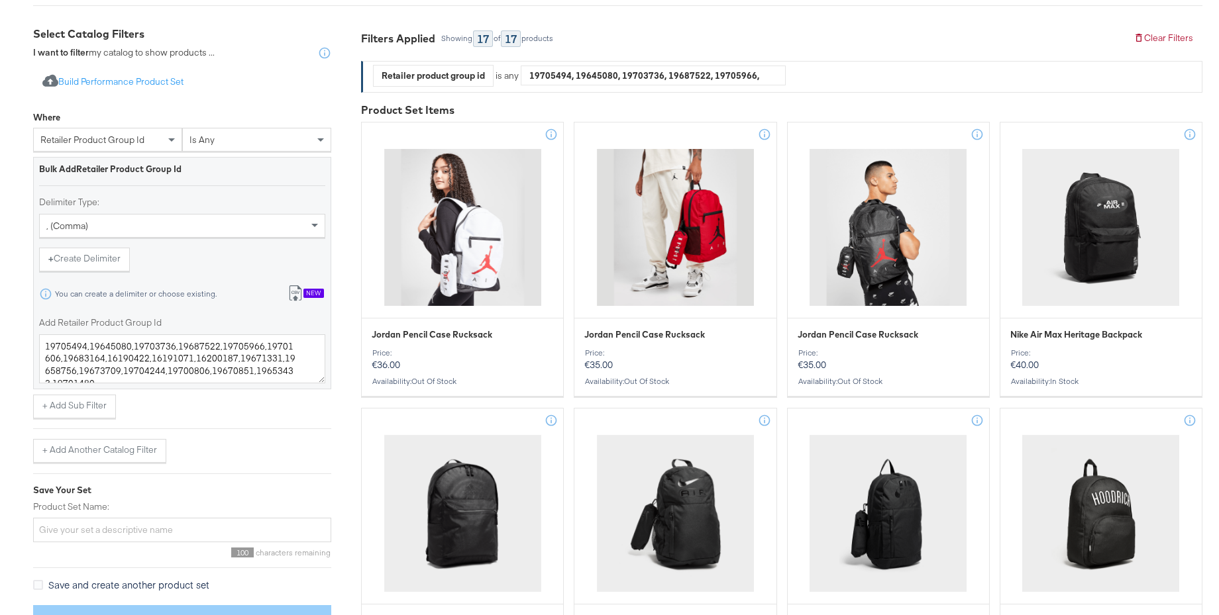
scroll to position [411, 0]
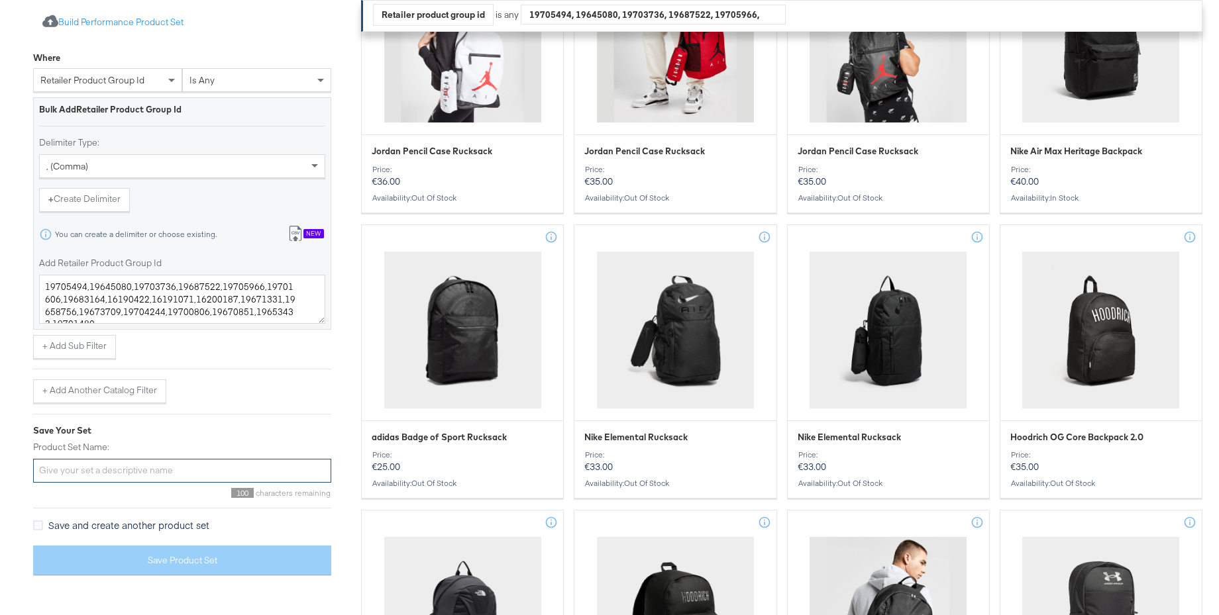
click at [60, 468] on input "Product Set Name:" at bounding box center [182, 471] width 298 height 25
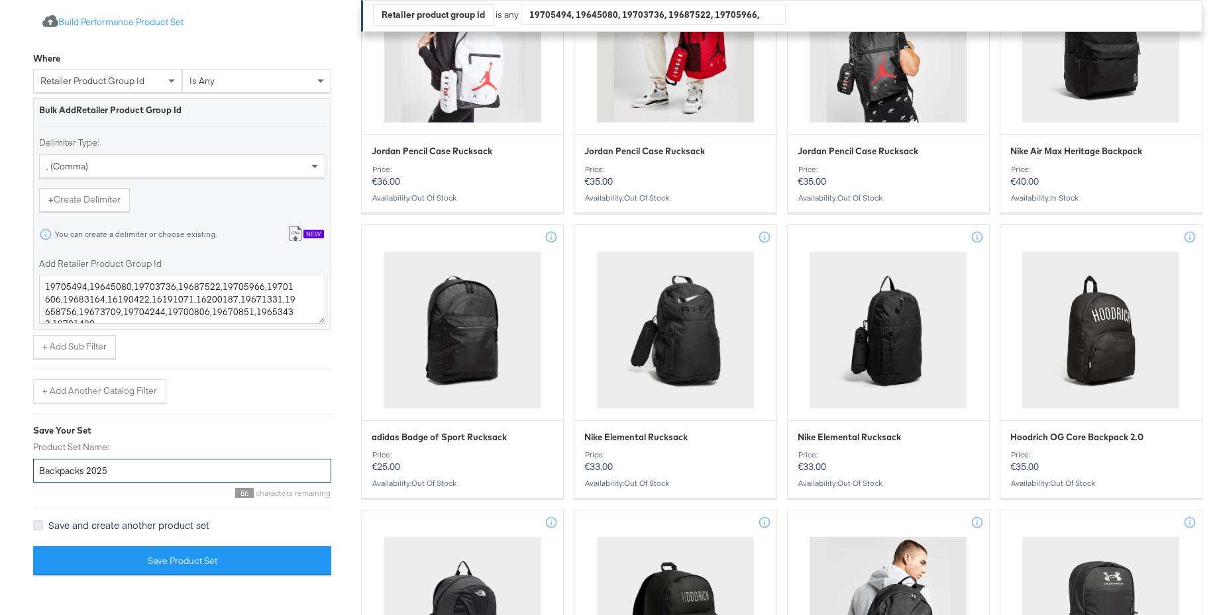
scroll to position [410, 0]
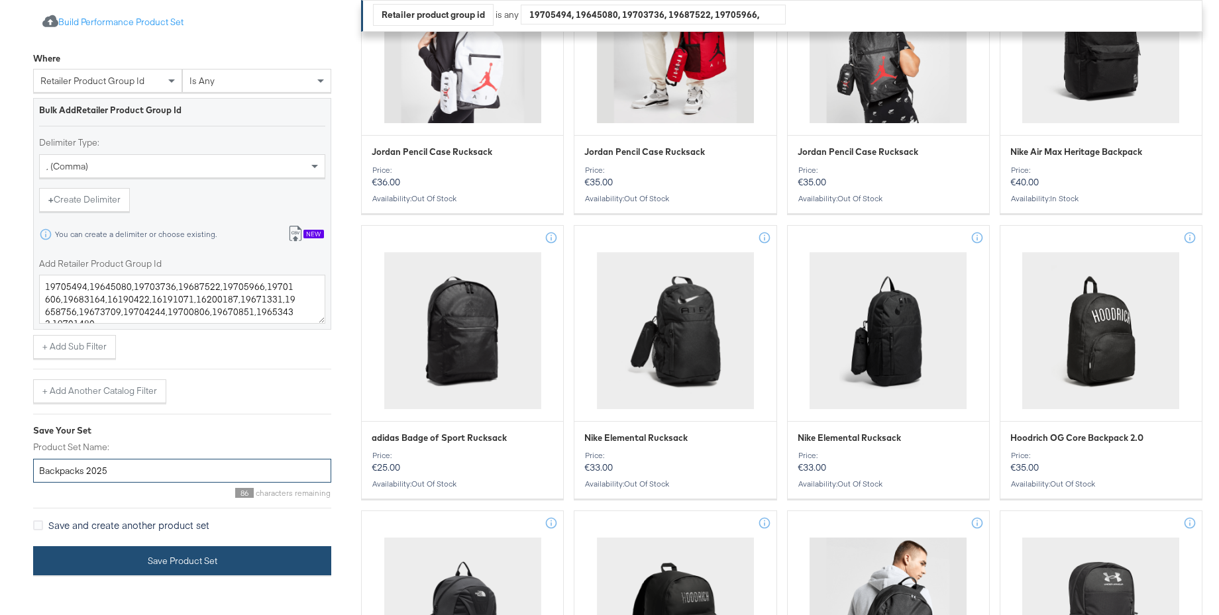
type input "Backpacks 2025"
click at [144, 559] on button "Save Product Set" at bounding box center [182, 562] width 298 height 30
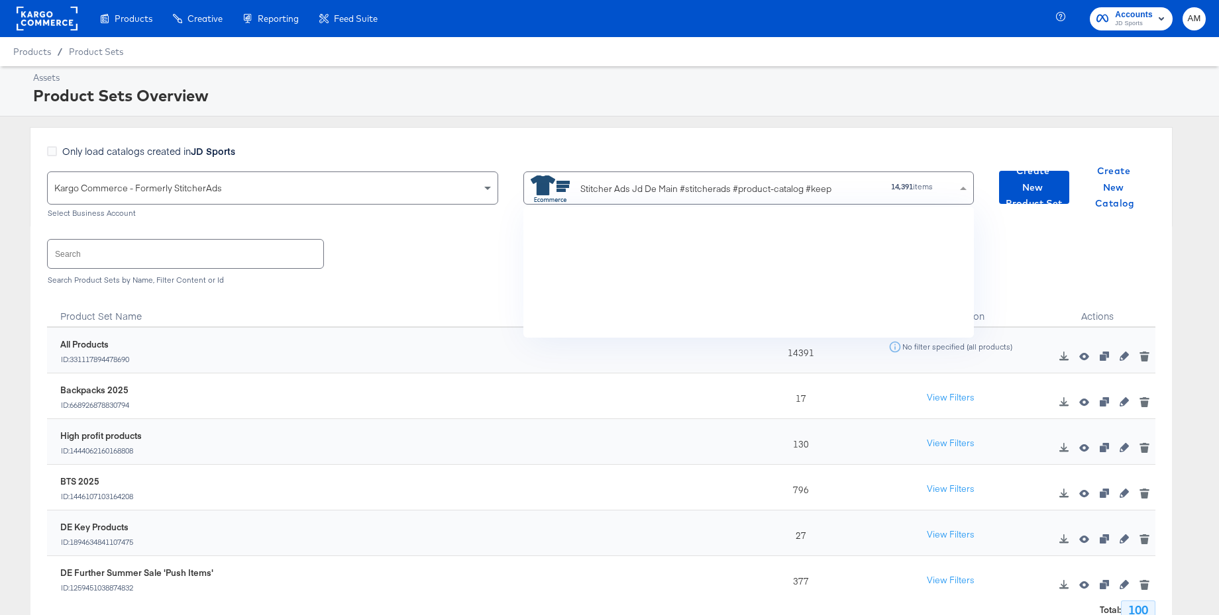
click at [642, 187] on div "Stitcher Ads Jd De Main #stitcherads #product-catalog #keep" at bounding box center [705, 189] width 251 height 14
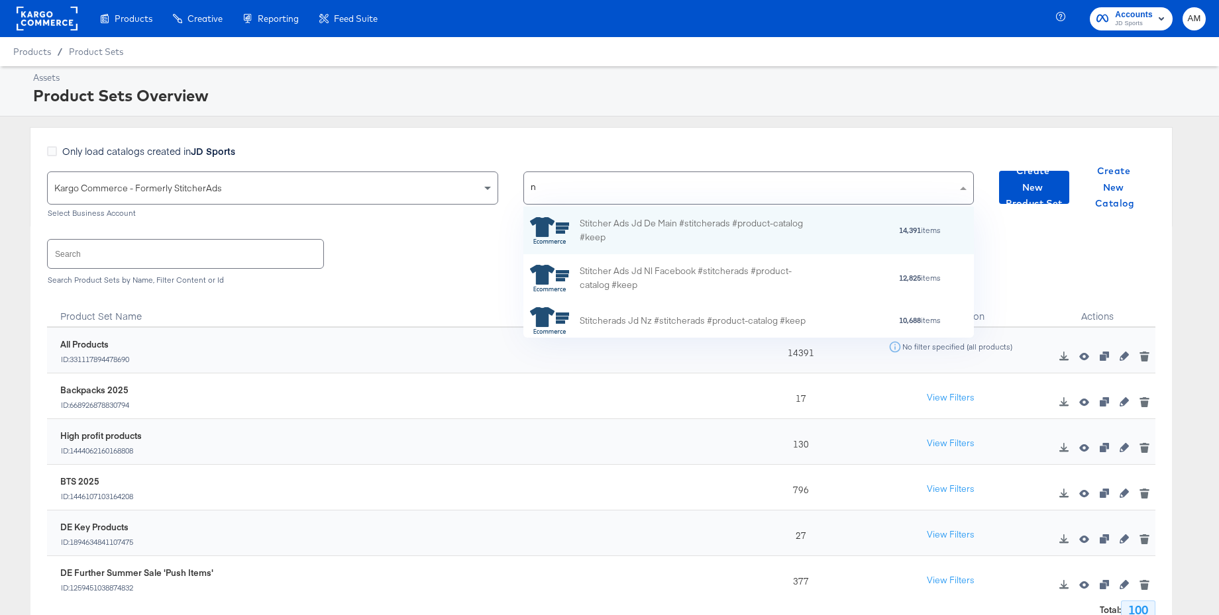
type input "nl"
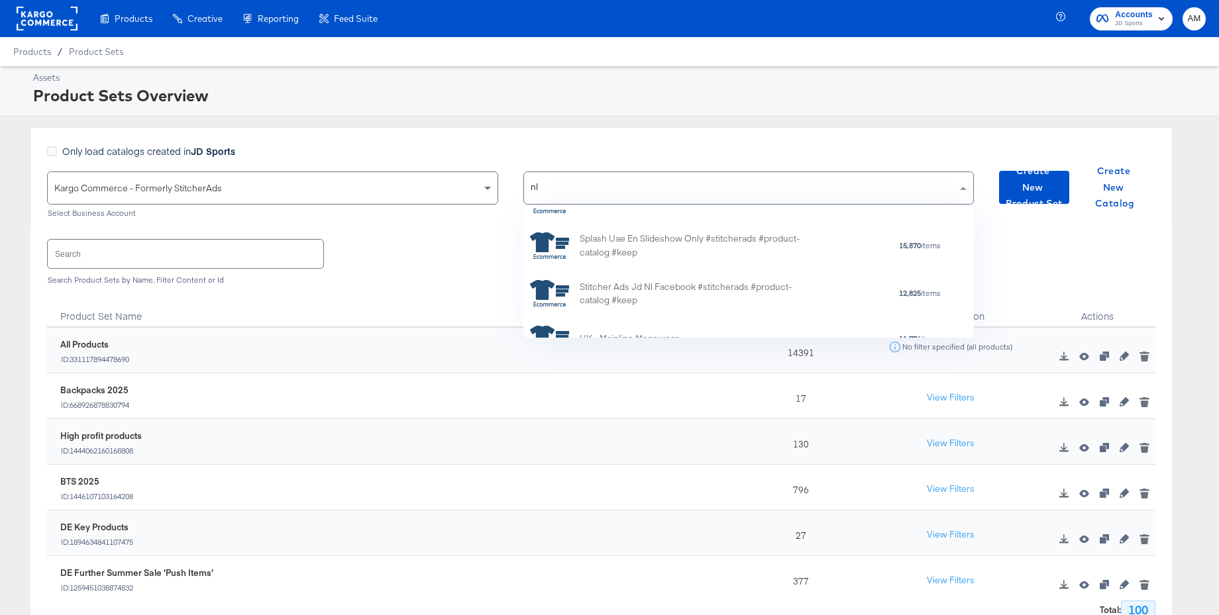
scroll to position [480, 0]
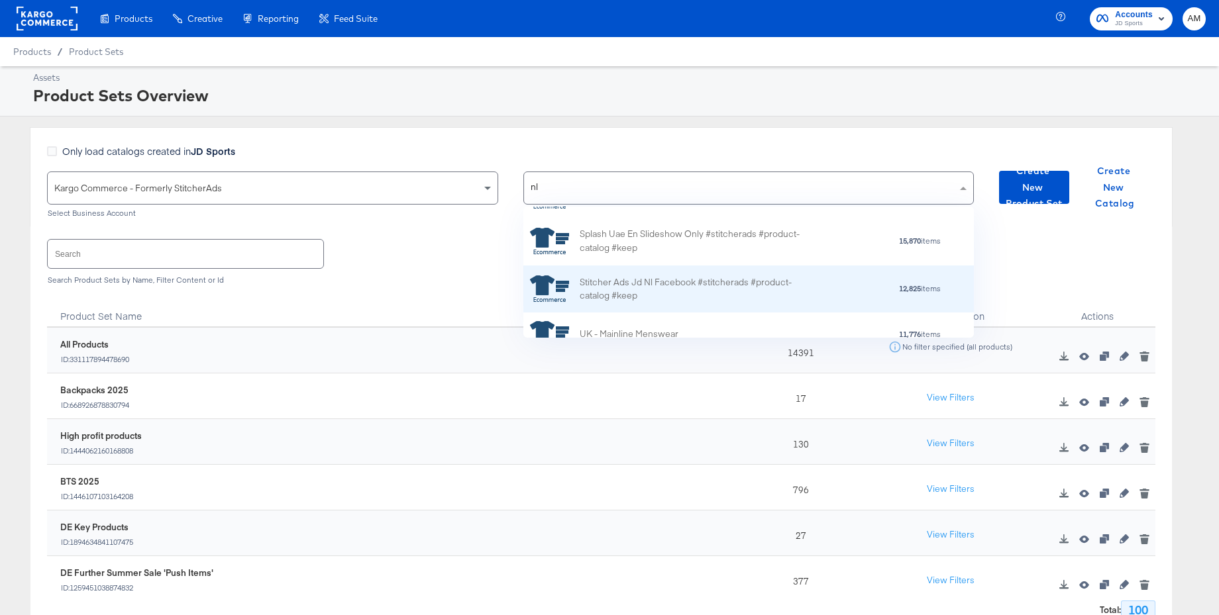
click at [645, 283] on div "Stitcher Ads Jd Nl Facebook #stitcherads #product-catalog #keep" at bounding box center [696, 290] width 232 height 28
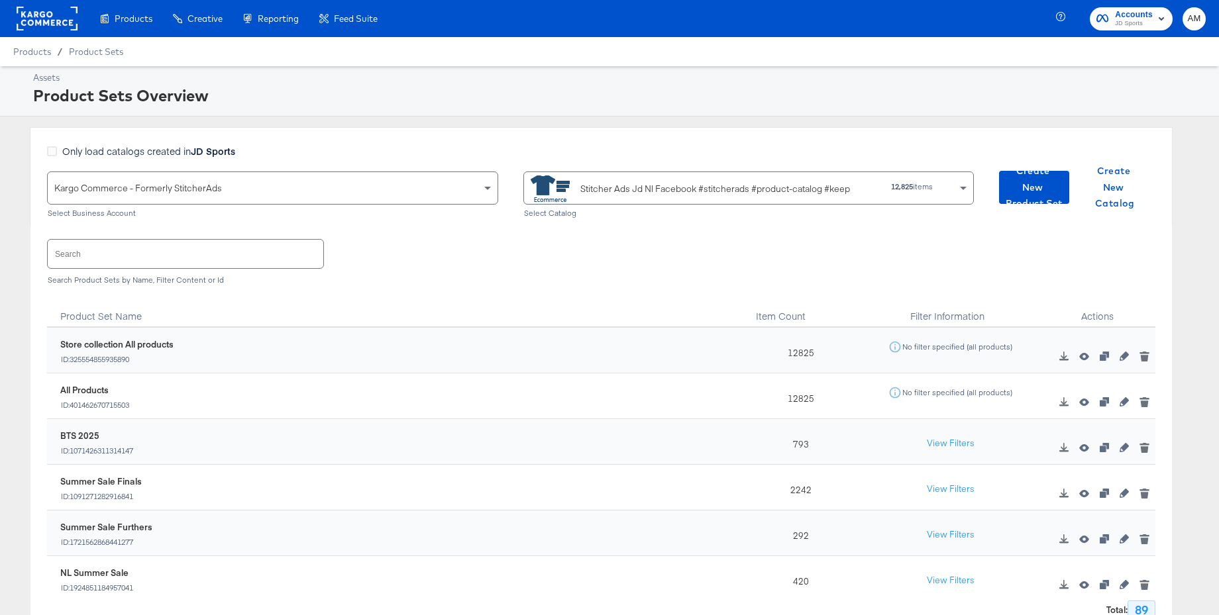
scroll to position [5, 0]
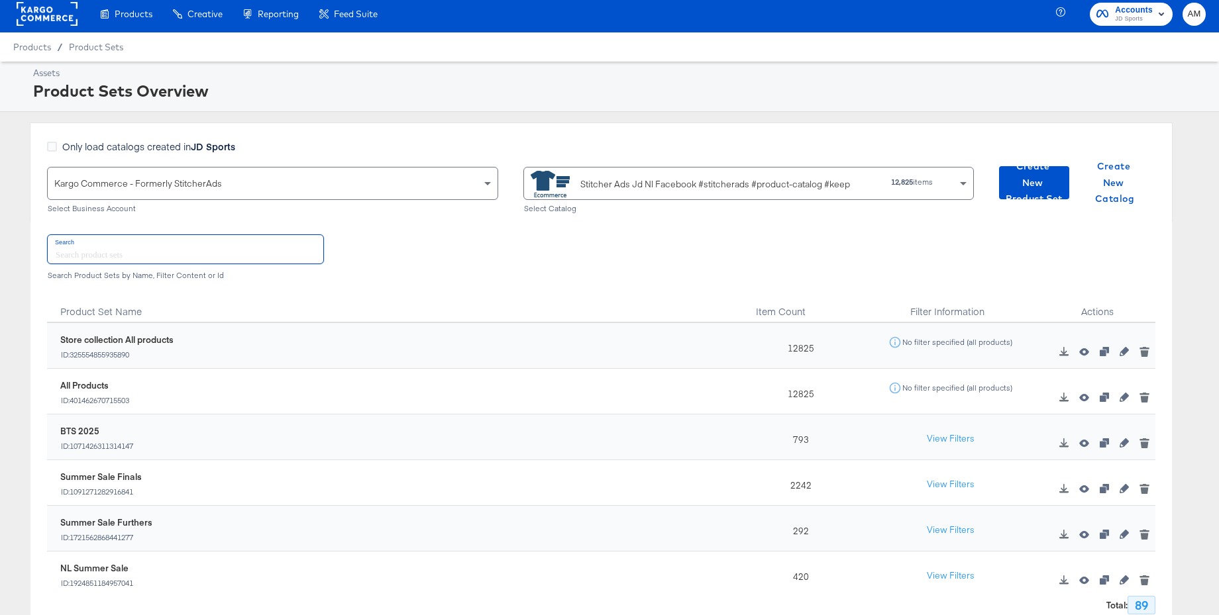
click at [174, 246] on input "text" at bounding box center [186, 249] width 276 height 28
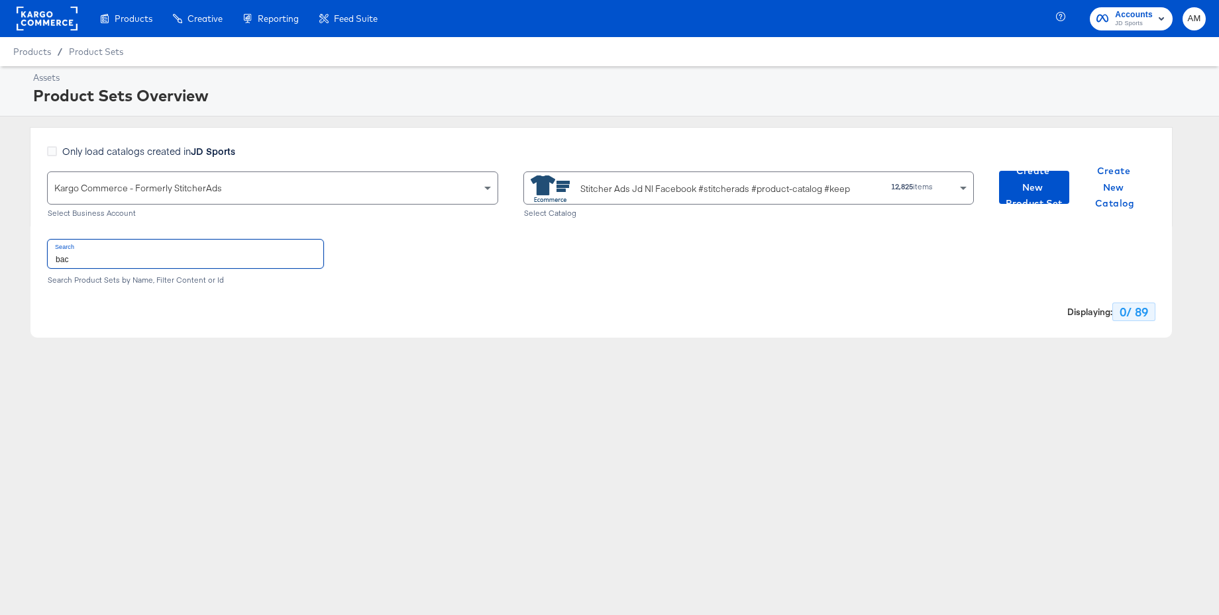
scroll to position [0, 0]
type input "b"
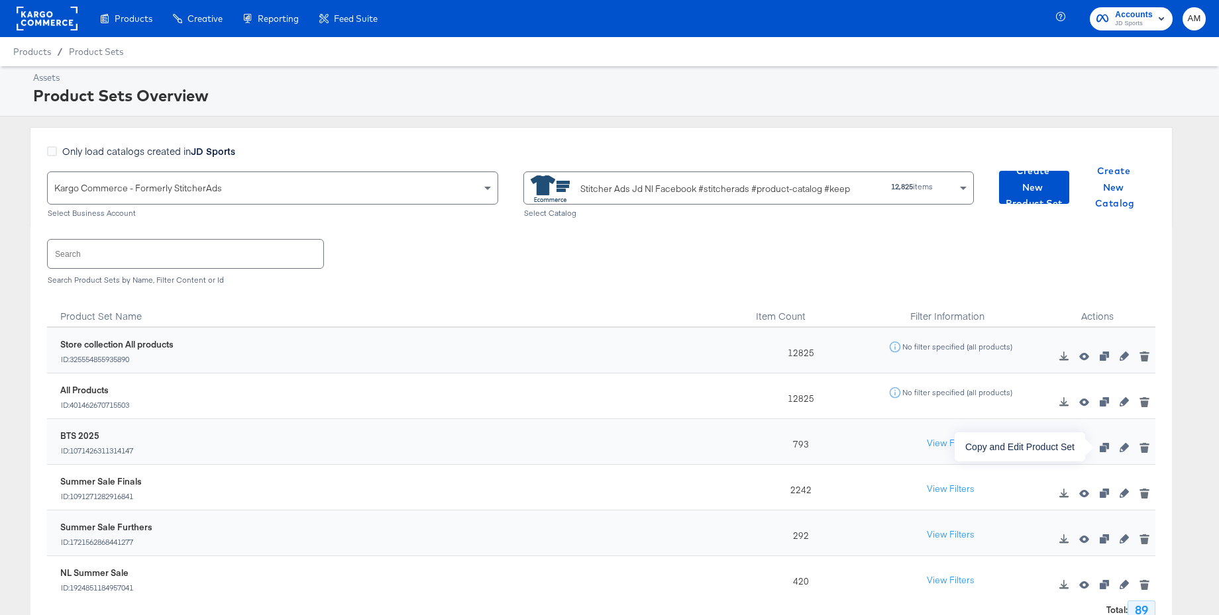
click at [1100, 450] on icon "button" at bounding box center [1104, 447] width 9 height 9
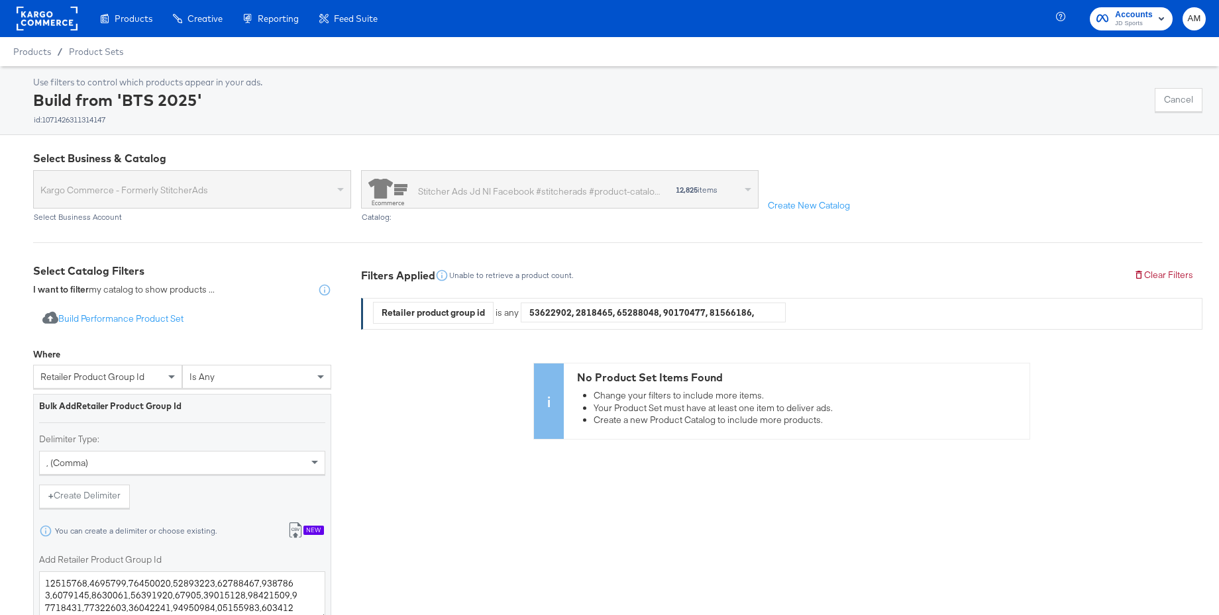
scroll to position [146, 0]
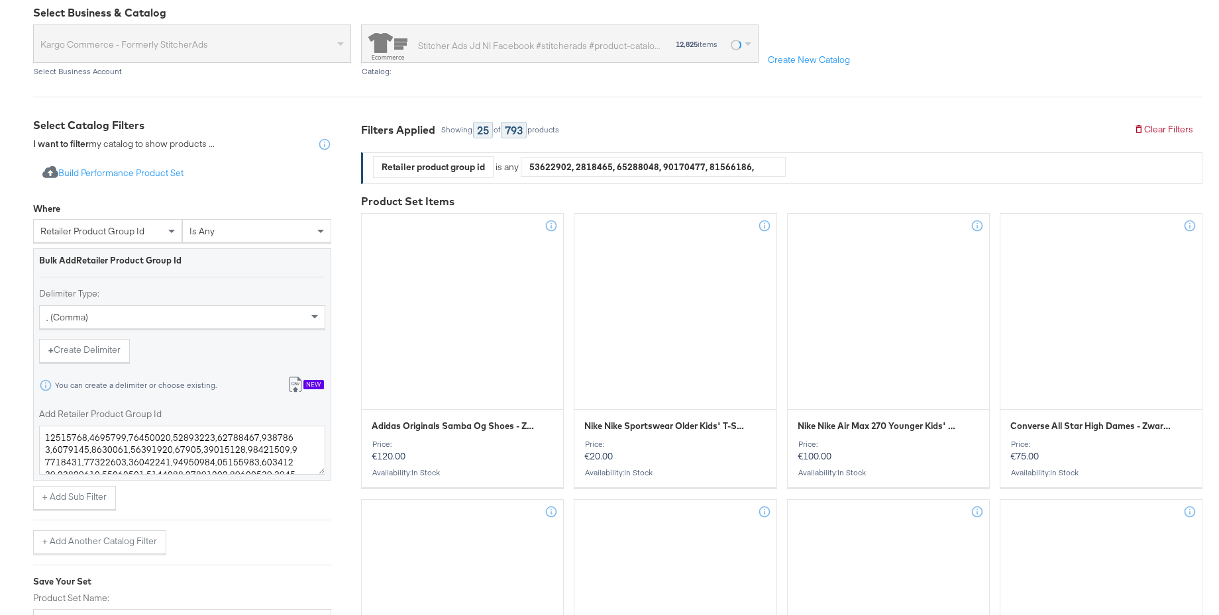
click at [312, 382] on div "New" at bounding box center [313, 384] width 21 height 9
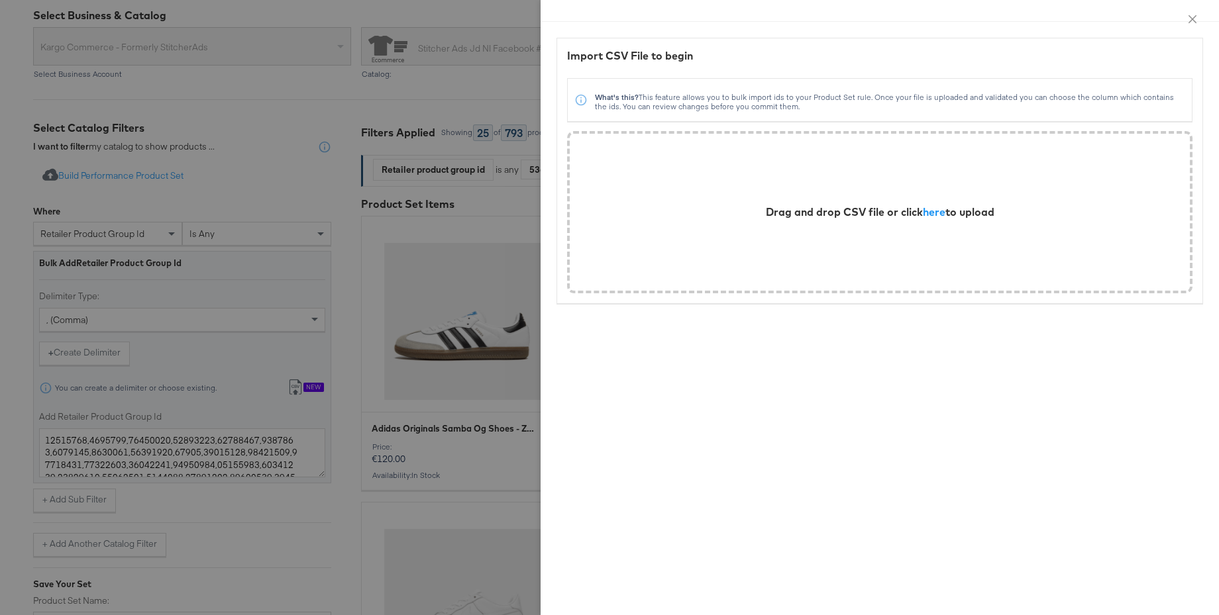
scroll to position [142, 0]
click at [939, 213] on span "here" at bounding box center [934, 211] width 23 height 13
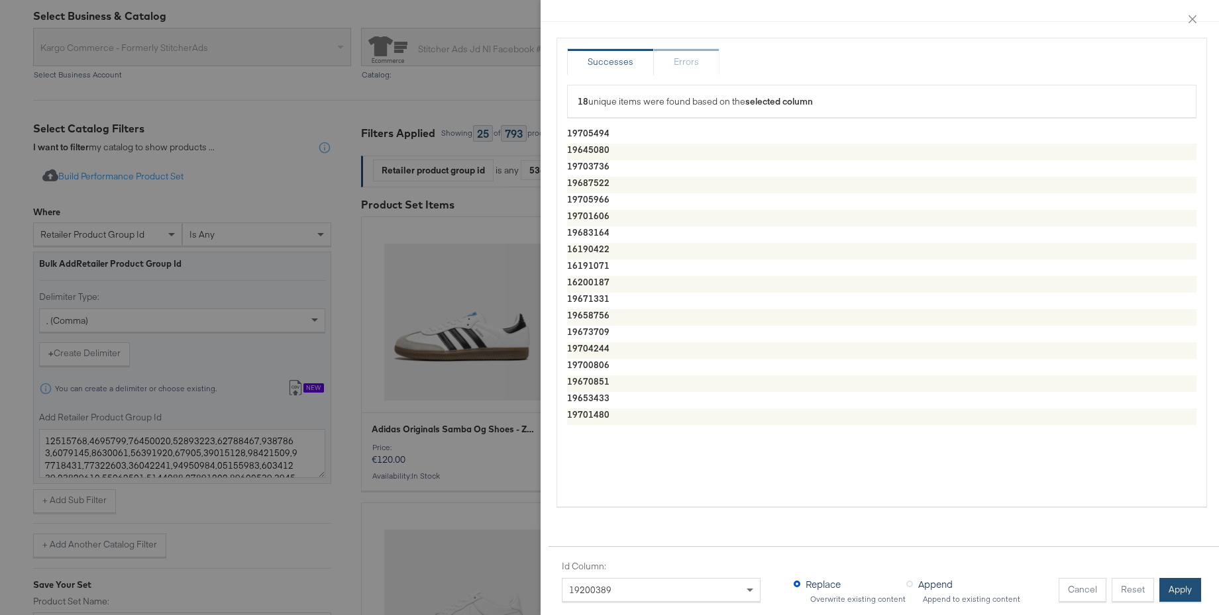
click at [1186, 596] on button "Apply" at bounding box center [1180, 590] width 42 height 24
type textarea "19705494,19645080,19703736,19687522,19705966,19701606,19683164,16190422,1619107…"
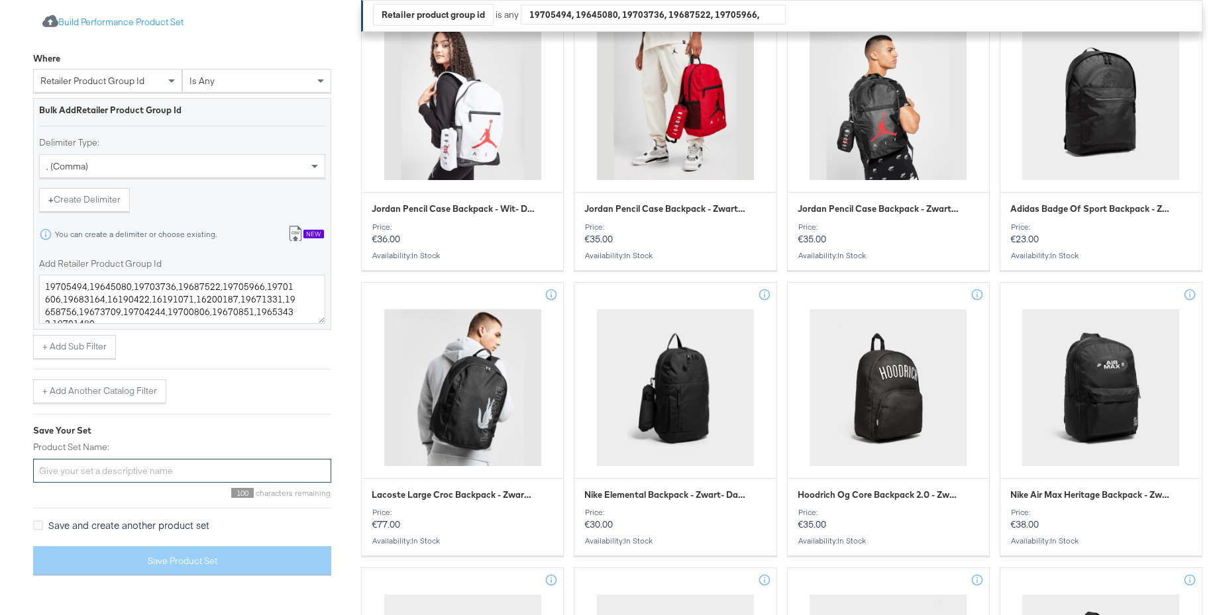
scroll to position [354, 0]
click at [128, 464] on input "Product Set Name:" at bounding box center [182, 471] width 298 height 25
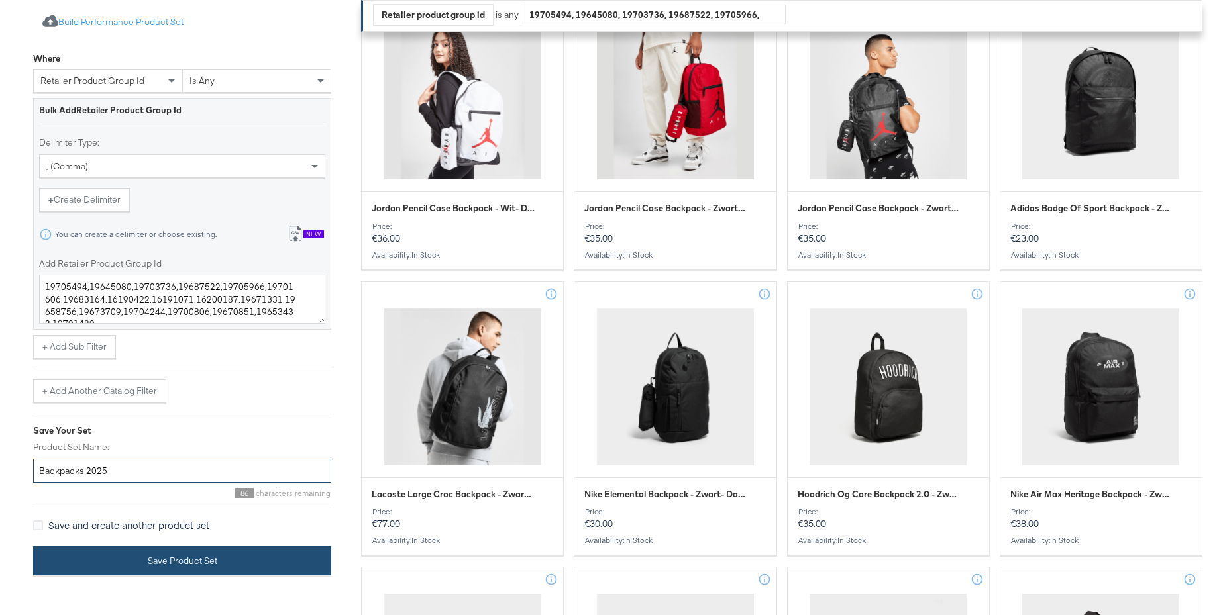
type input "Backpacks 2025"
click at [180, 562] on button "Save Product Set" at bounding box center [182, 562] width 298 height 30
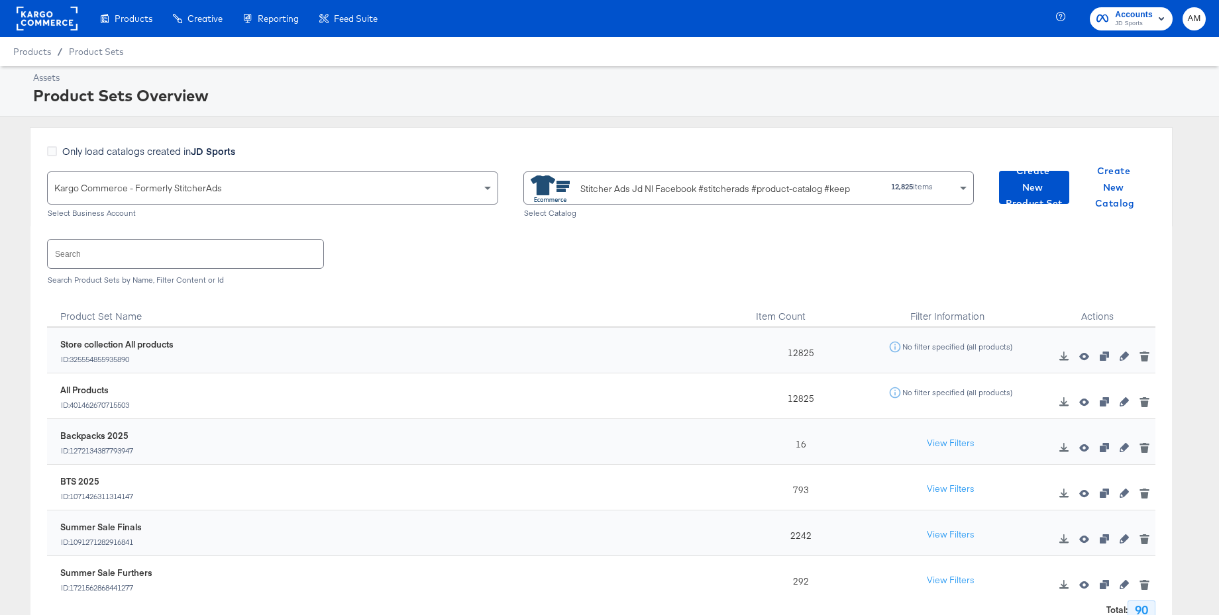
click at [57, 16] on rect at bounding box center [47, 19] width 61 height 24
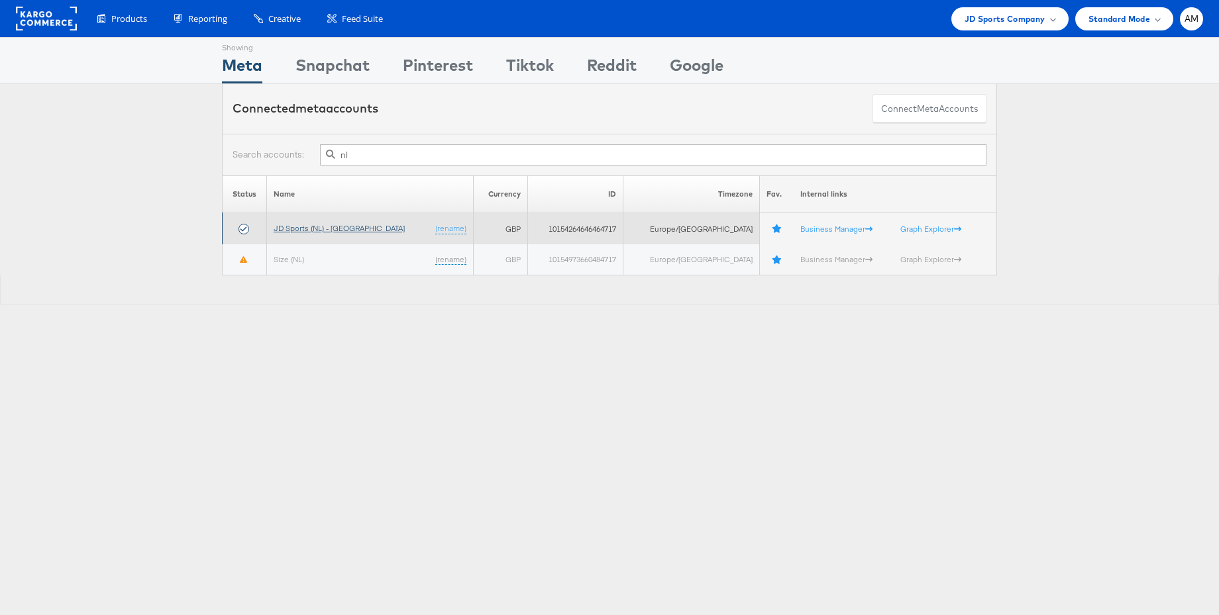
type input "nl"
click at [298, 225] on link "JD Sports (NL) - [GEOGRAPHIC_DATA]" at bounding box center [339, 228] width 131 height 10
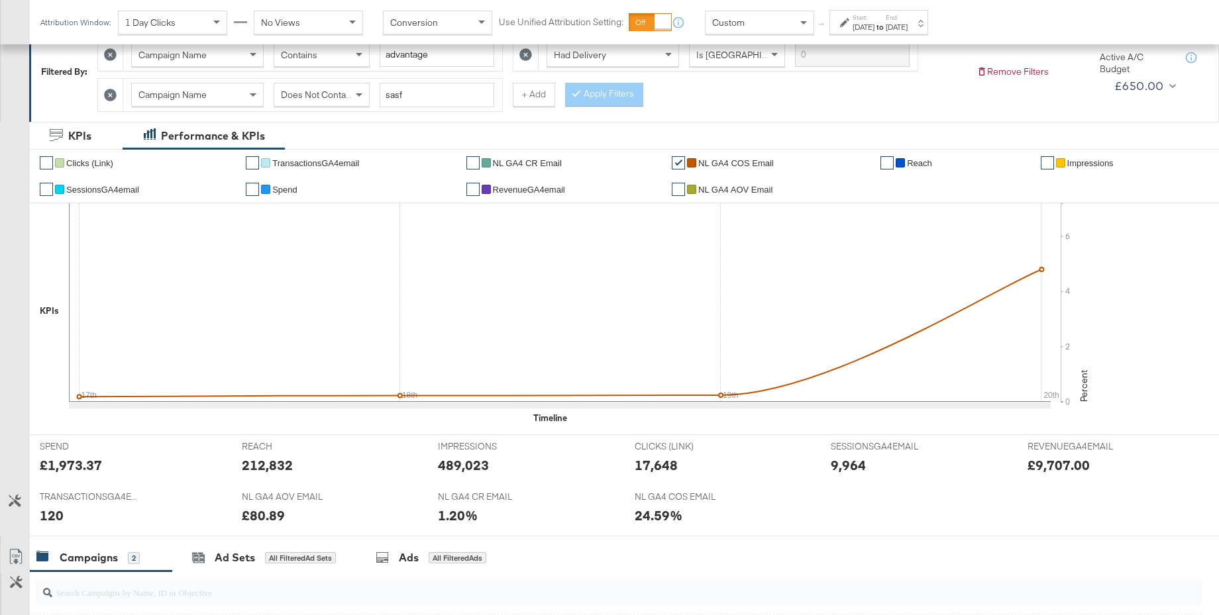
scroll to position [488, 0]
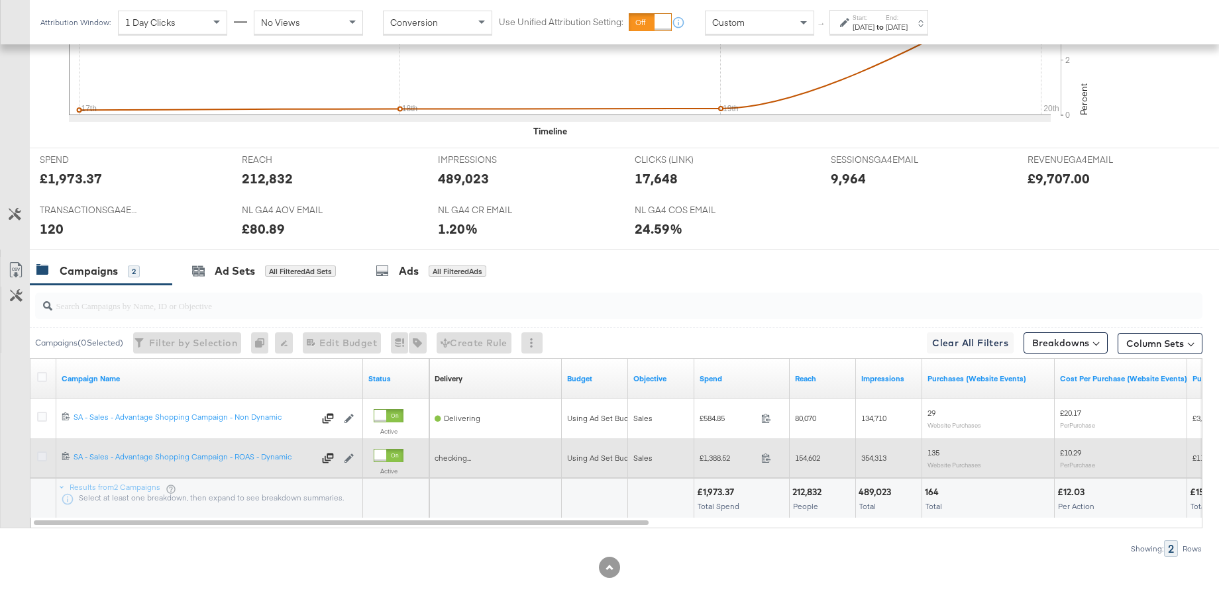
click at [42, 456] on icon at bounding box center [42, 457] width 10 height 10
click at [0, 0] on input "checkbox" at bounding box center [0, 0] width 0 height 0
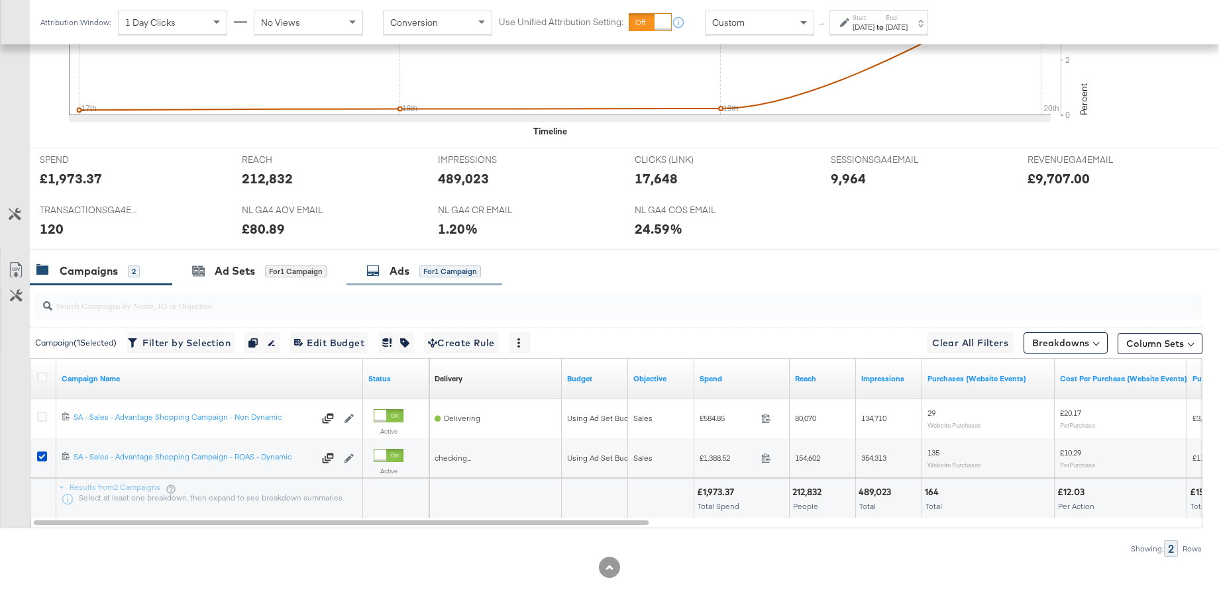
click at [404, 276] on div "Ads" at bounding box center [400, 271] width 20 height 15
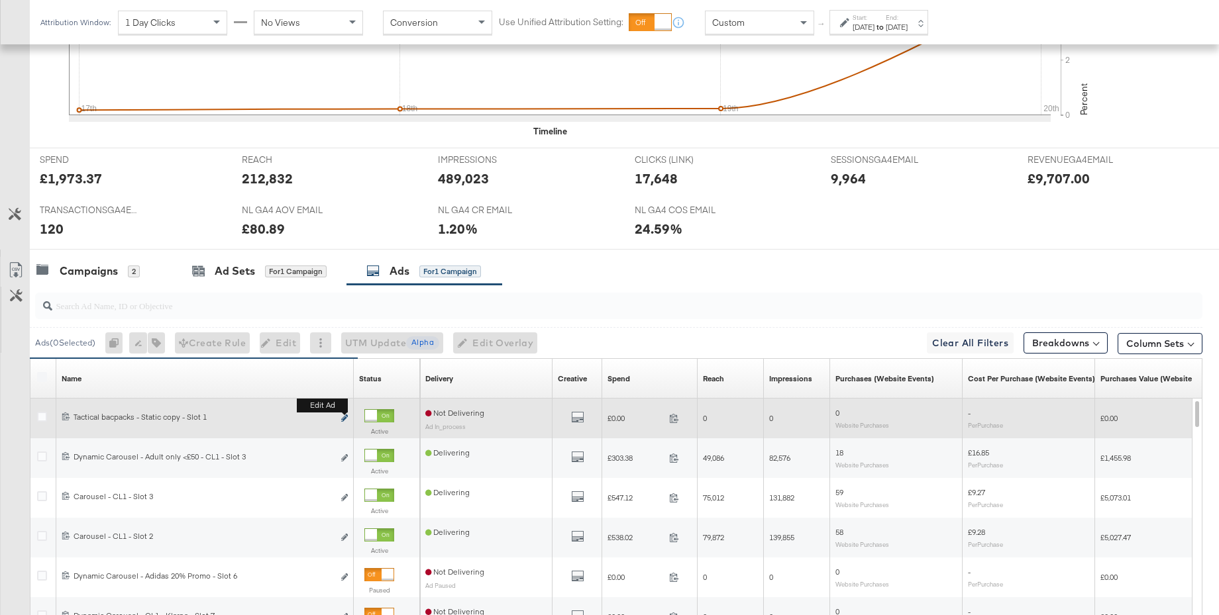
click at [346, 417] on icon "link" at bounding box center [344, 418] width 7 height 7
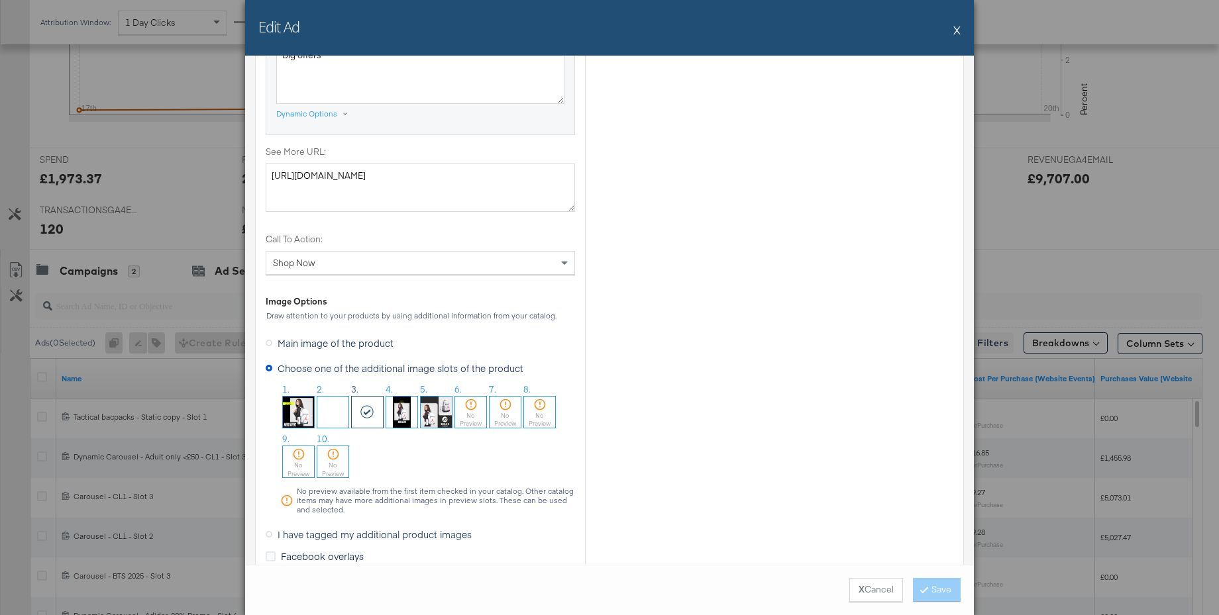
scroll to position [1307, 0]
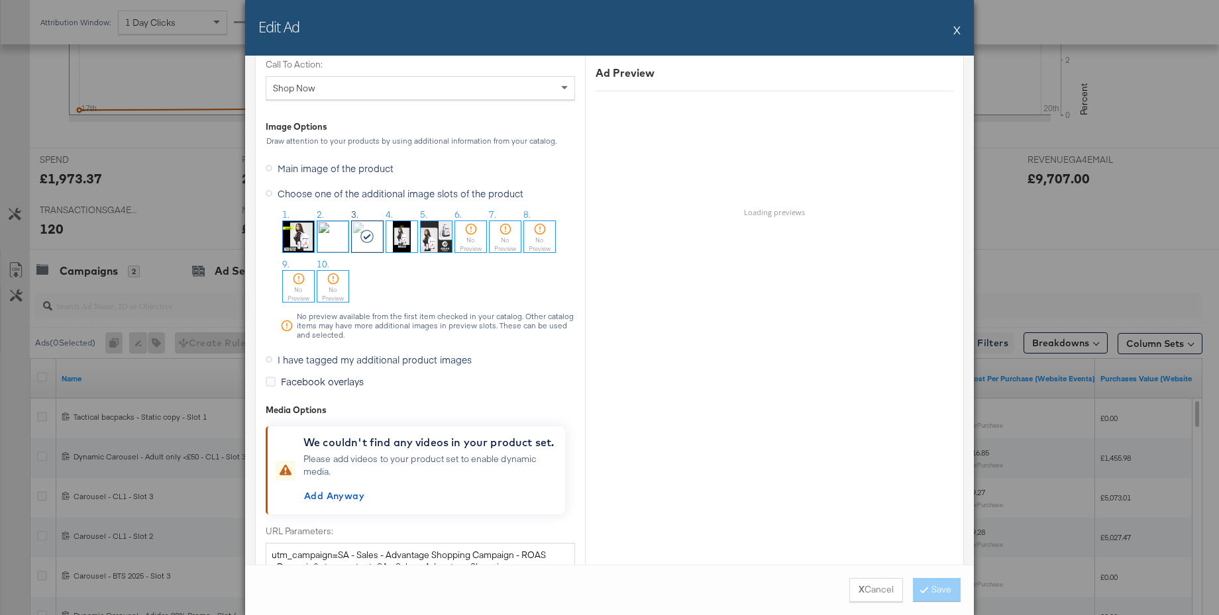
click at [291, 233] on img at bounding box center [298, 236] width 31 height 31
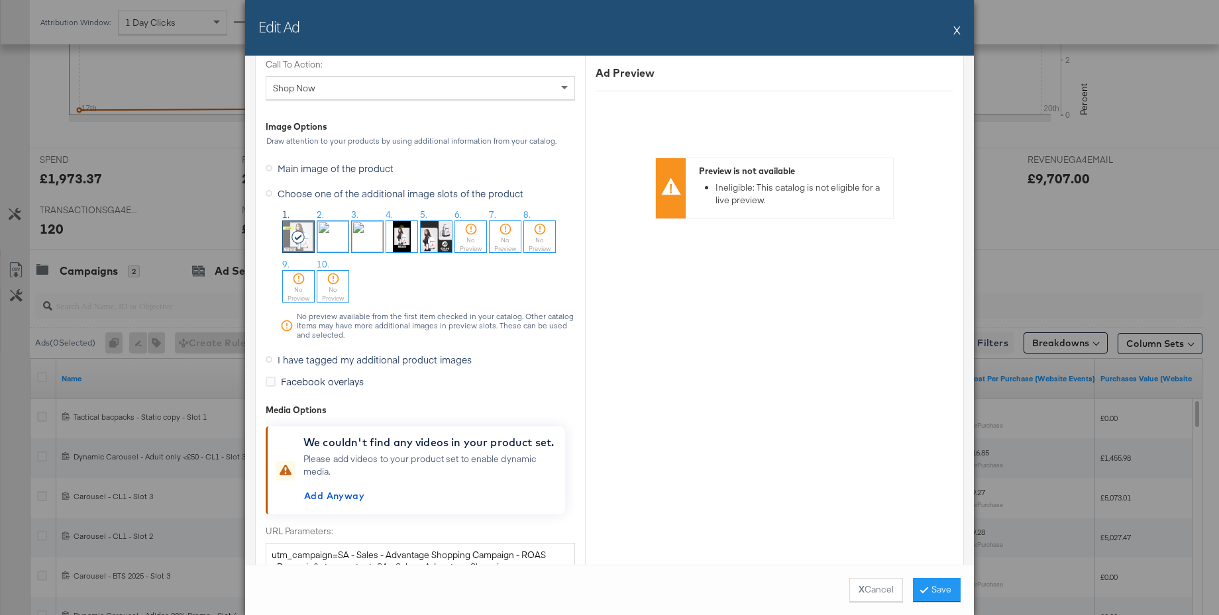
click at [921, 585] on button "Save" at bounding box center [937, 590] width 48 height 24
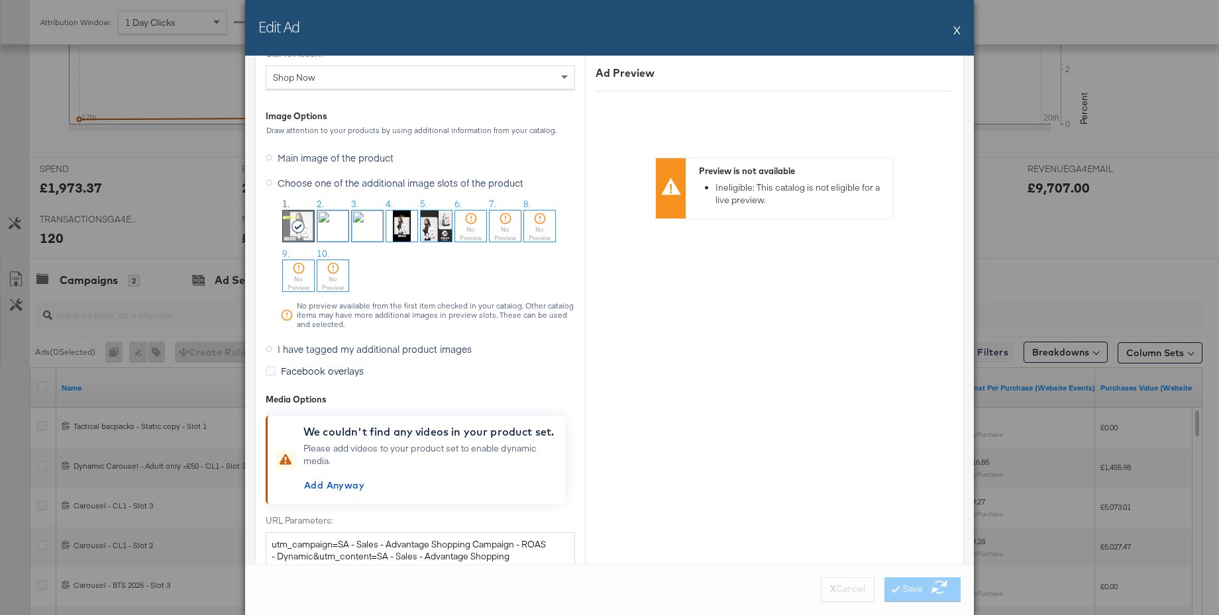
scroll to position [1320, 0]
